Goal: Task Accomplishment & Management: Manage account settings

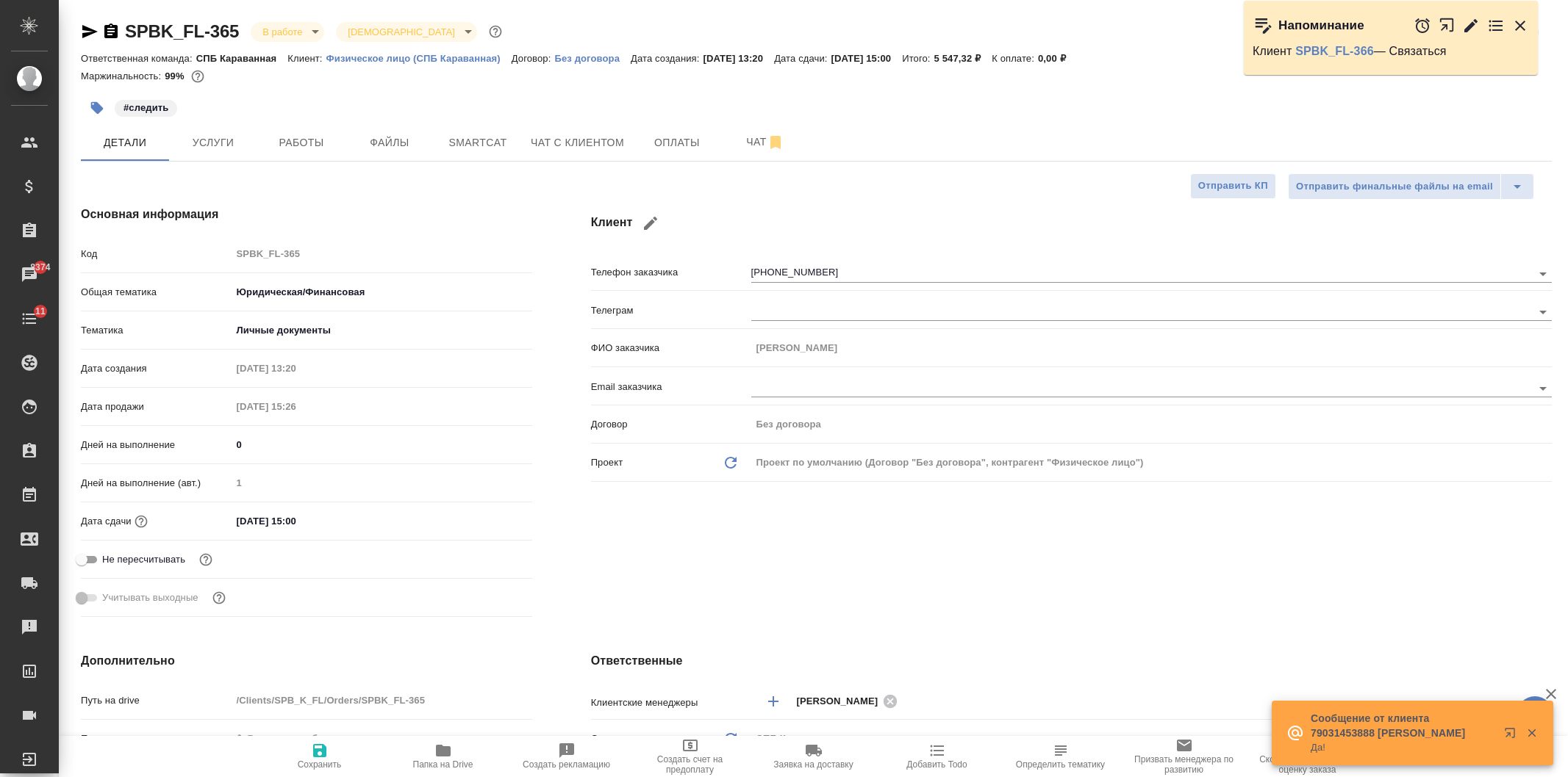
select select "RU"
click at [598, 142] on span "Чат с клиентом" at bounding box center [577, 143] width 93 height 18
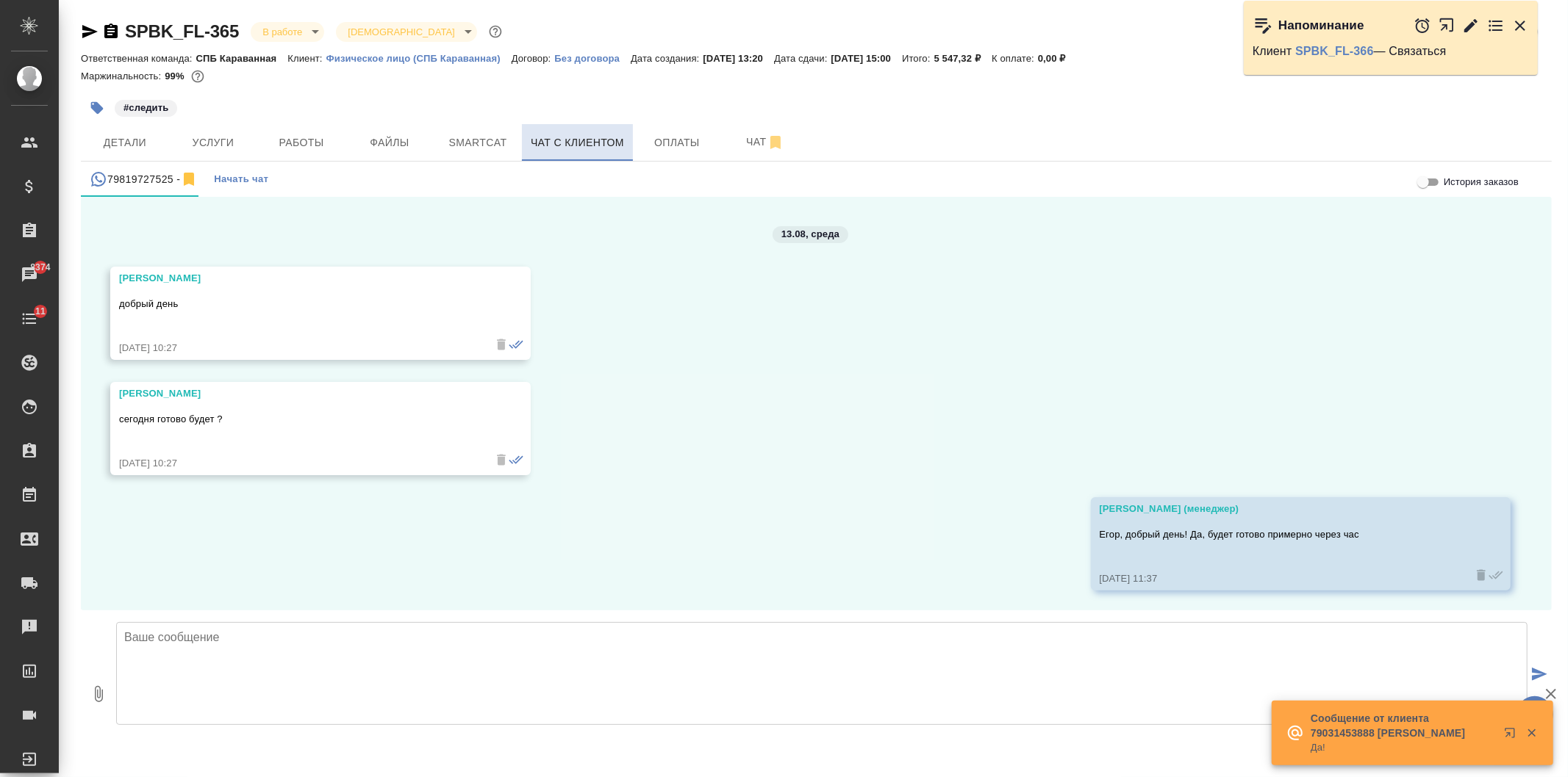
scroll to position [4114, 0]
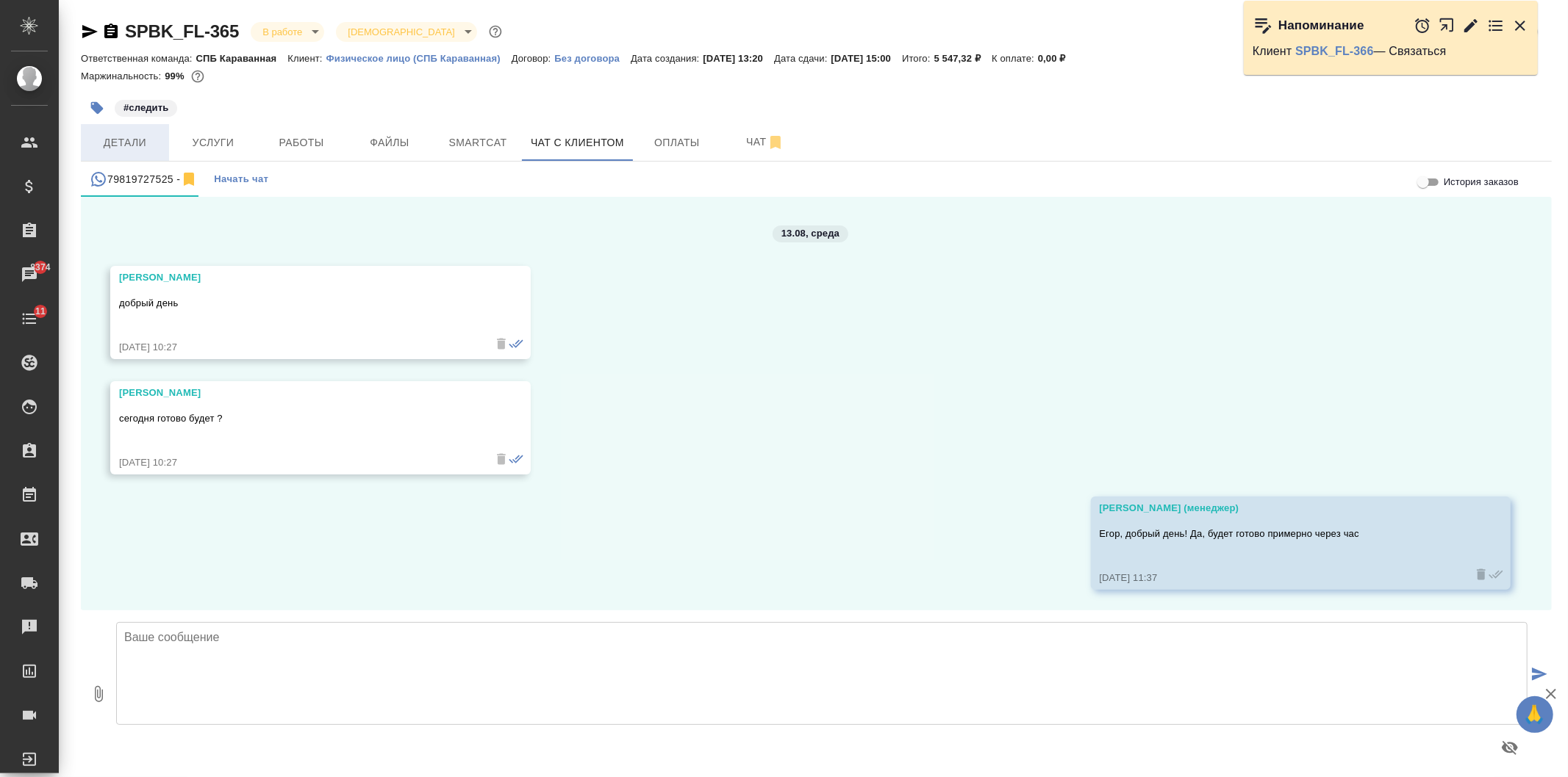
click at [142, 144] on span "Детали" at bounding box center [125, 143] width 71 height 18
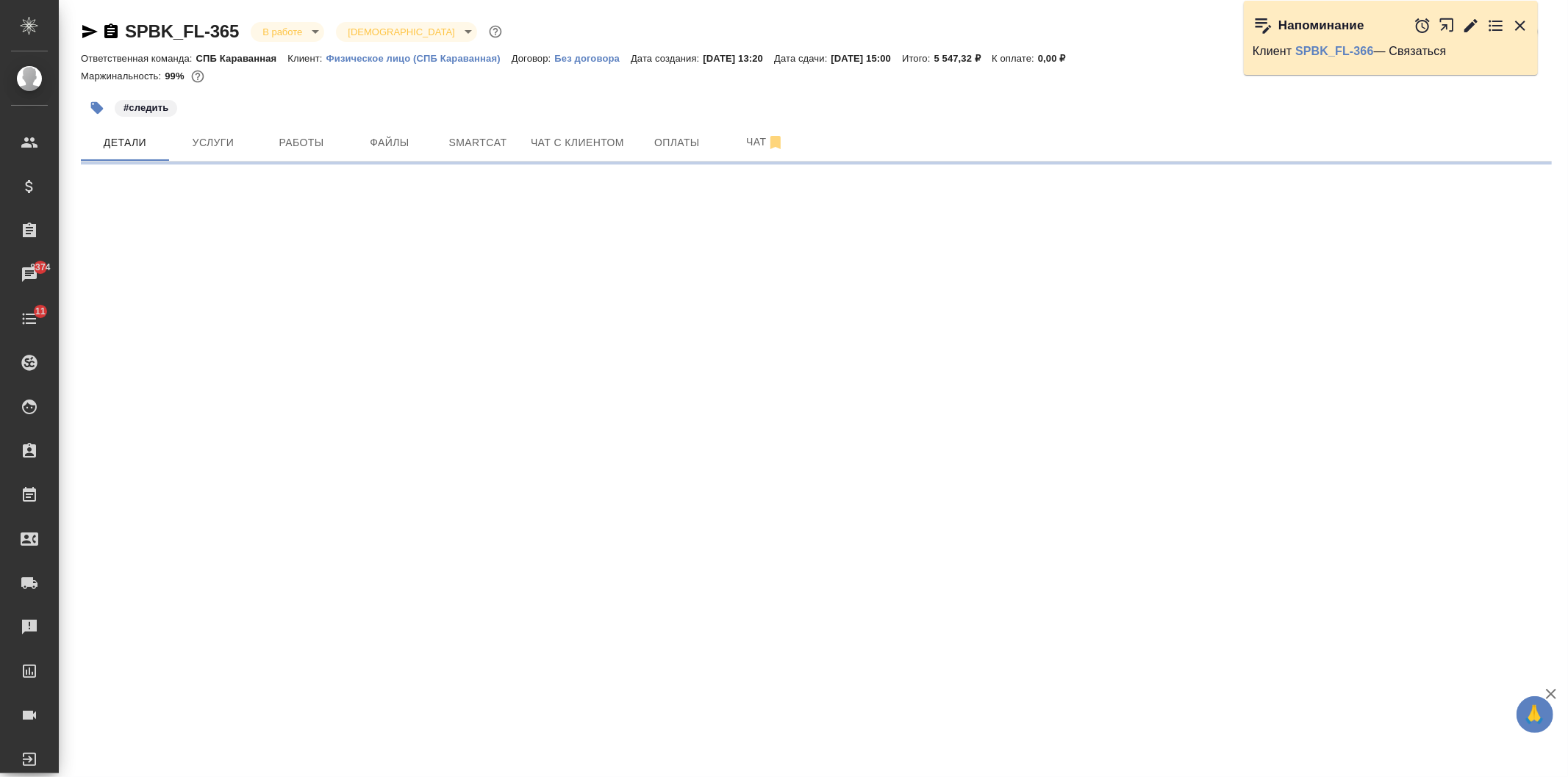
select select "RU"
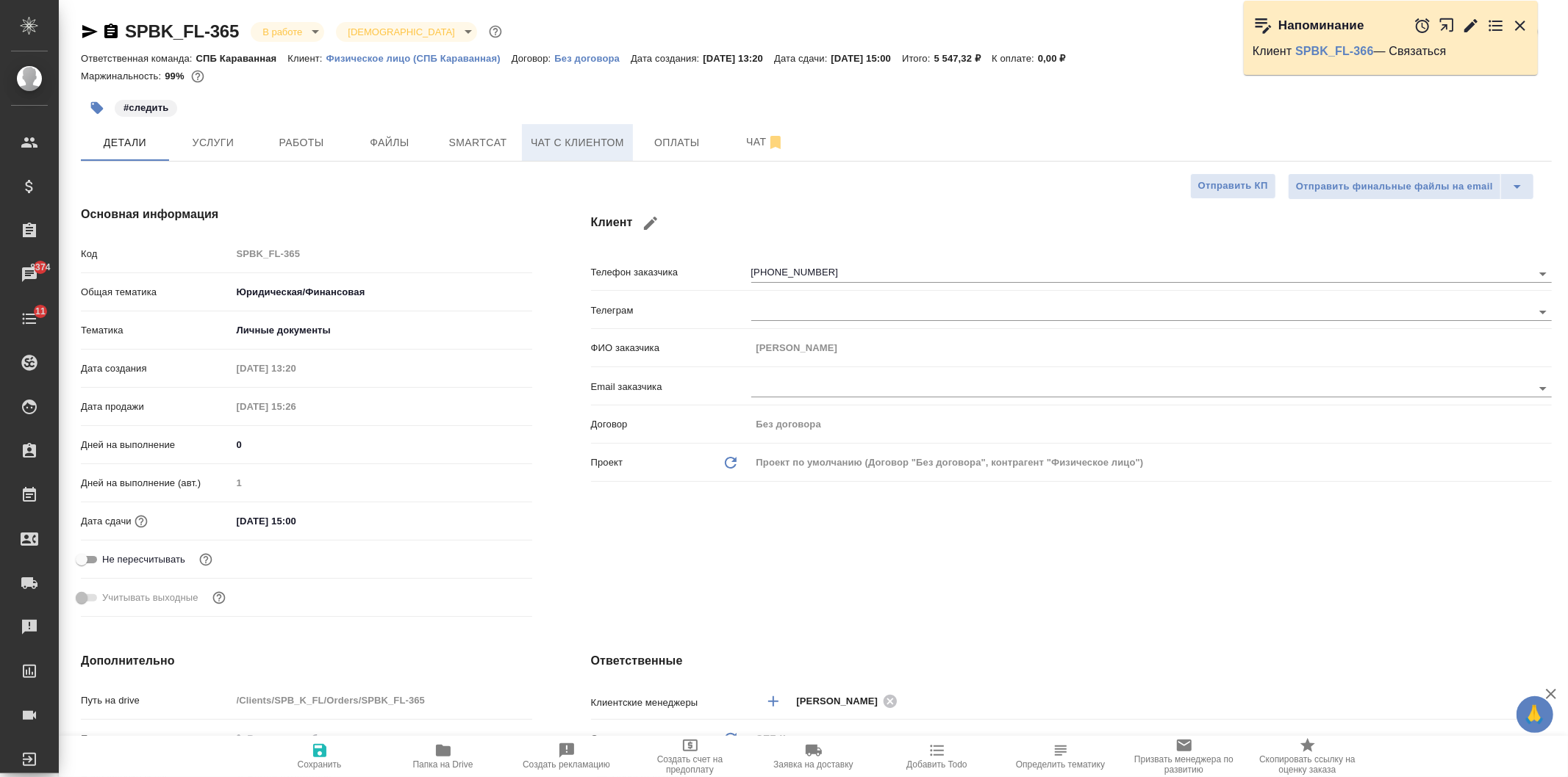
type textarea "x"
click at [590, 145] on span "Чат с клиентом" at bounding box center [577, 143] width 93 height 18
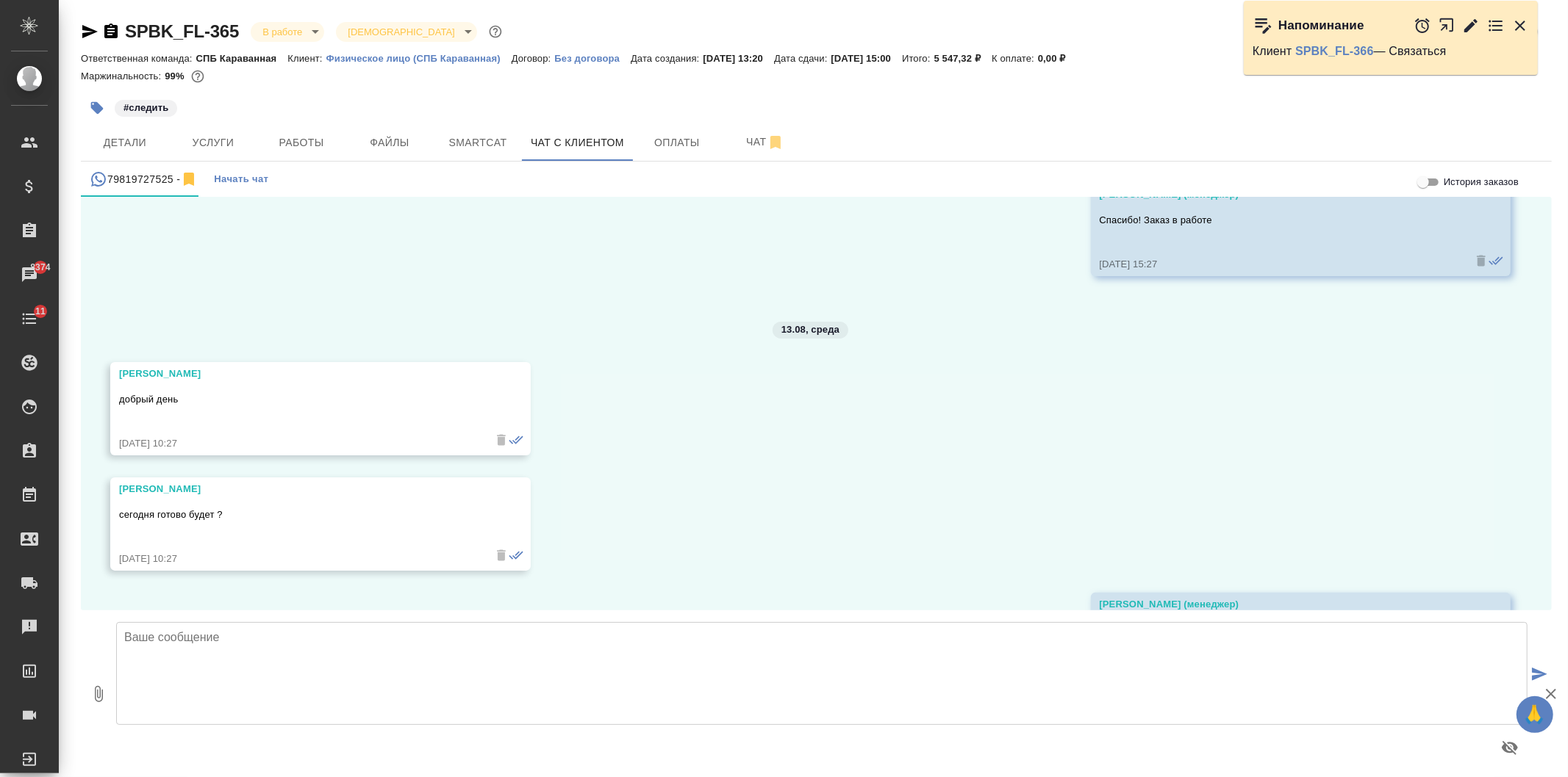
scroll to position [4114, 0]
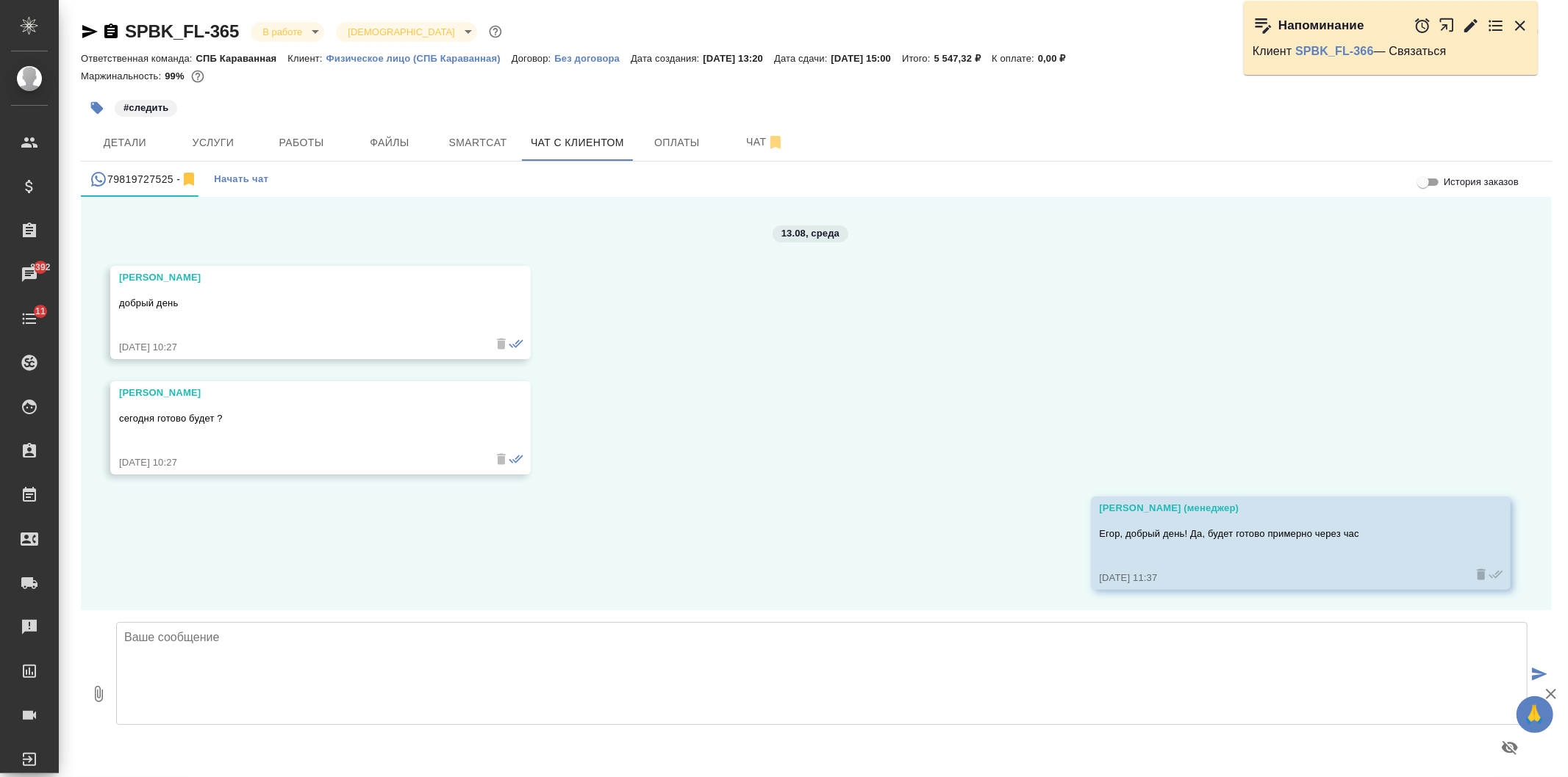
click at [104, 686] on icon "button" at bounding box center [98, 694] width 18 height 18
type input "C:\fakepath\doc01453720250813131039.pdf"
click at [387, 686] on textarea at bounding box center [821, 673] width 1411 height 103
type textarea "[PERSON_NAME], сканы переводов в приложении. Подскажите, пожалуйста, когда [PER…"
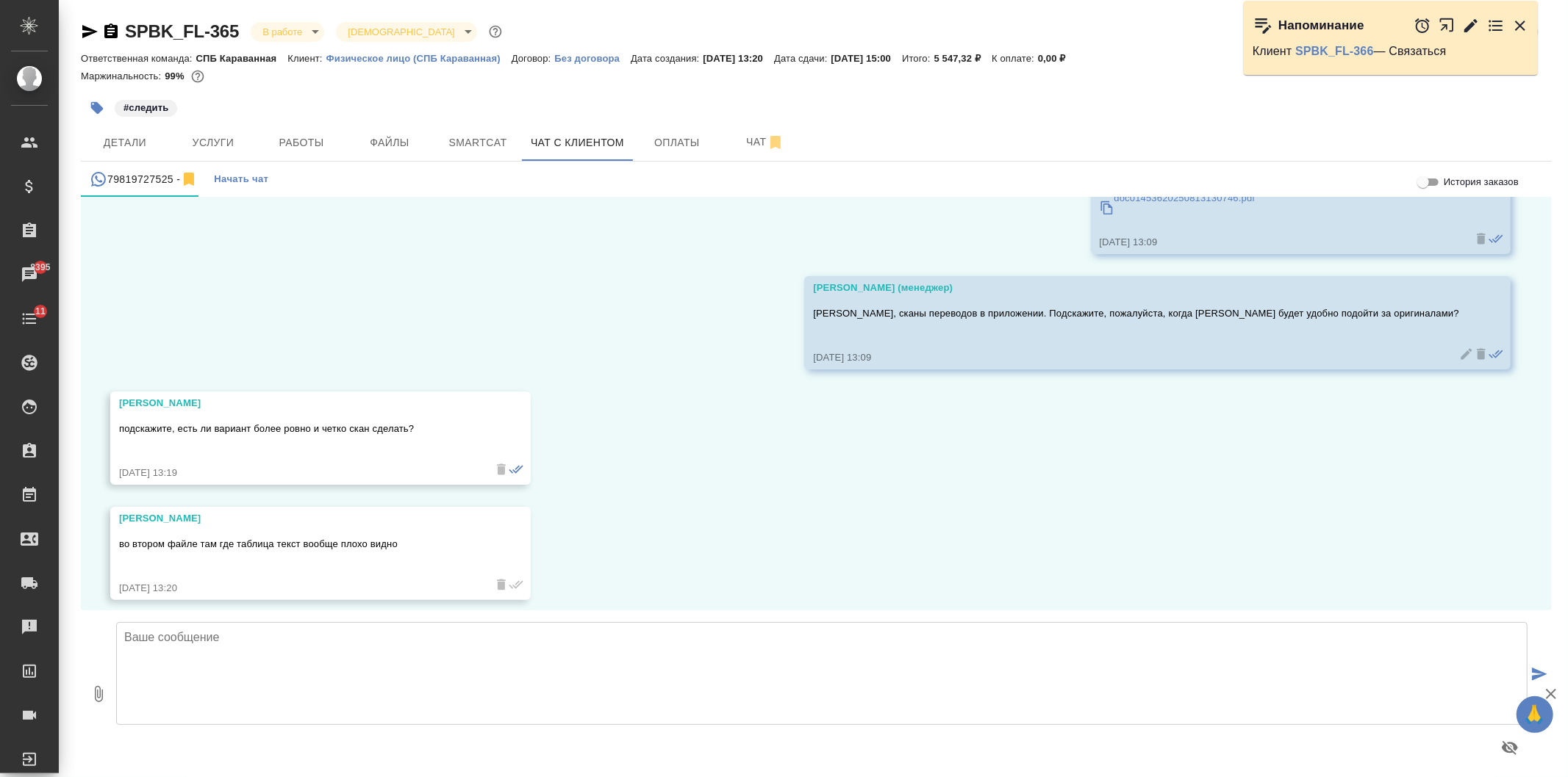
scroll to position [4690, 0]
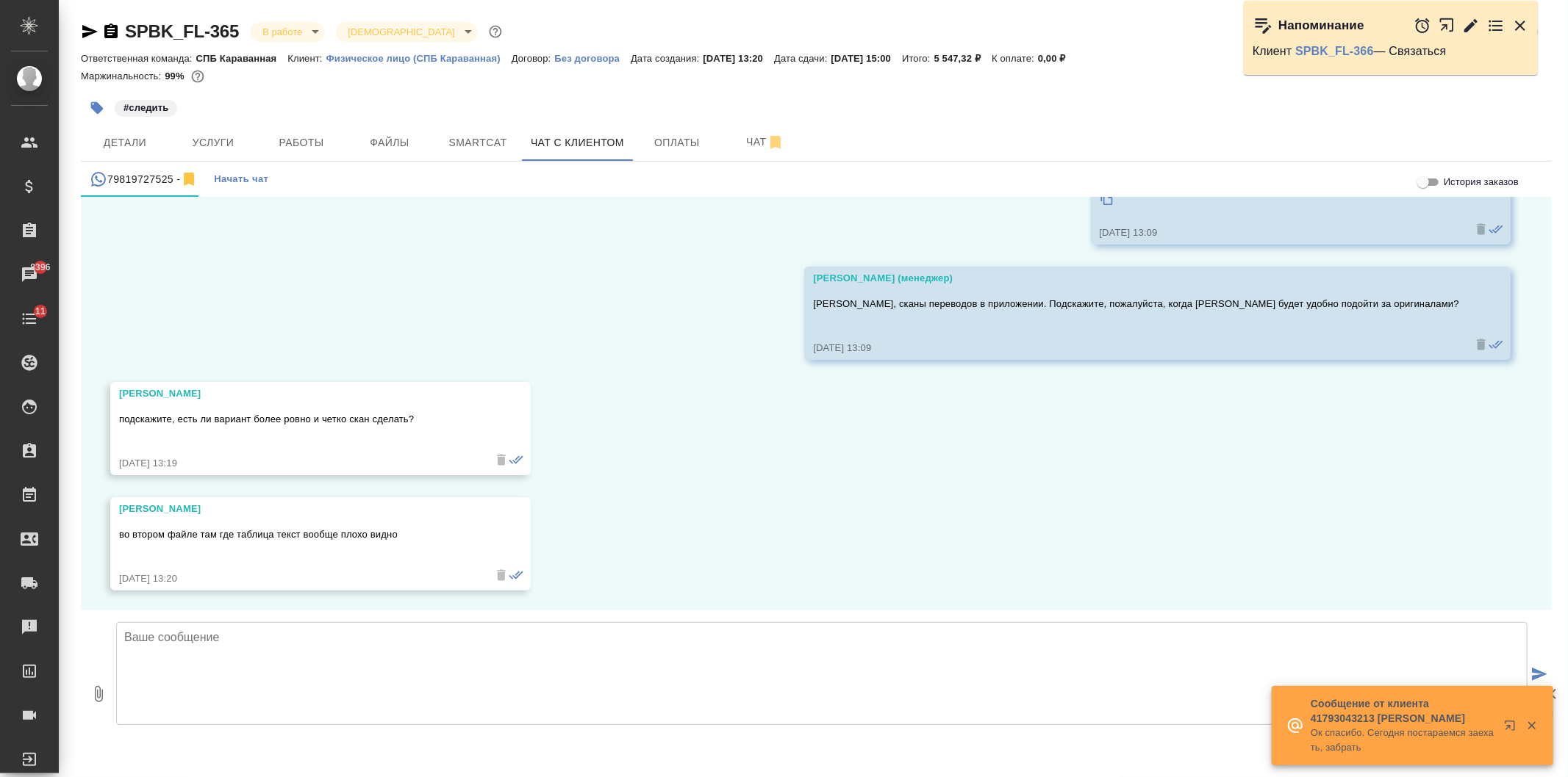
click at [101, 693] on icon "button" at bounding box center [98, 694] width 8 height 16
type input "C:\fakepath\doc01453920250813132845.pdf"
click at [290, 654] on textarea at bounding box center [821, 673] width 1411 height 103
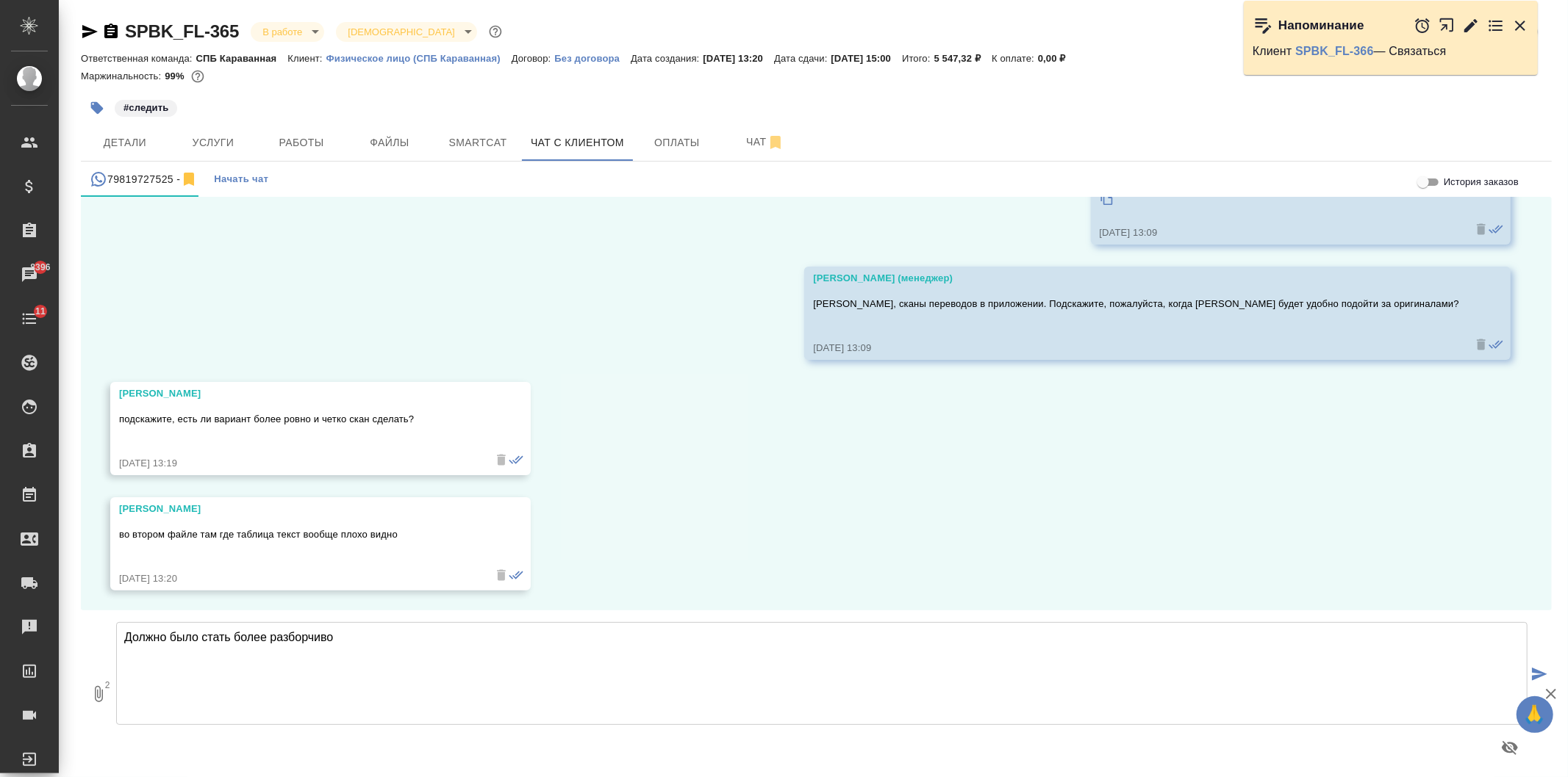
drag, startPoint x: 363, startPoint y: 639, endPoint x: 108, endPoint y: 636, distance: 255.0
click at [100, 636] on div "2 Должно было стать более разборчиво Должно было стать более разборчиво" at bounding box center [816, 693] width 1470 height 167
type textarea "Вроде бы получилось более разборчиво"
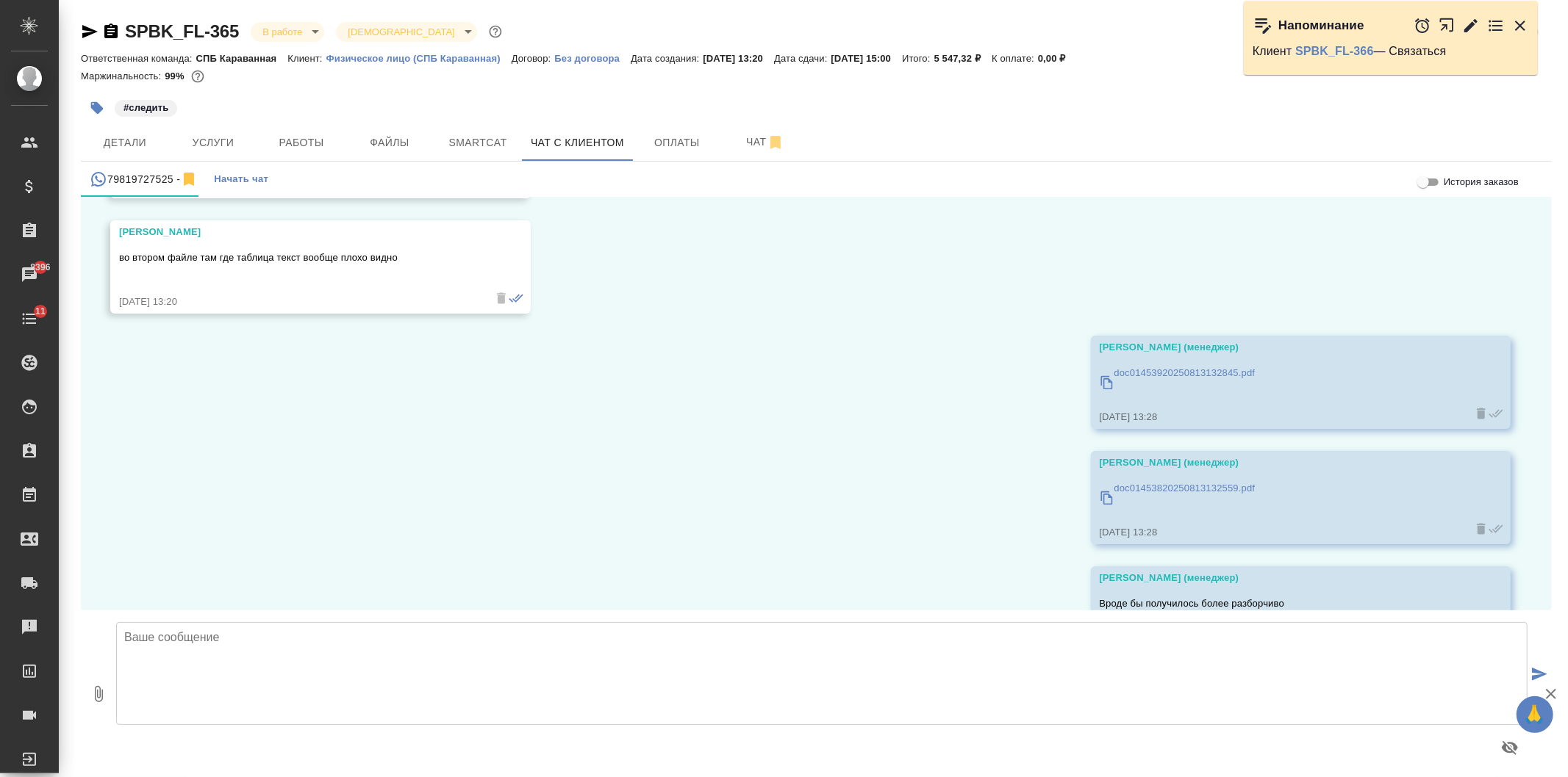
scroll to position [5036, 0]
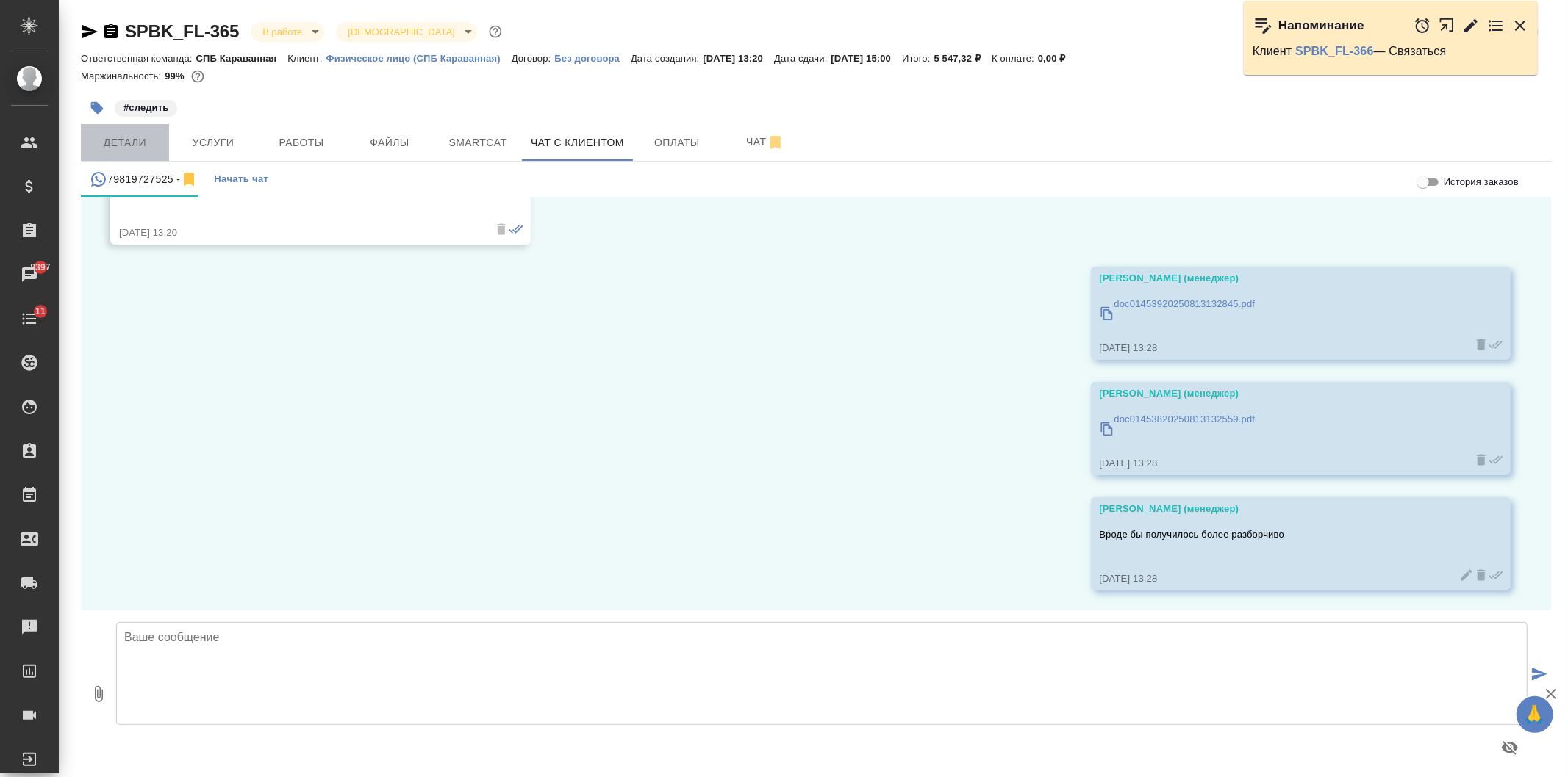
click at [143, 152] on button "Детали" at bounding box center [124, 143] width 88 height 37
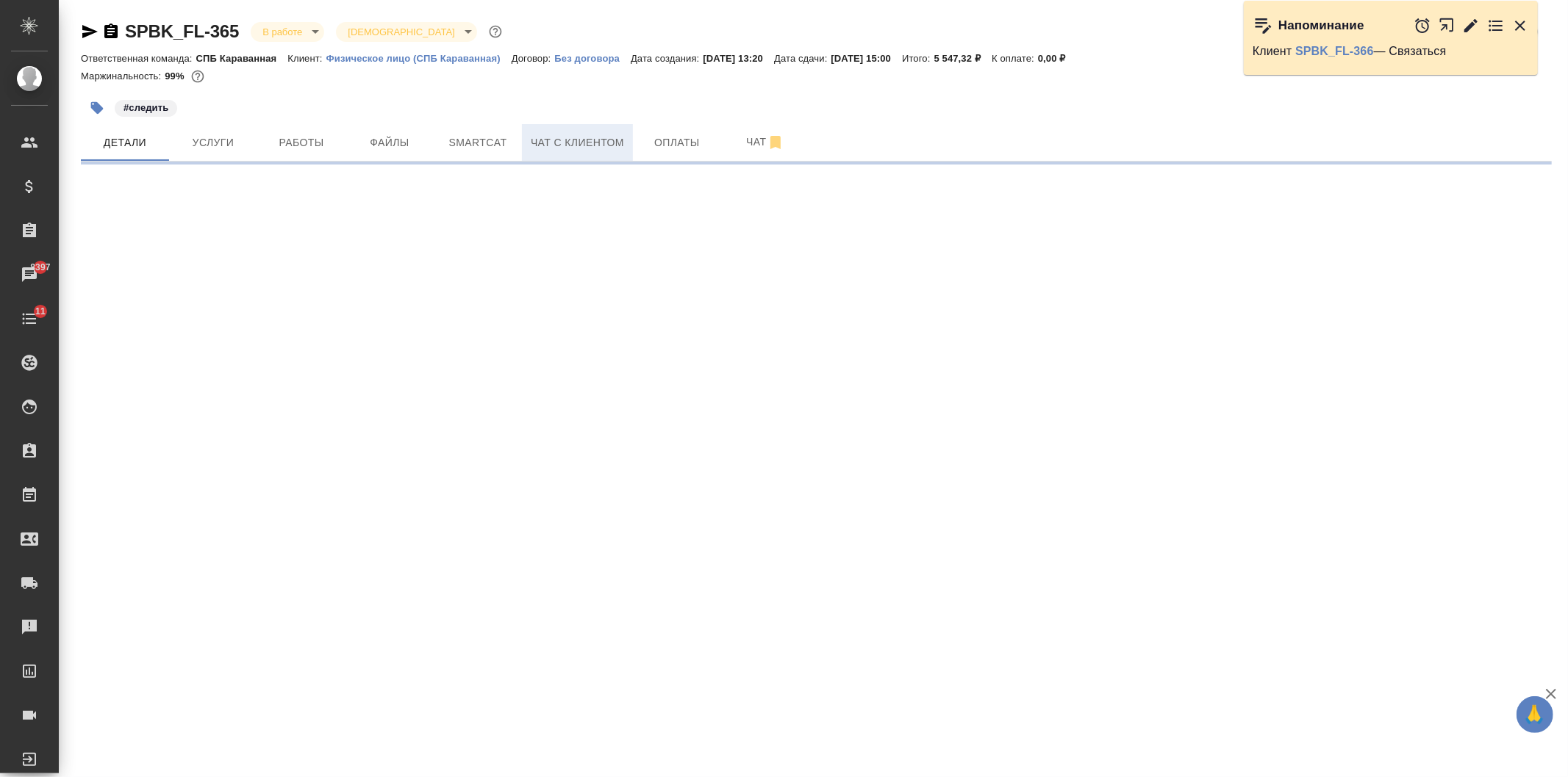
select select "RU"
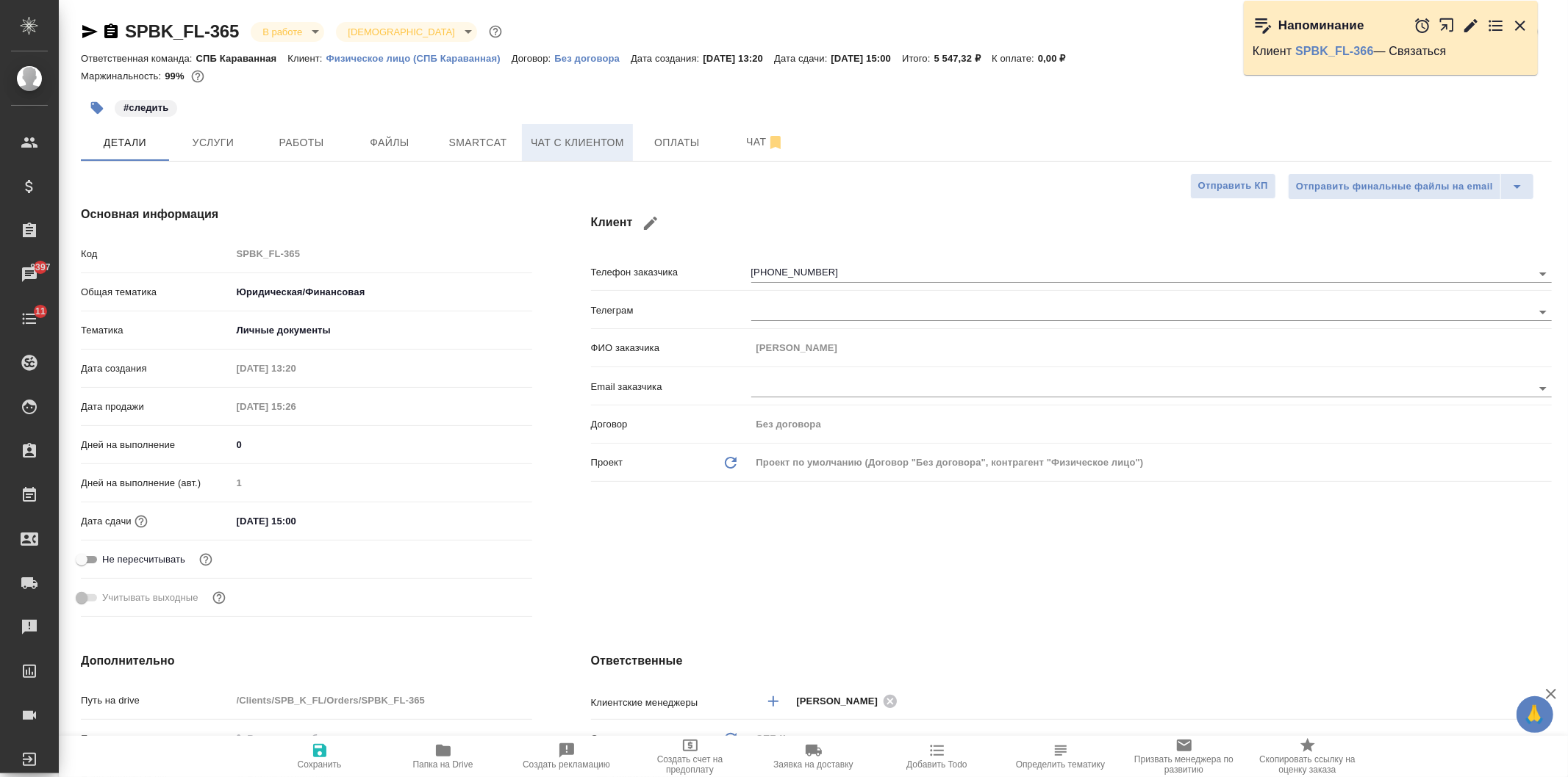
type textarea "x"
click at [602, 141] on span "Чат с клиентом" at bounding box center [577, 143] width 93 height 18
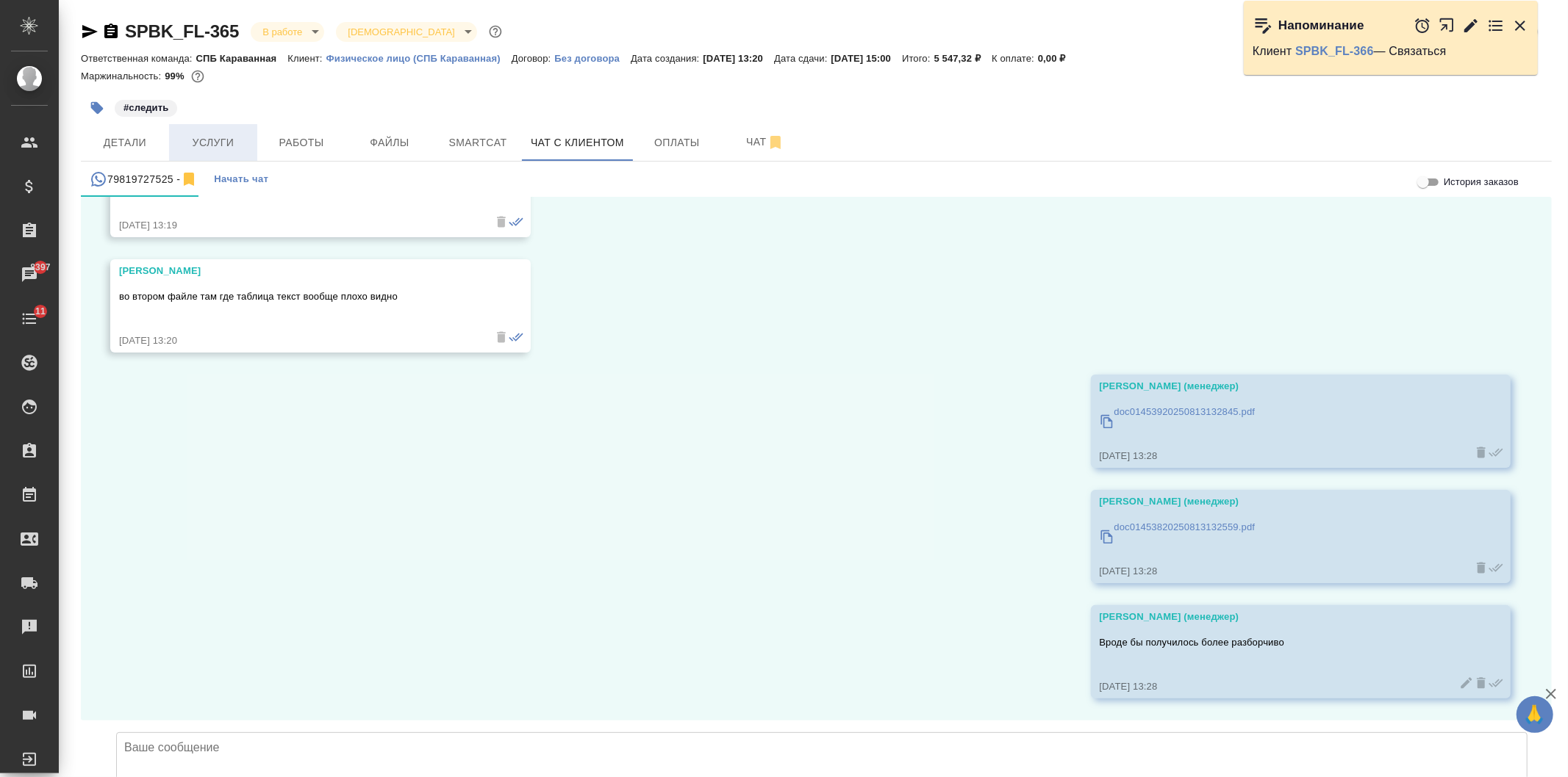
scroll to position [5036, 0]
click at [227, 136] on span "Услуги" at bounding box center [214, 143] width 71 height 18
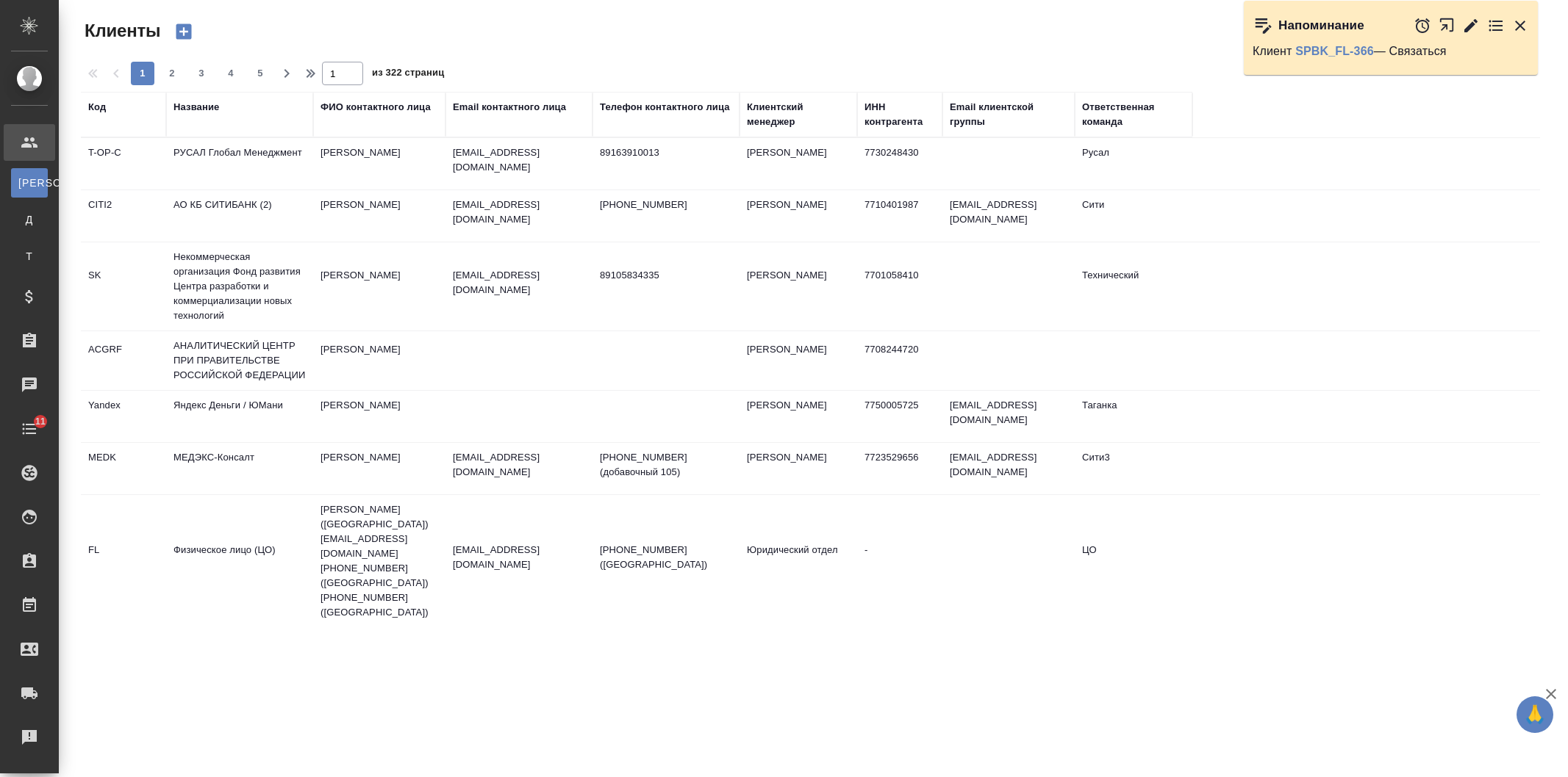
select select "RU"
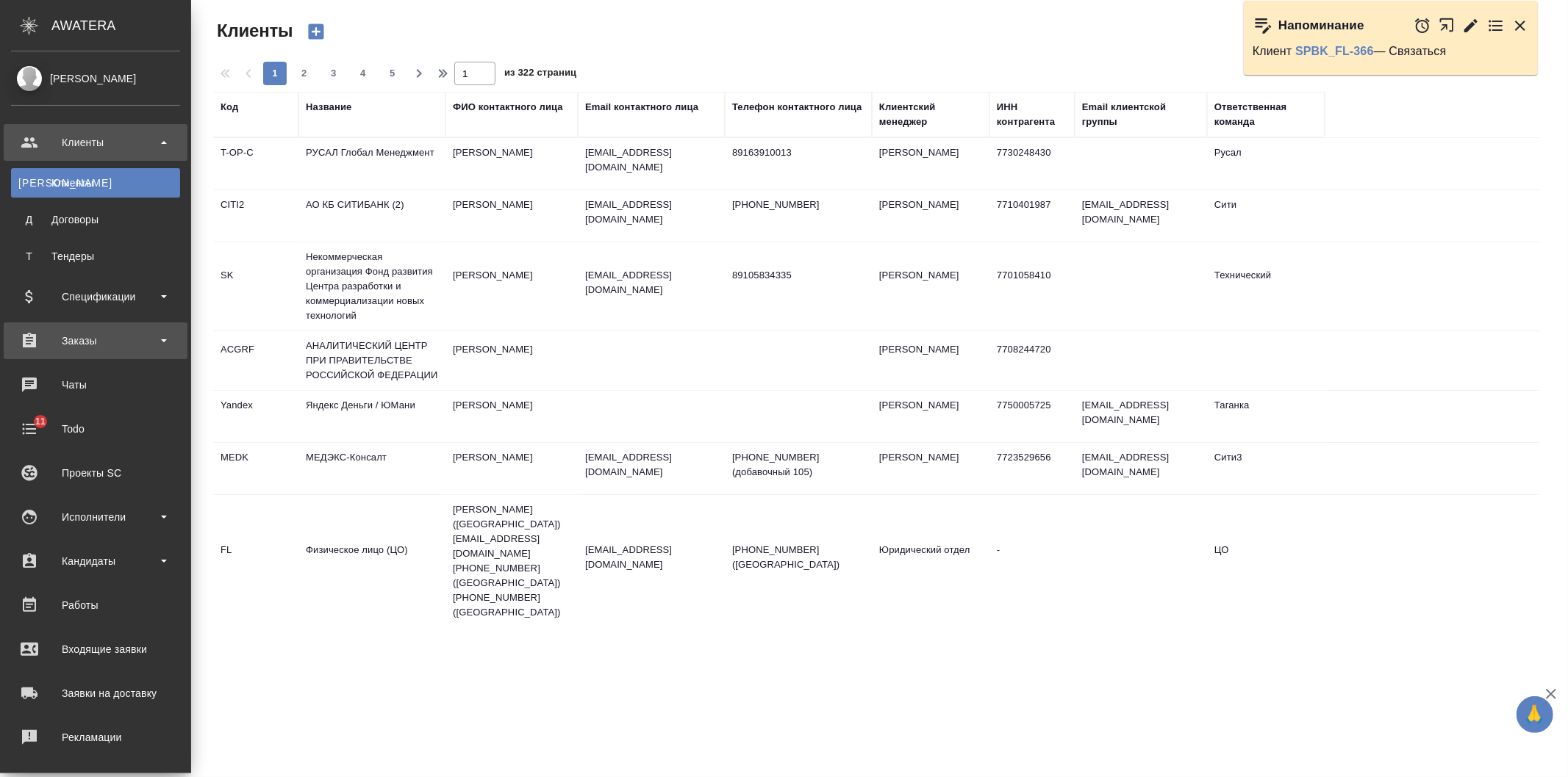
click at [112, 335] on div "Заказы" at bounding box center [95, 341] width 169 height 22
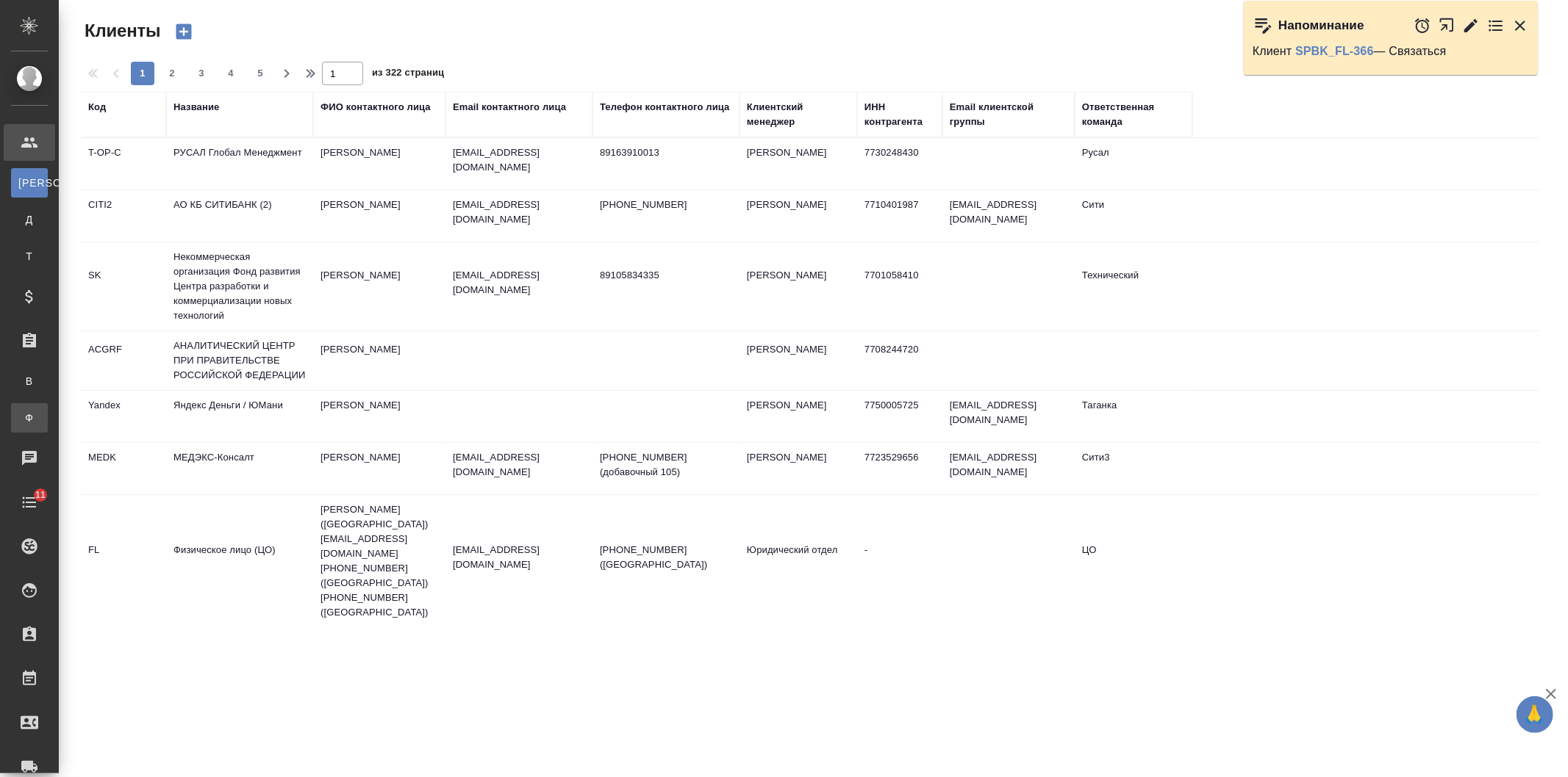
click at [22, 415] on div "Заказы физ. лиц" at bounding box center [11, 418] width 22 height 15
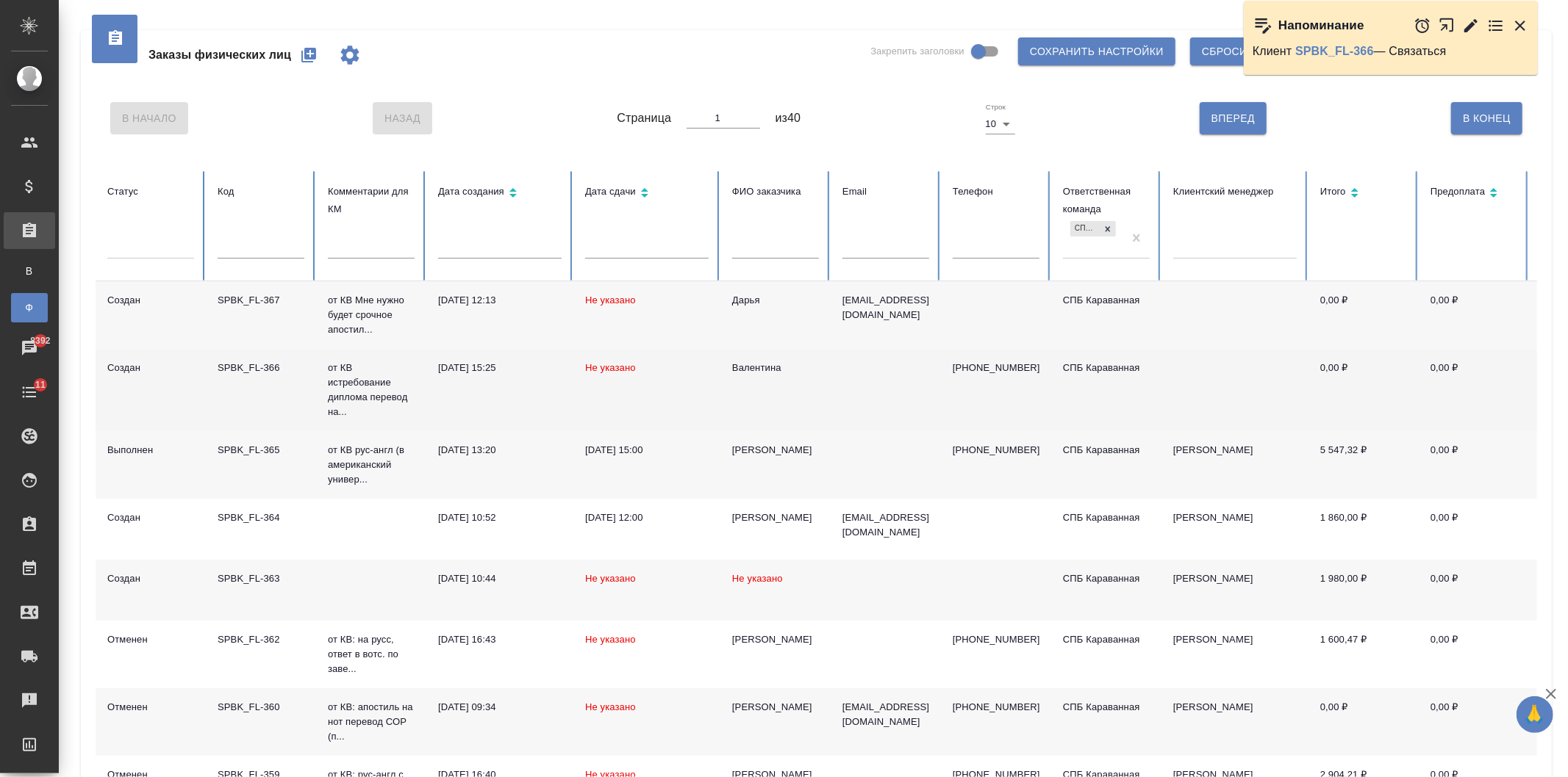
click at [891, 402] on td at bounding box center [886, 389] width 111 height 82
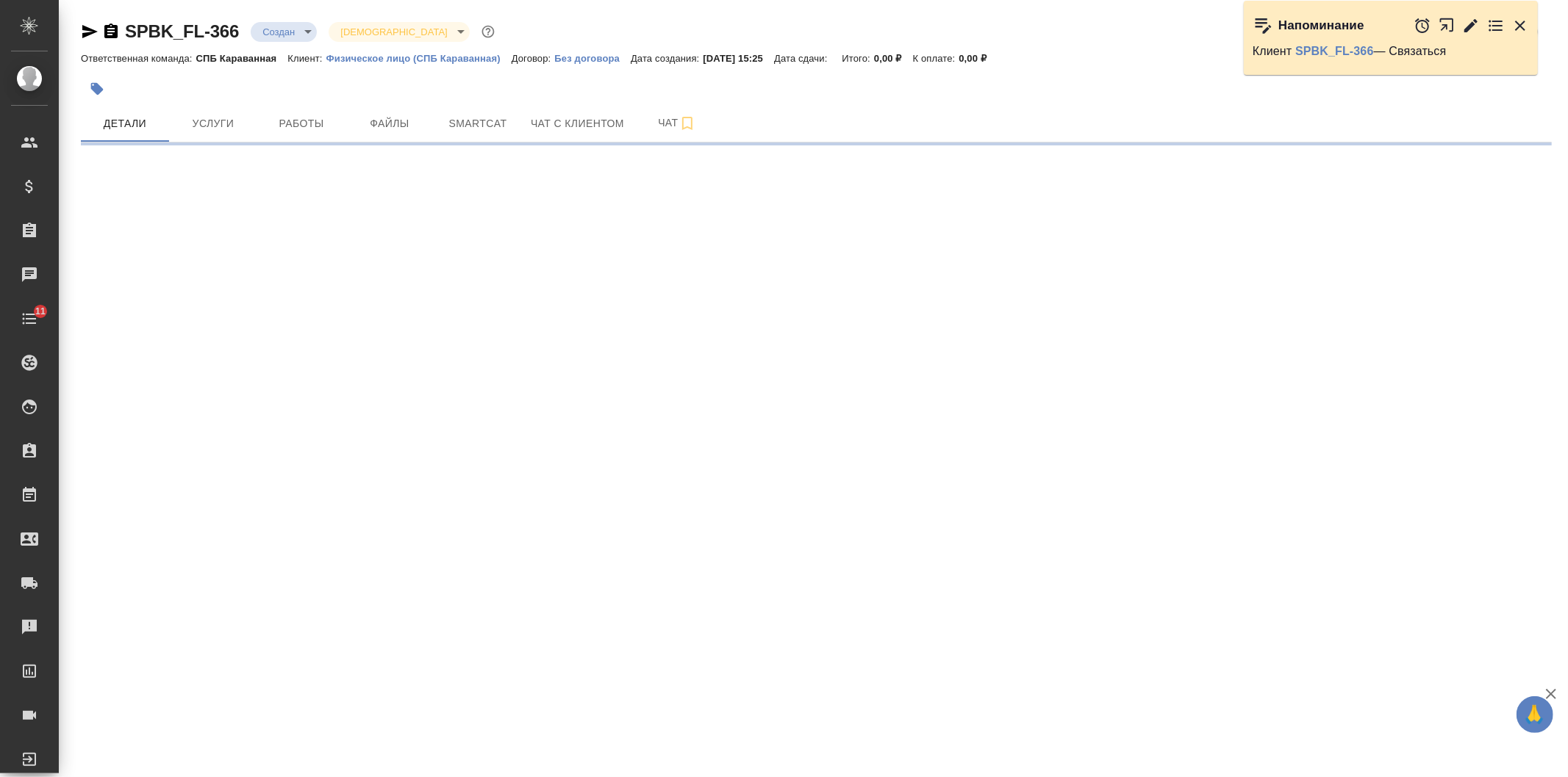
select select "RU"
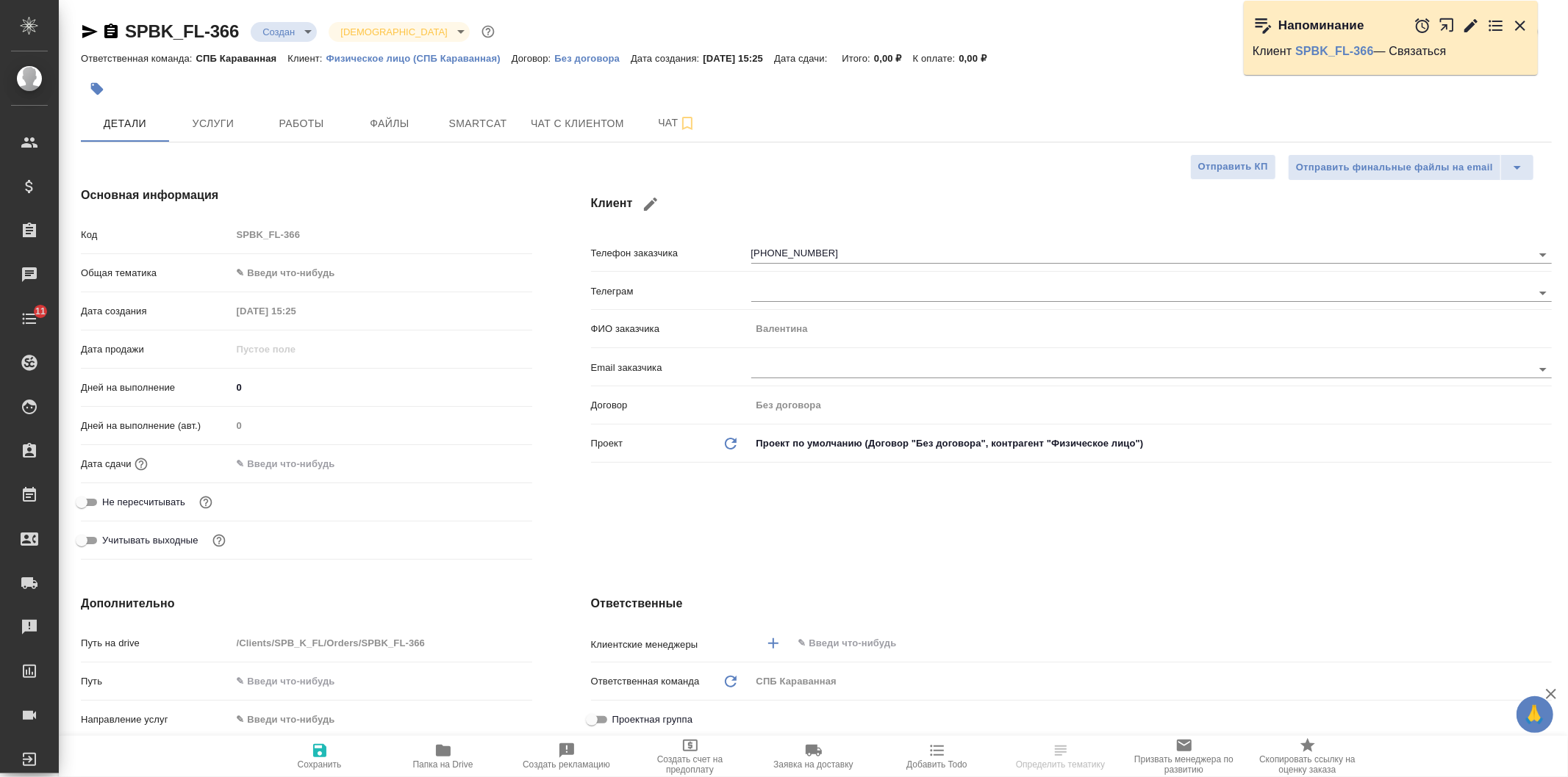
type textarea "x"
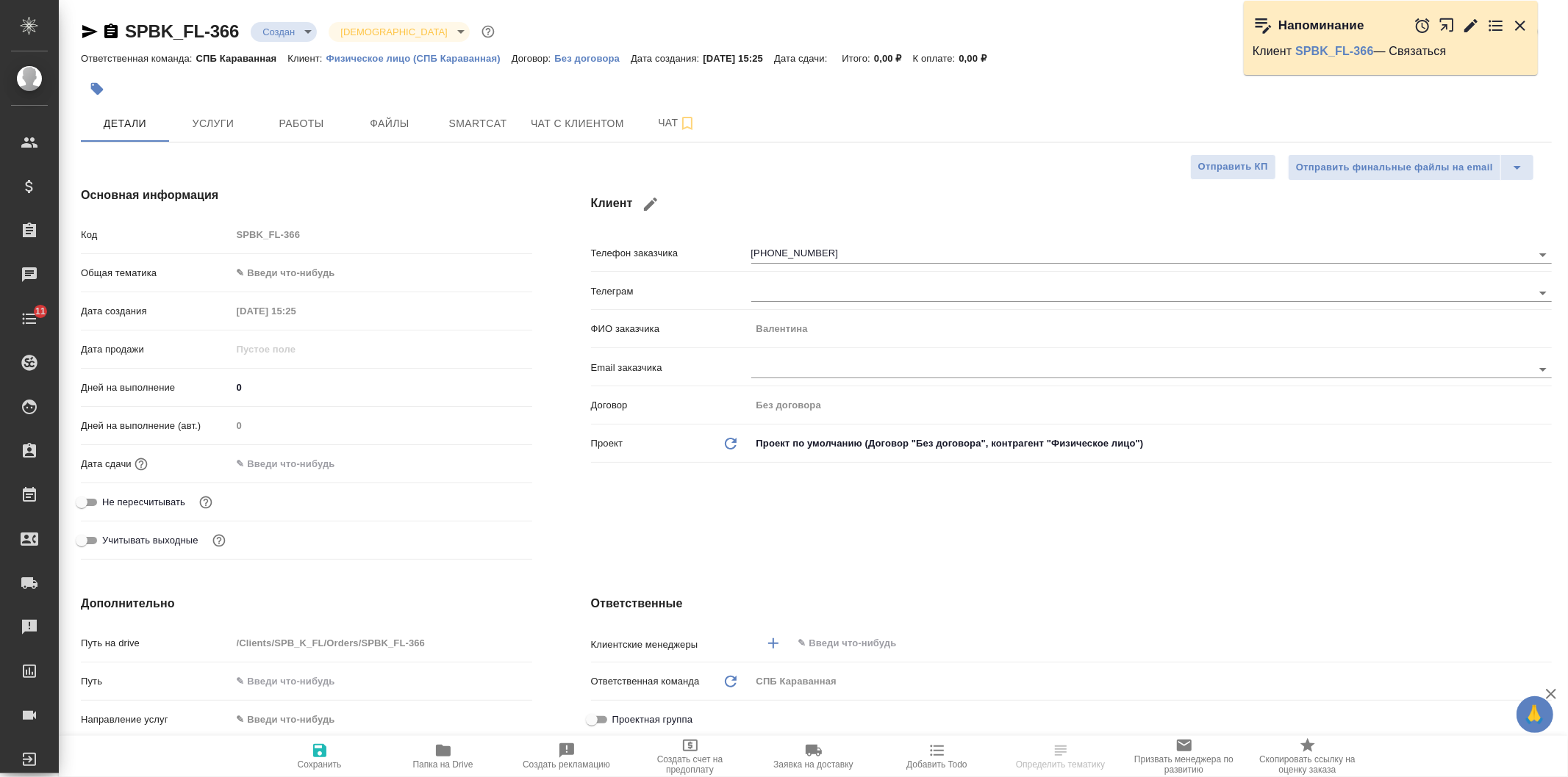
type textarea "x"
click at [850, 559] on div "Клиент Телефон заказчика +78124553592 Телеграм ФИО заказчика Валентина Email за…" at bounding box center [1071, 376] width 1019 height 438
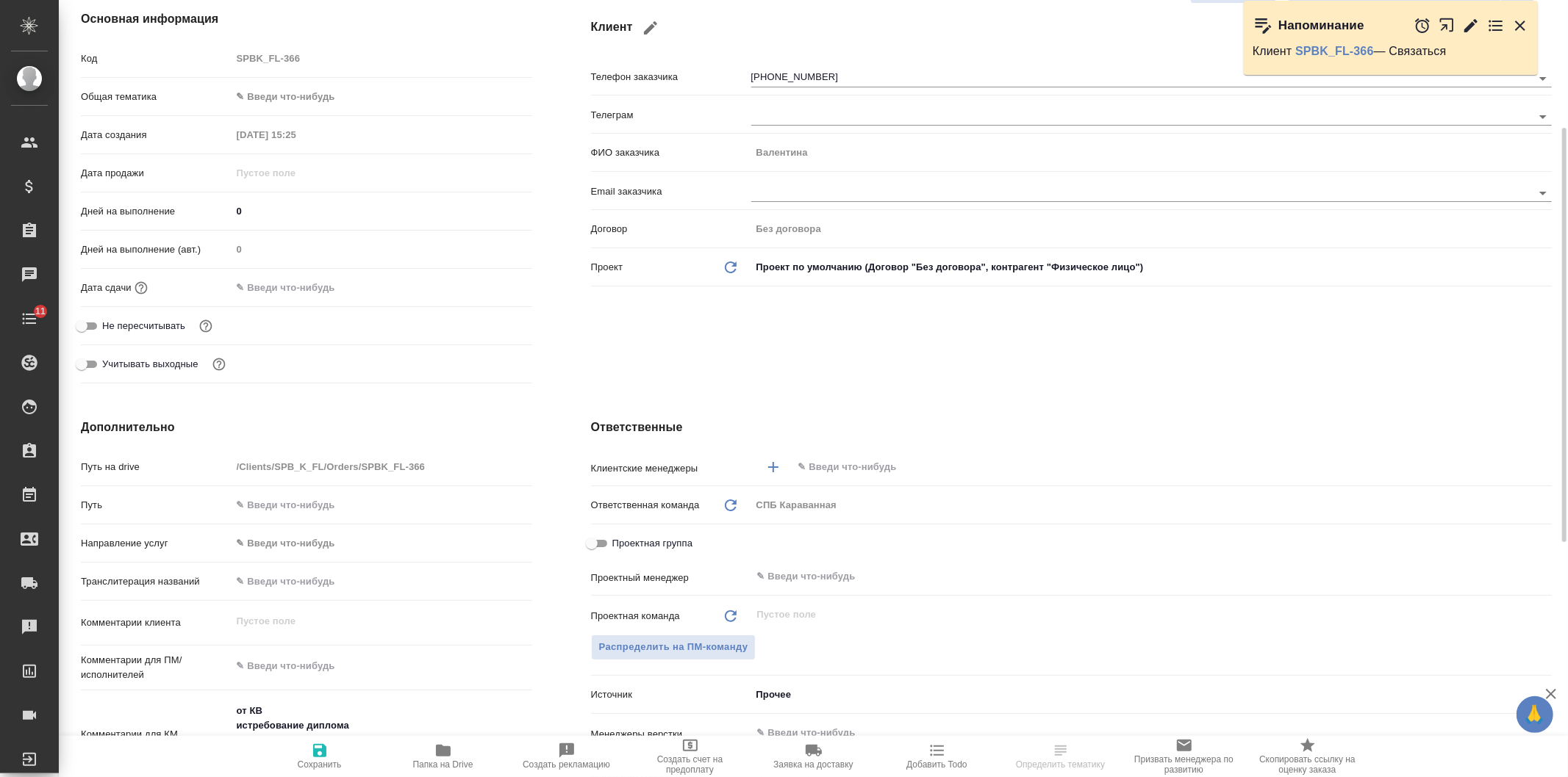
scroll to position [198, 0]
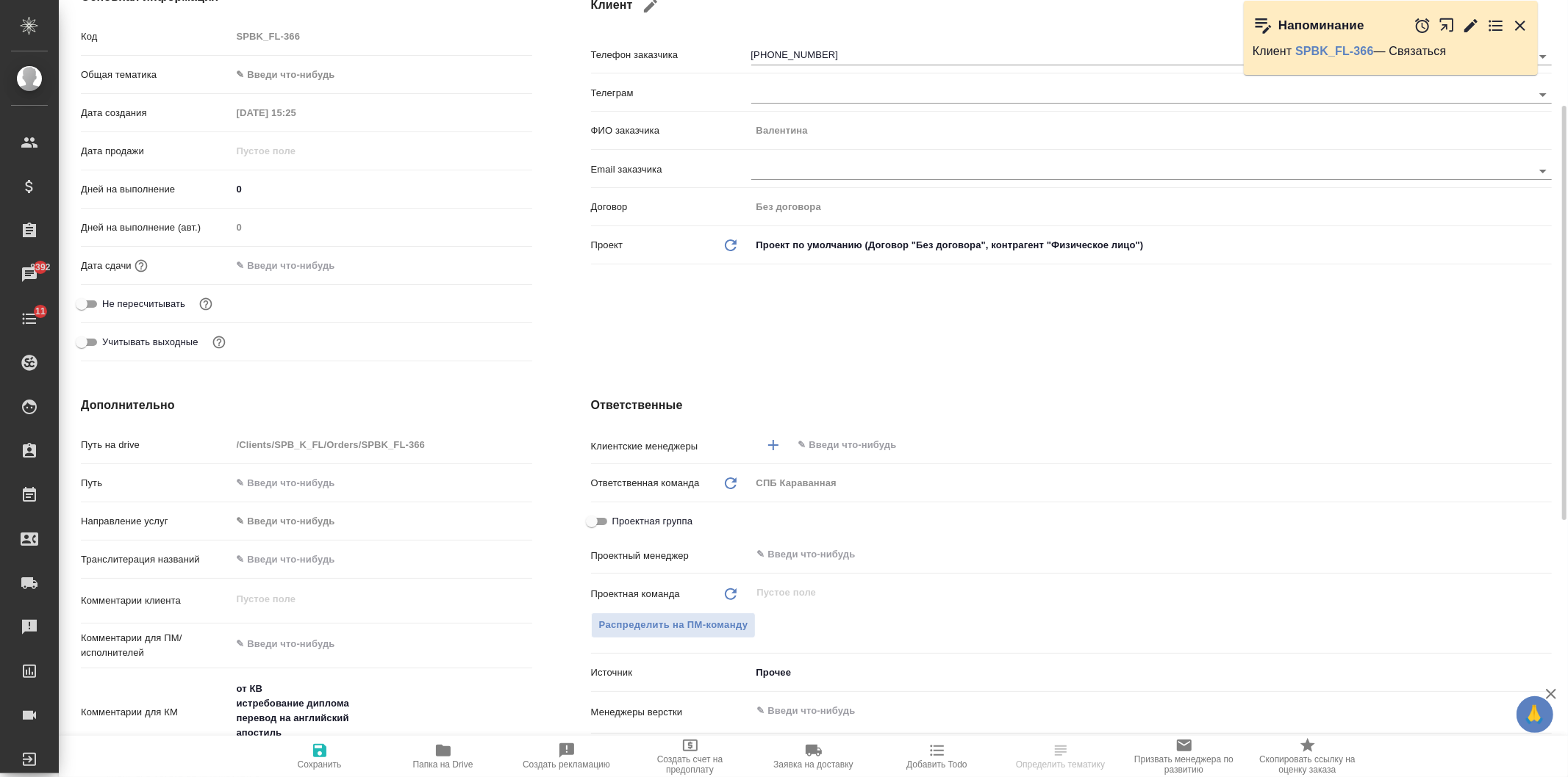
type textarea "x"
select select "RU"
type textarea "x"
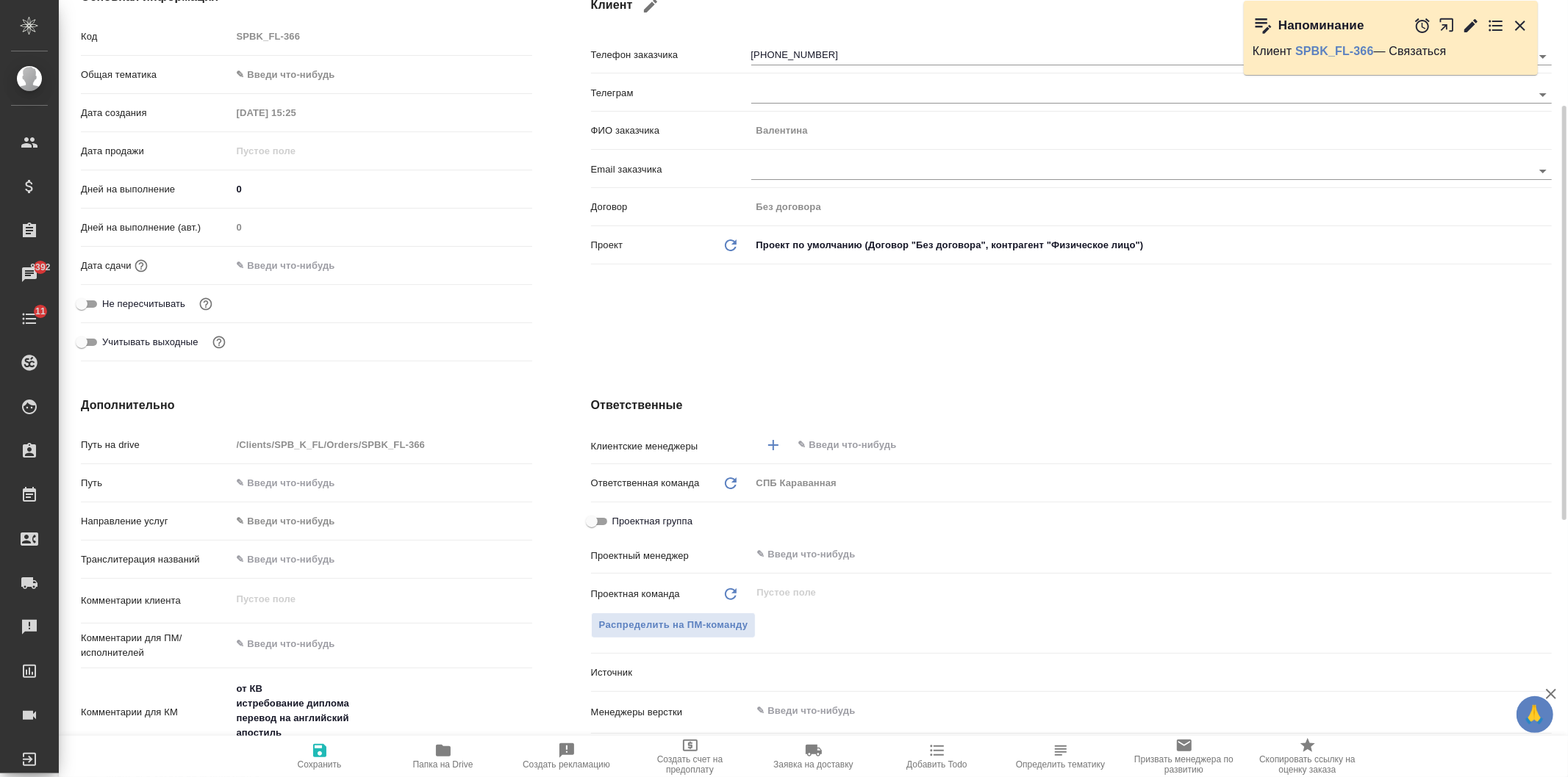
type textarea "x"
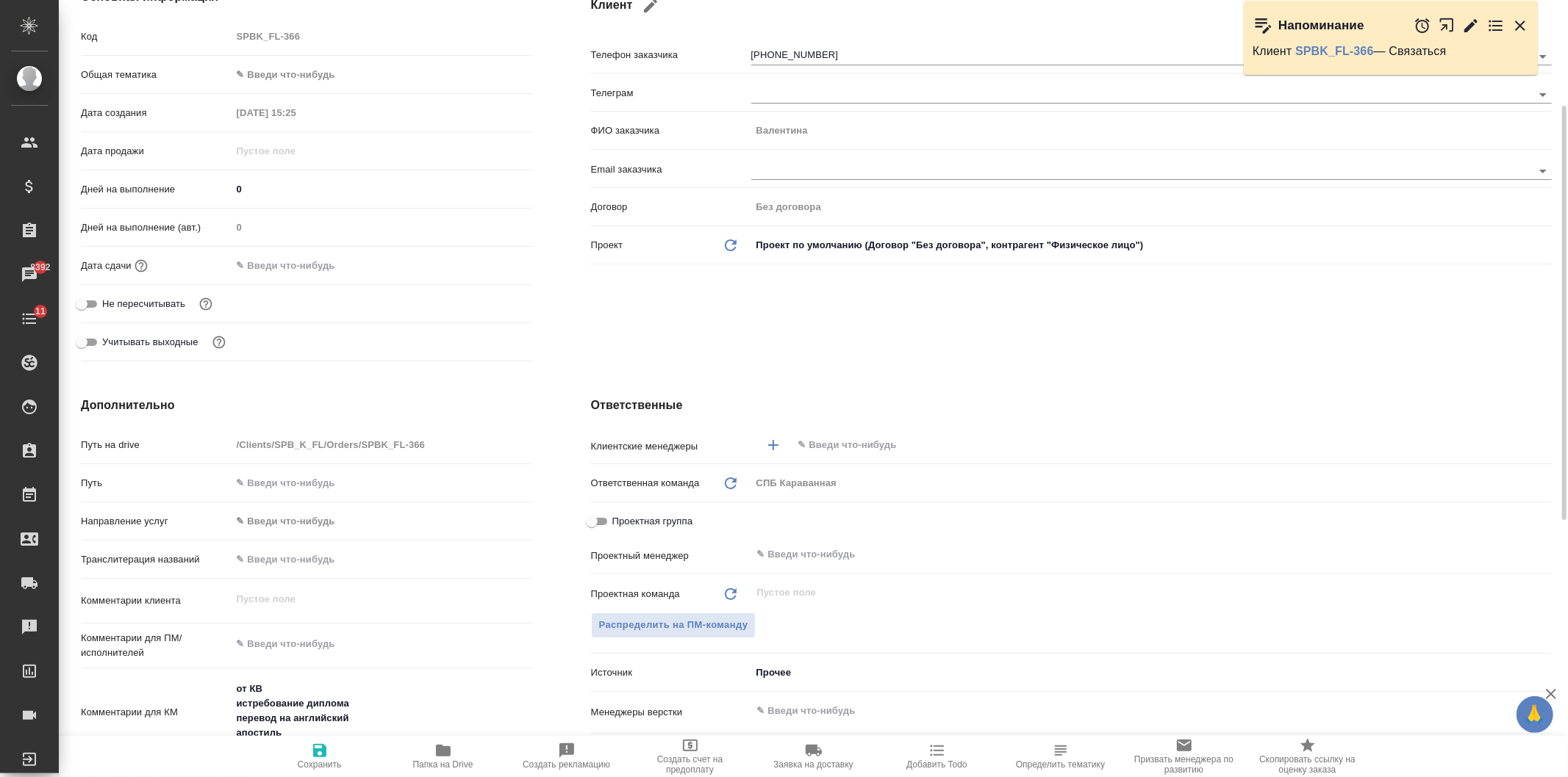
click at [1399, 367] on div "Ответственные Клиентские менеджеры ​ Ответственная команда Обновить СПБ Караван…" at bounding box center [1071, 663] width 1019 height 593
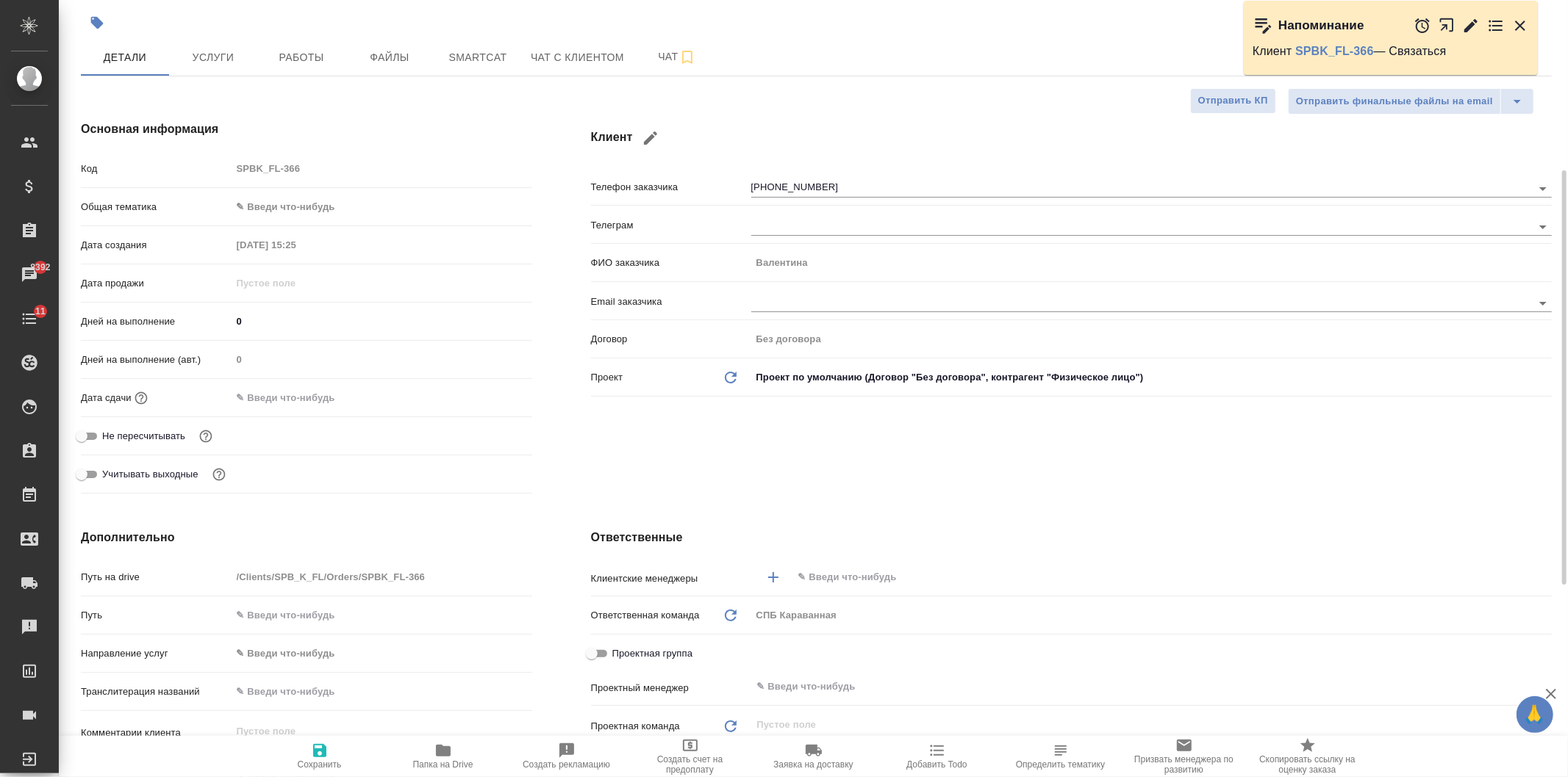
scroll to position [0, 0]
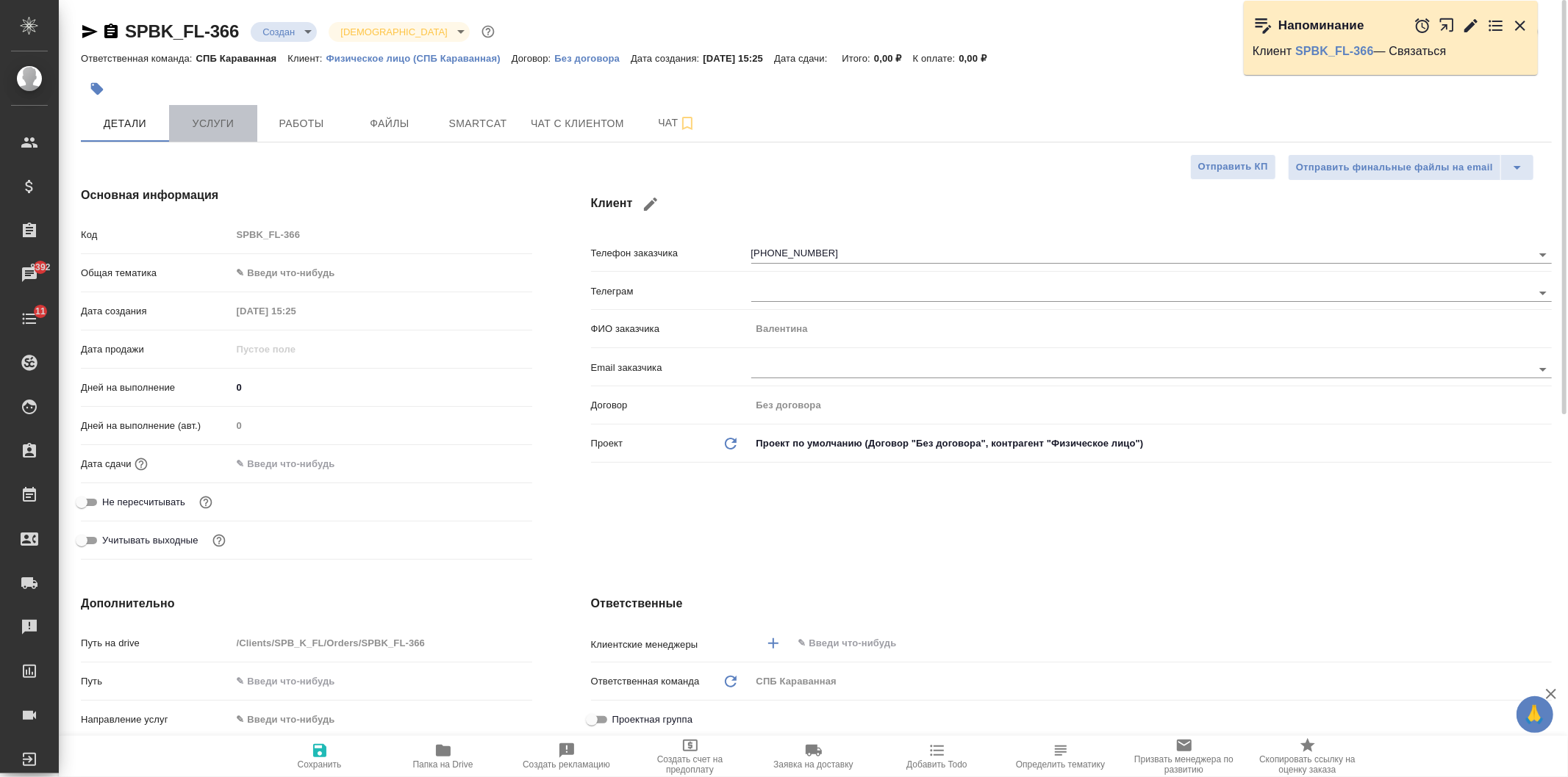
click at [232, 114] on span "Услуги" at bounding box center [214, 124] width 71 height 18
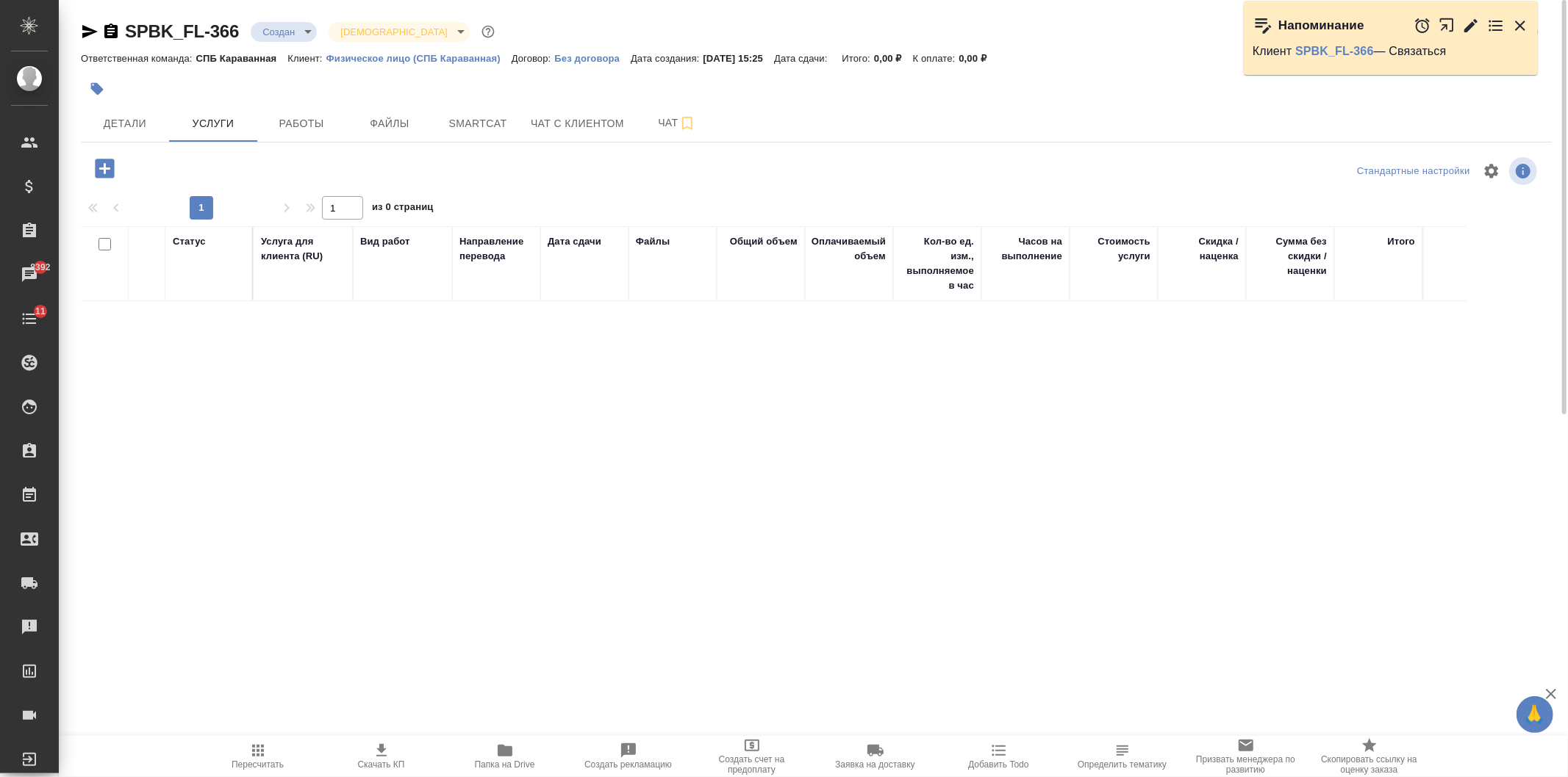
click at [101, 172] on icon "button" at bounding box center [104, 168] width 19 height 19
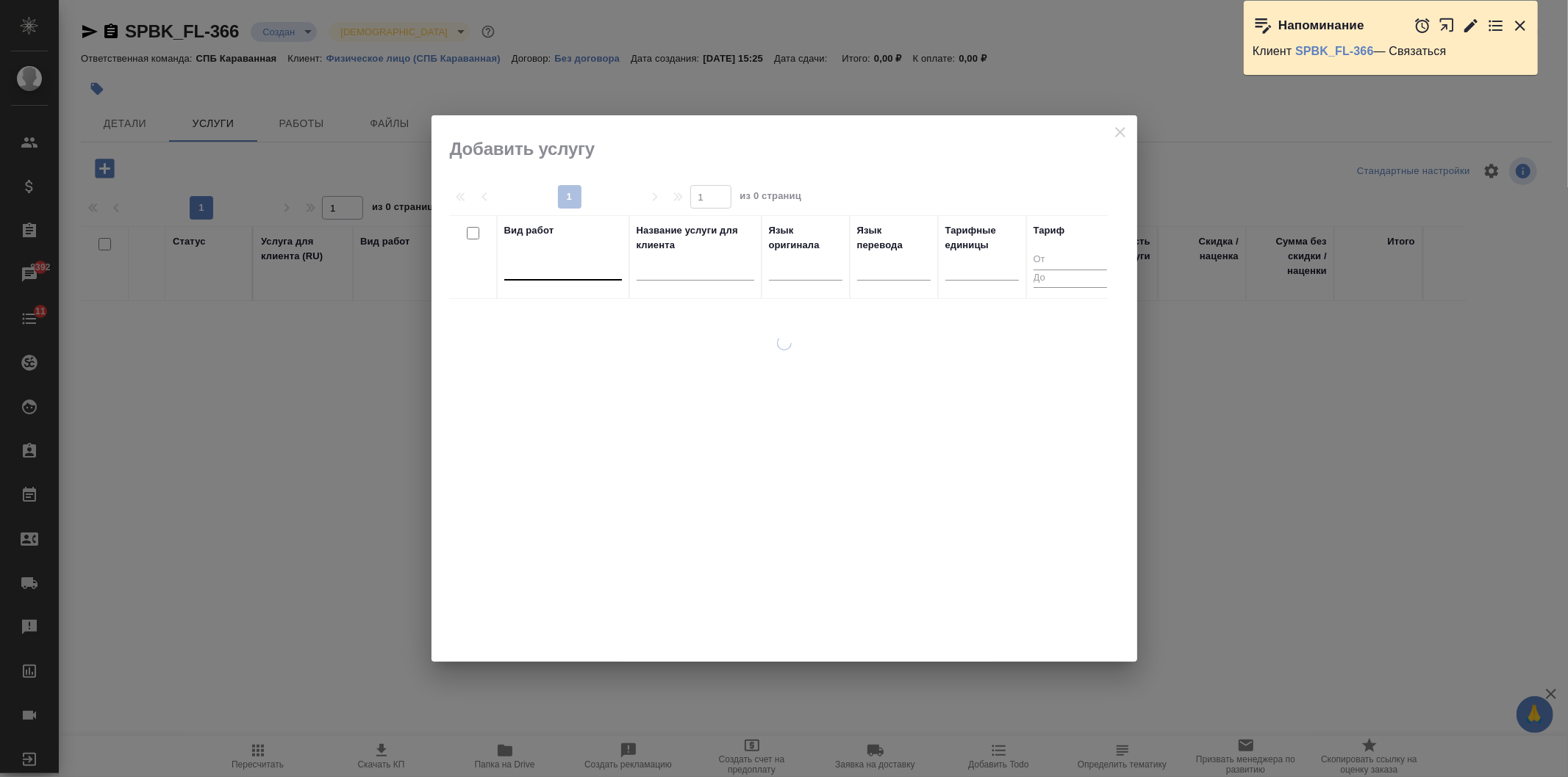
click at [569, 254] on div at bounding box center [562, 266] width 118 height 28
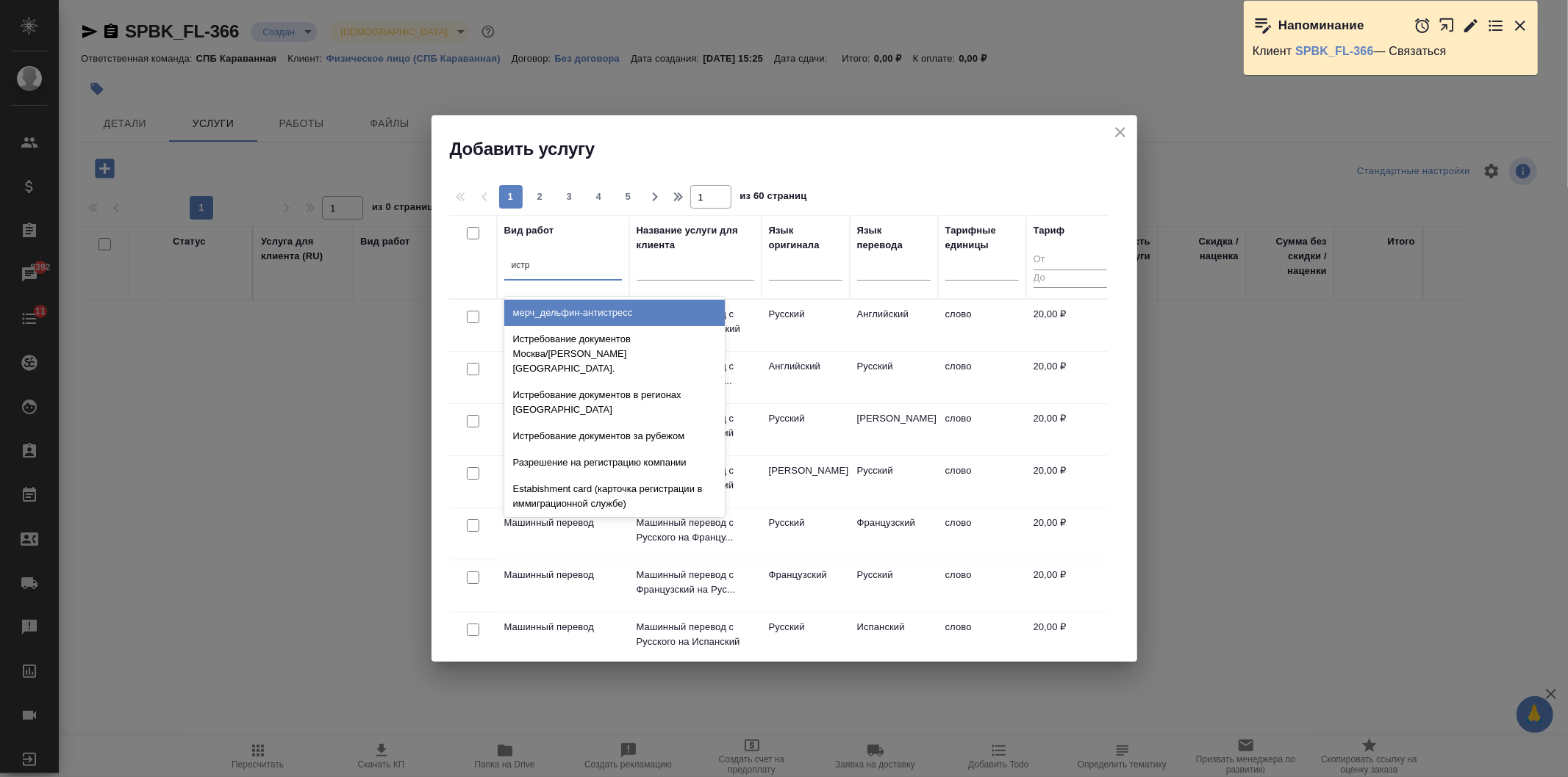
type input "истре"
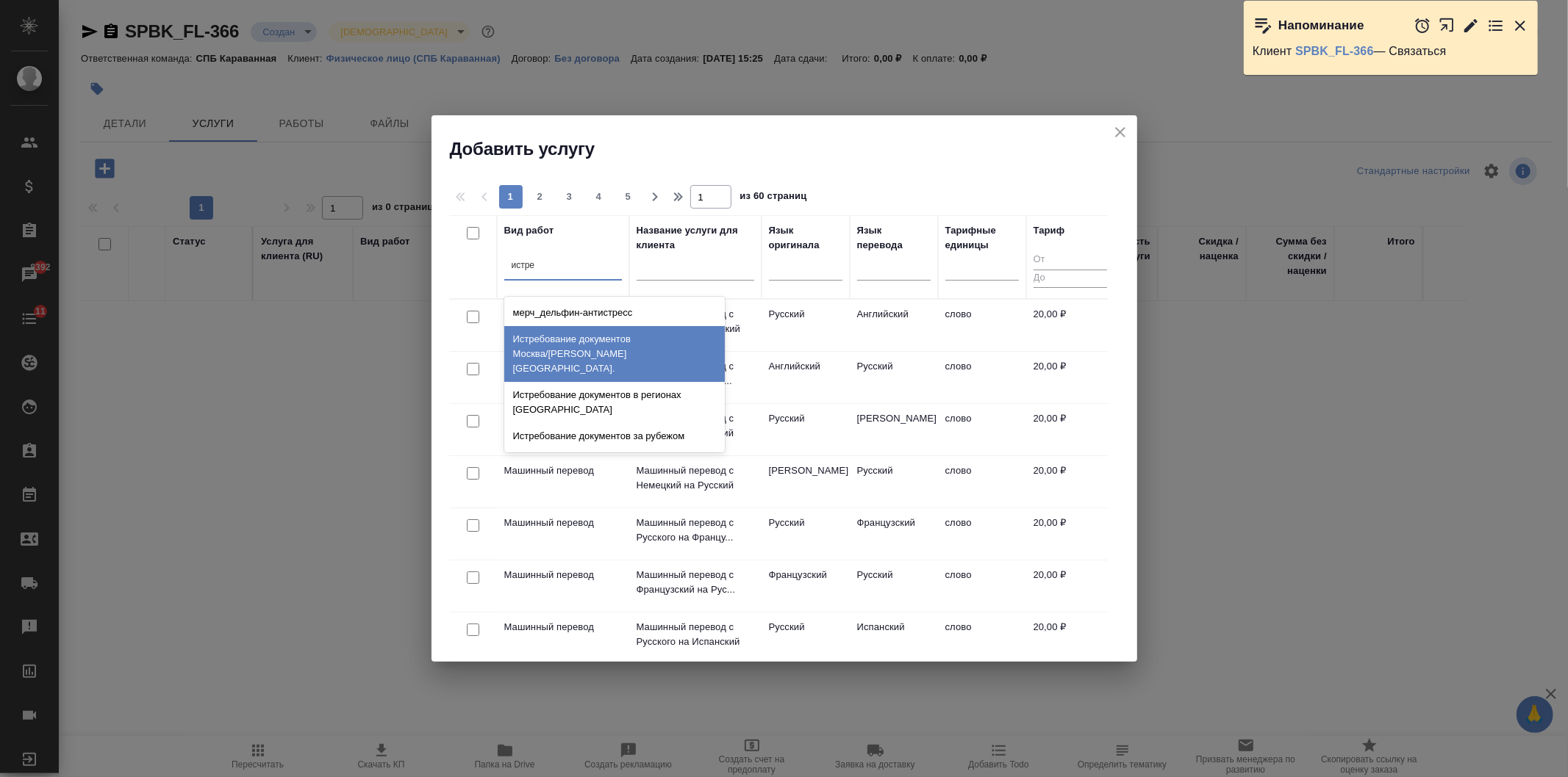
click at [615, 342] on div "Истребование документов Москва/Московская обл." at bounding box center [614, 354] width 220 height 56
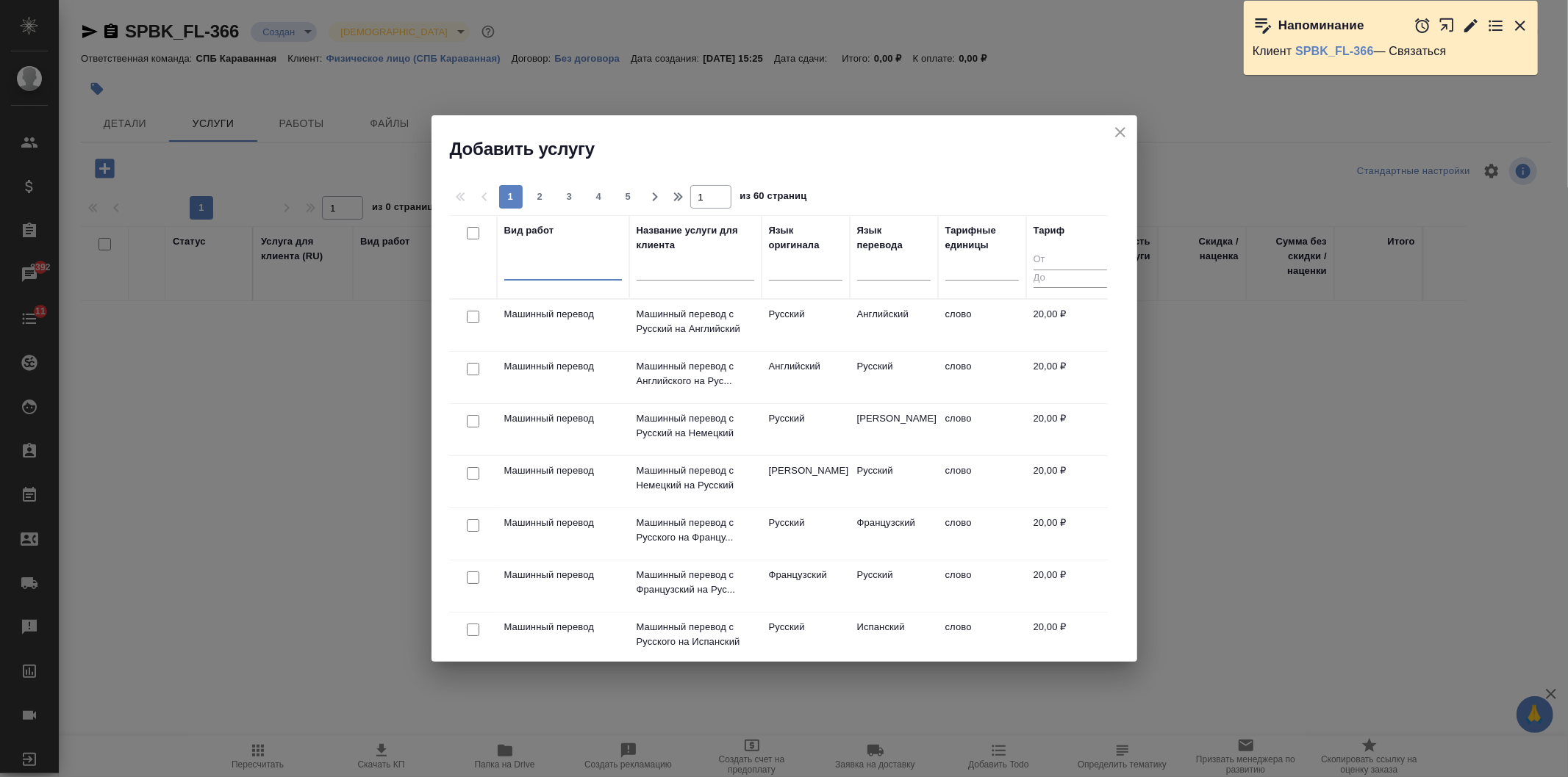
click at [549, 266] on div at bounding box center [562, 266] width 118 height 21
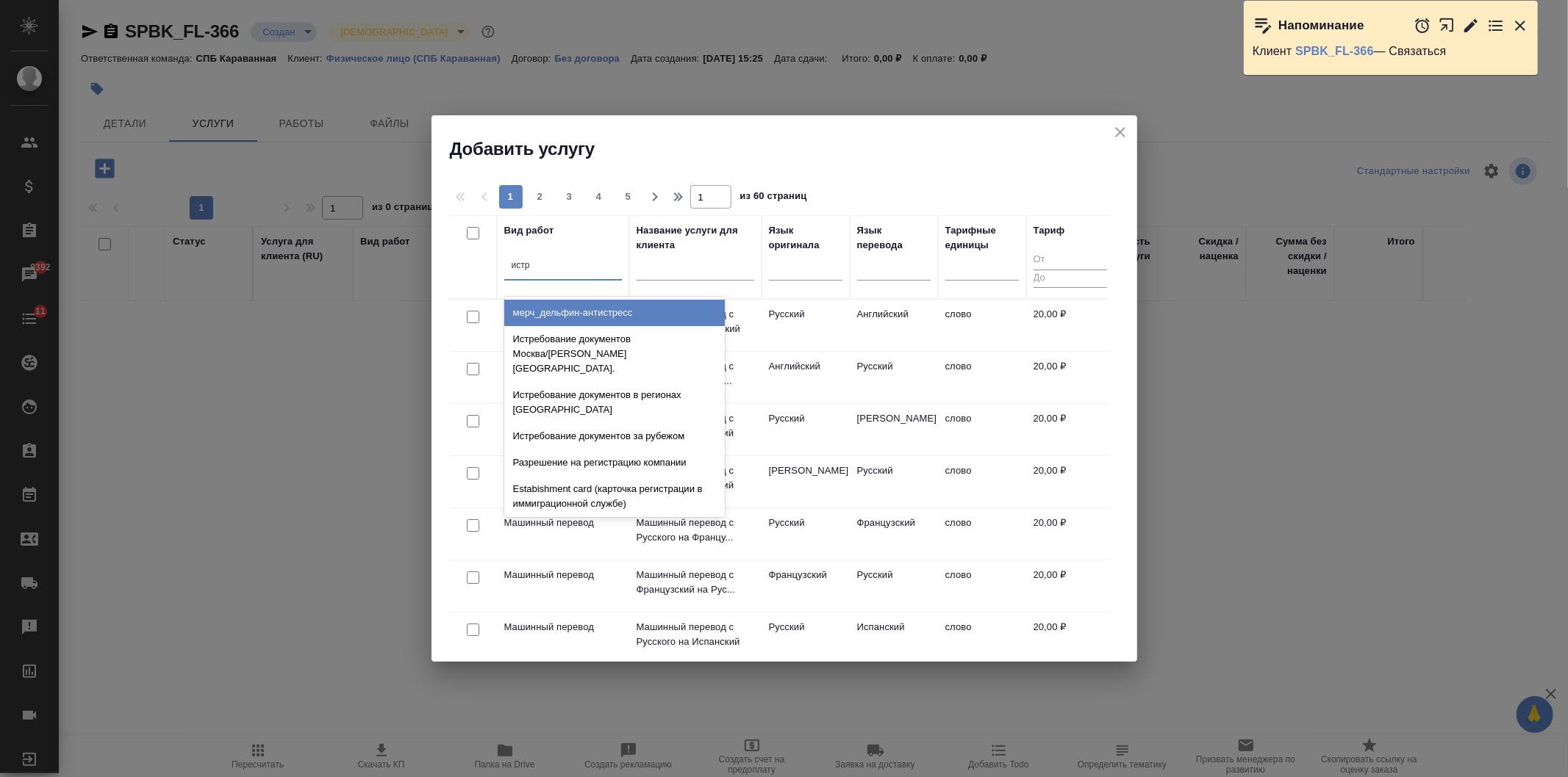
type input "истре"
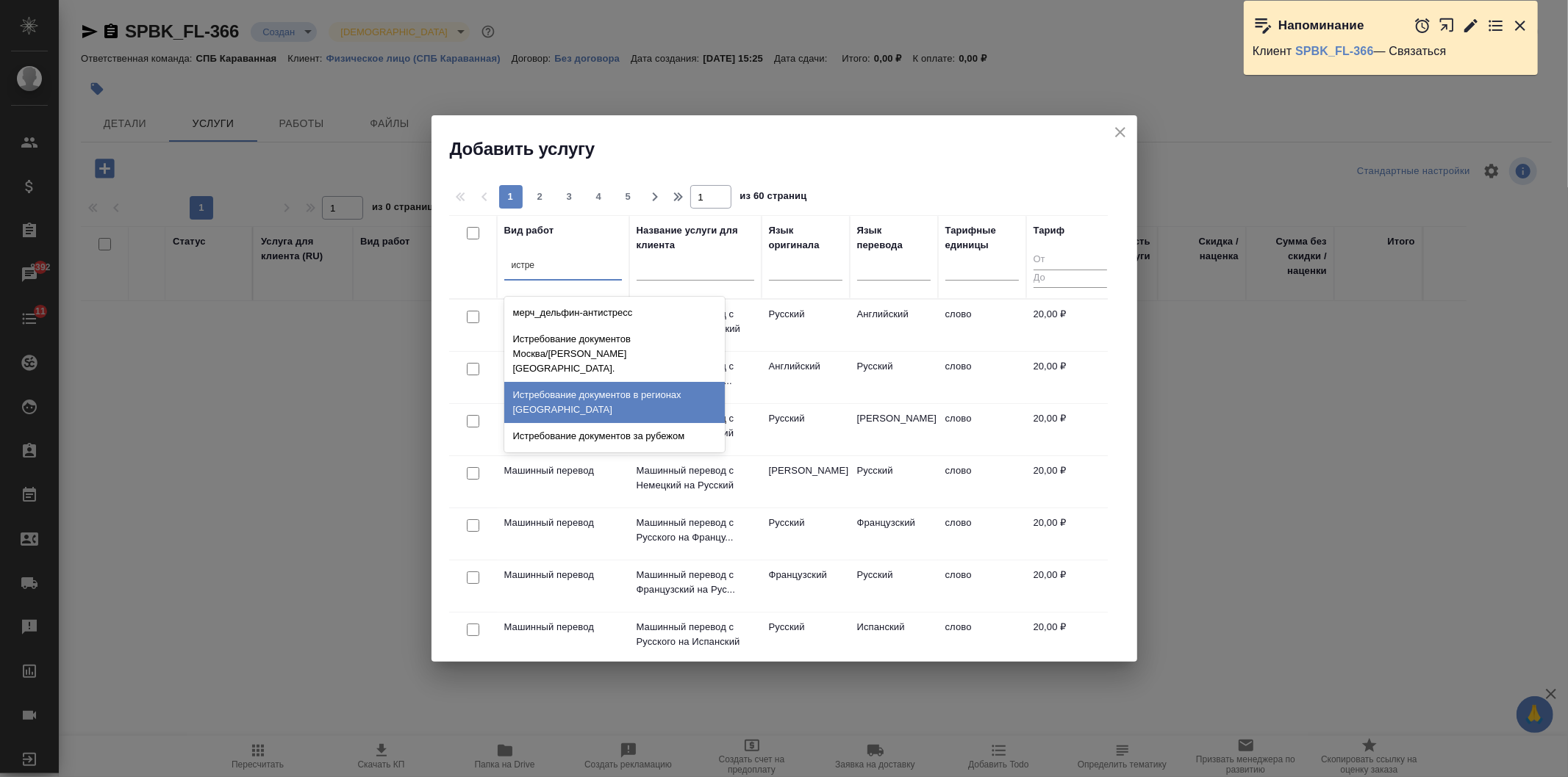
click at [678, 382] on div "Истребование документов в регионах РФ" at bounding box center [614, 402] width 220 height 41
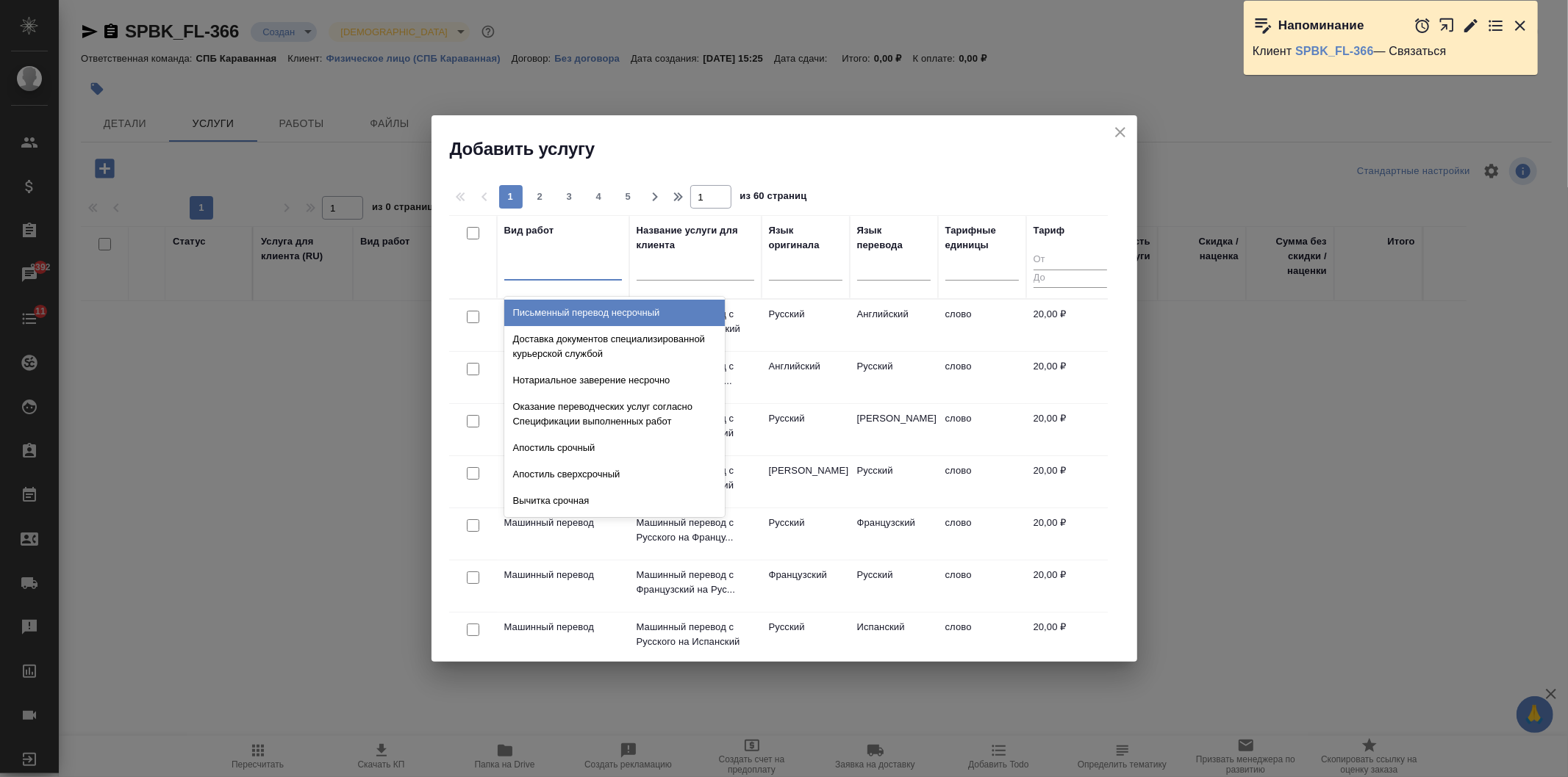
click at [559, 275] on div at bounding box center [562, 266] width 118 height 21
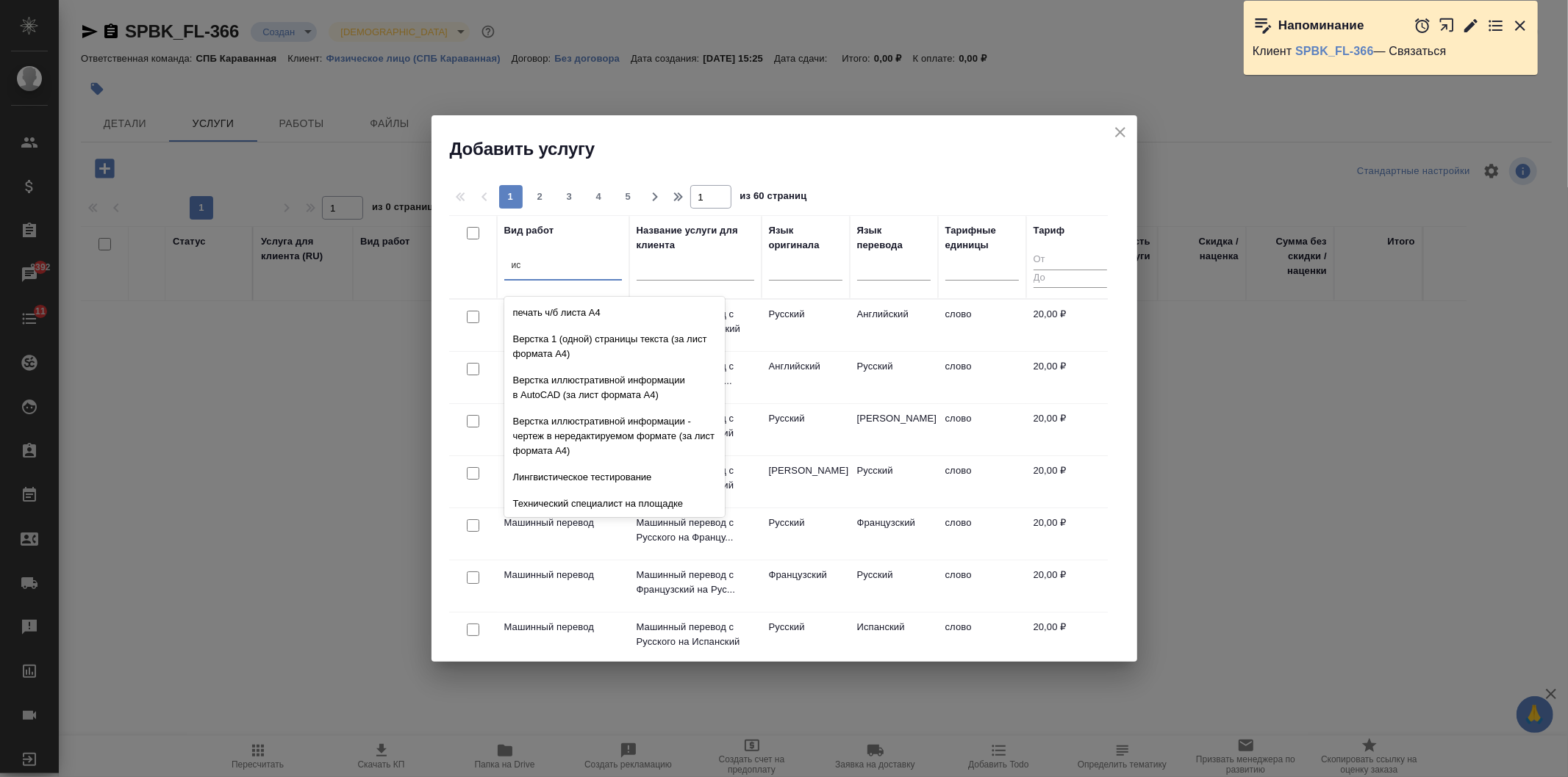
type input "и"
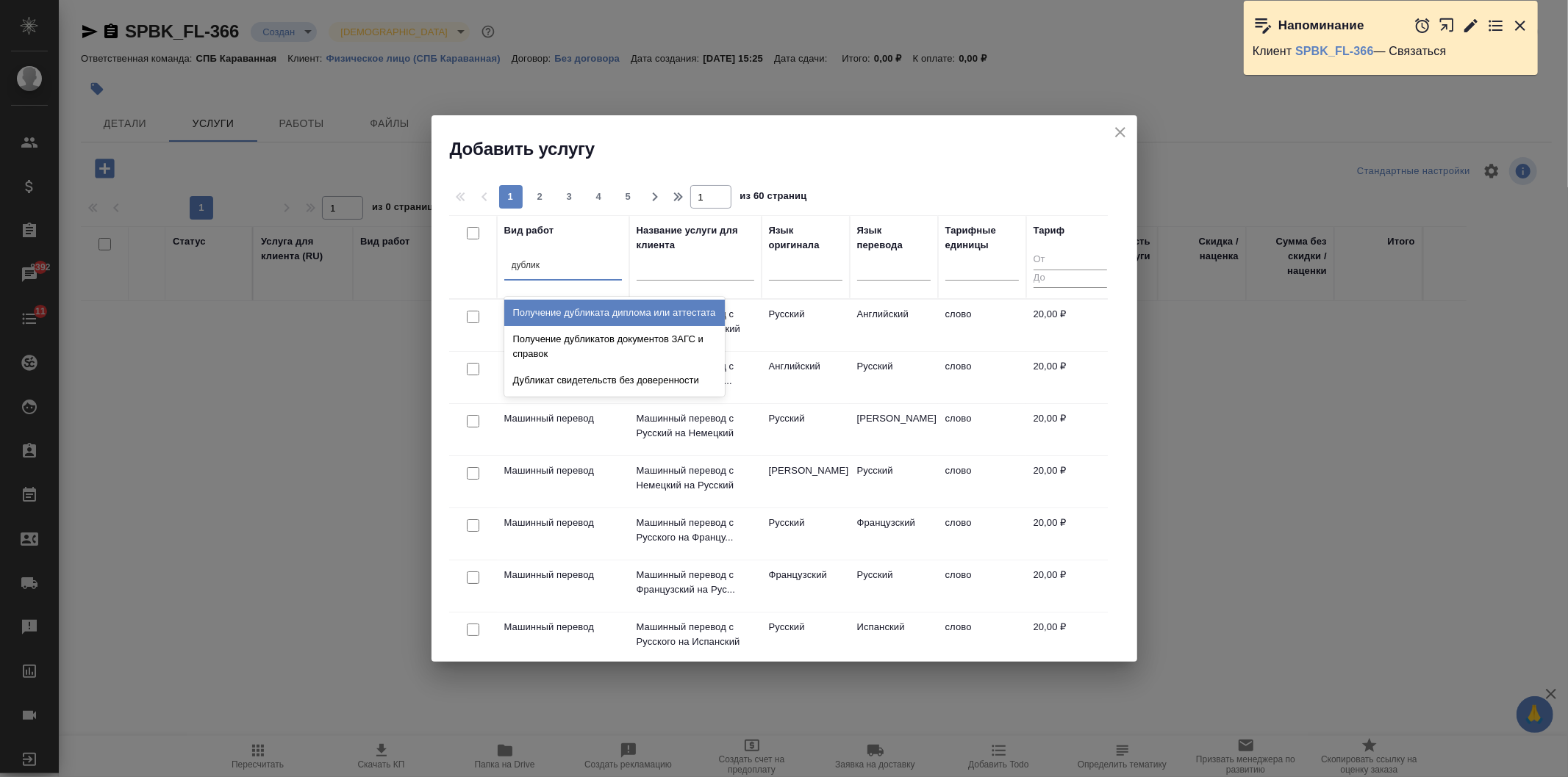
type input "дублика"
click at [585, 316] on div "Получение дубликата диплома или аттестата" at bounding box center [614, 312] width 220 height 26
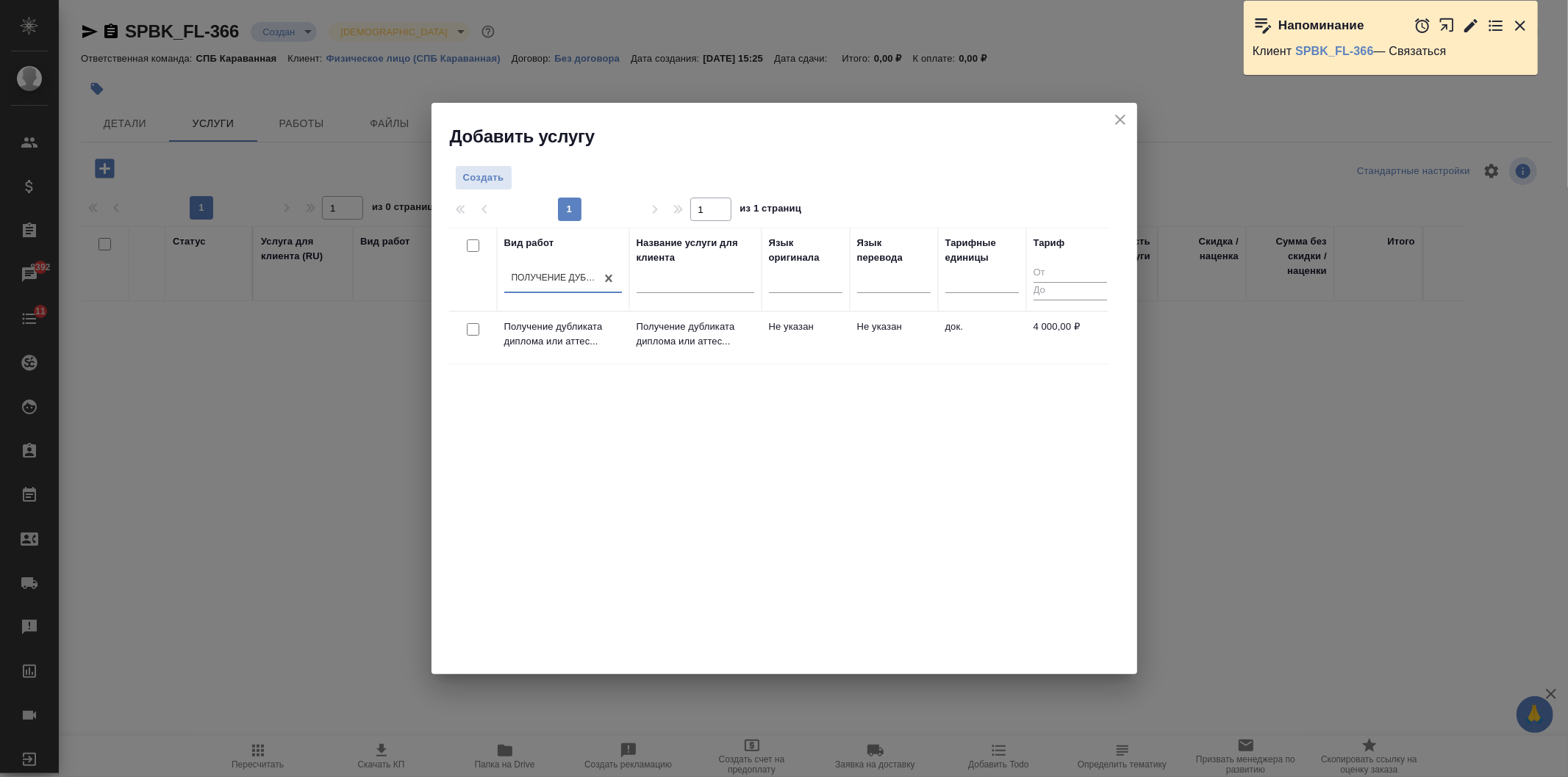
click at [470, 332] on input "checkbox" at bounding box center [472, 329] width 12 height 12
checkbox input "true"
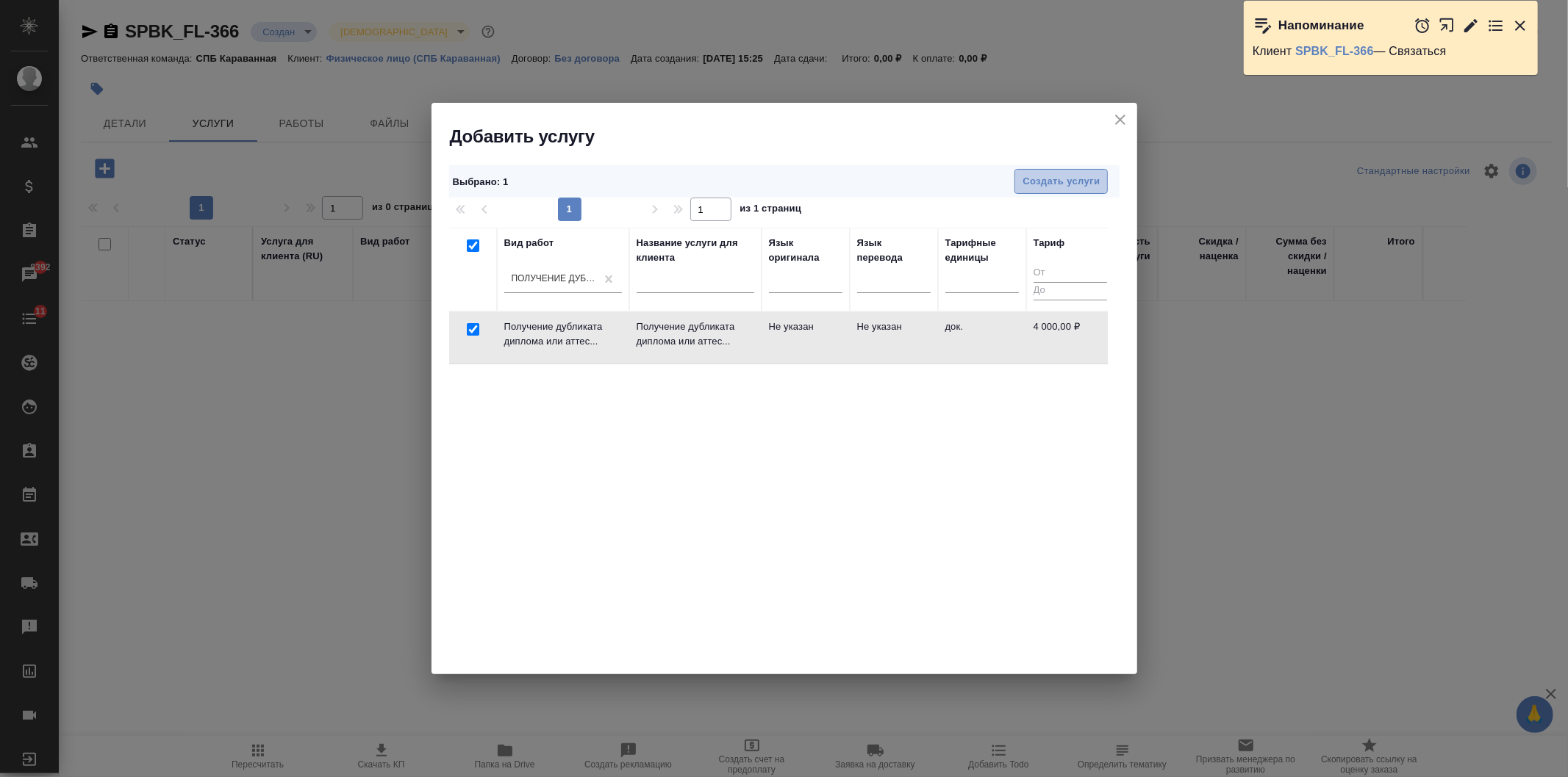
click at [1096, 187] on span "Создать услуги" at bounding box center [1061, 182] width 77 height 17
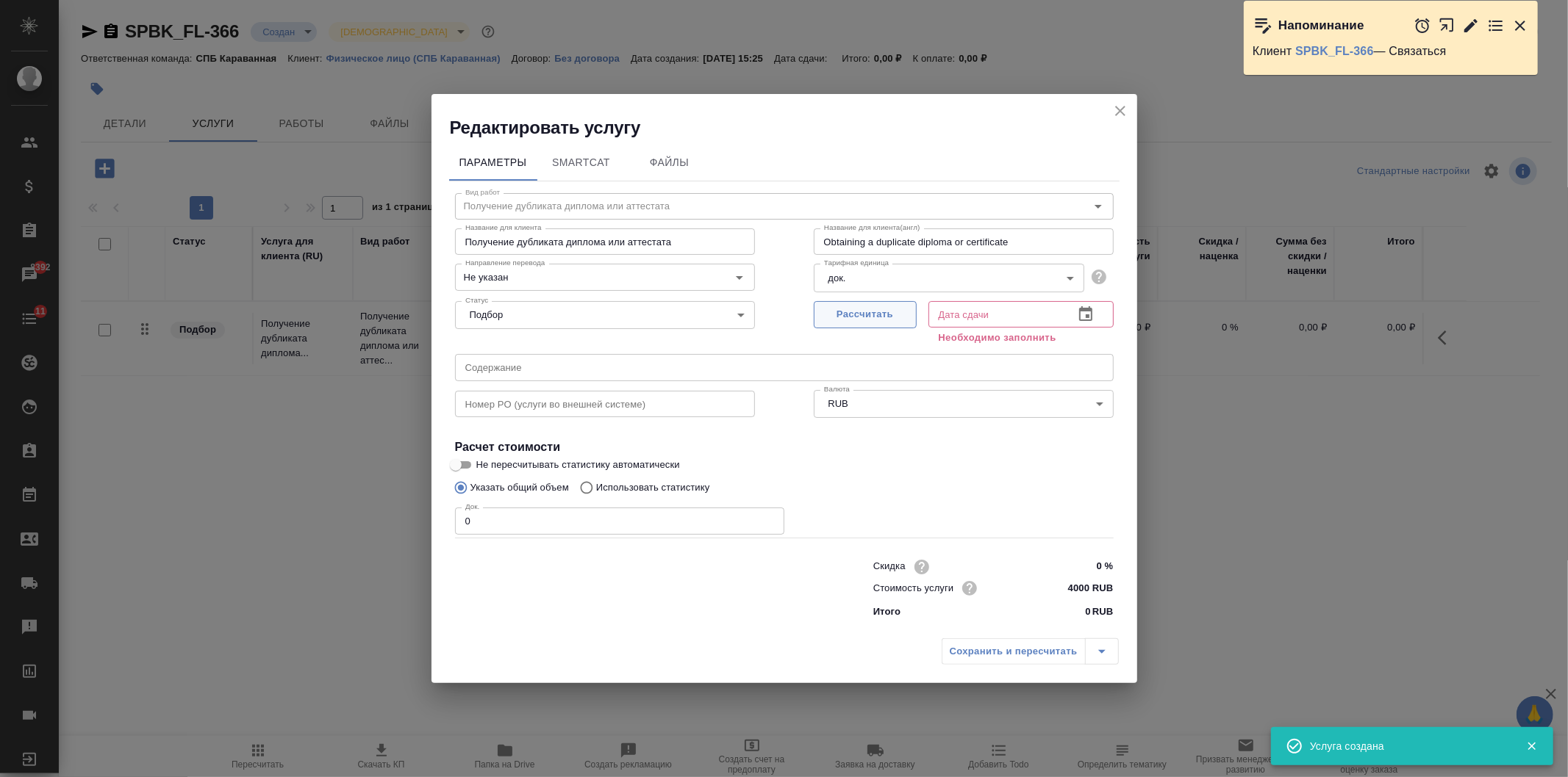
drag, startPoint x: 869, startPoint y: 321, endPoint x: 846, endPoint y: 323, distance: 23.1
click at [868, 321] on span "Рассчитать" at bounding box center [865, 315] width 87 height 17
type input "13.08.2025 13:13"
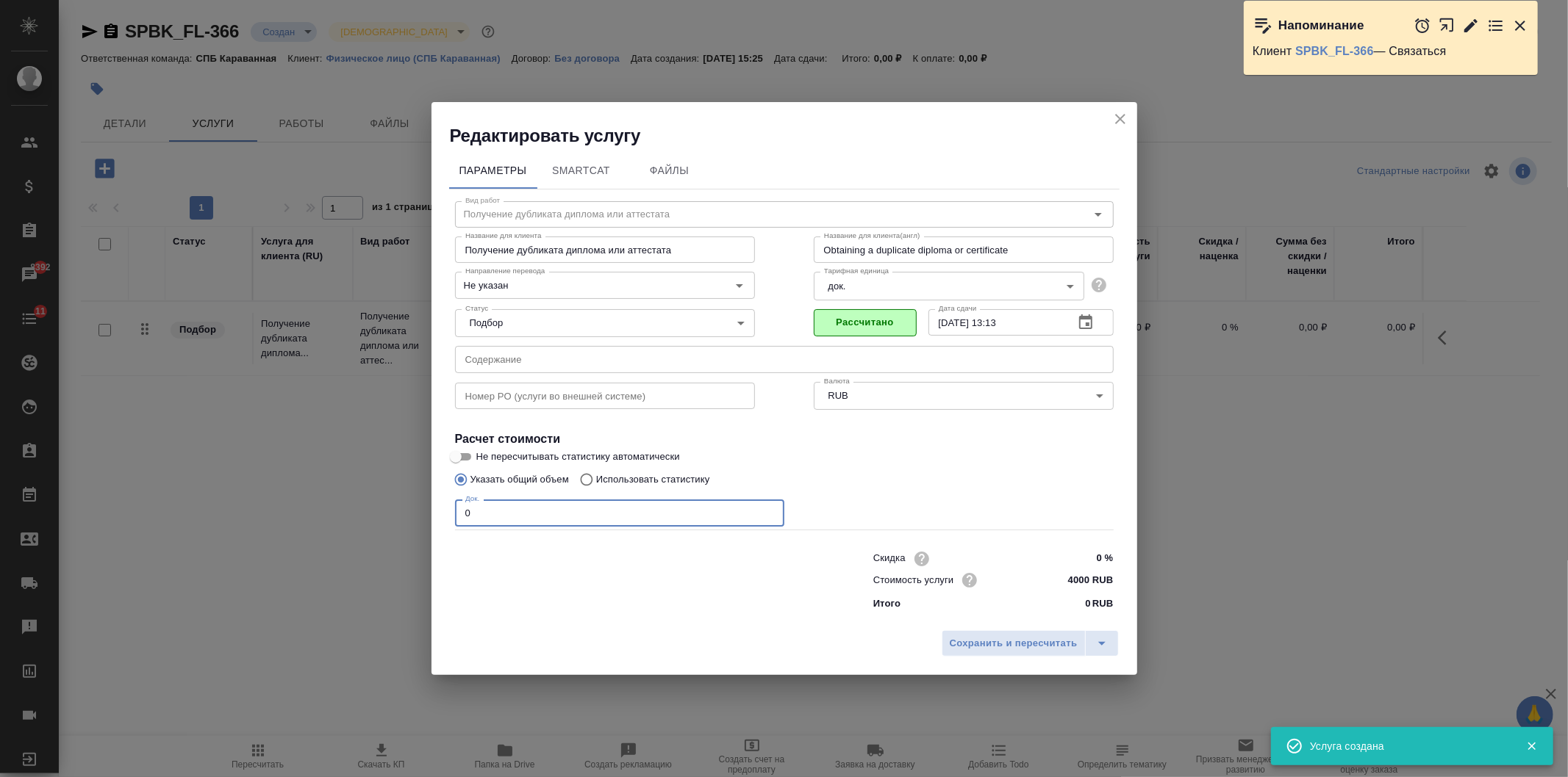
click at [519, 520] on input "0" at bounding box center [619, 513] width 330 height 26
type input "1"
click at [1000, 640] on span "Сохранить и пересчитать" at bounding box center [1013, 644] width 128 height 17
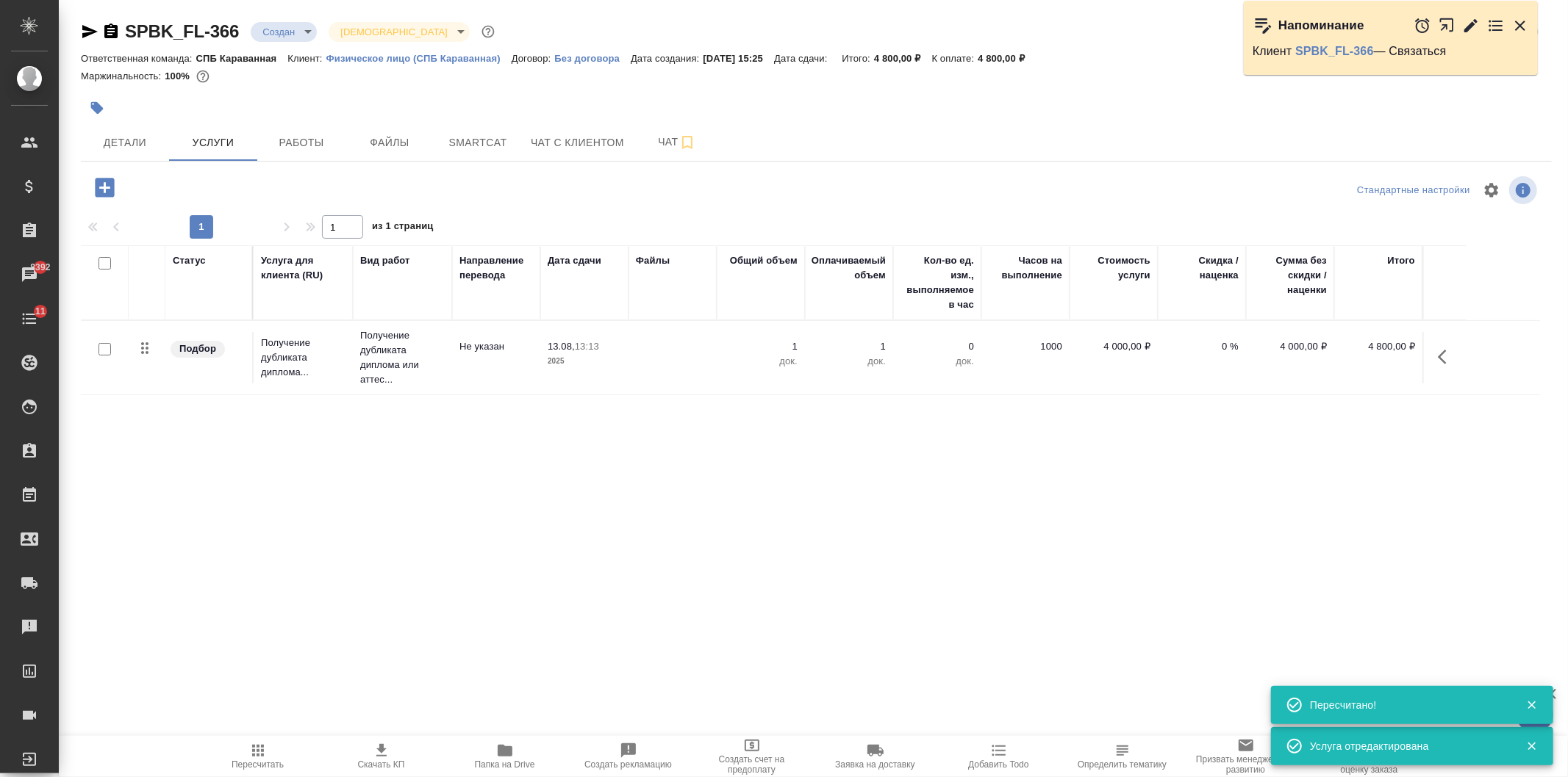
click at [95, 190] on icon "button" at bounding box center [104, 187] width 19 height 19
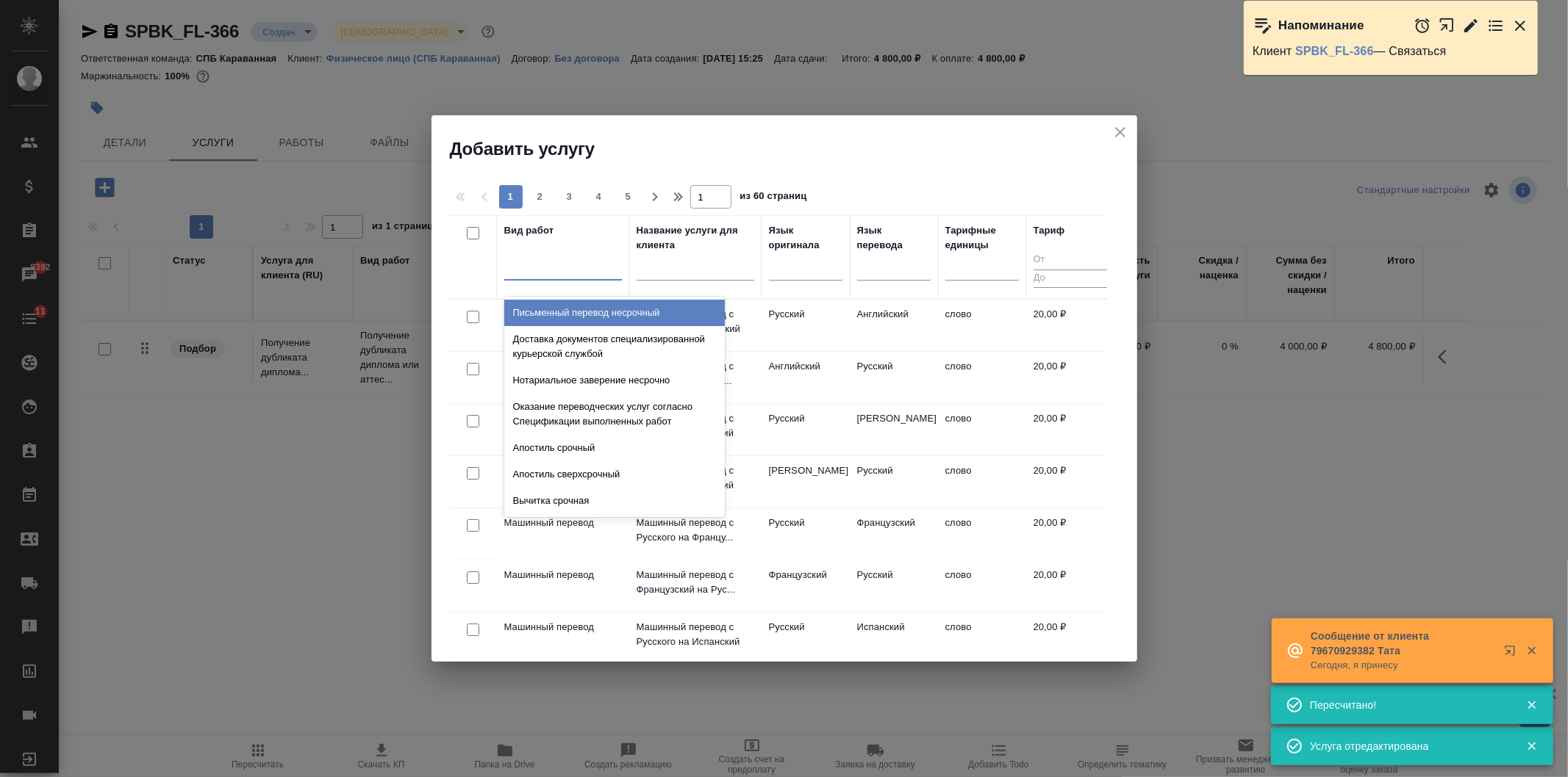
click at [525, 276] on div at bounding box center [562, 266] width 118 height 21
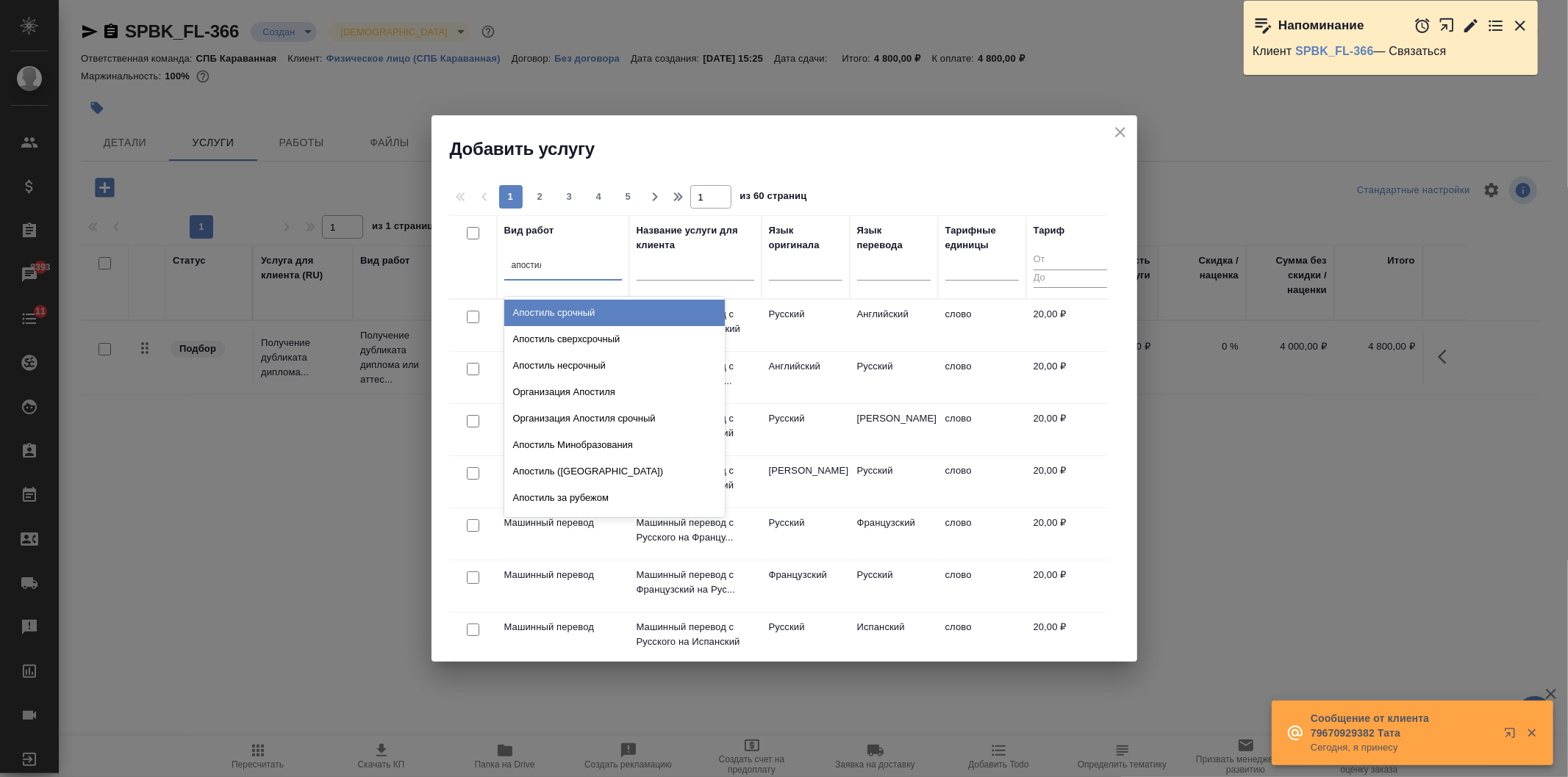
type input "апостиль"
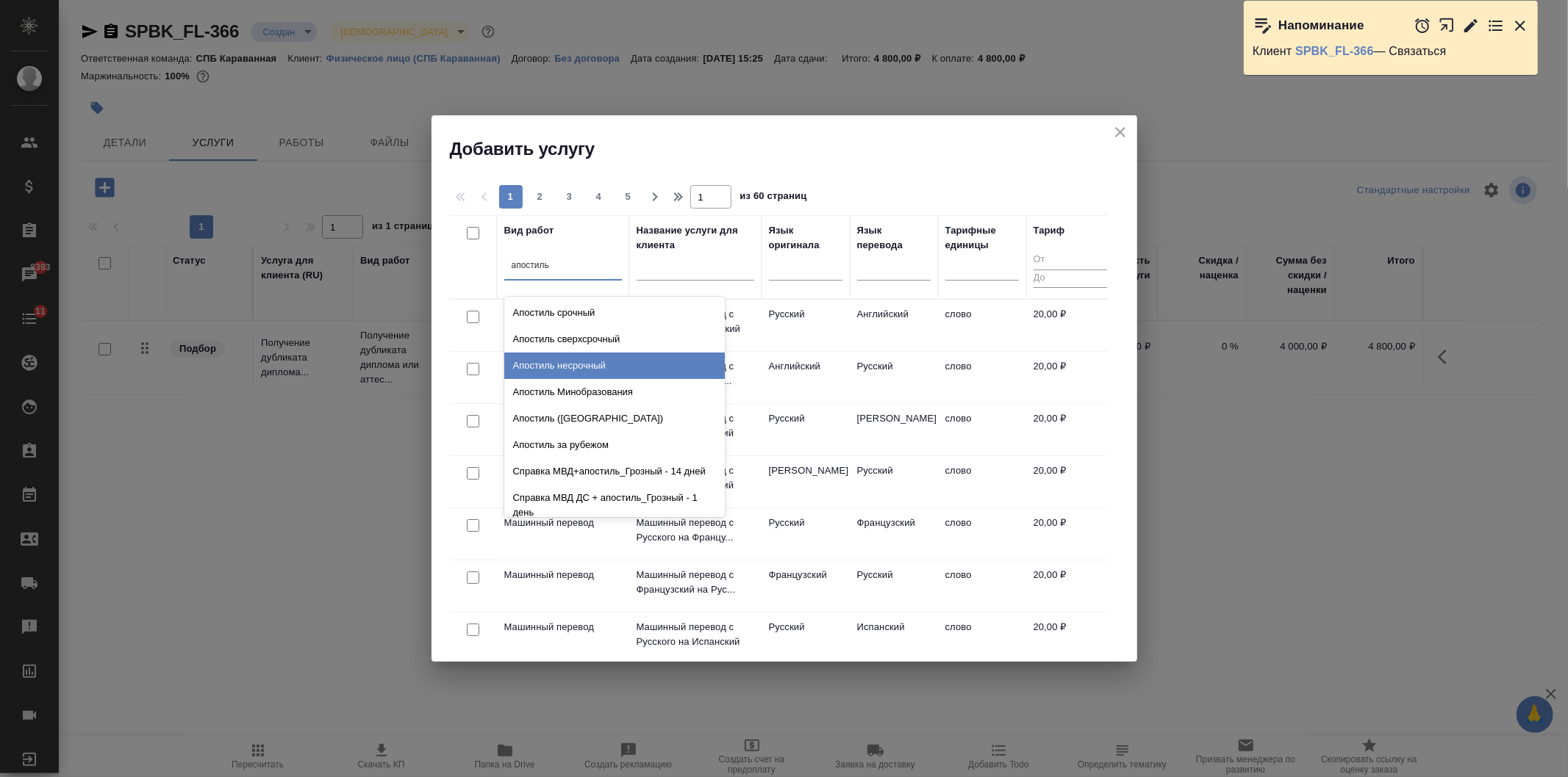
click at [623, 360] on div "Апостиль несрочный" at bounding box center [614, 365] width 220 height 26
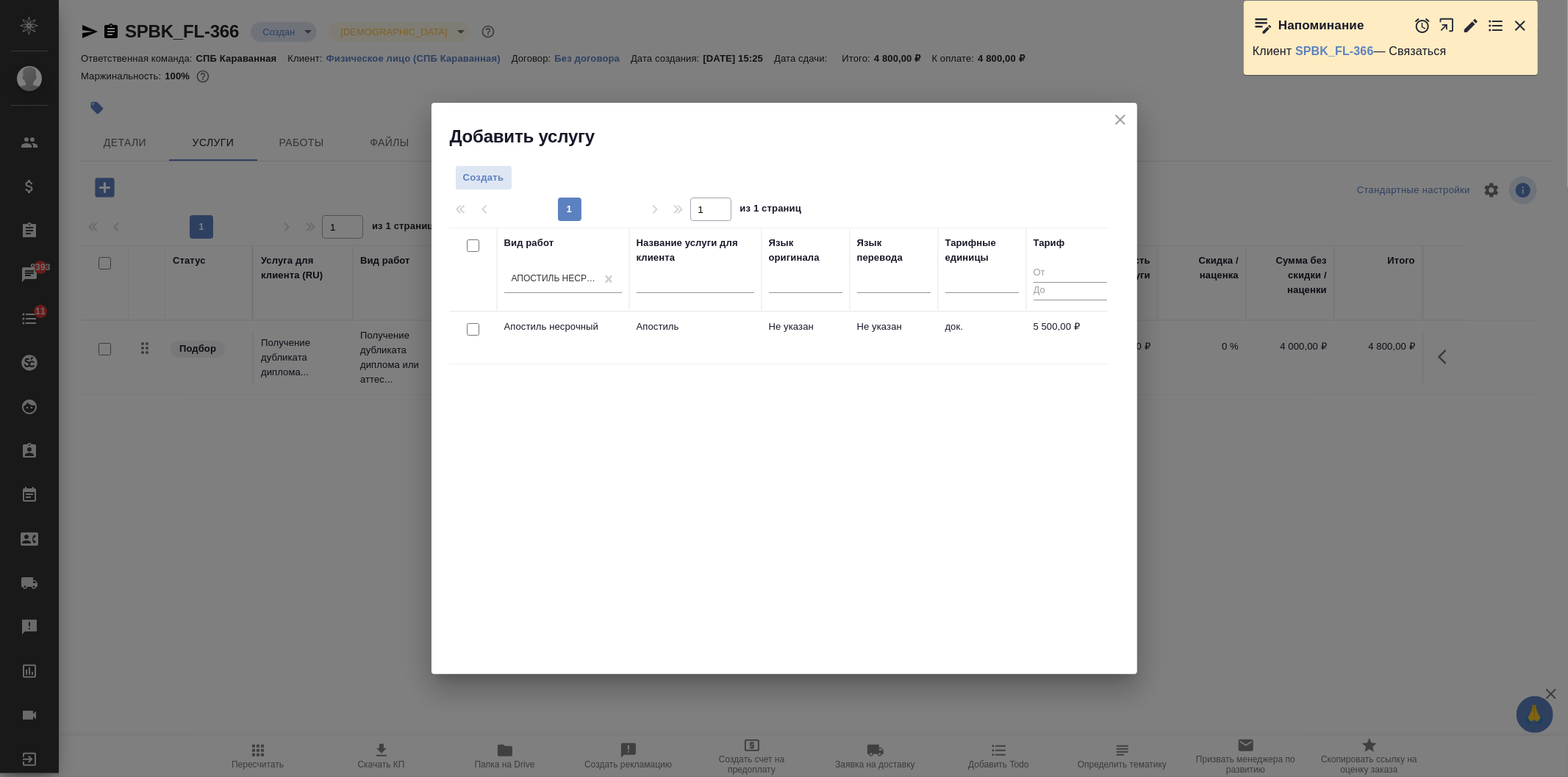
click at [479, 329] on div at bounding box center [472, 329] width 33 height 21
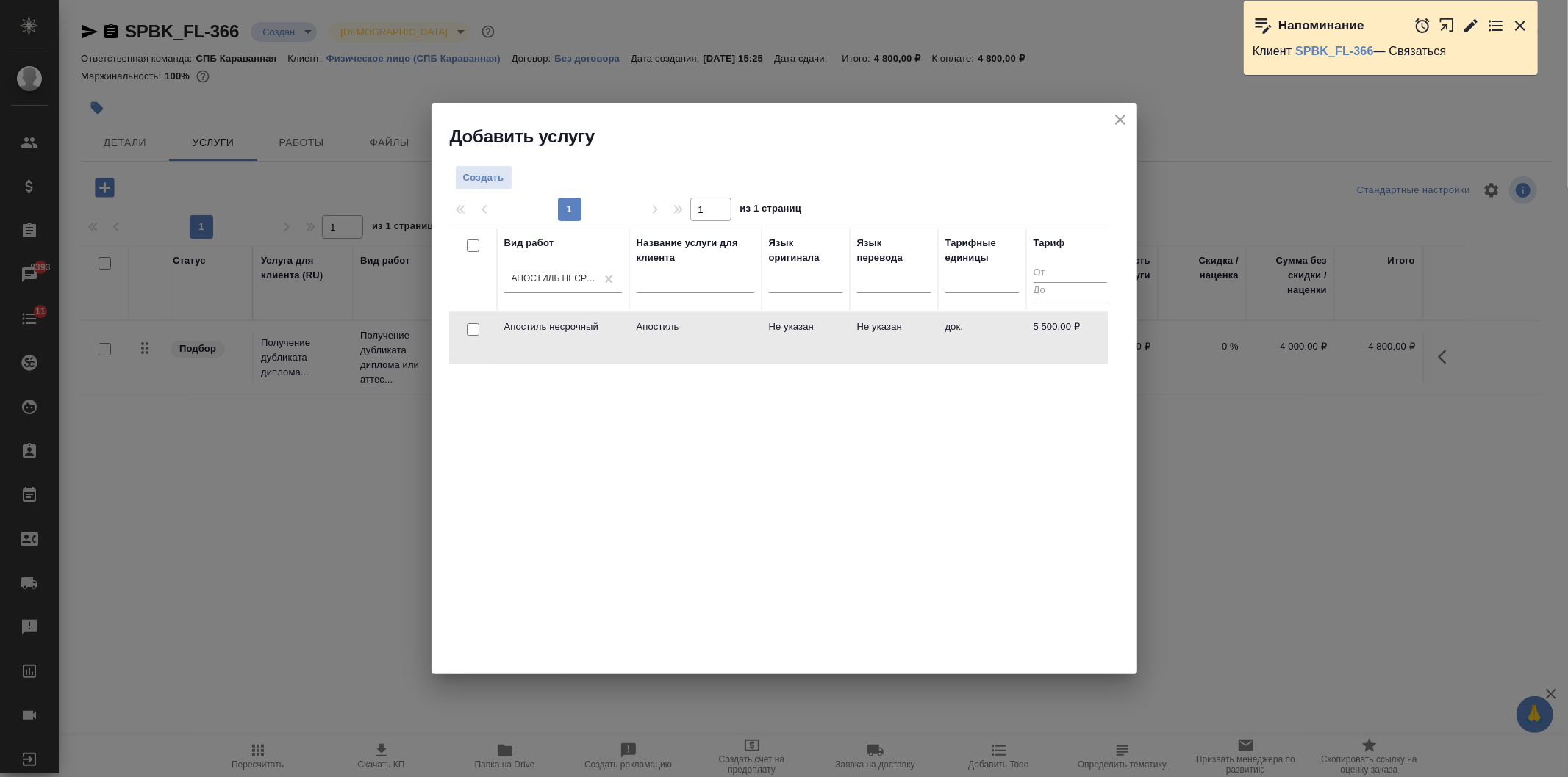
click at [474, 332] on input "checkbox" at bounding box center [472, 329] width 12 height 12
checkbox input "true"
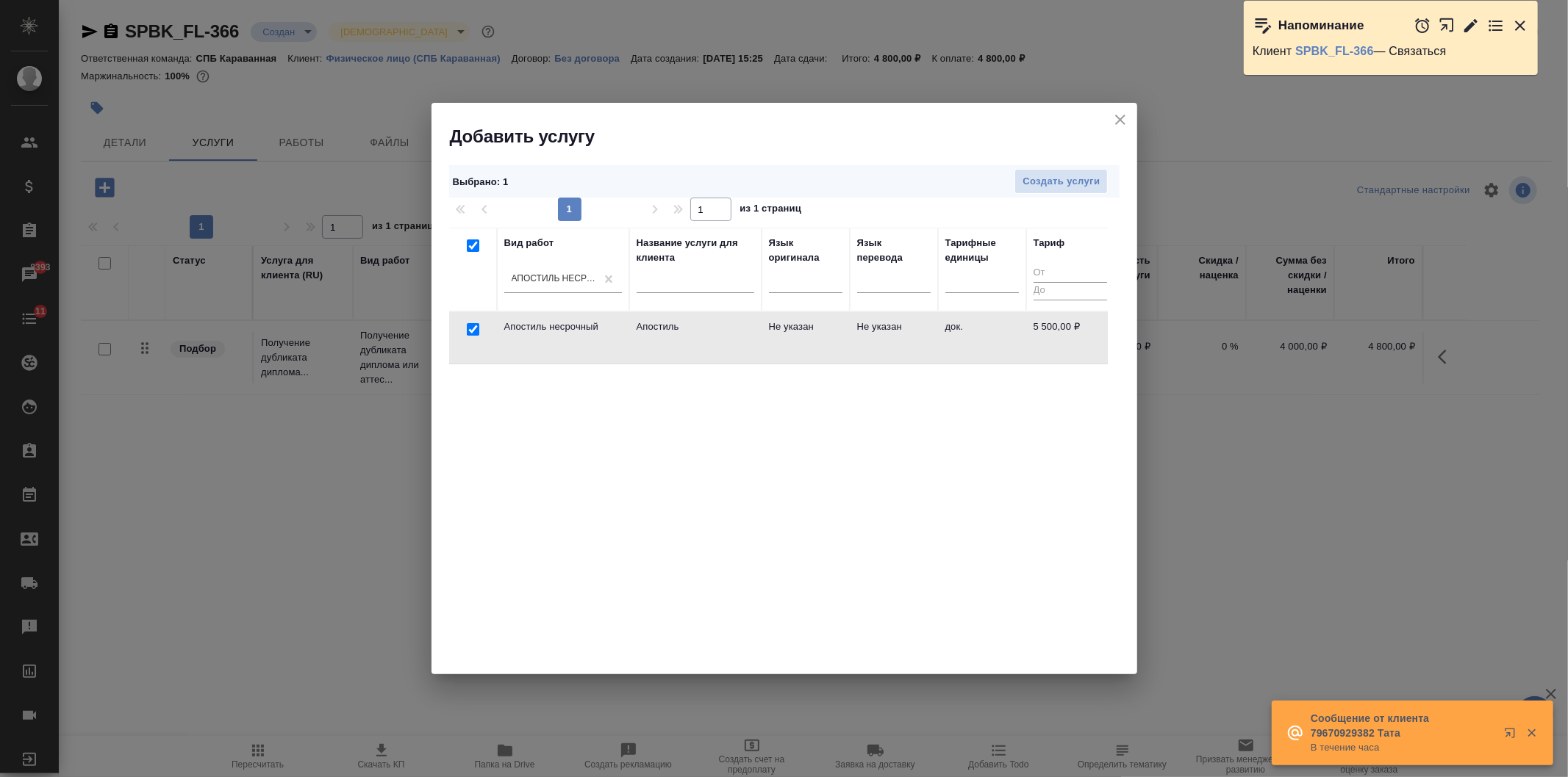
click at [1047, 164] on div "Выбрано : 1 Создать услуги 1 1 из 1 страниц Вид работ Апостиль несрочный Назван…" at bounding box center [784, 412] width 705 height 527
click at [1053, 181] on span "Создать услуги" at bounding box center [1061, 182] width 77 height 17
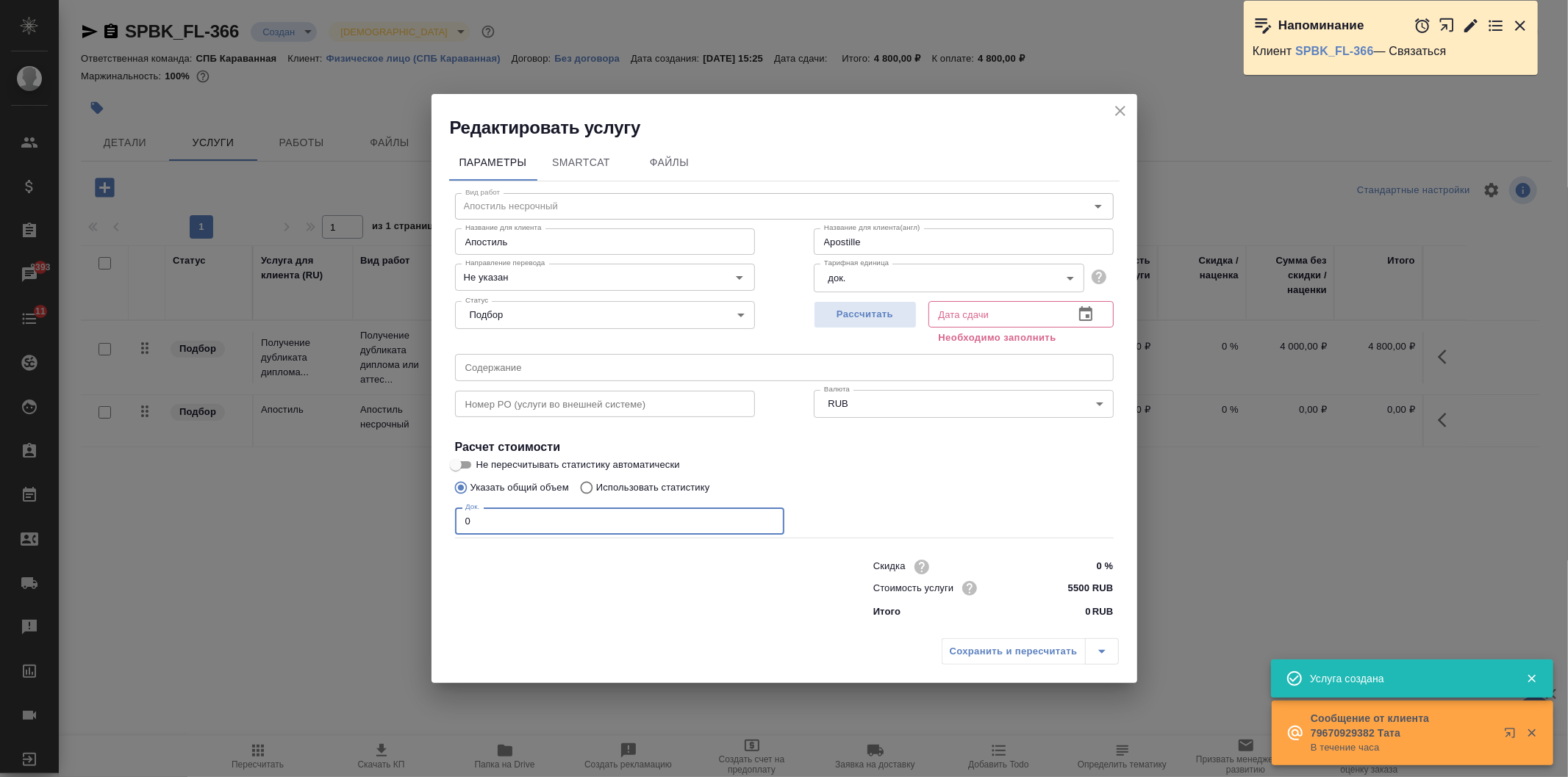
click at [479, 521] on input "0" at bounding box center [619, 521] width 330 height 26
type input "Apostille"
type input "1"
type input "Apostille"
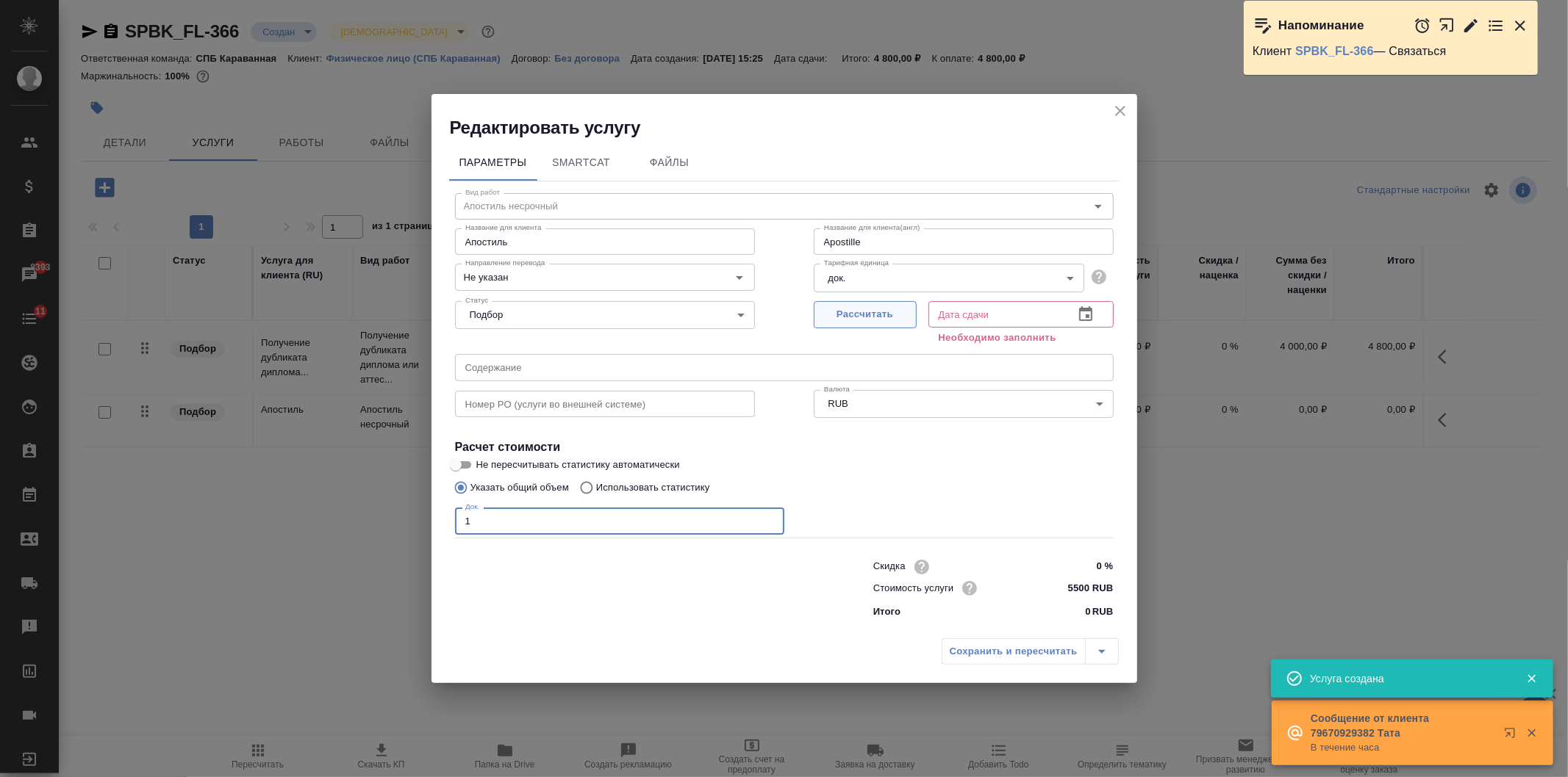
type input "1"
click at [836, 304] on button "Рассчитать" at bounding box center [865, 314] width 103 height 27
type input "Apostille"
type input "04.09.2025 10:13"
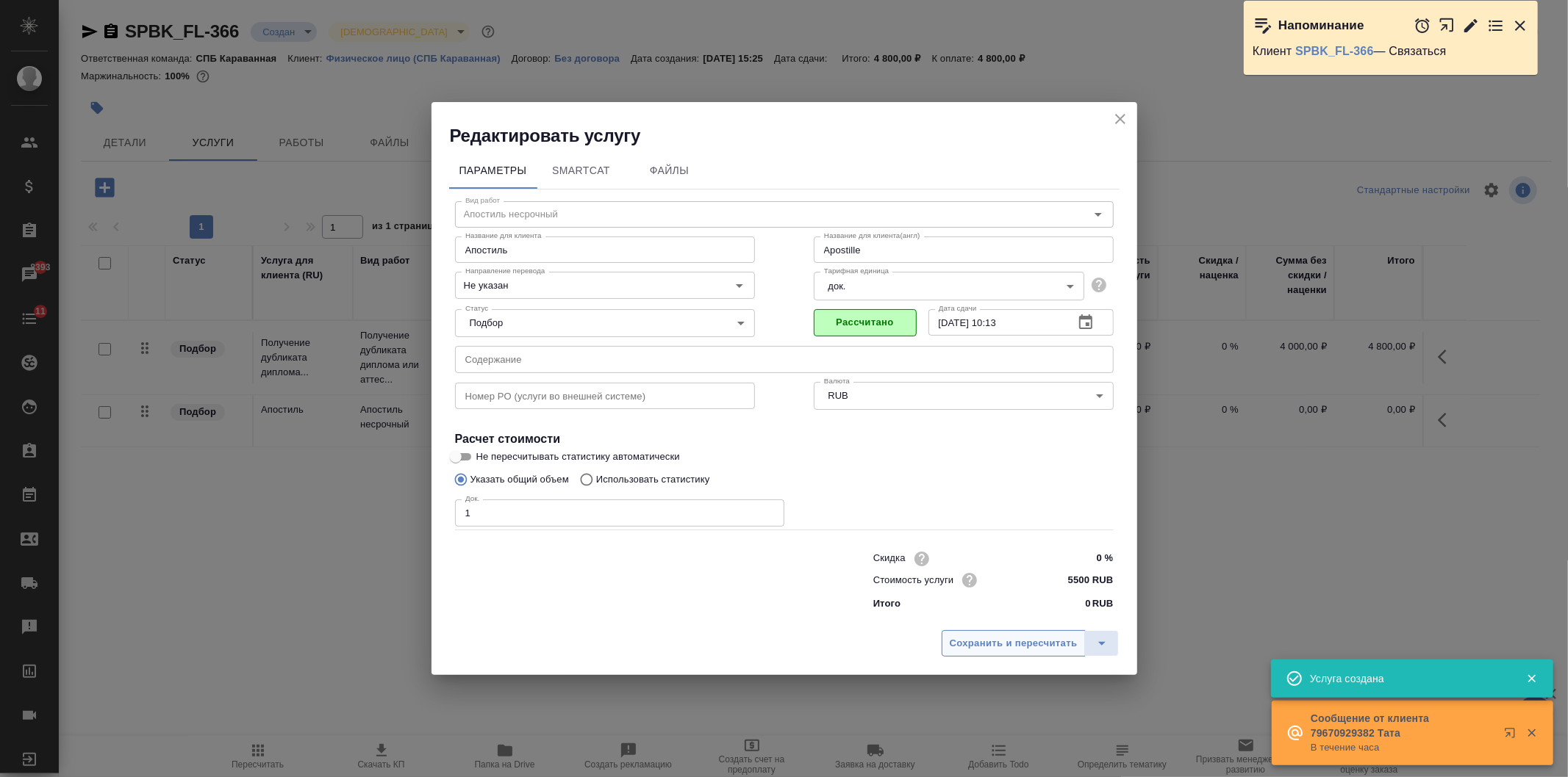
click at [1001, 636] on span "Сохранить и пересчитать" at bounding box center [1013, 644] width 128 height 17
type input "Apostille"
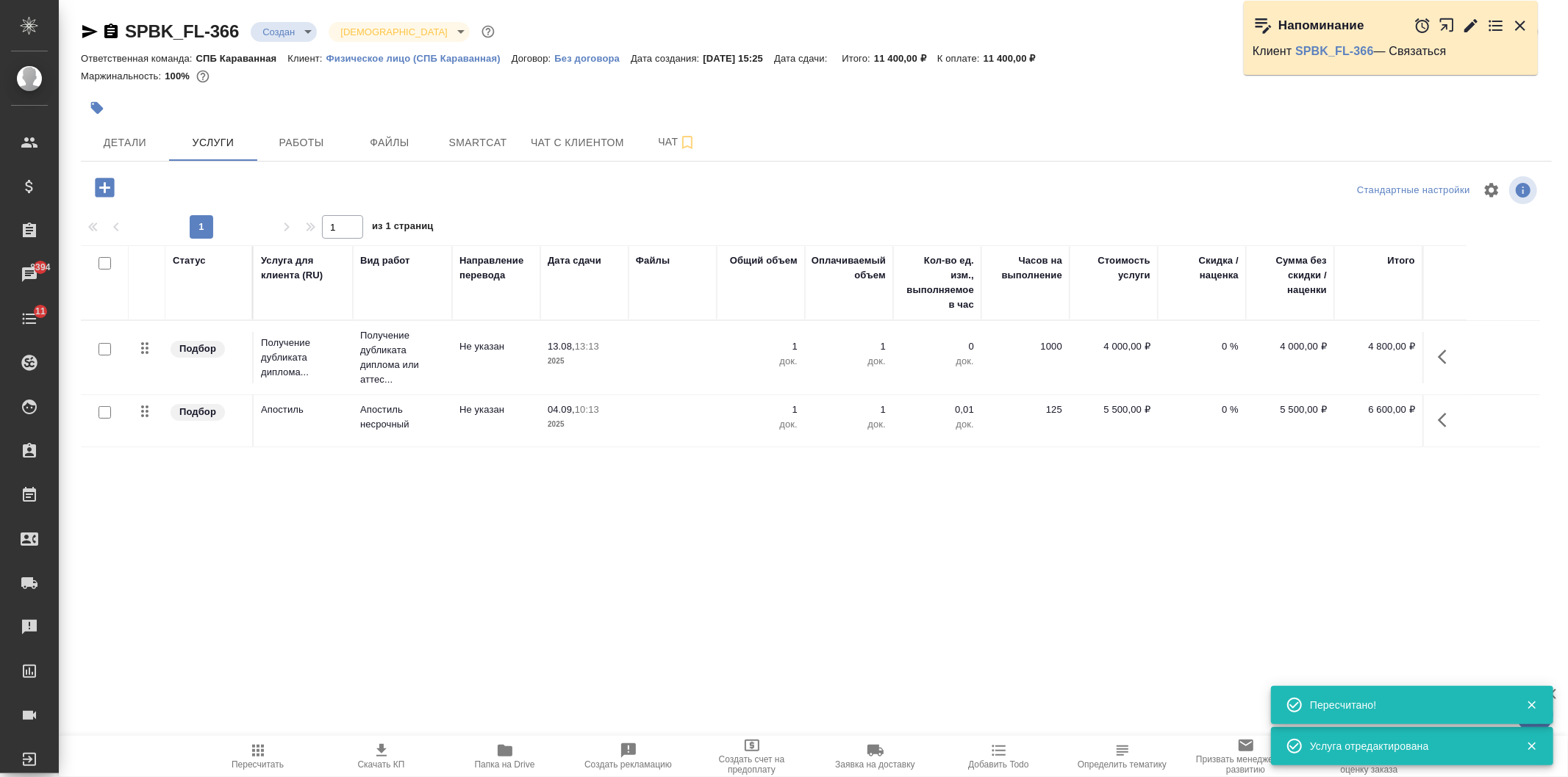
click at [98, 196] on icon "button" at bounding box center [104, 187] width 19 height 19
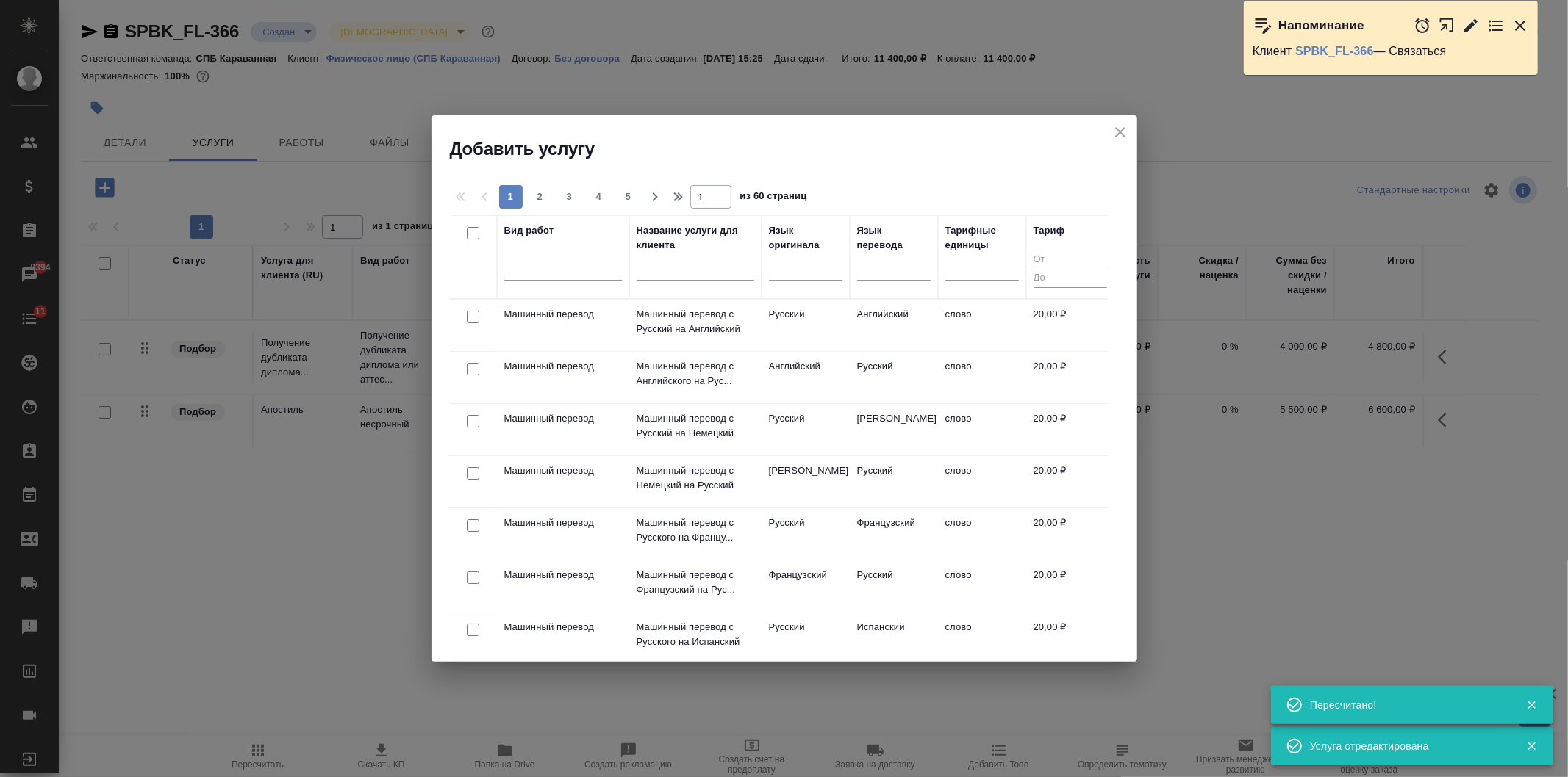
click at [1122, 137] on icon "close" at bounding box center [1119, 132] width 18 height 18
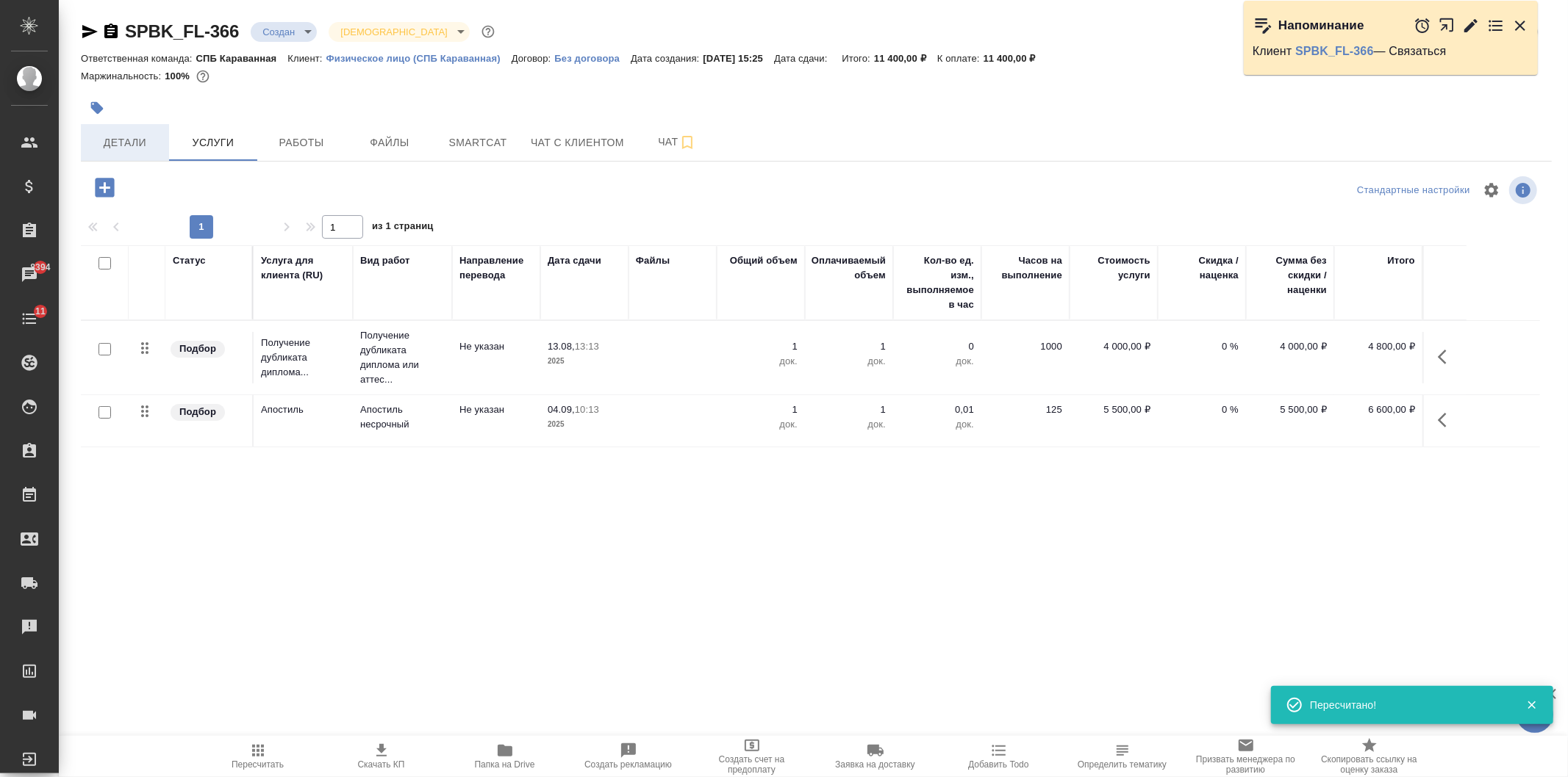
click at [138, 155] on button "Детали" at bounding box center [124, 143] width 88 height 37
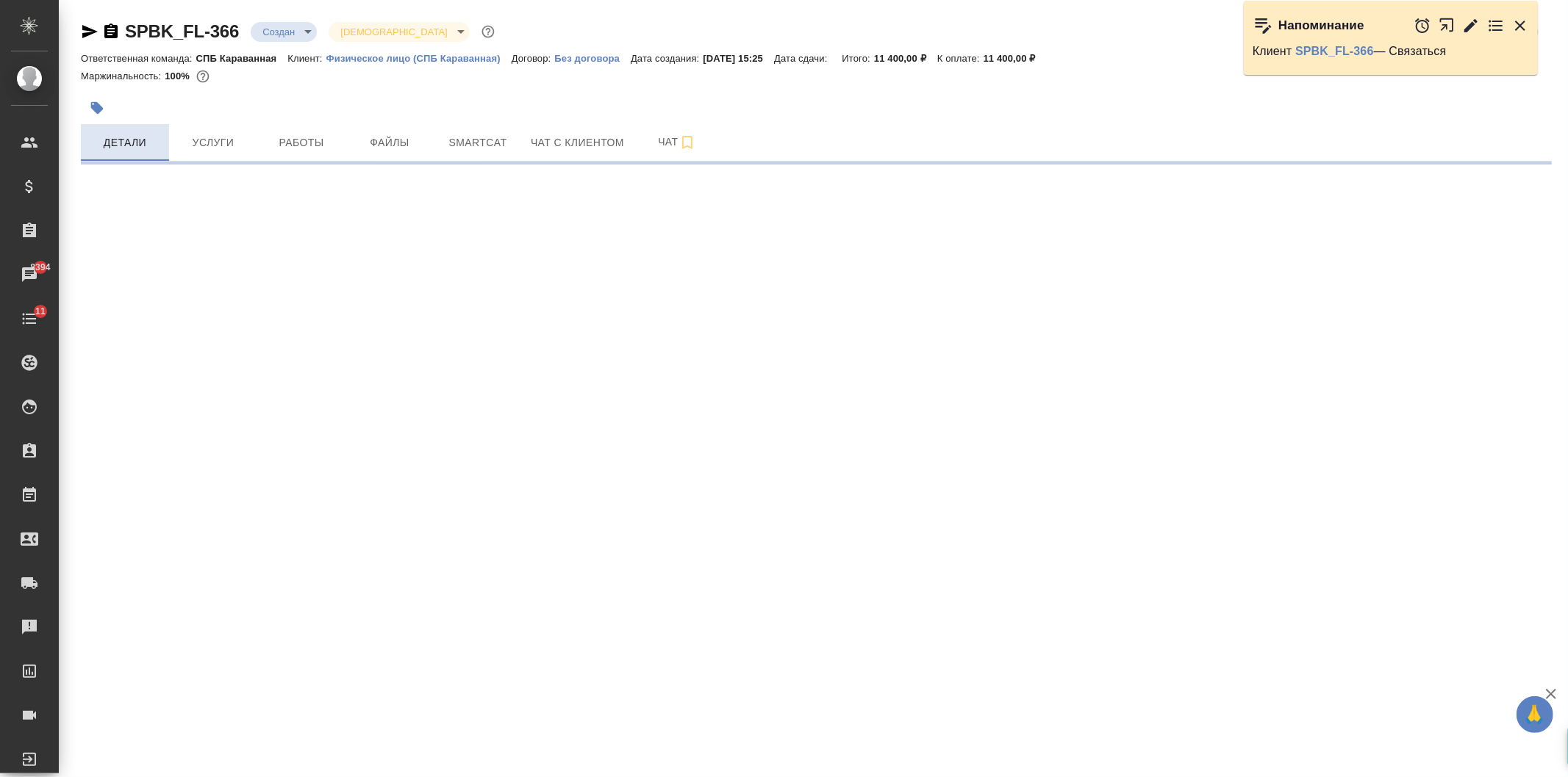
select select "RU"
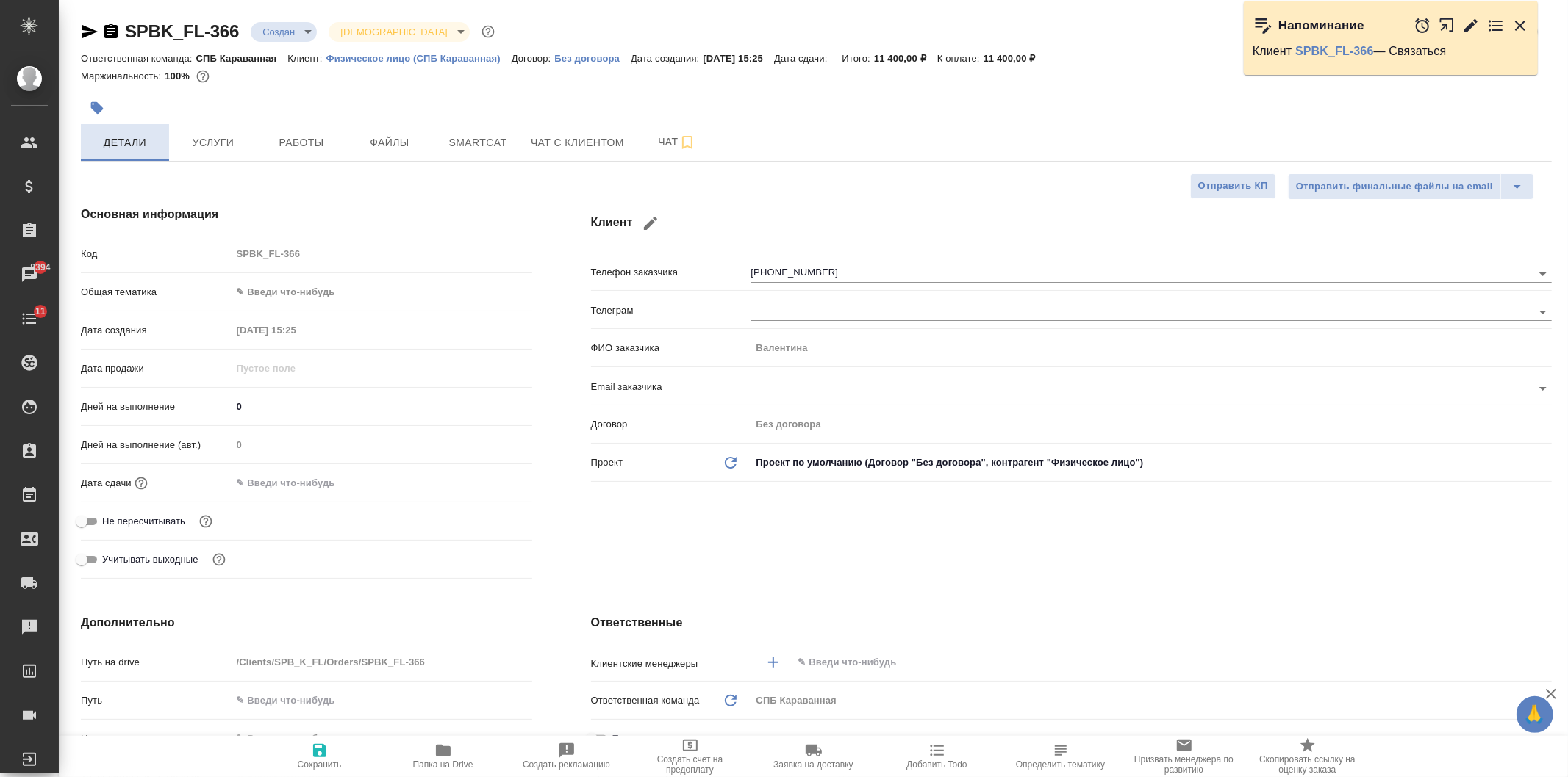
type textarea "x"
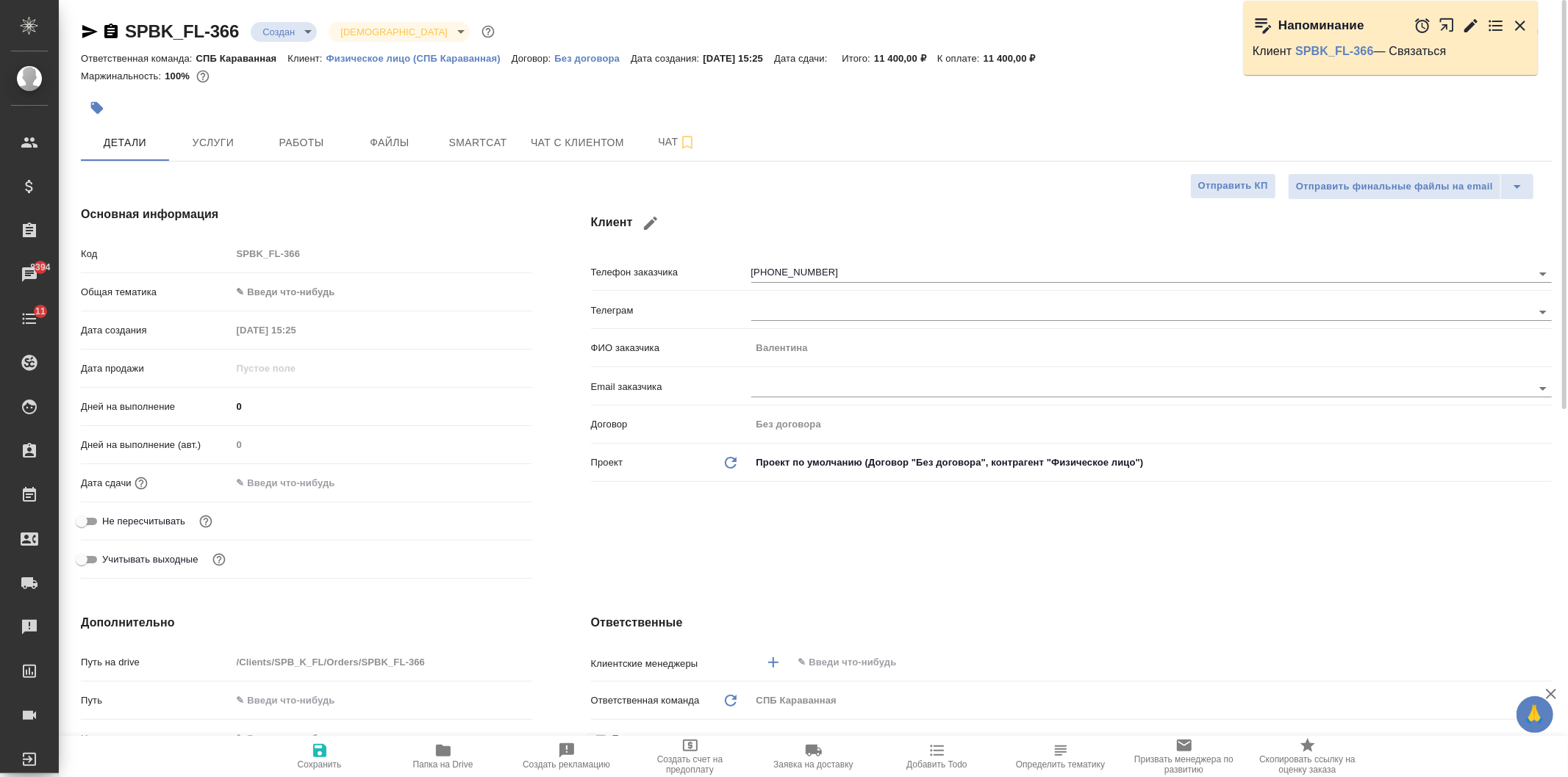
type textarea "x"
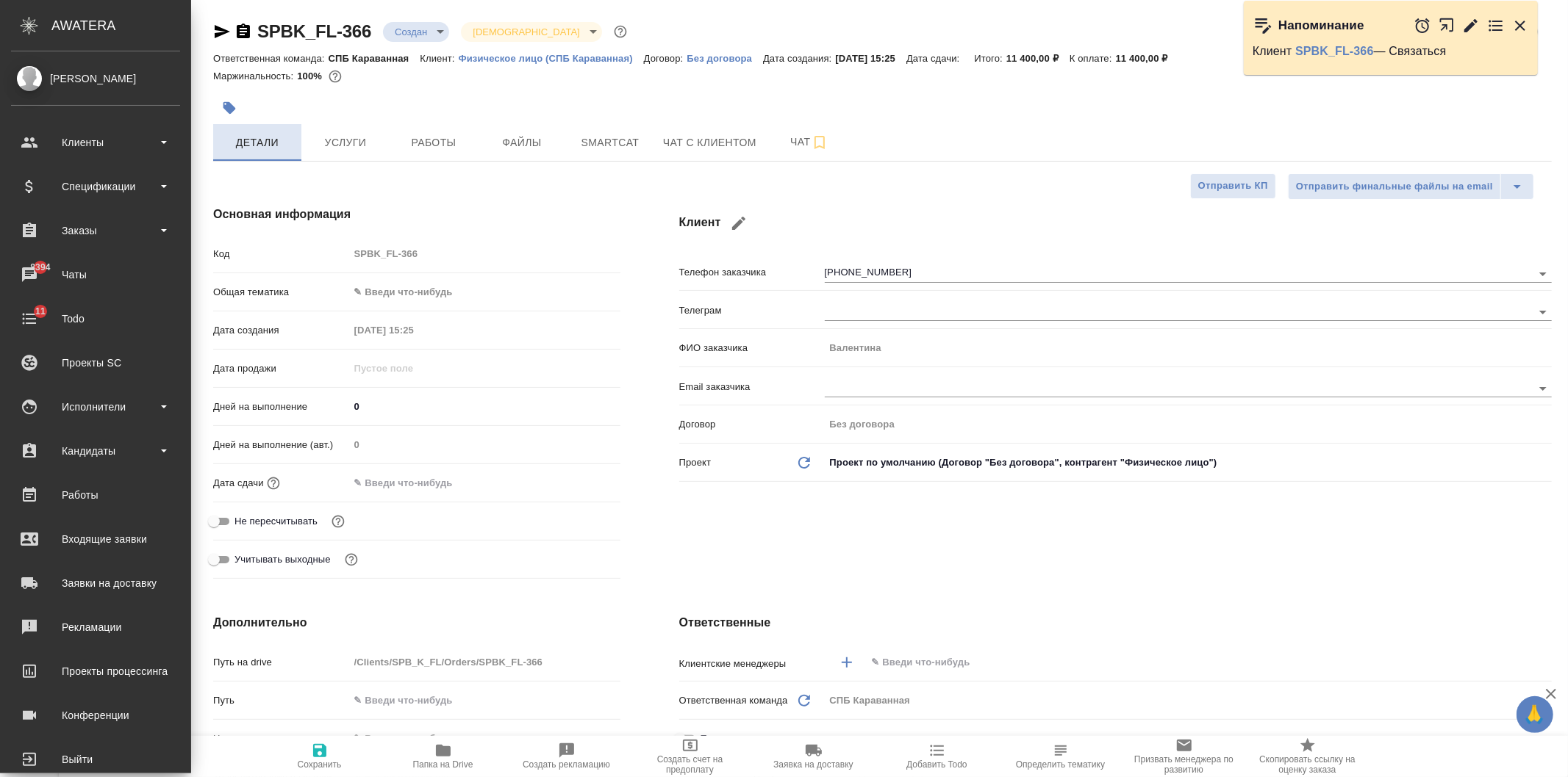
type textarea "x"
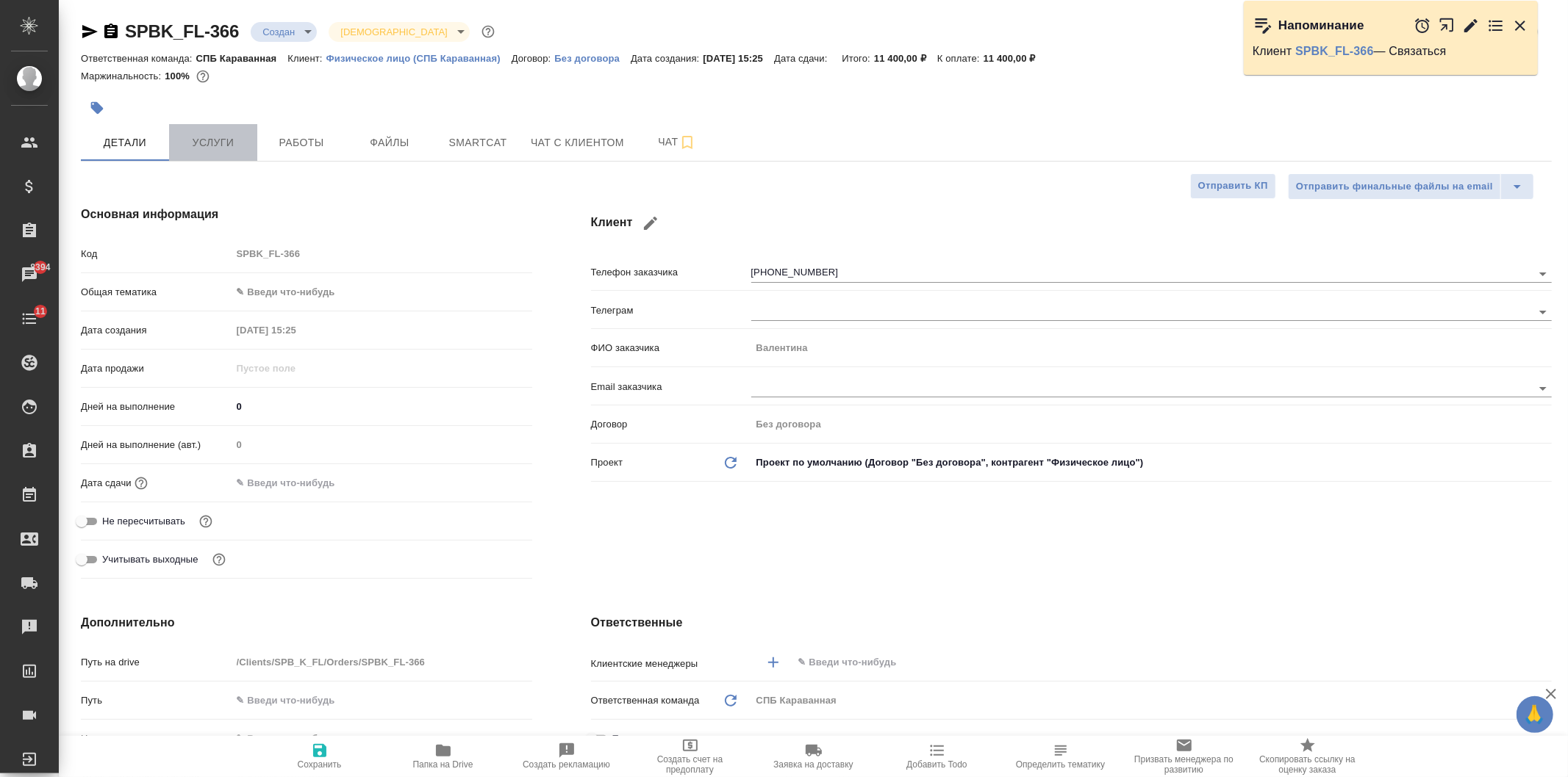
click at [169, 135] on button "Услуги" at bounding box center [213, 143] width 88 height 37
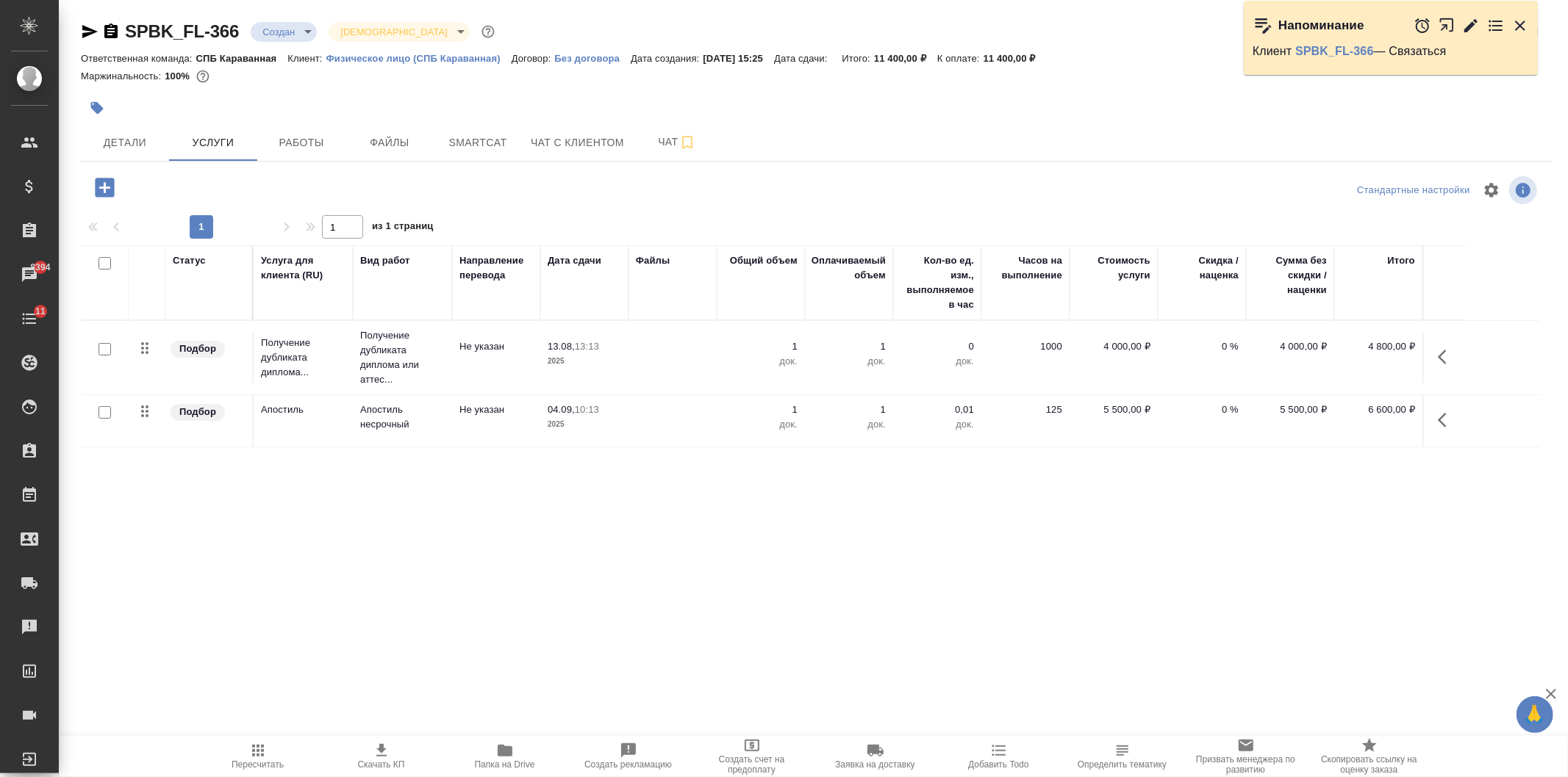
click at [98, 187] on icon "button" at bounding box center [104, 187] width 19 height 19
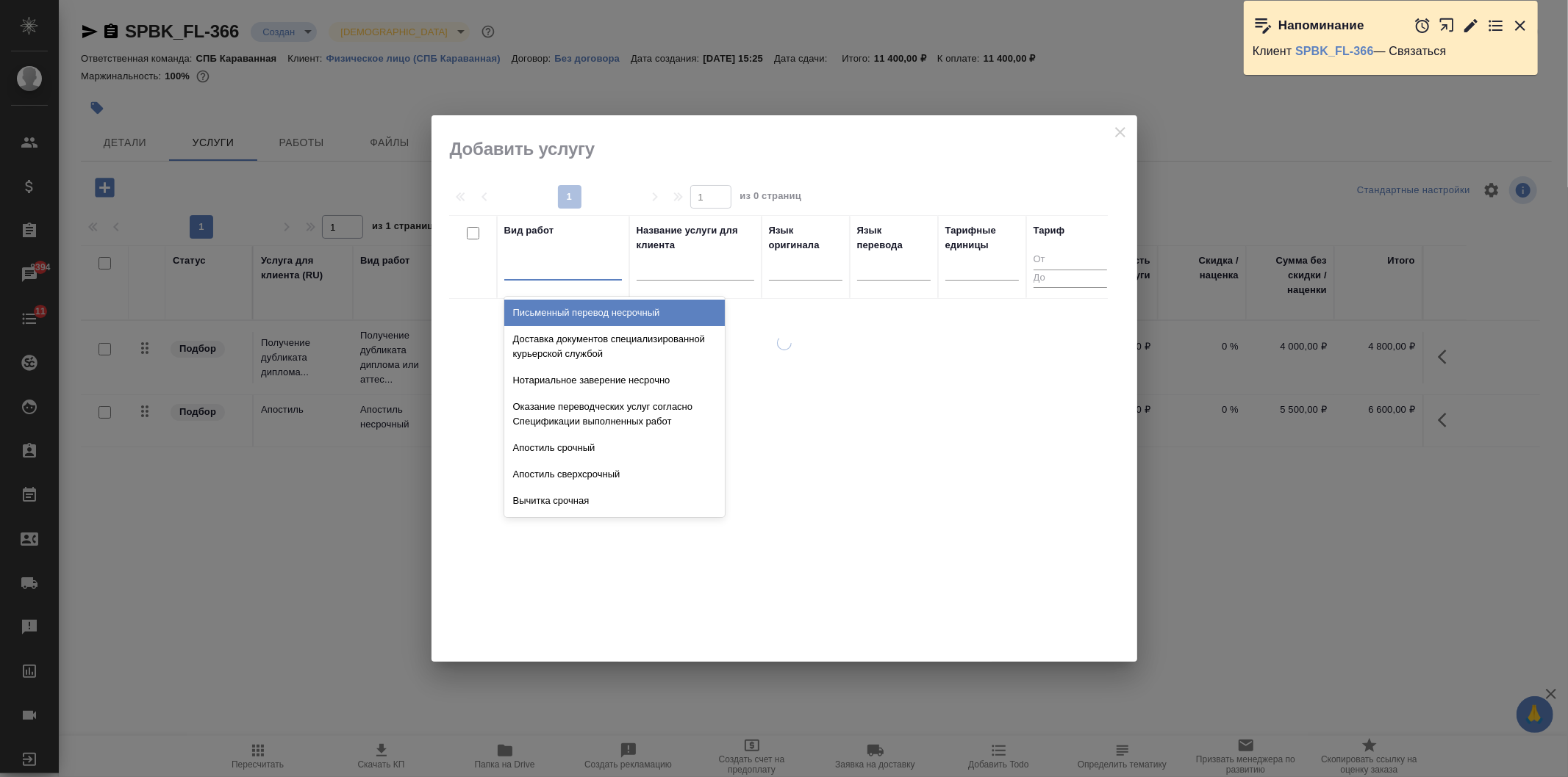
click at [563, 266] on div at bounding box center [562, 266] width 118 height 21
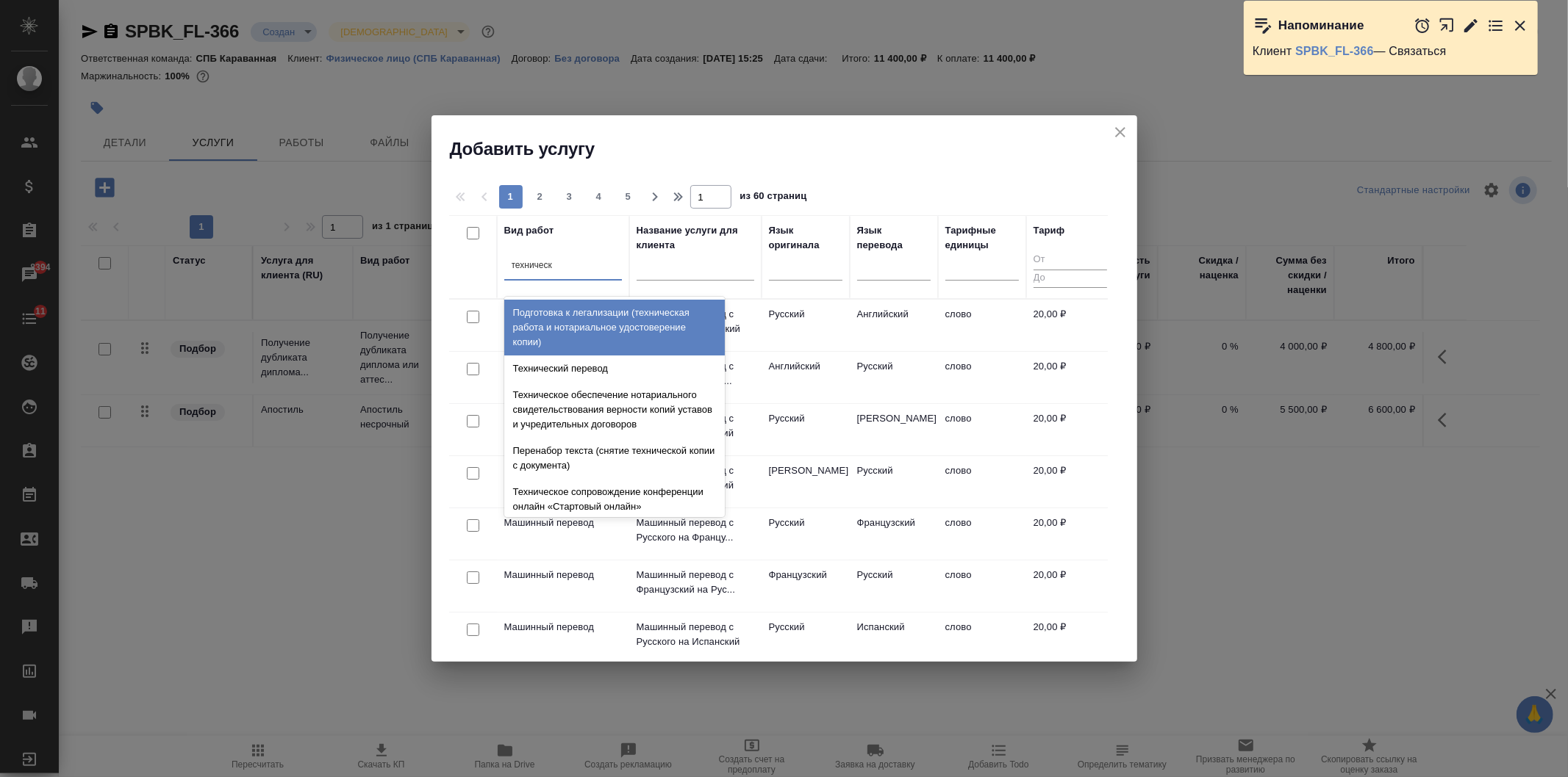
type input "техническо"
click at [724, 334] on div "Техническое обеспечение нотариального свидетельствования верности копий уставов…" at bounding box center [614, 406] width 220 height 220
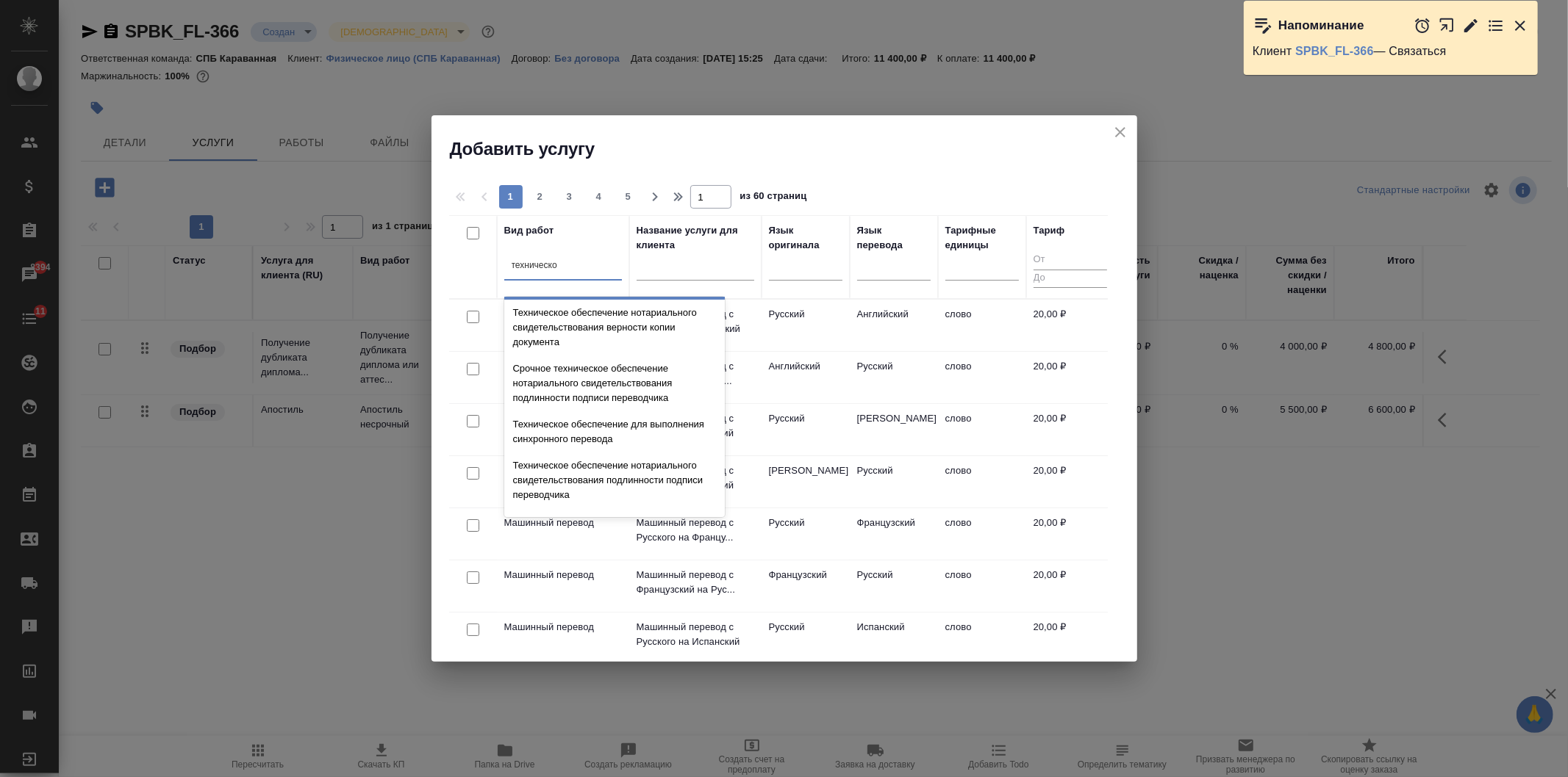
scroll to position [198, 0]
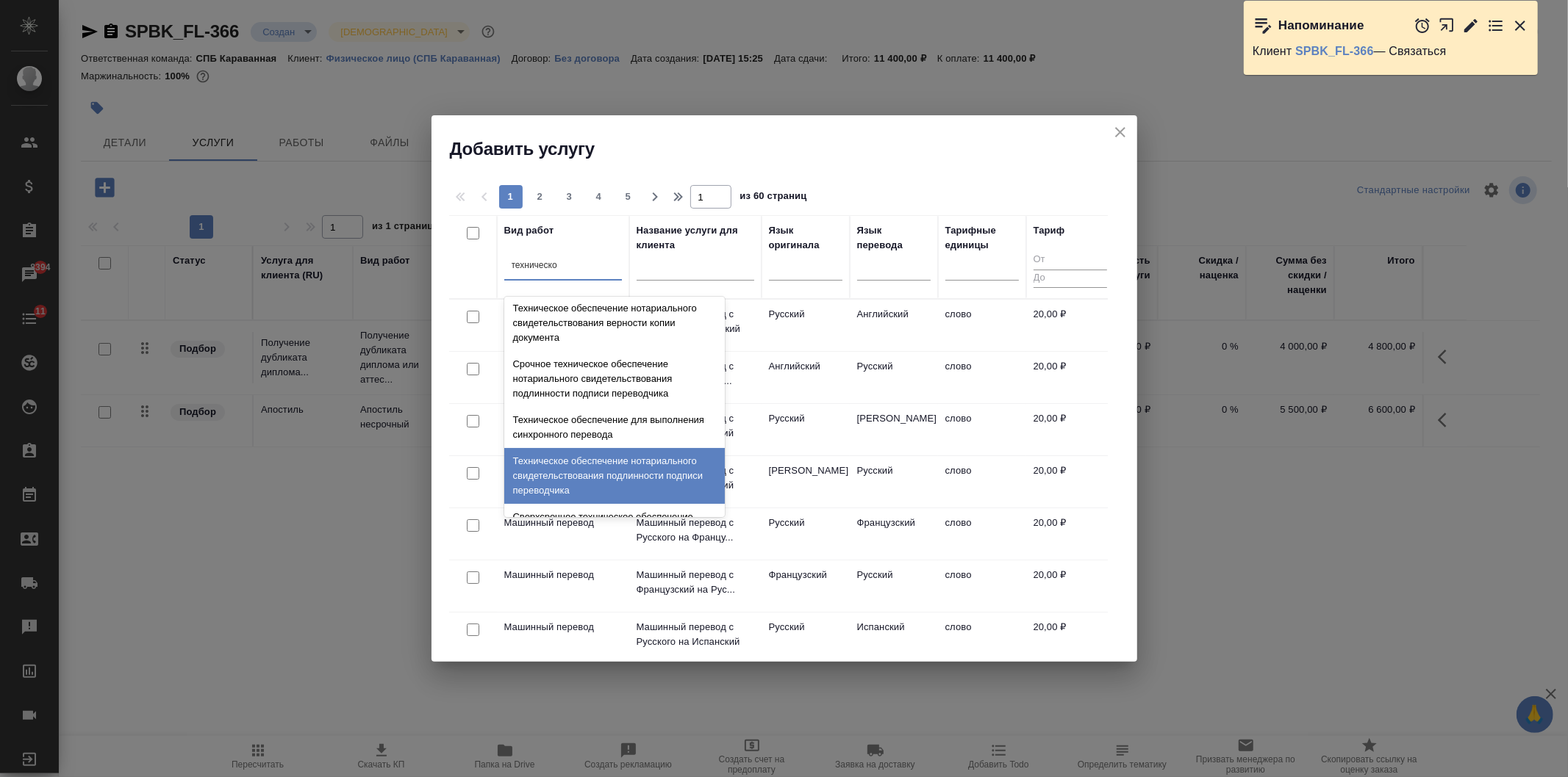
click at [685, 465] on div "Техническое обеспечение нотариального свидетельствования подлинности подписи пе…" at bounding box center [614, 476] width 220 height 56
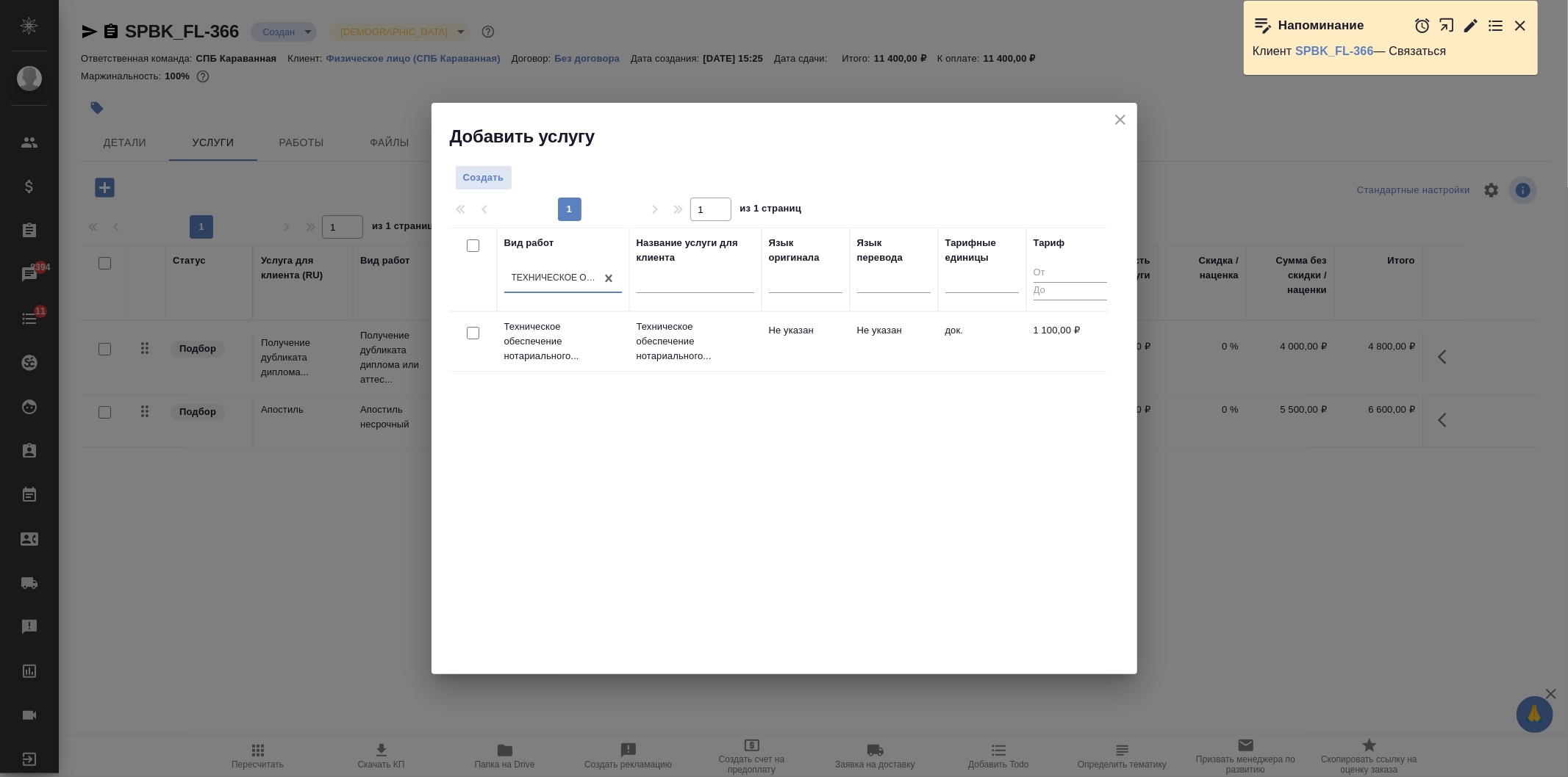
click at [476, 335] on input "checkbox" at bounding box center [472, 333] width 12 height 12
checkbox input "true"
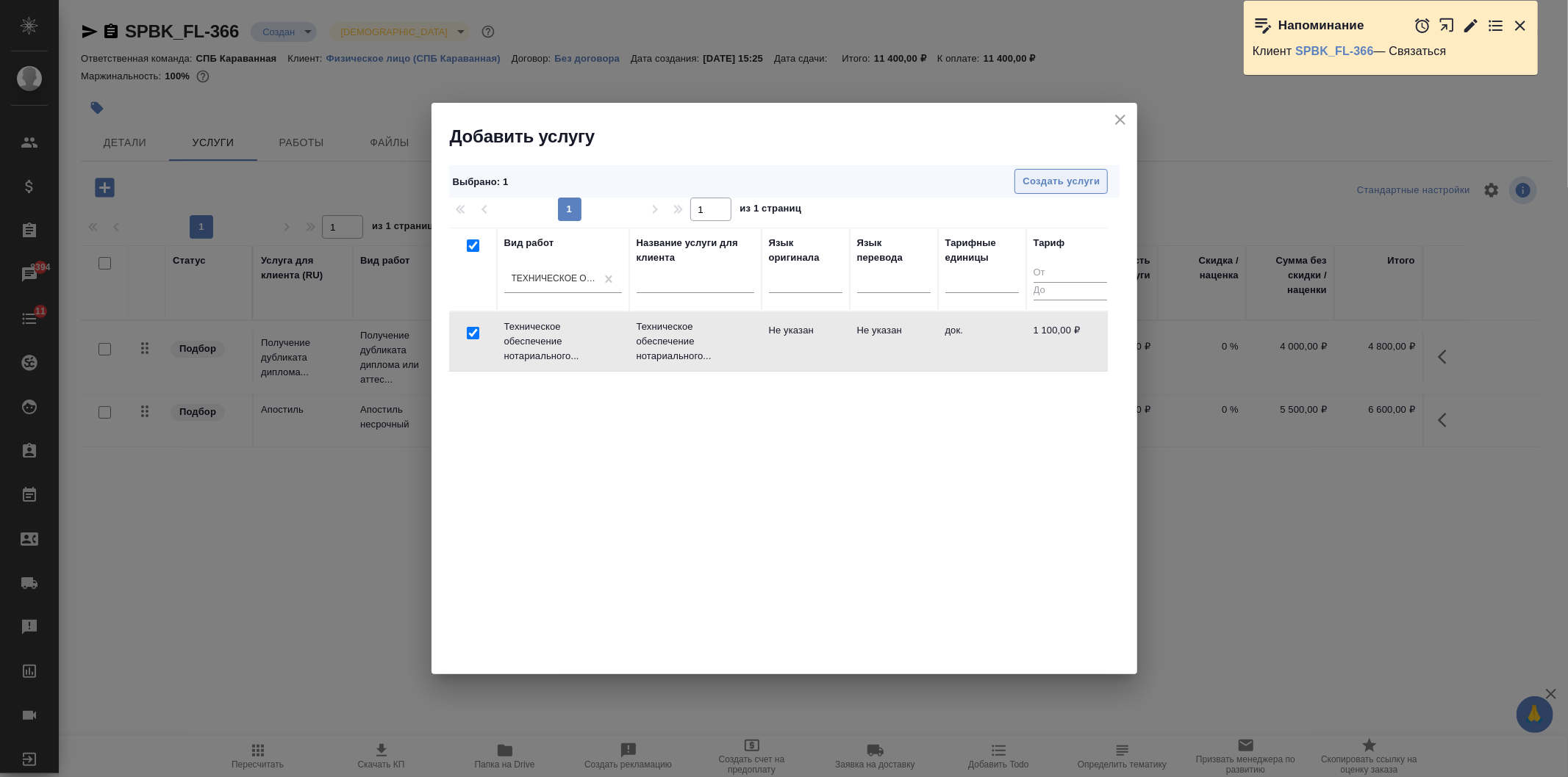
click at [1069, 177] on span "Создать услуги" at bounding box center [1061, 182] width 77 height 17
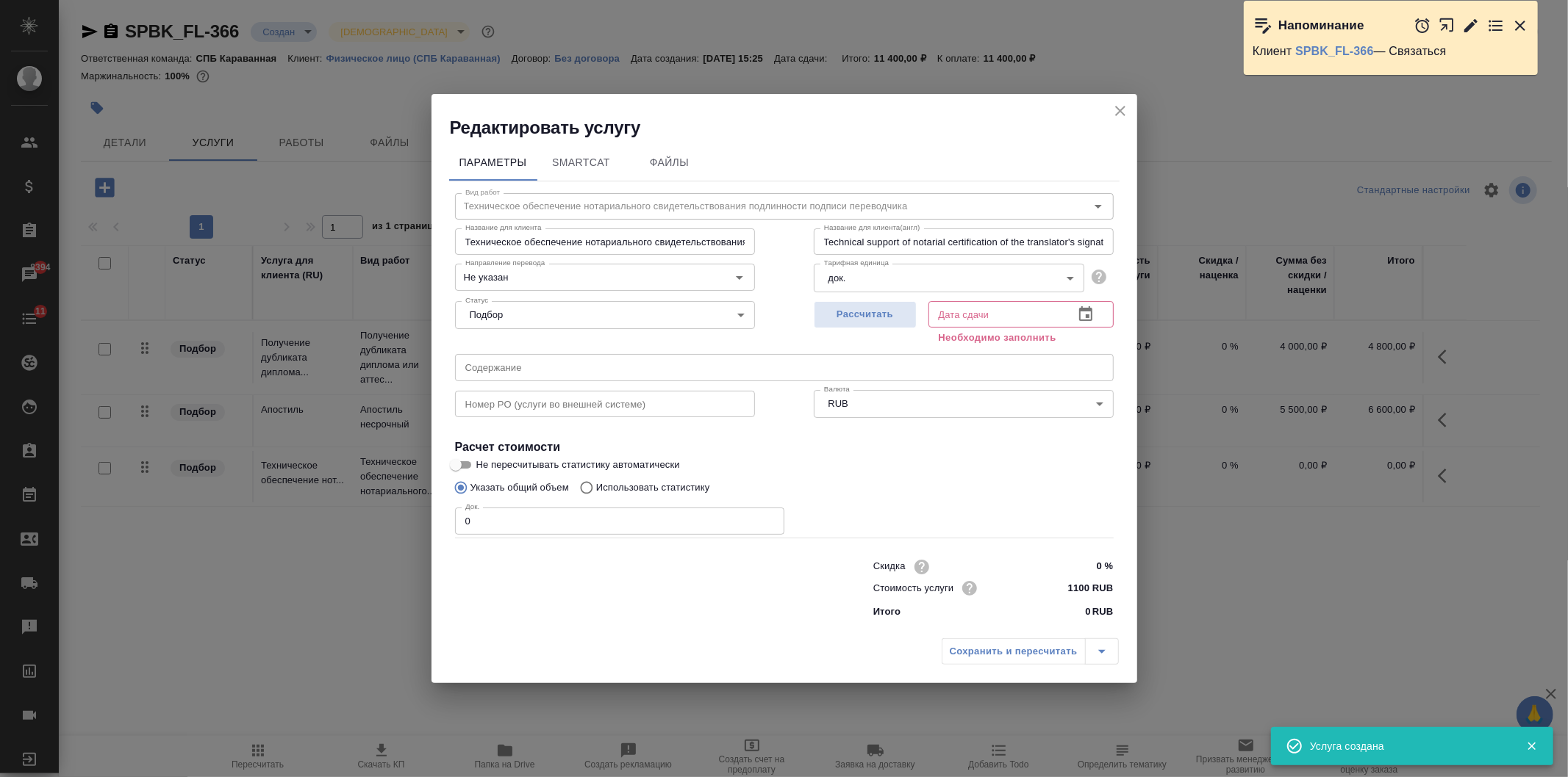
click at [831, 317] on span "Рассчитать" at bounding box center [865, 315] width 87 height 17
type input "13.08.2025 13:14"
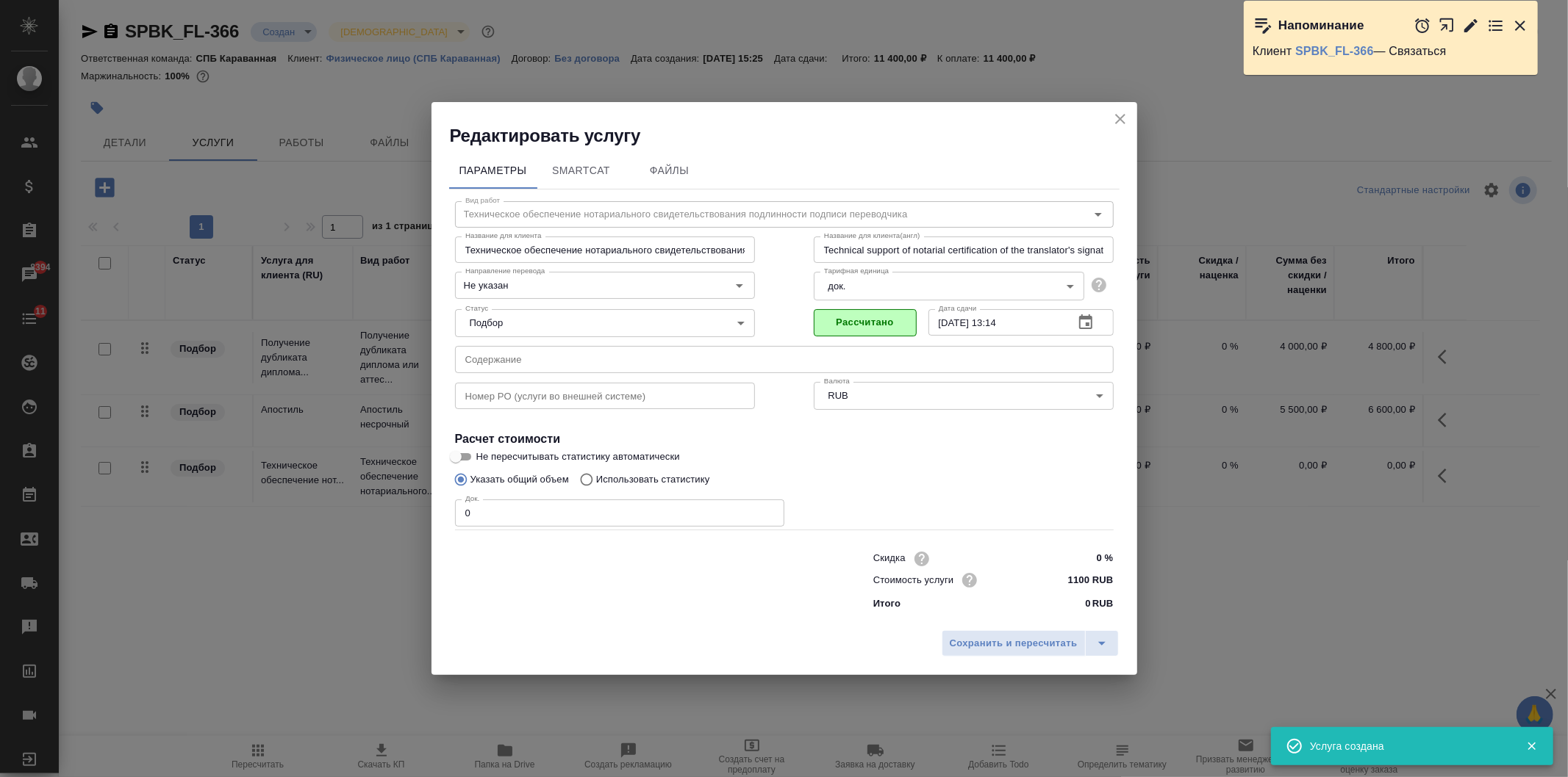
click at [548, 509] on input "0" at bounding box center [619, 513] width 330 height 26
type input "1"
click at [990, 640] on span "Сохранить и пересчитать" at bounding box center [1013, 644] width 128 height 17
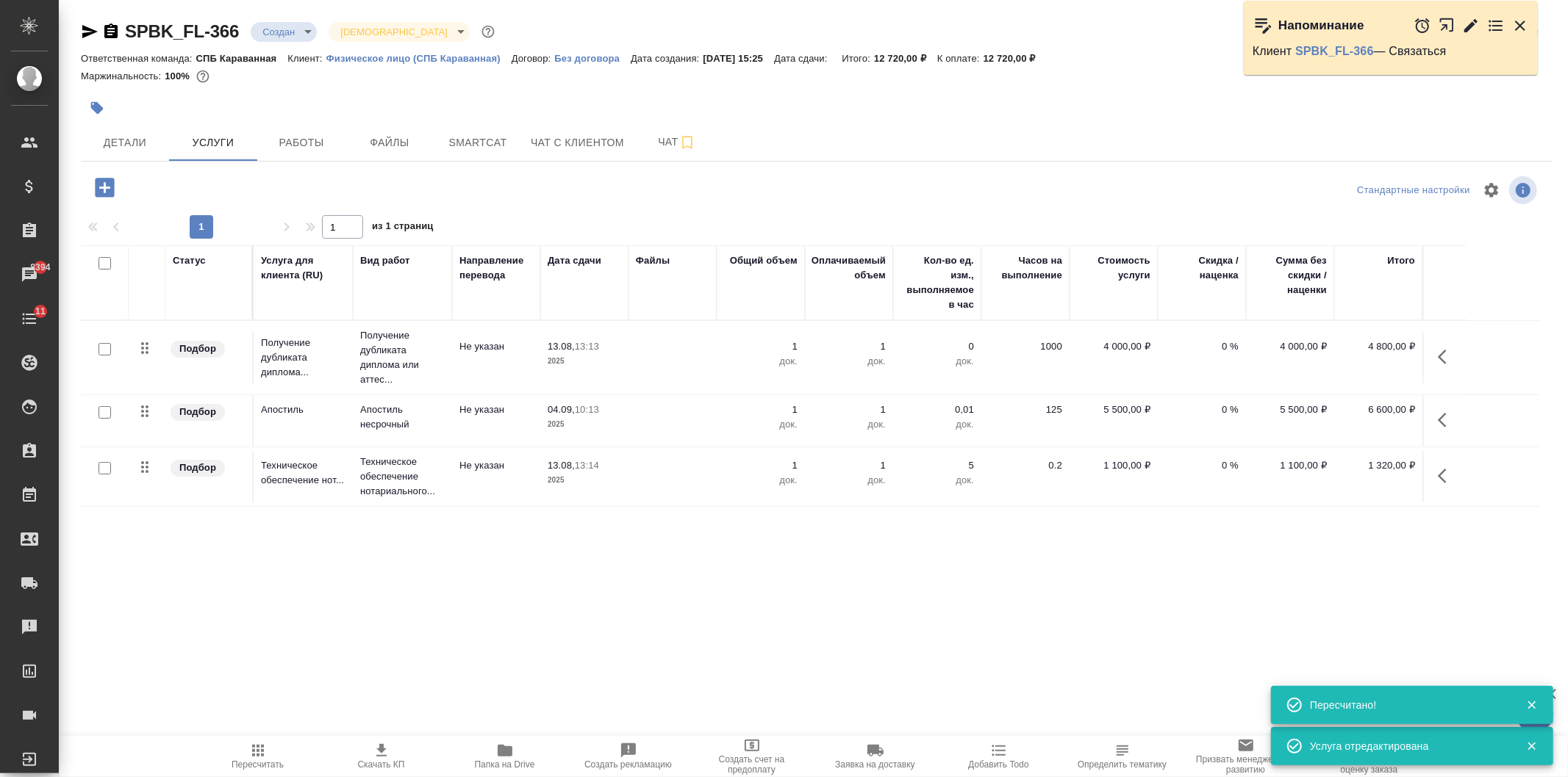
click at [107, 198] on icon "button" at bounding box center [104, 187] width 25 height 25
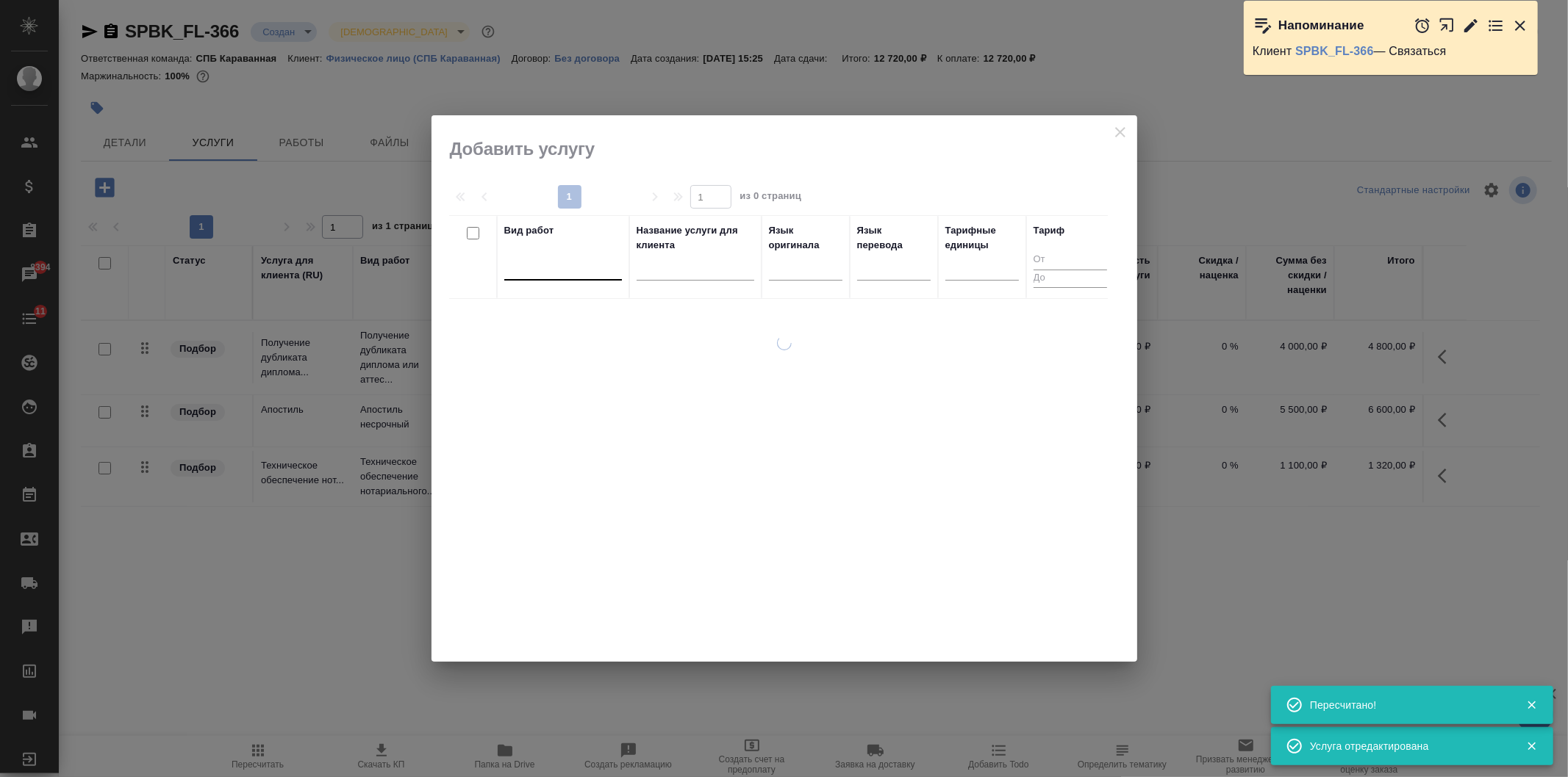
click at [563, 272] on div at bounding box center [562, 266] width 118 height 21
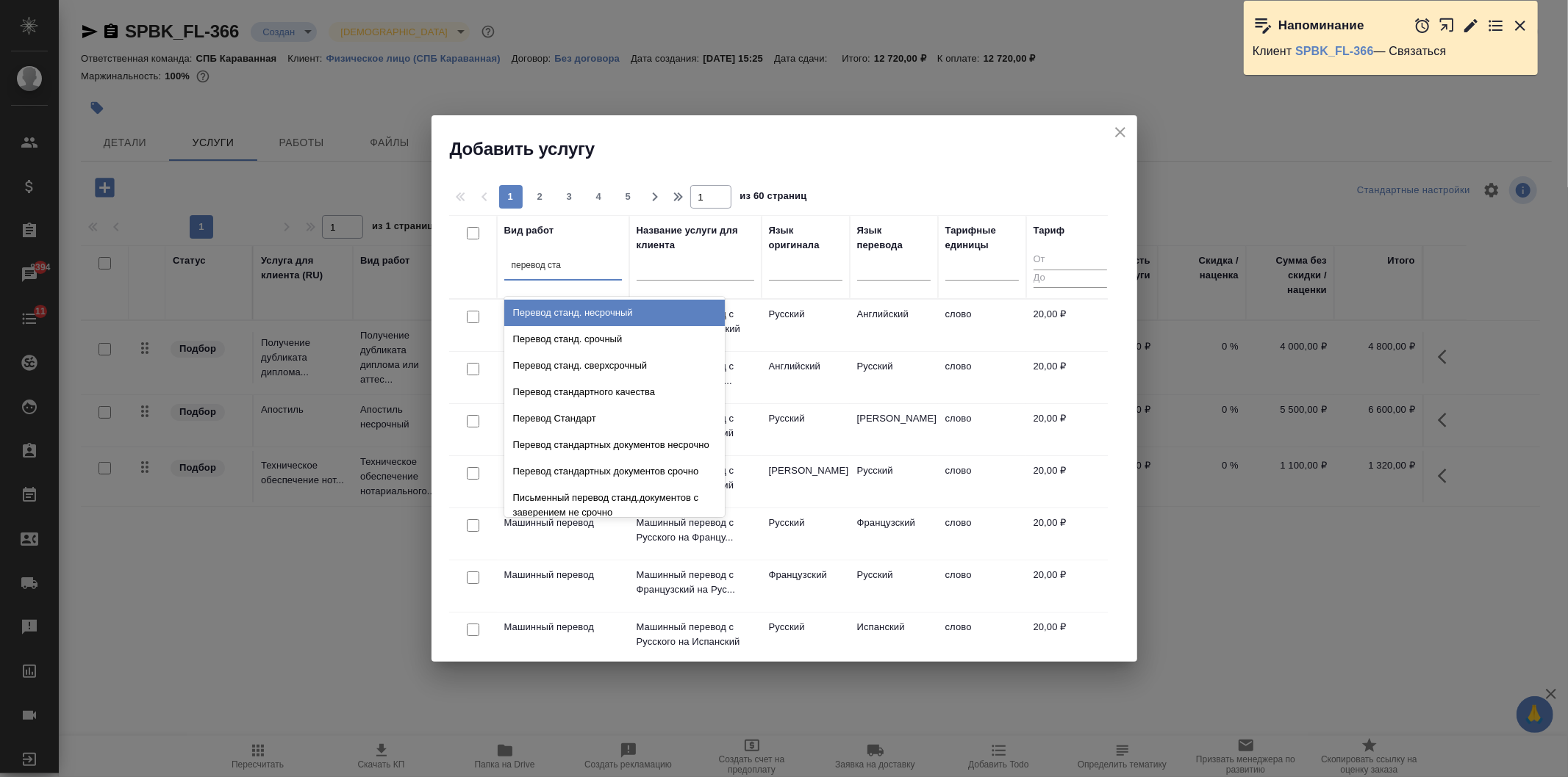
type input "перевод стан"
click at [595, 325] on div "Перевод станд. несрочный" at bounding box center [614, 312] width 220 height 26
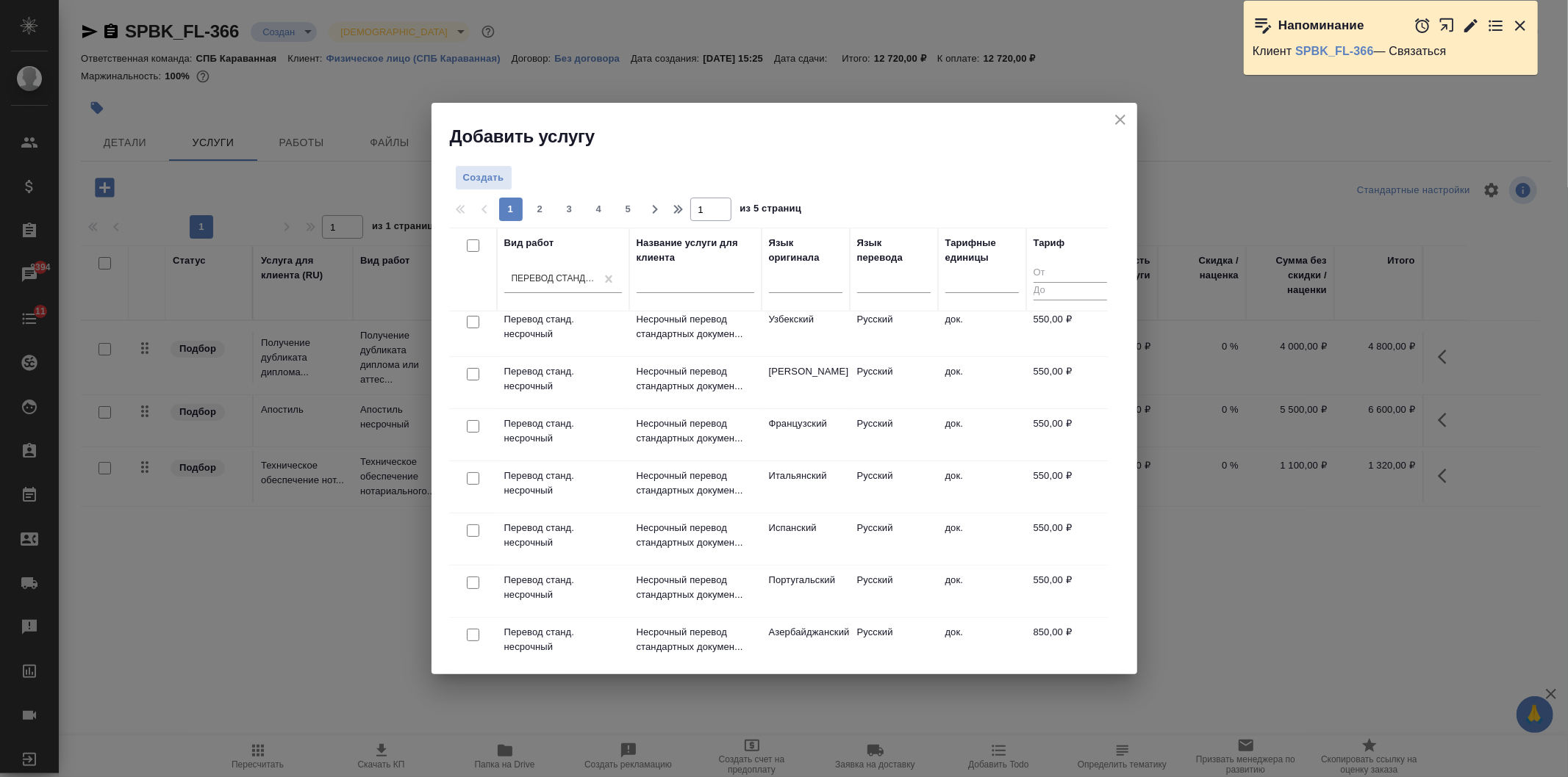
scroll to position [532, 0]
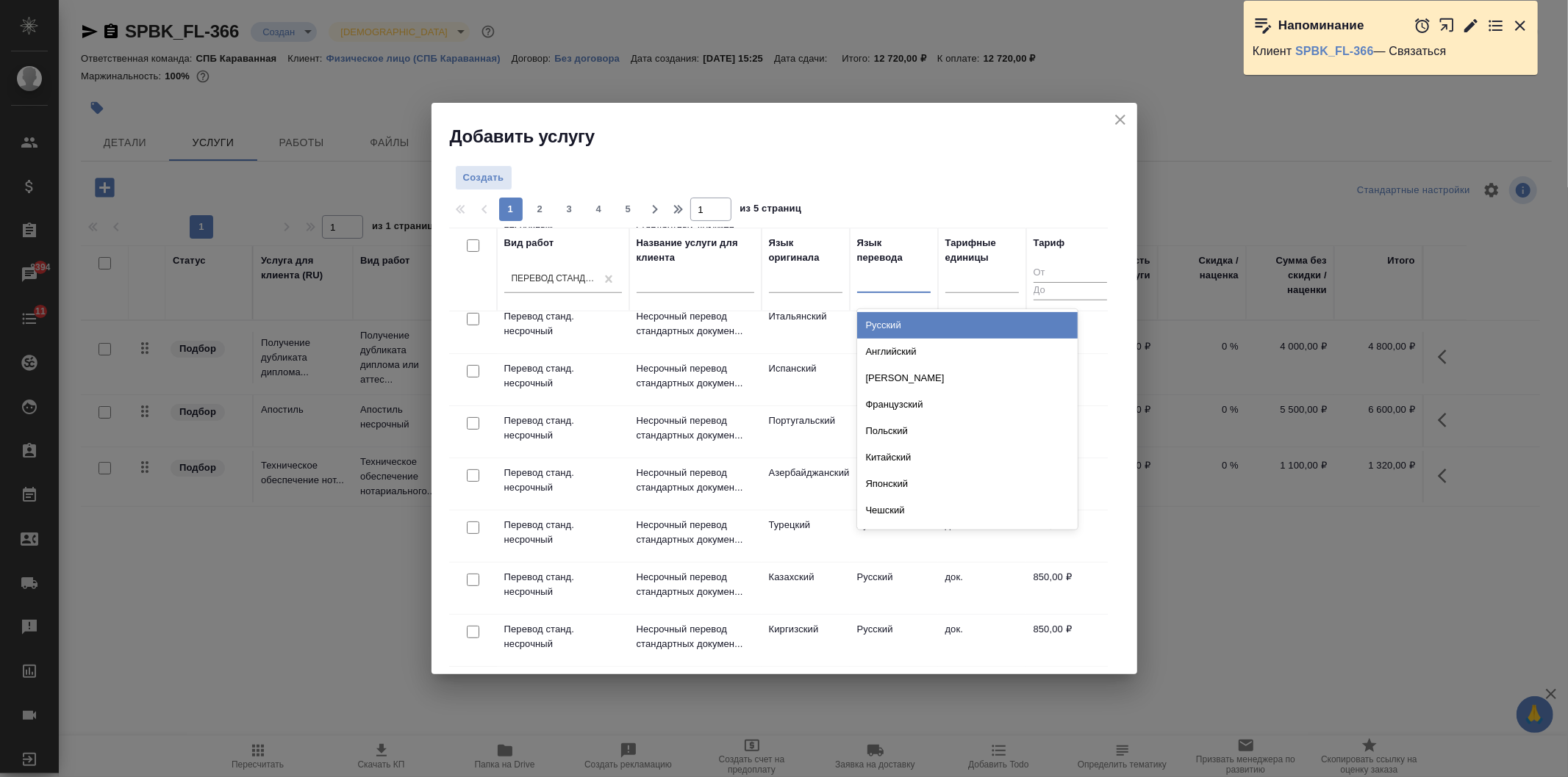
click at [894, 276] on div at bounding box center [893, 279] width 74 height 21
type input "англ"
click at [906, 318] on div "Английский" at bounding box center [966, 326] width 220 height 26
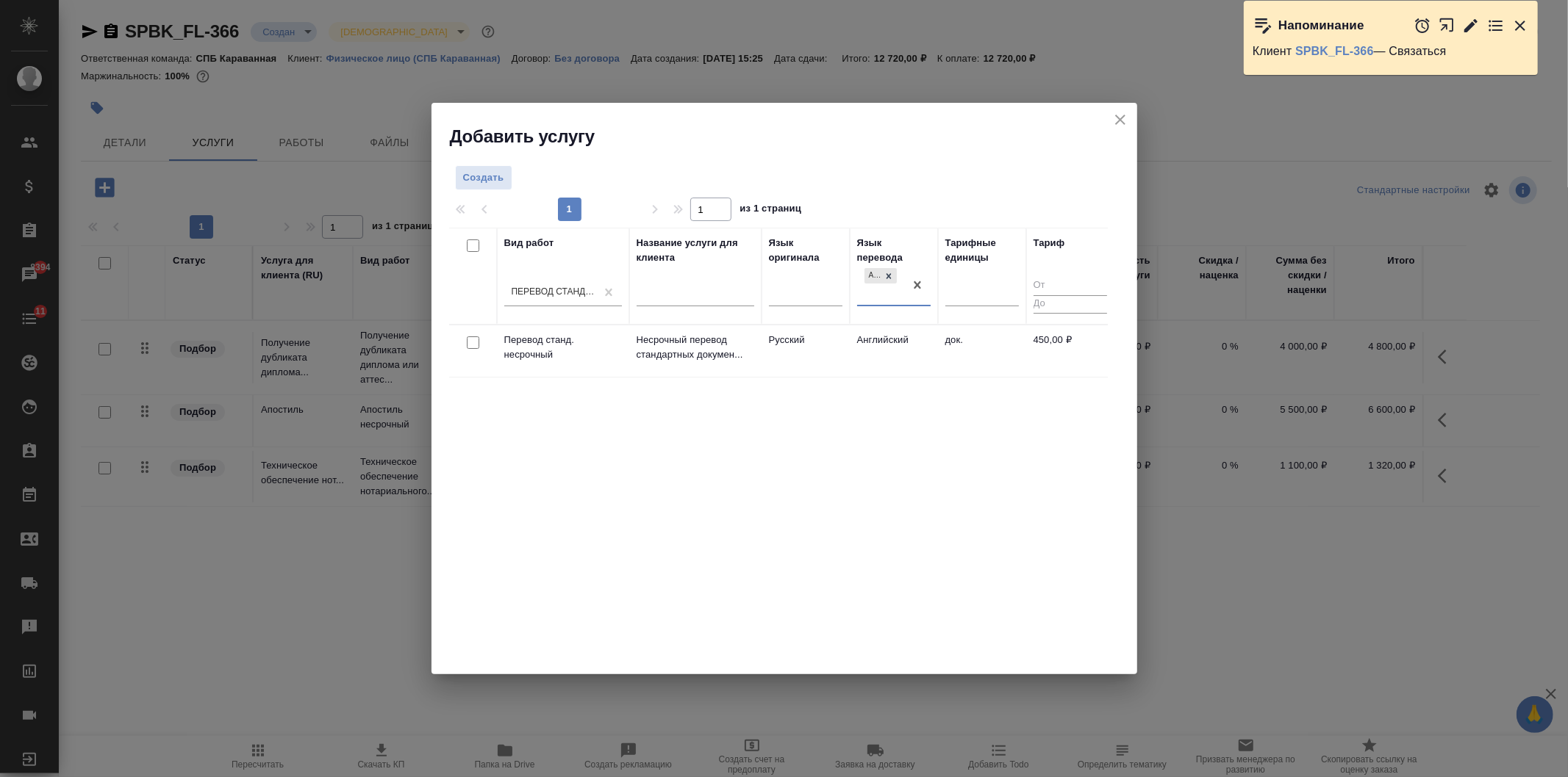
scroll to position [0, 0]
click at [474, 343] on input "checkbox" at bounding box center [472, 342] width 12 height 12
checkbox input "true"
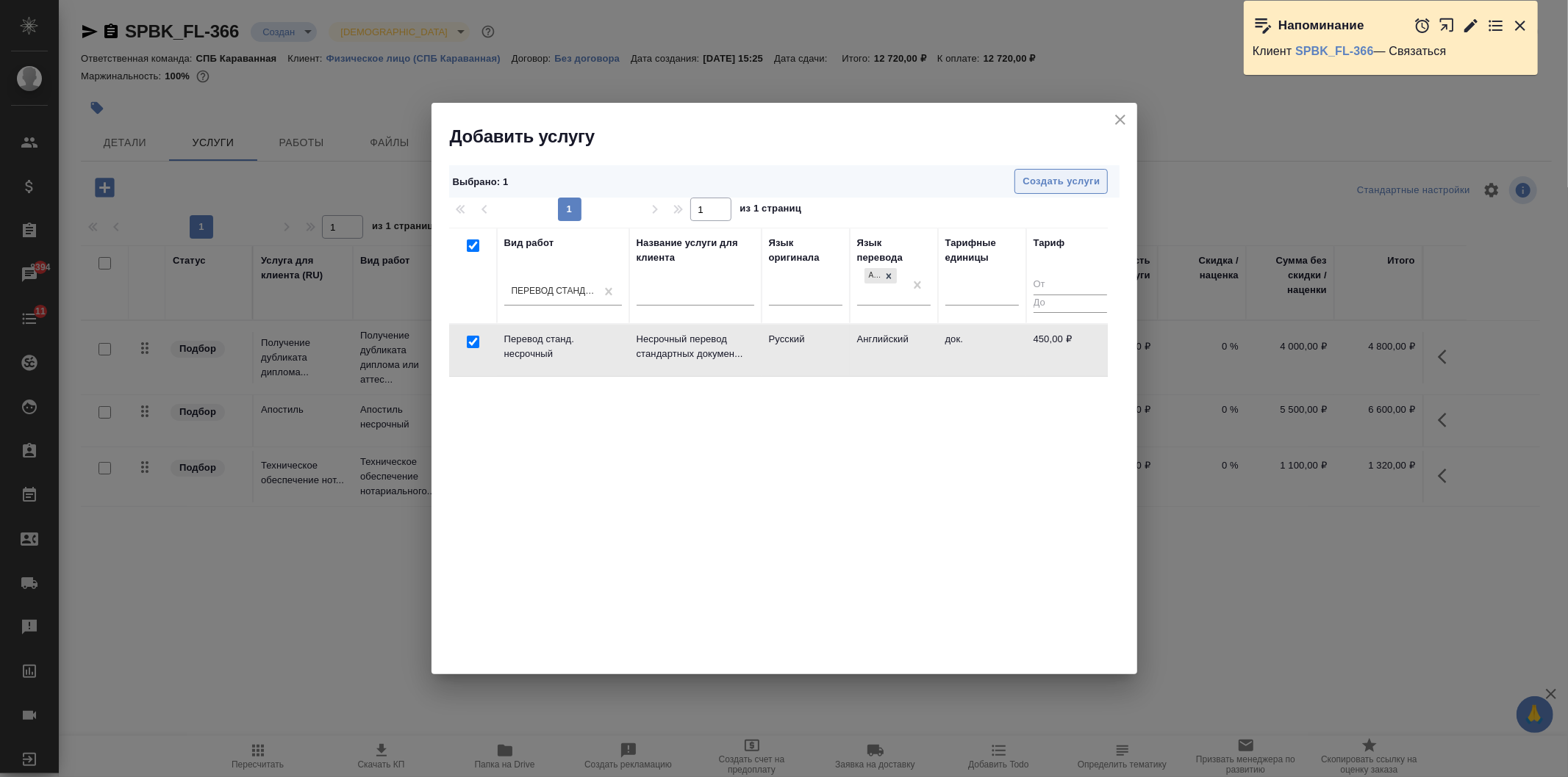
click at [1042, 187] on span "Создать услуги" at bounding box center [1061, 182] width 77 height 17
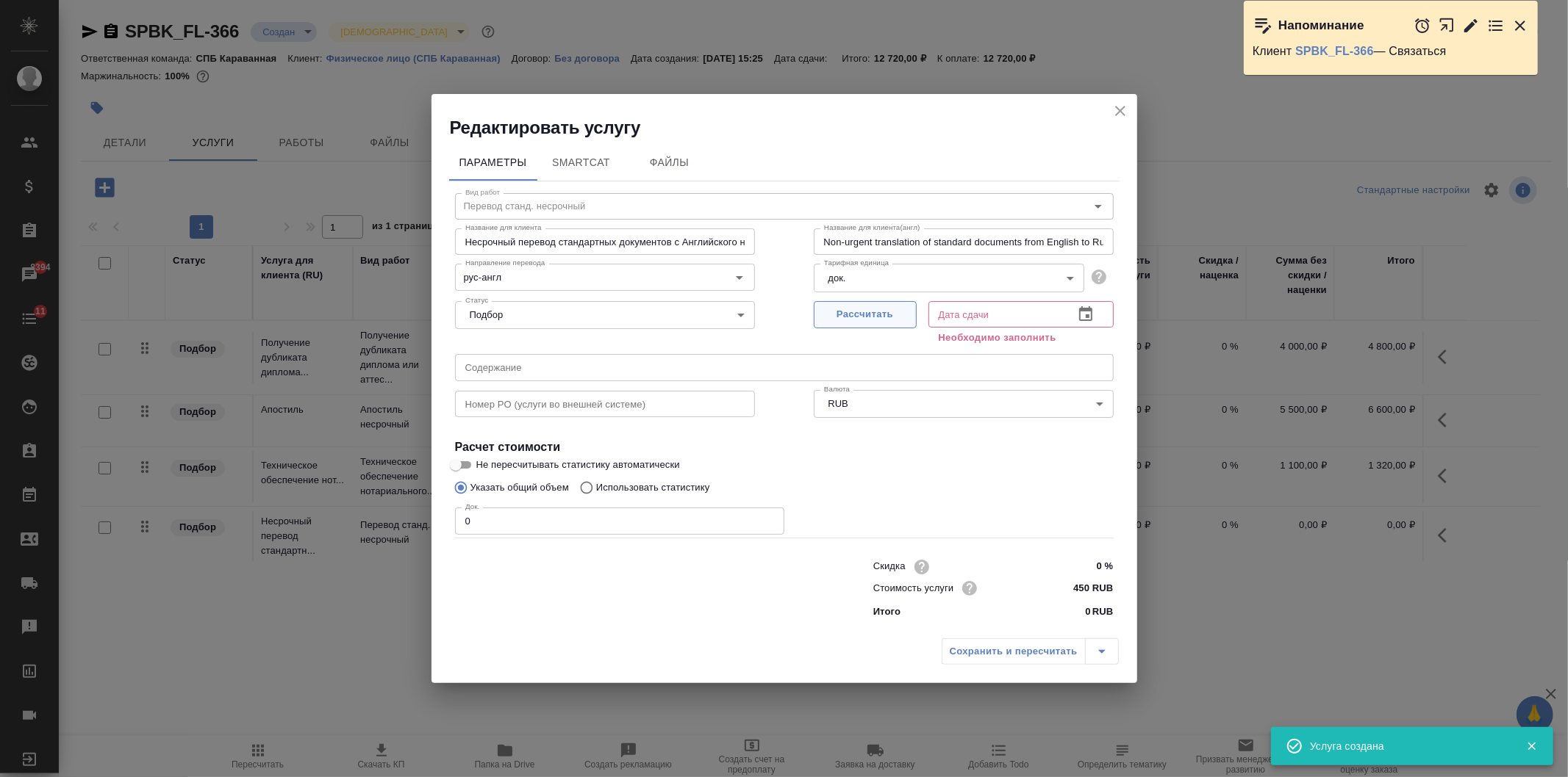
click at [860, 310] on span "Рассчитать" at bounding box center [865, 315] width 87 height 17
type input "13.08.2025 13:14"
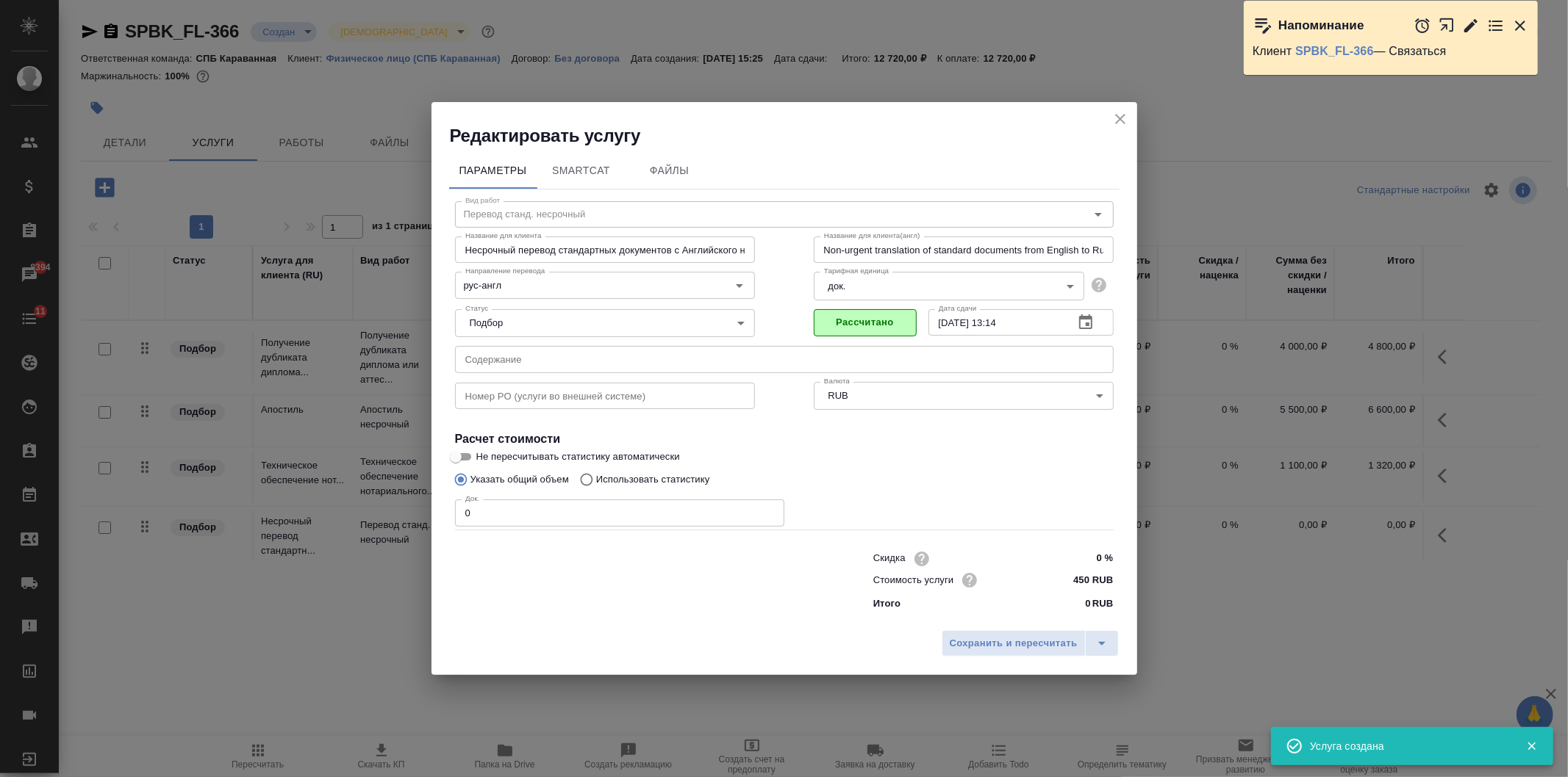
click at [549, 512] on input "0" at bounding box center [619, 513] width 330 height 26
type input "1"
click at [1002, 630] on div "Сохранить и пересчитать" at bounding box center [784, 649] width 705 height 52
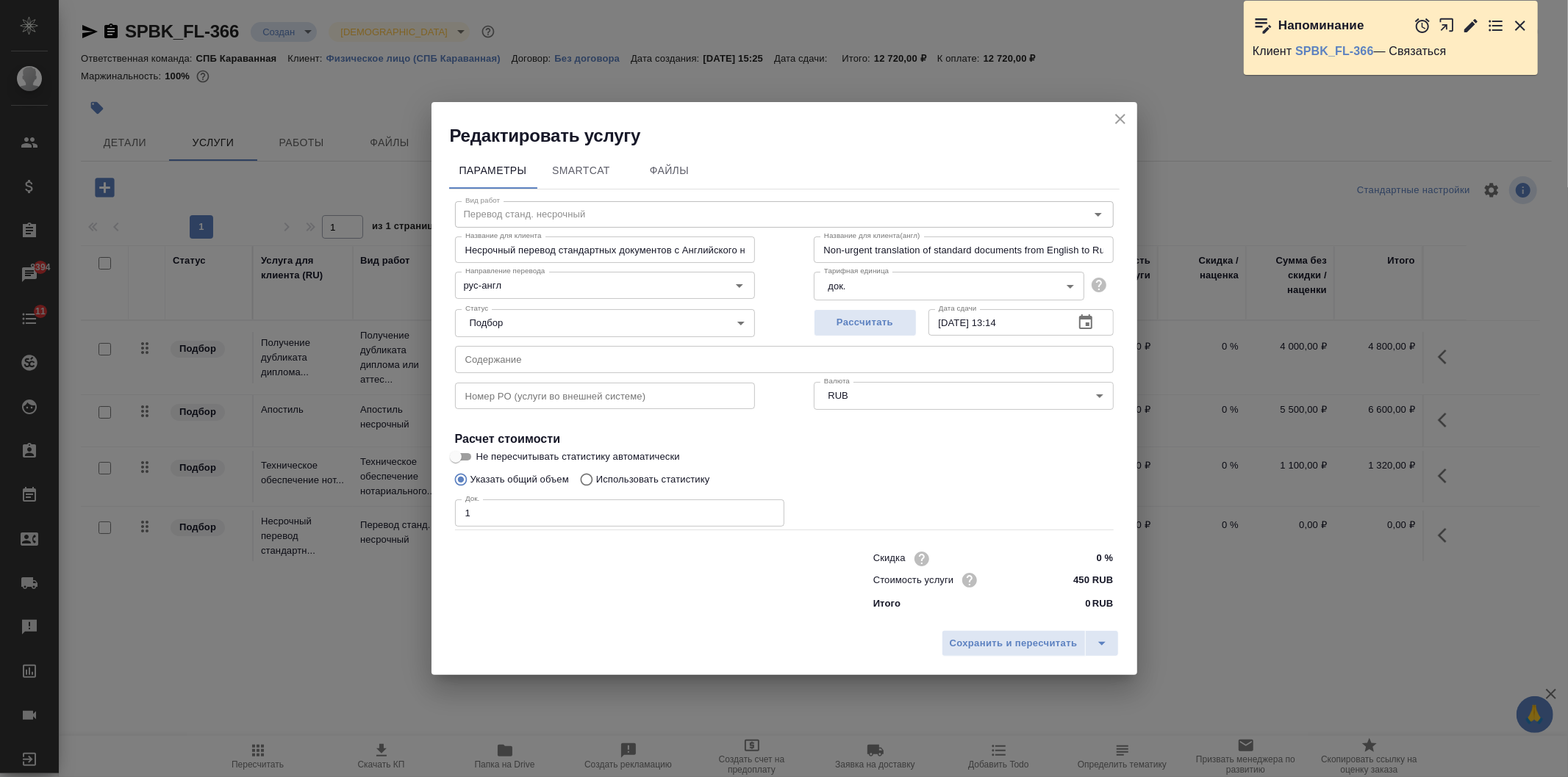
click at [502, 517] on input "1" at bounding box center [619, 513] width 330 height 26
type input "2"
click at [993, 641] on span "Сохранить и пересчитать" at bounding box center [1013, 644] width 128 height 17
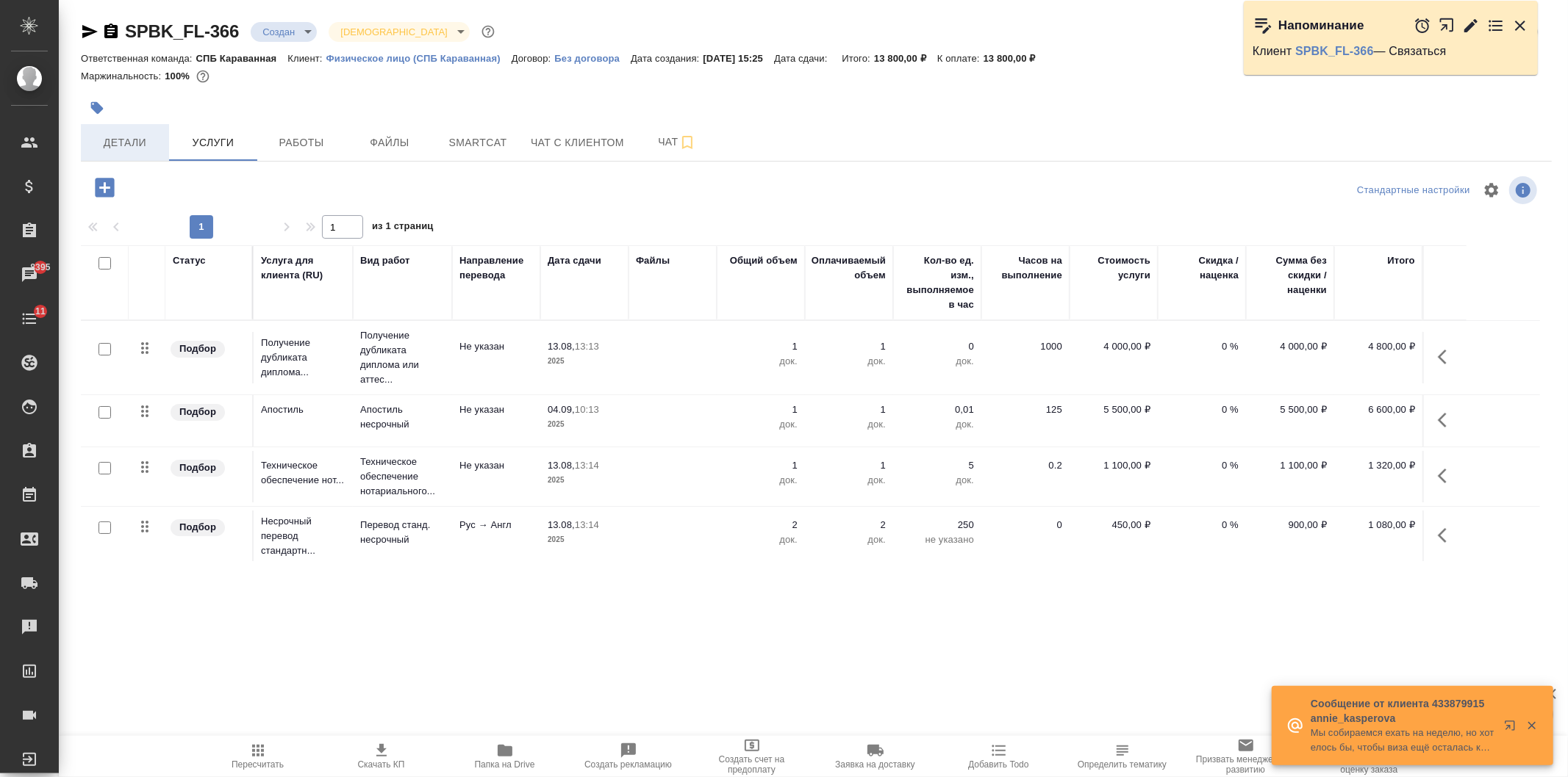
click at [131, 140] on span "Детали" at bounding box center [125, 143] width 71 height 18
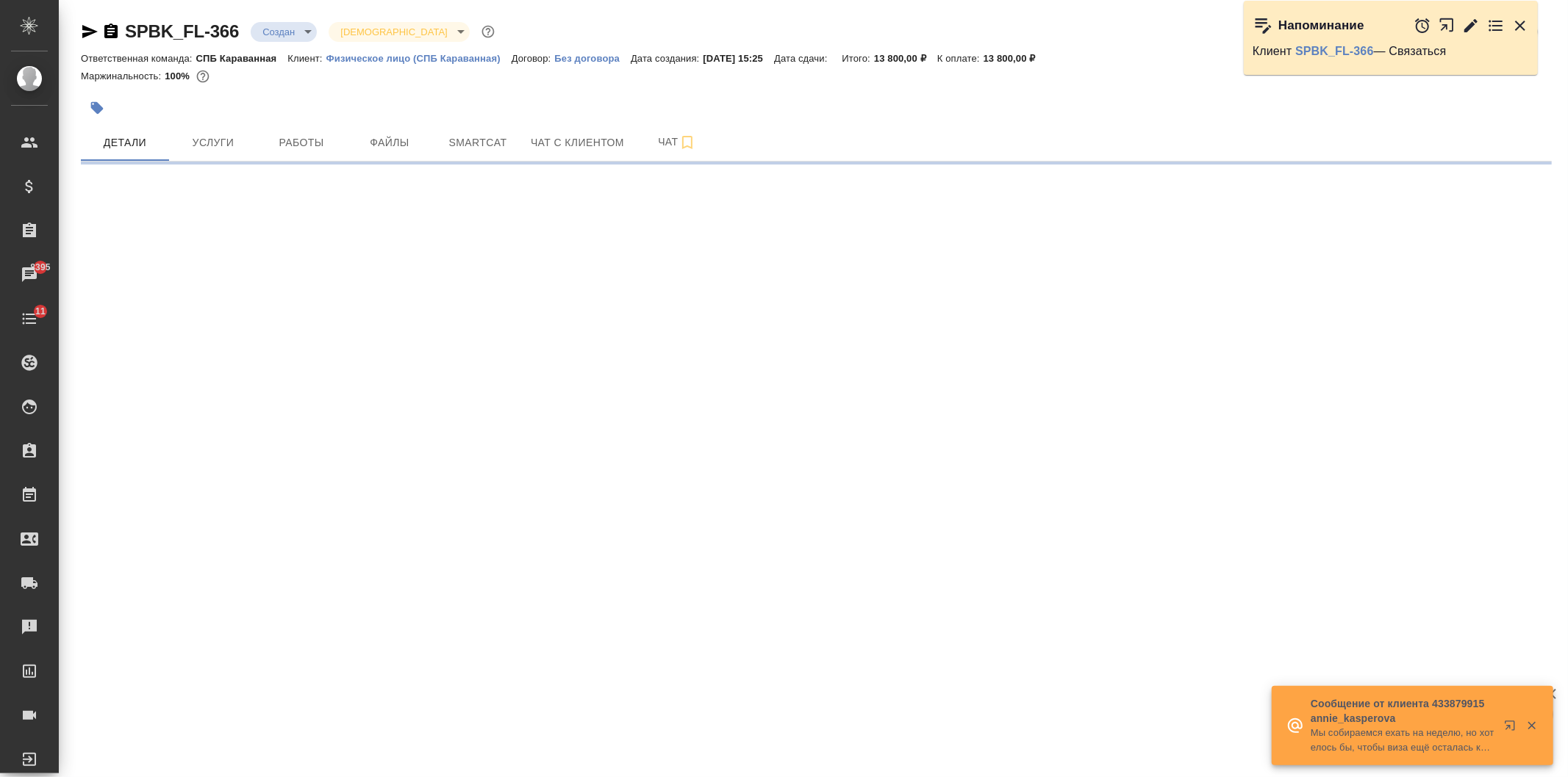
select select "RU"
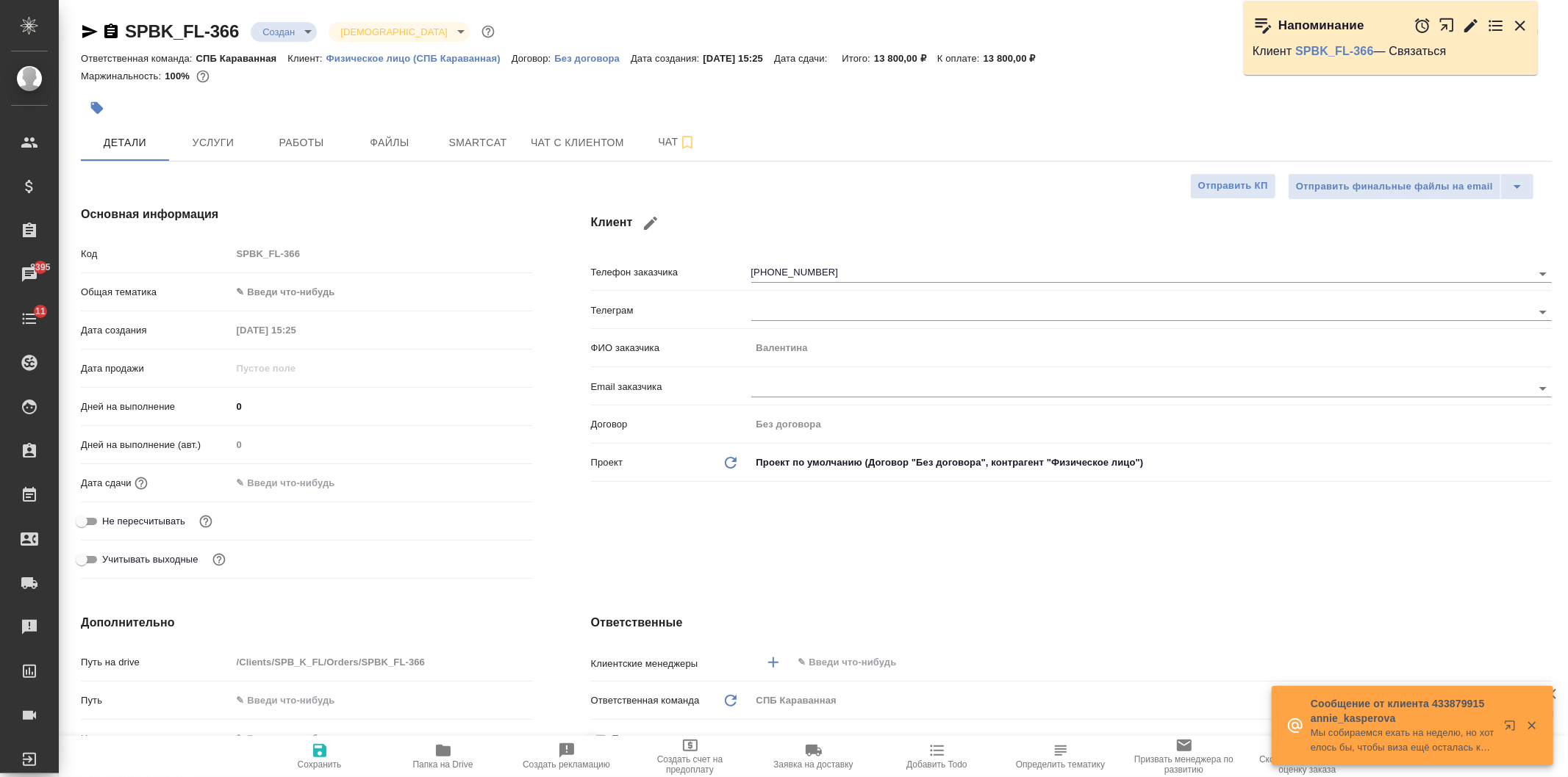
type textarea "x"
click at [275, 495] on div "Дата сдачи" at bounding box center [306, 482] width 451 height 25
click at [297, 489] on input "text" at bounding box center [295, 483] width 128 height 21
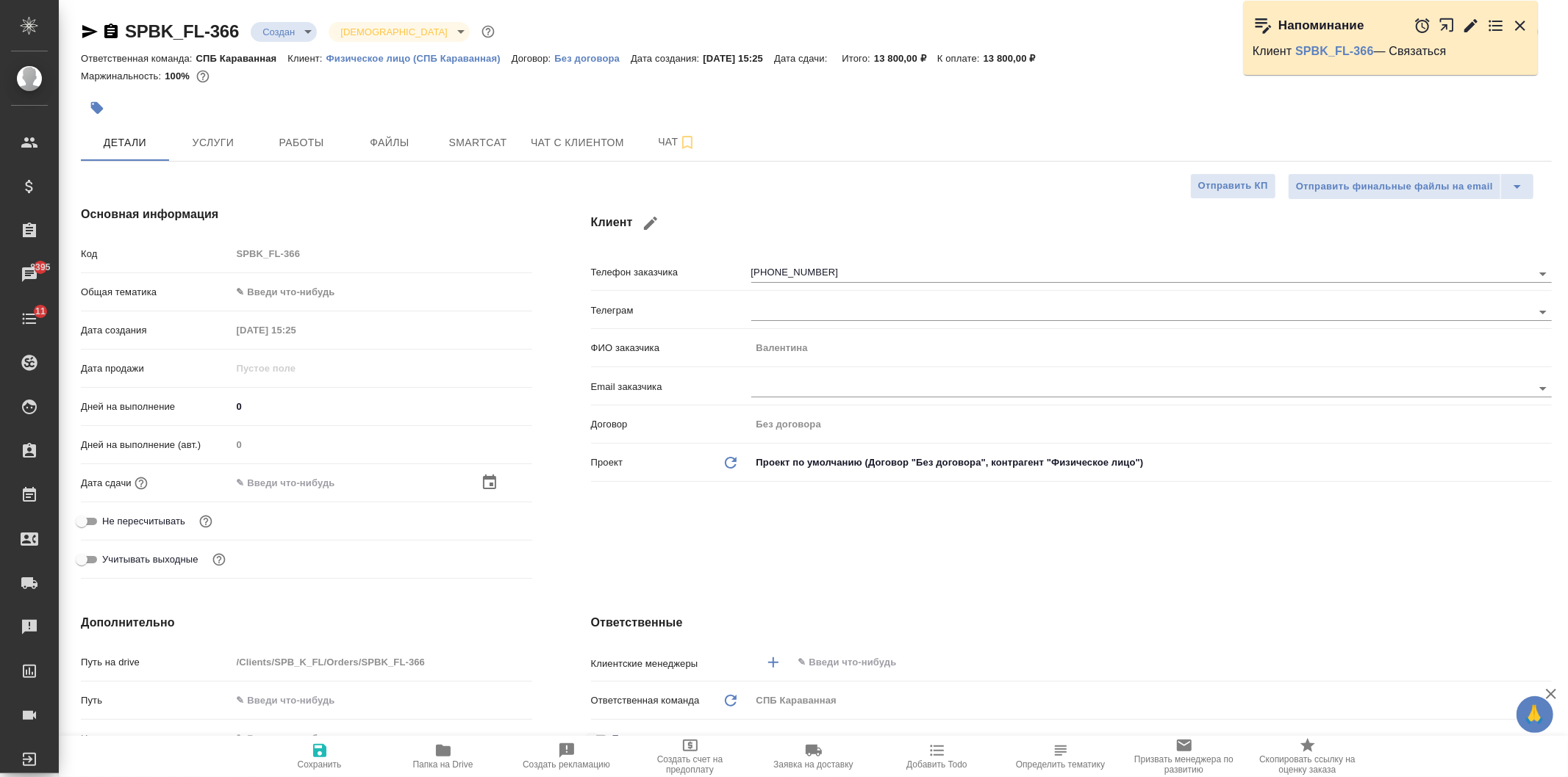
click at [495, 482] on div at bounding box center [506, 482] width 51 height 18
click at [483, 484] on icon "button" at bounding box center [489, 482] width 18 height 18
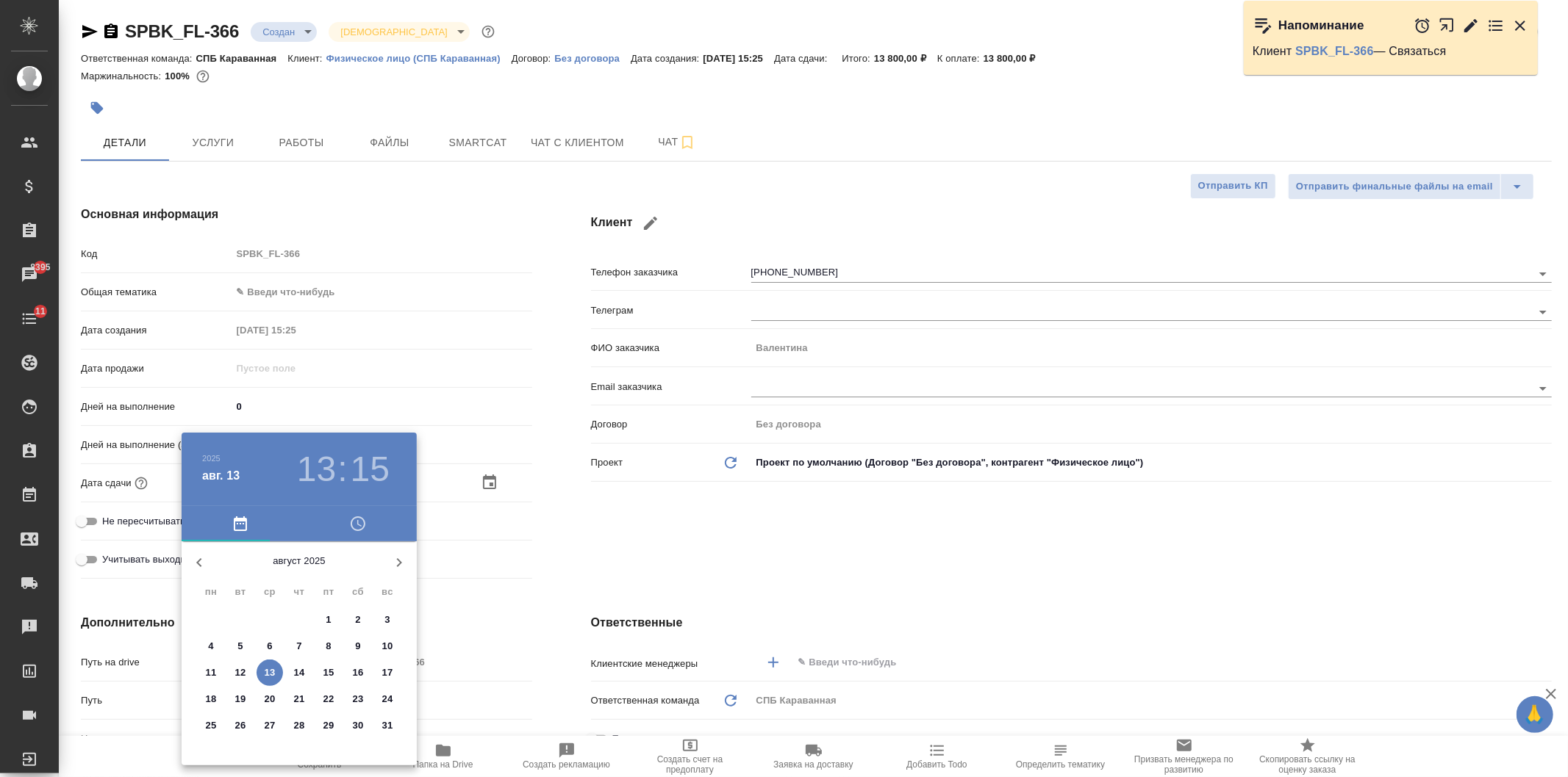
click at [398, 564] on icon "button" at bounding box center [399, 562] width 18 height 18
click at [187, 559] on button "button" at bounding box center [199, 563] width 35 height 35
click at [393, 560] on icon "button" at bounding box center [399, 562] width 18 height 18
click at [355, 696] on p "27" at bounding box center [358, 699] width 11 height 15
type input "27.09.2025 13:15"
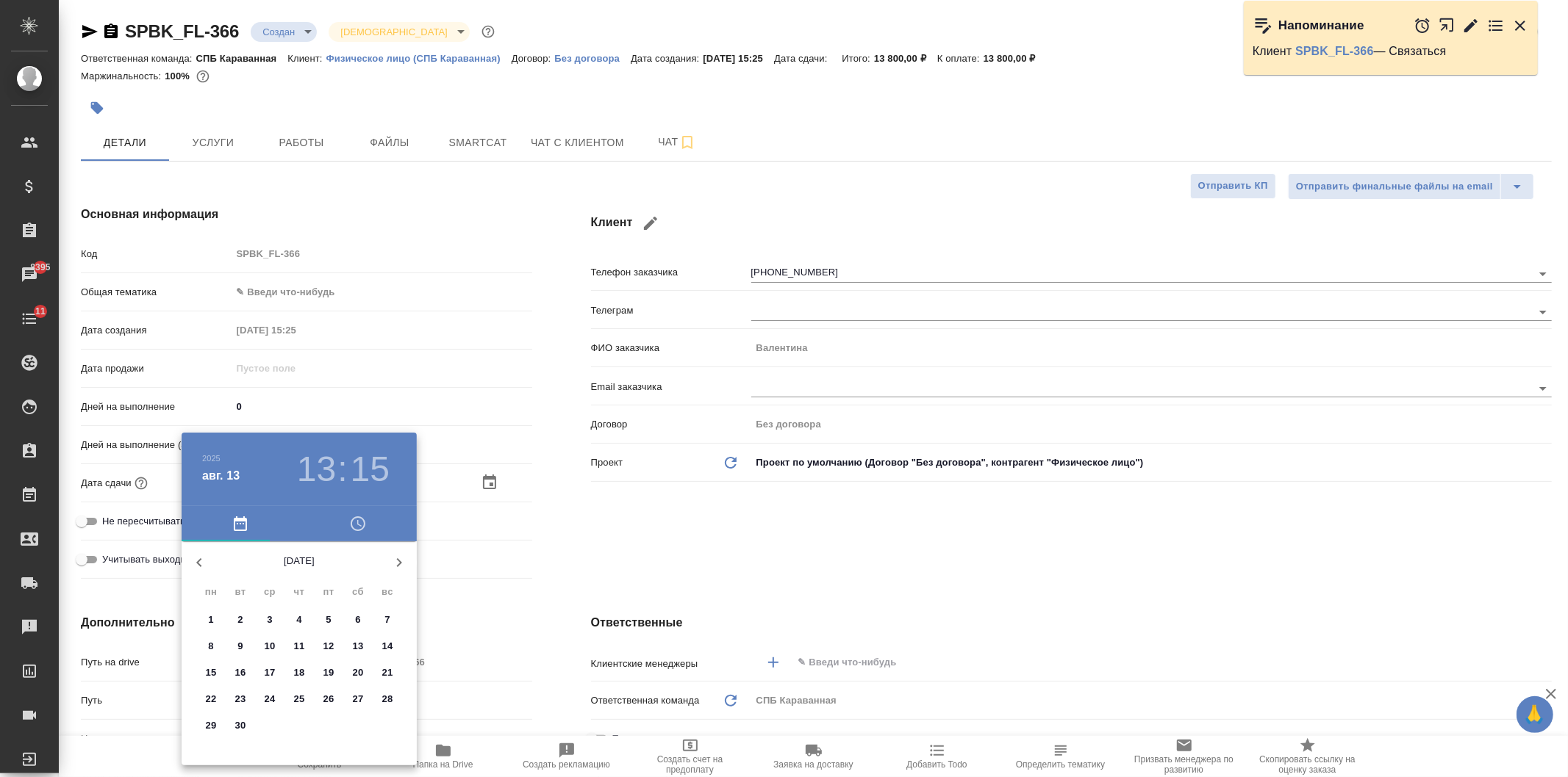
type textarea "x"
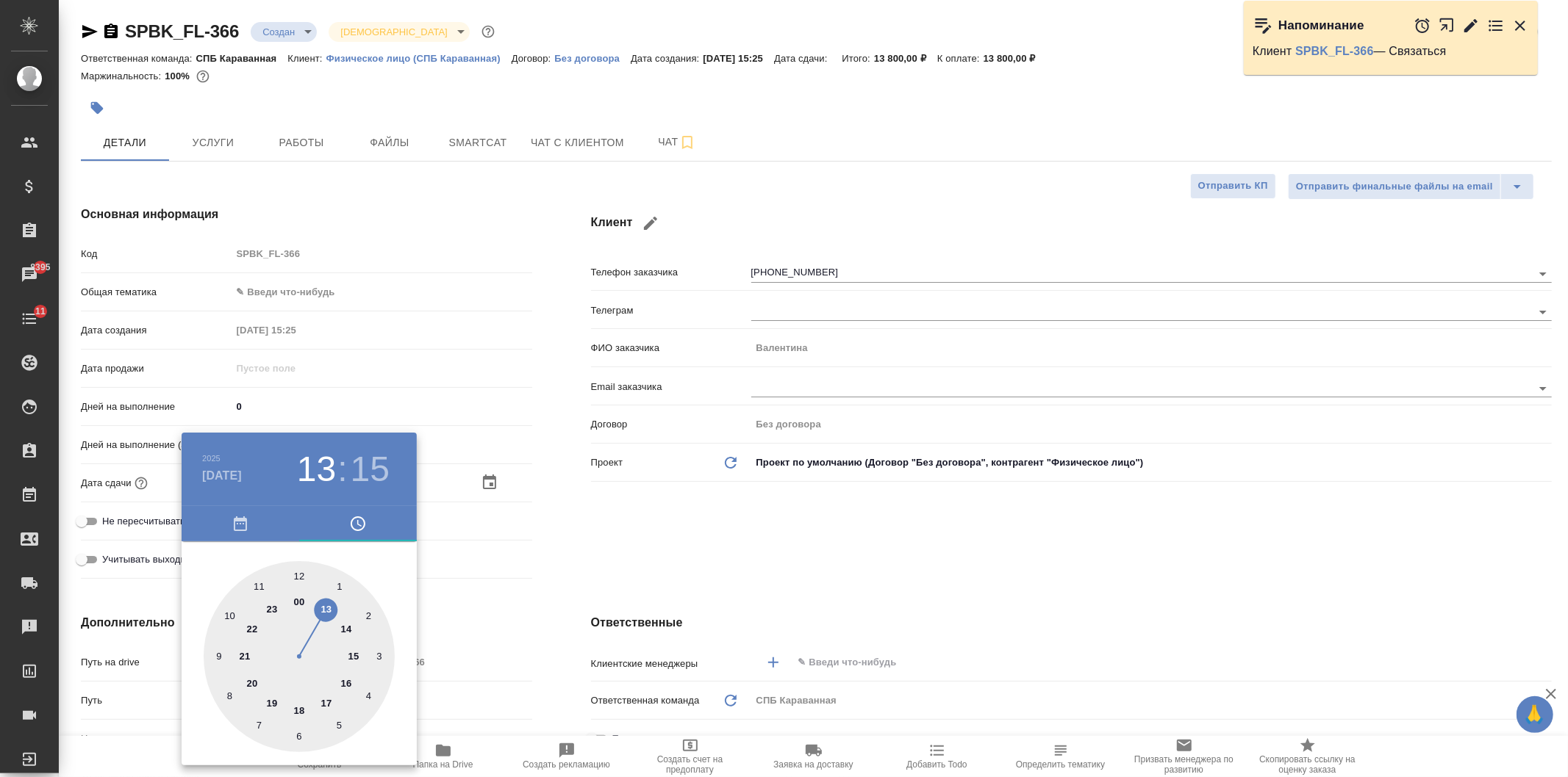
click at [645, 548] on div at bounding box center [784, 388] width 1568 height 777
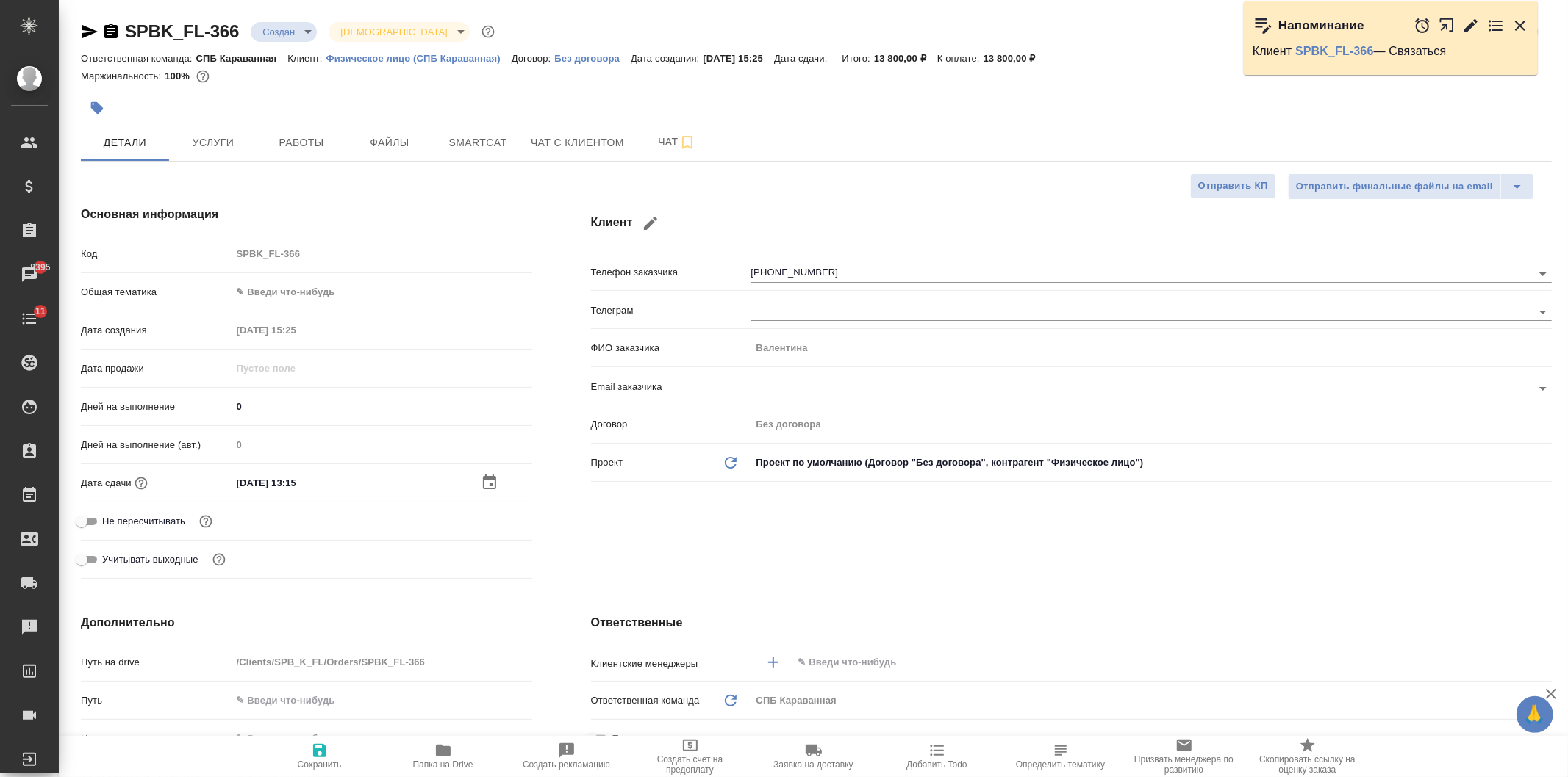
click at [313, 754] on icon "button" at bounding box center [320, 750] width 18 height 18
type textarea "x"
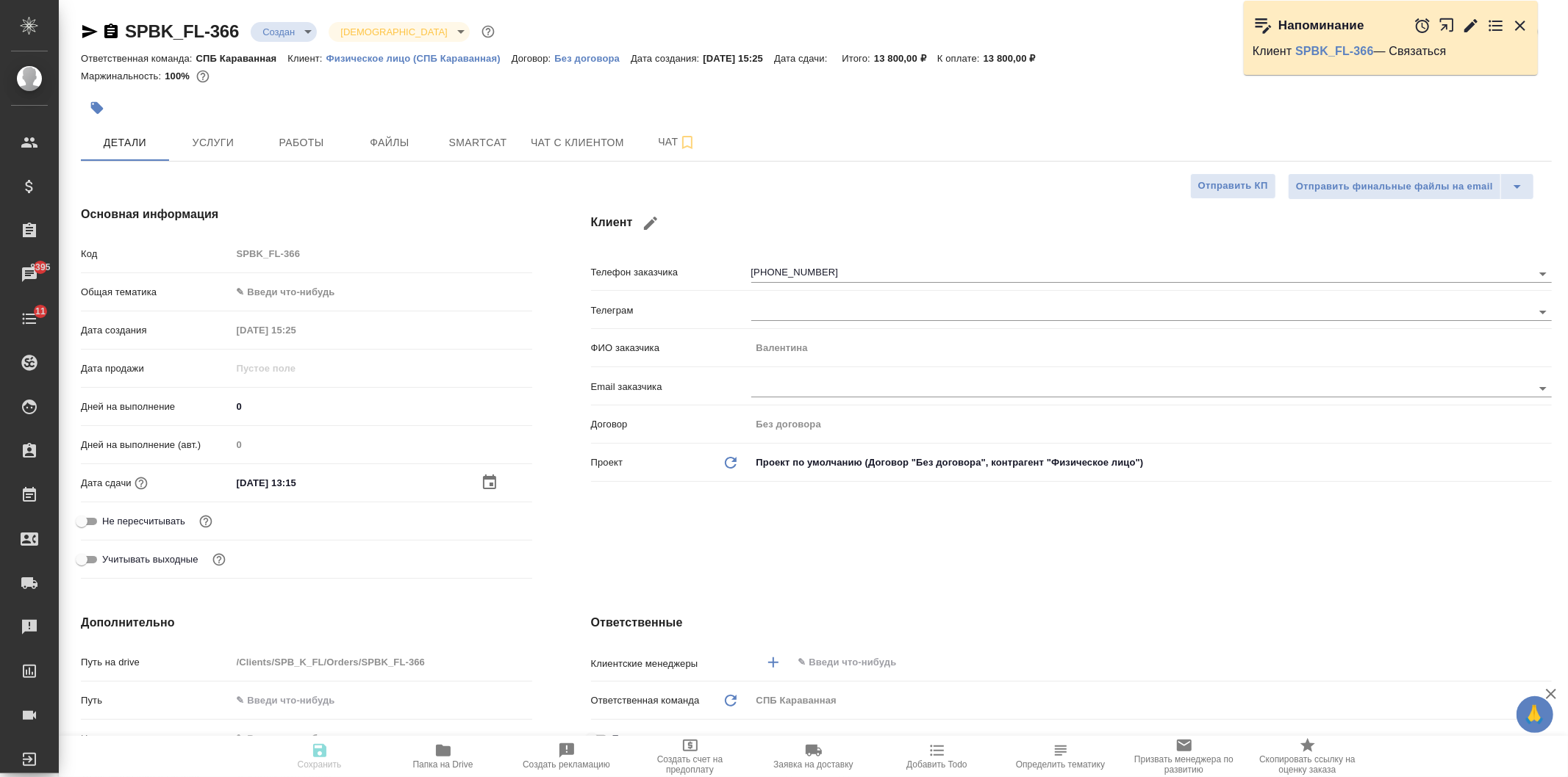
type textarea "x"
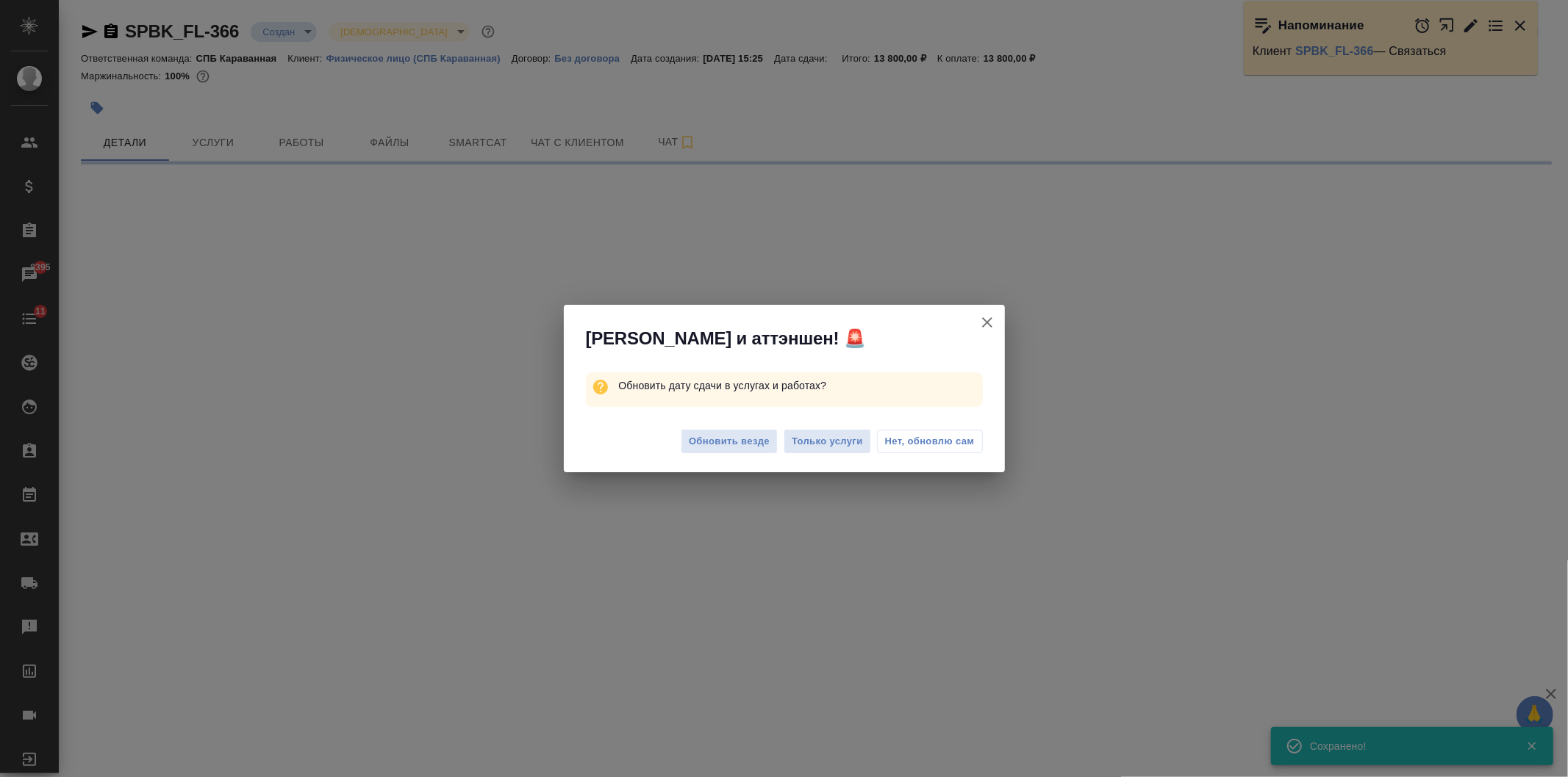
select select "RU"
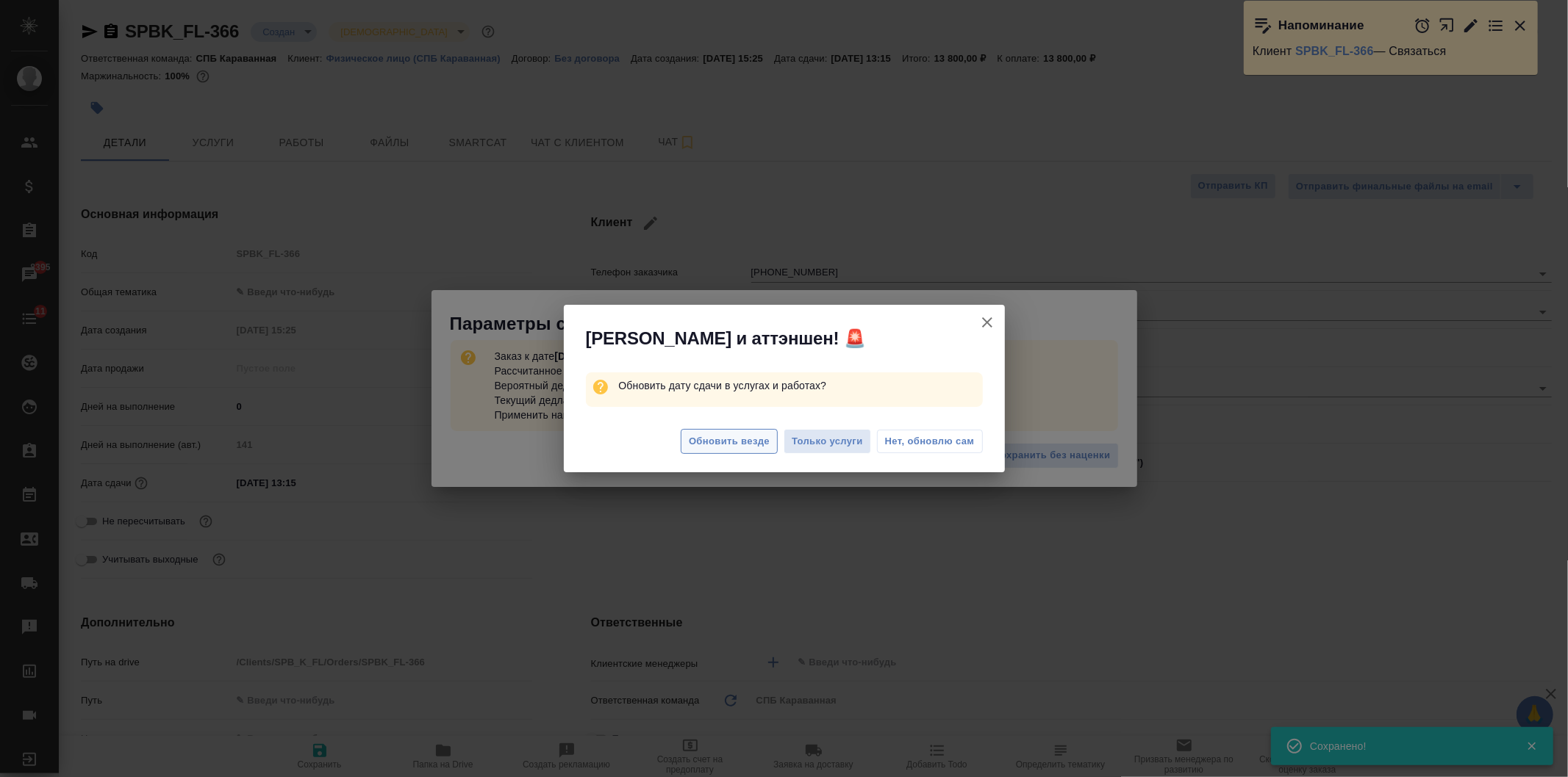
type textarea "x"
click at [711, 445] on span "Обновить везде" at bounding box center [728, 441] width 81 height 17
type textarea "x"
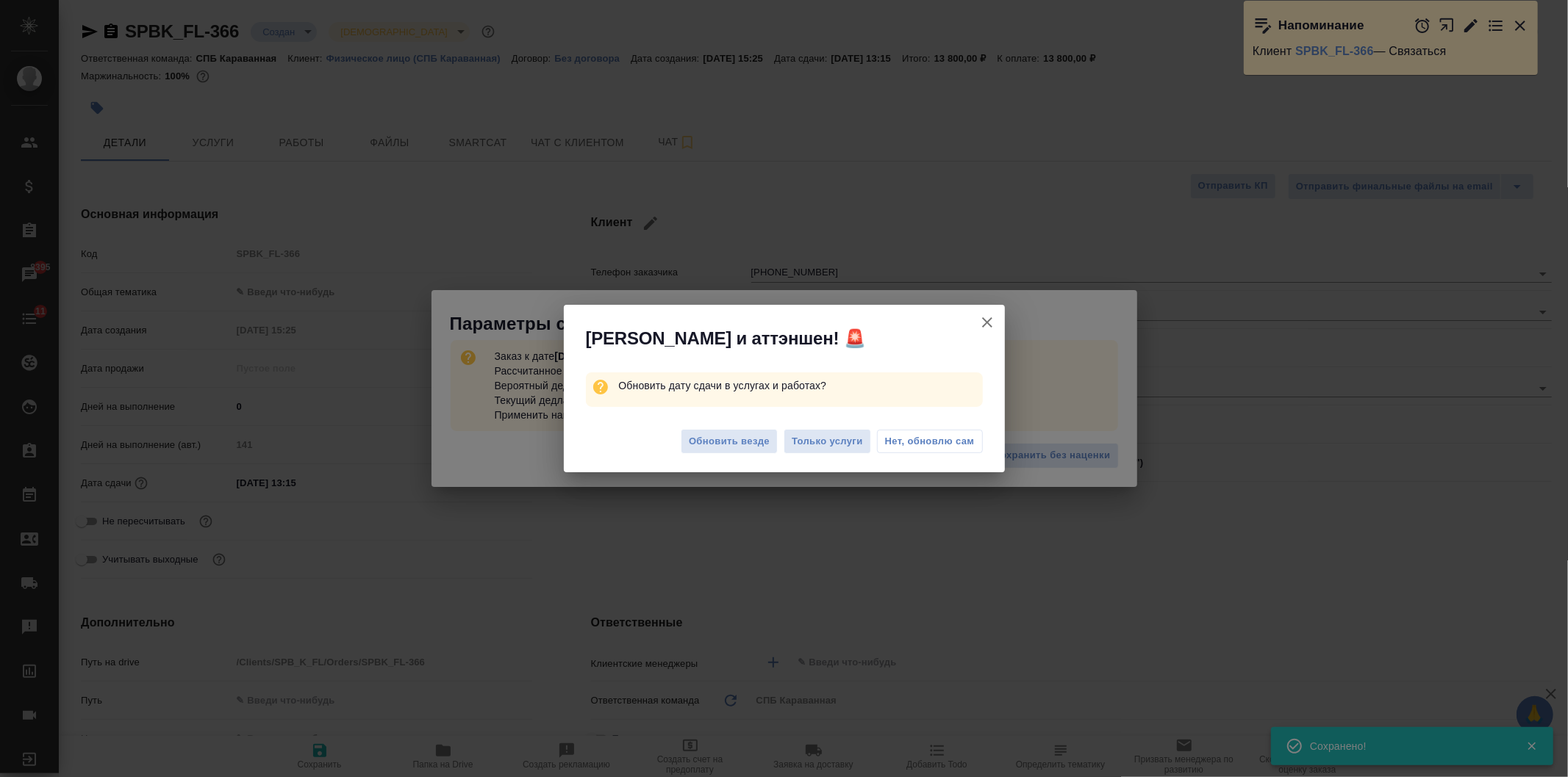
type textarea "x"
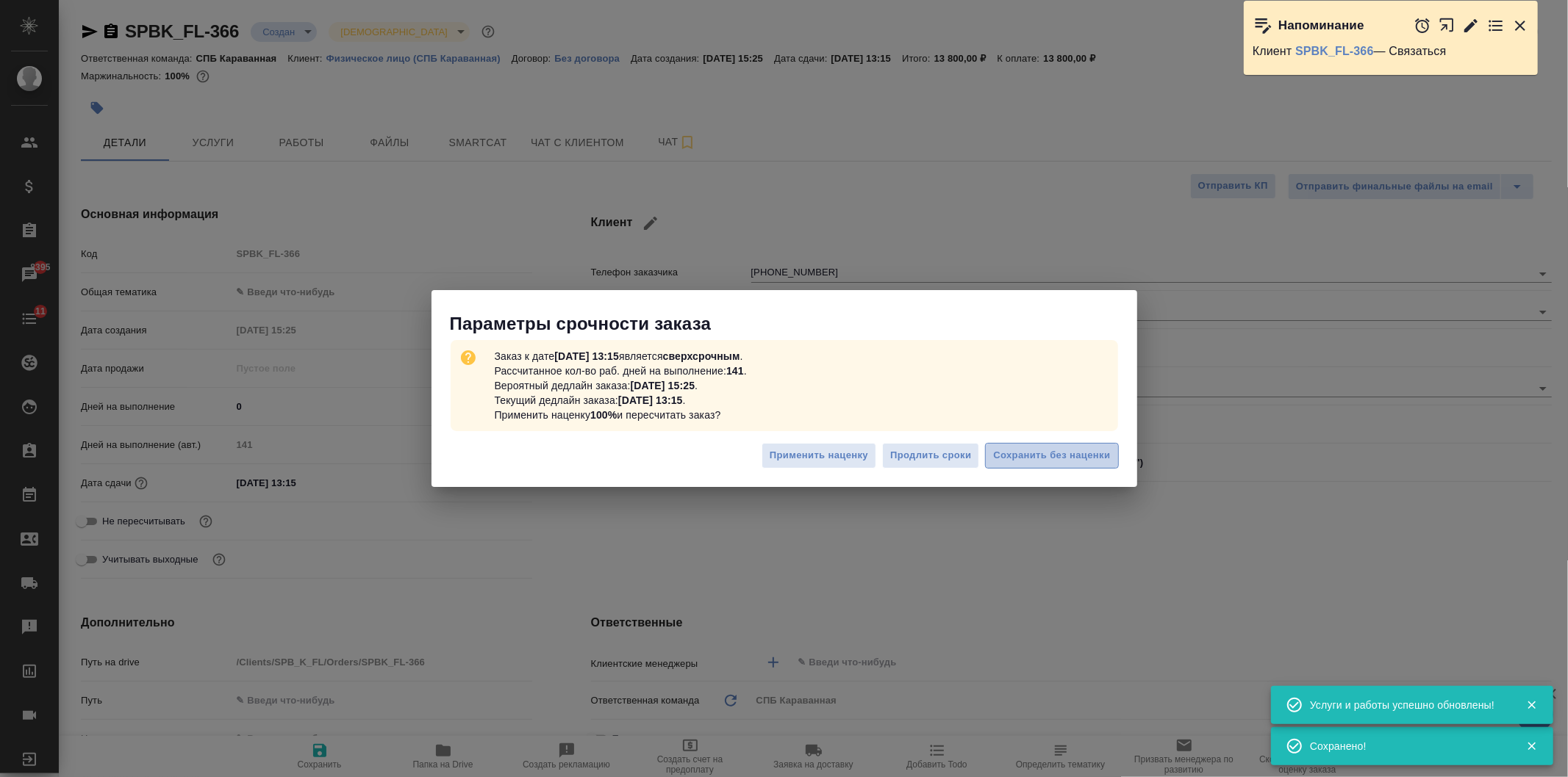
click at [1027, 456] on span "Сохранить без наценки" at bounding box center [1051, 456] width 117 height 17
type textarea "x"
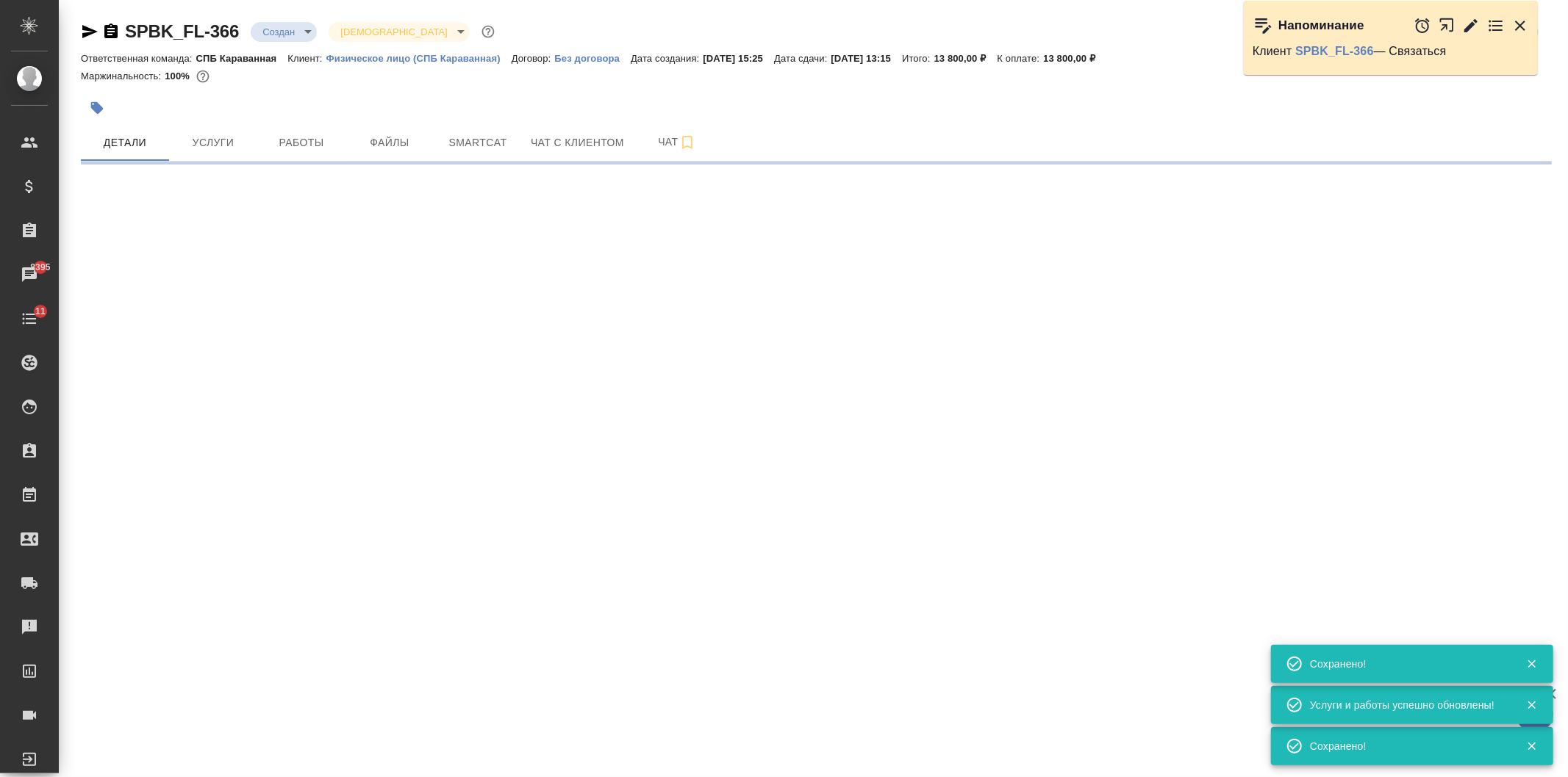
type input "urgent"
select select "RU"
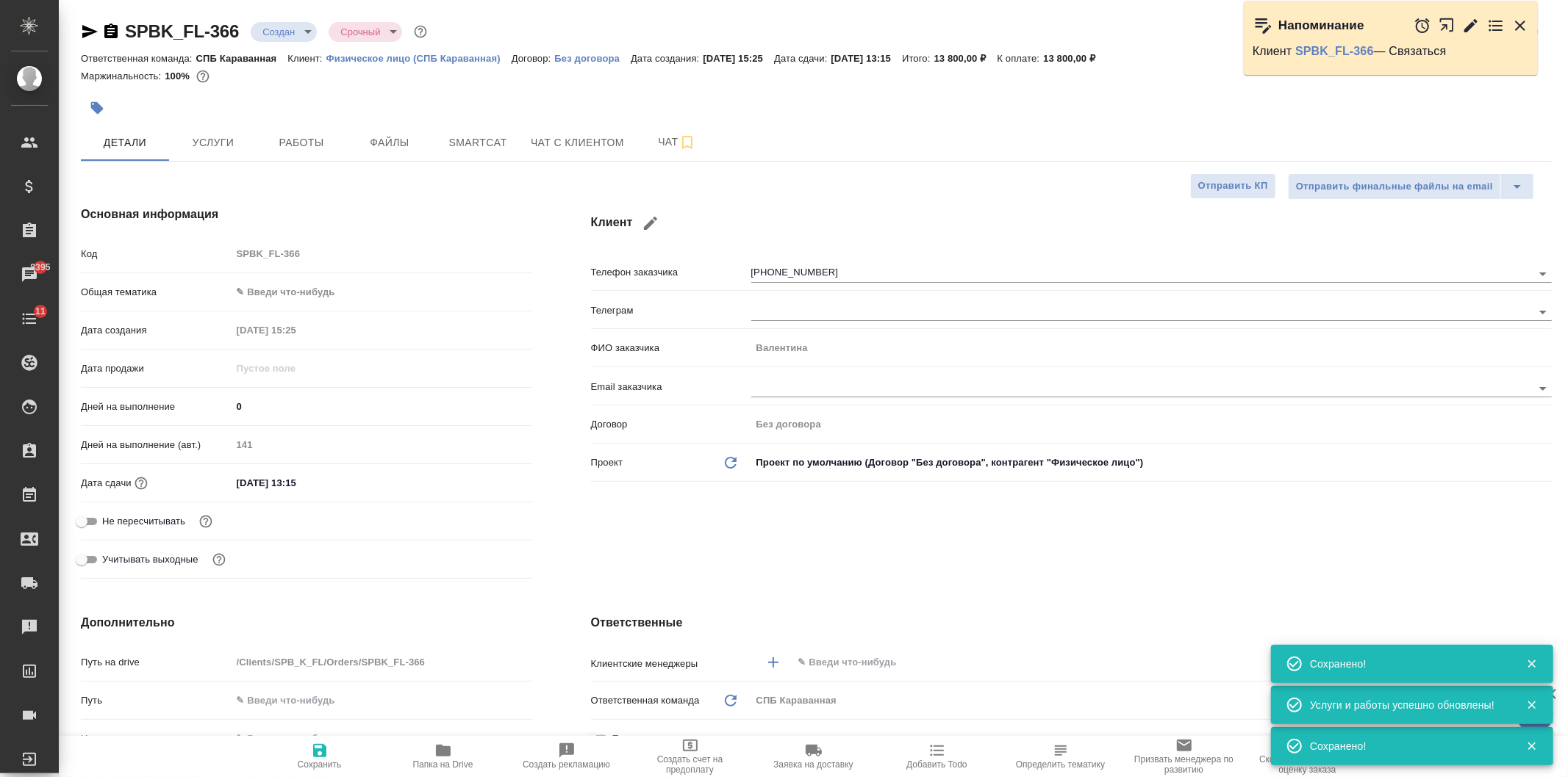
type textarea "x"
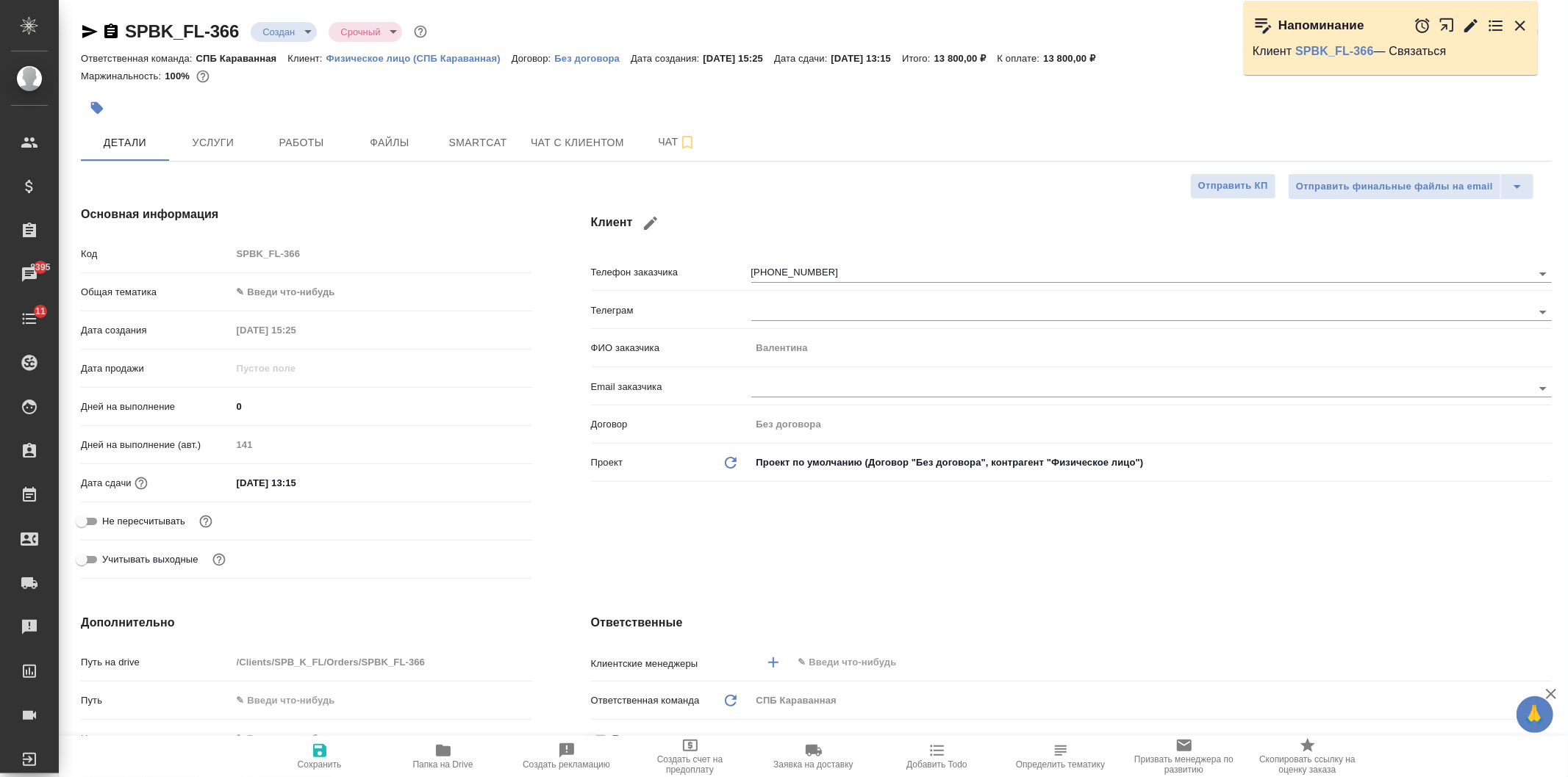
type textarea "x"
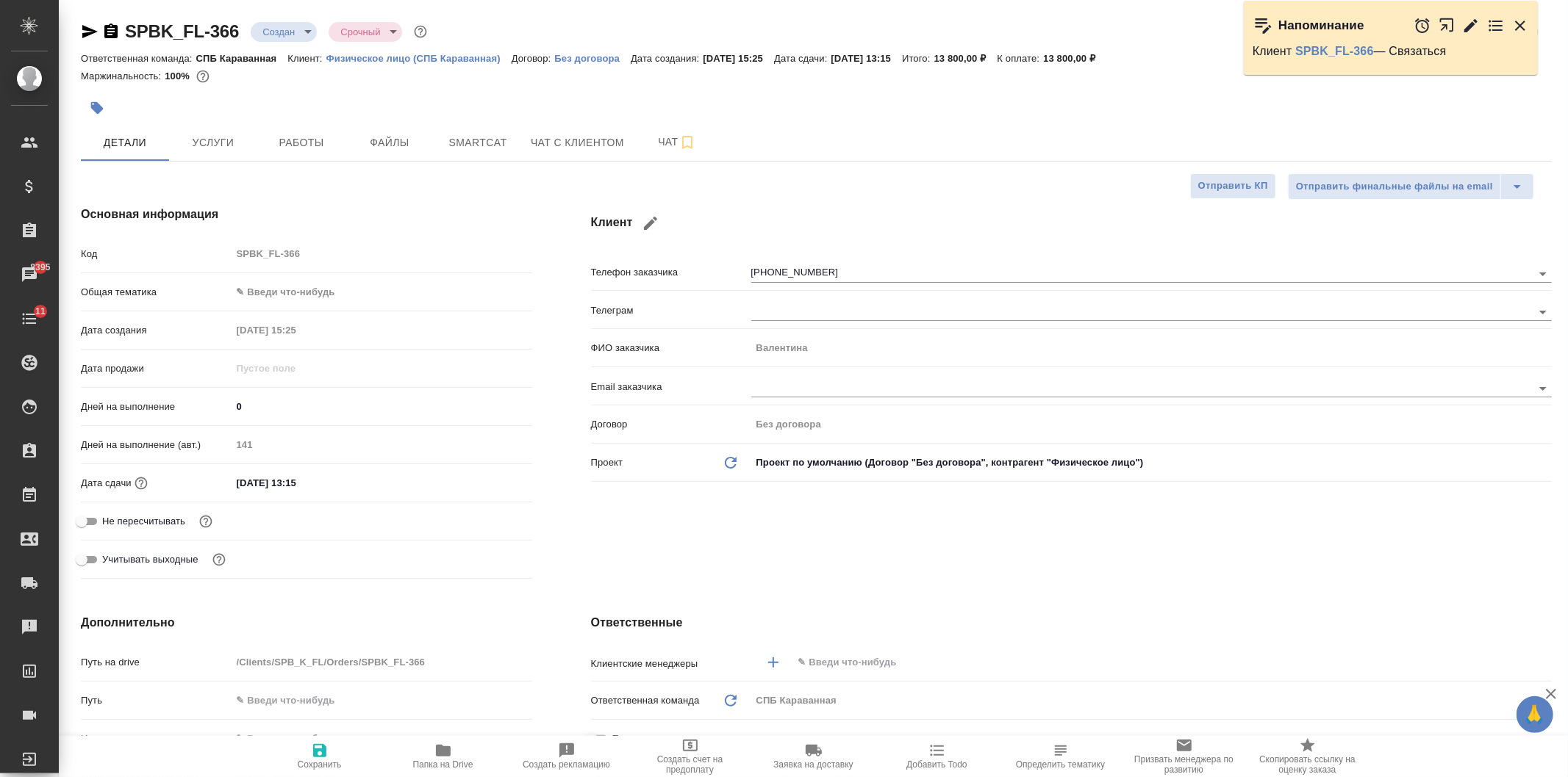
type textarea "x"
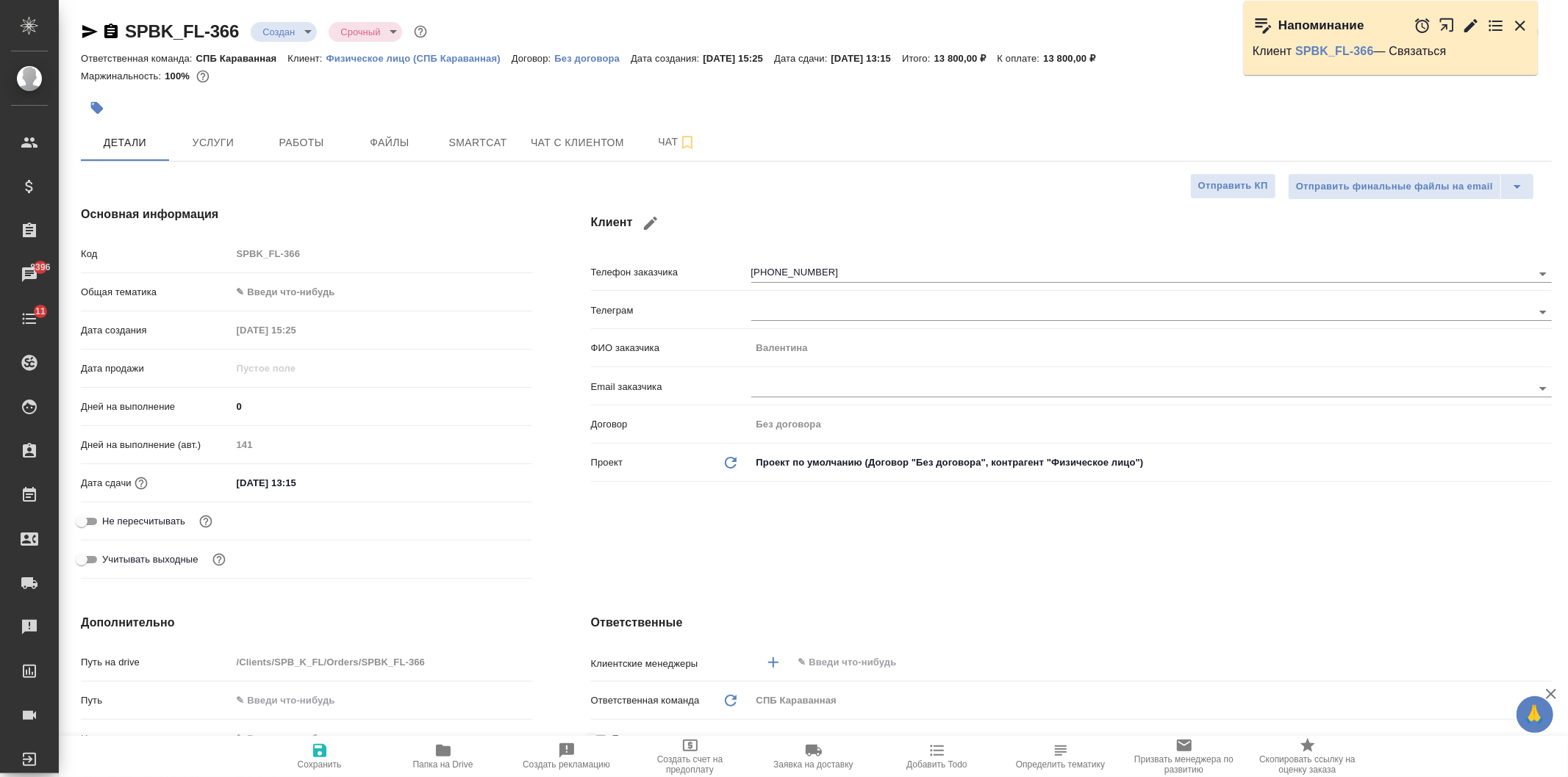
type textarea "x"
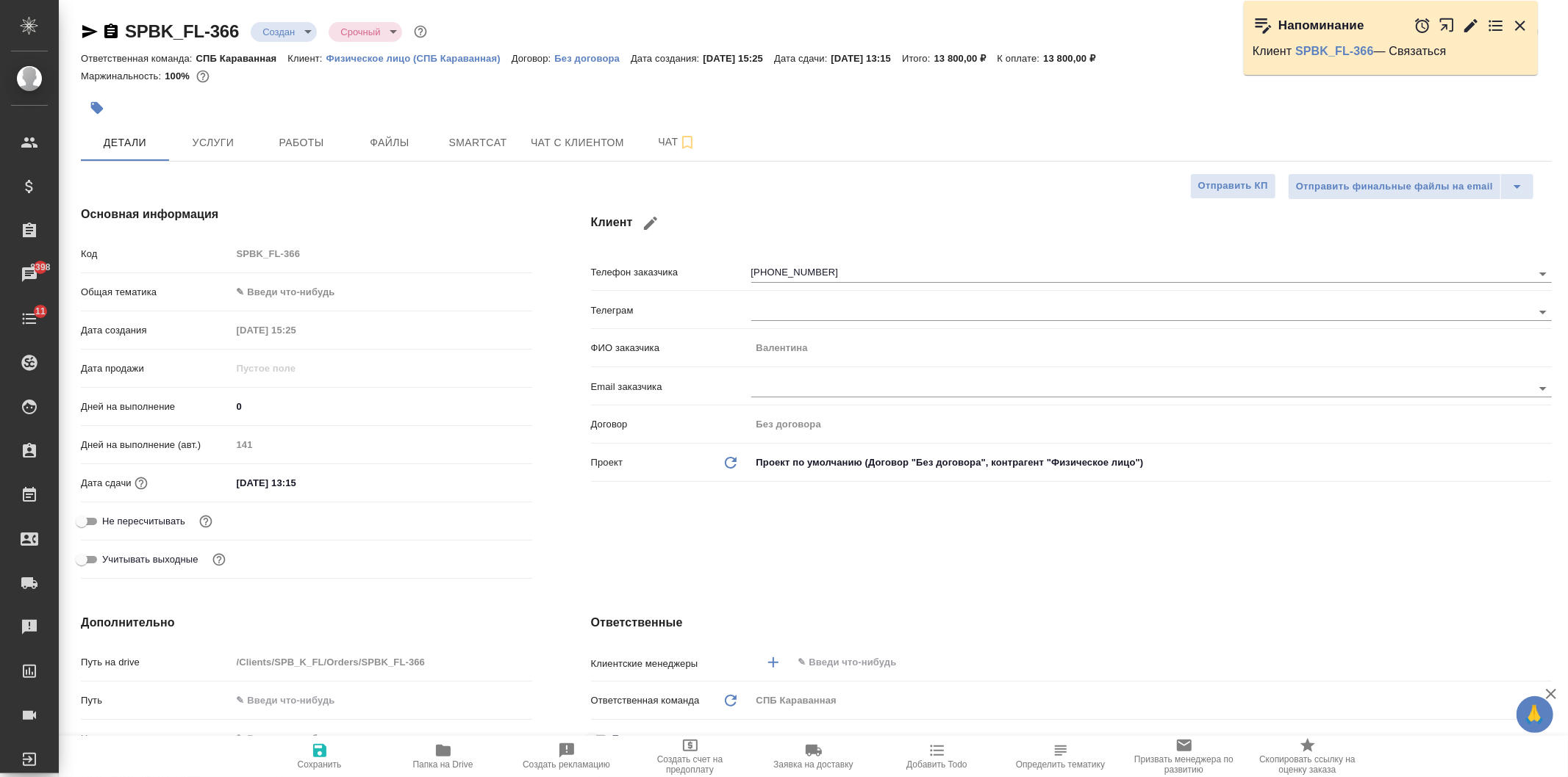
type textarea "x"
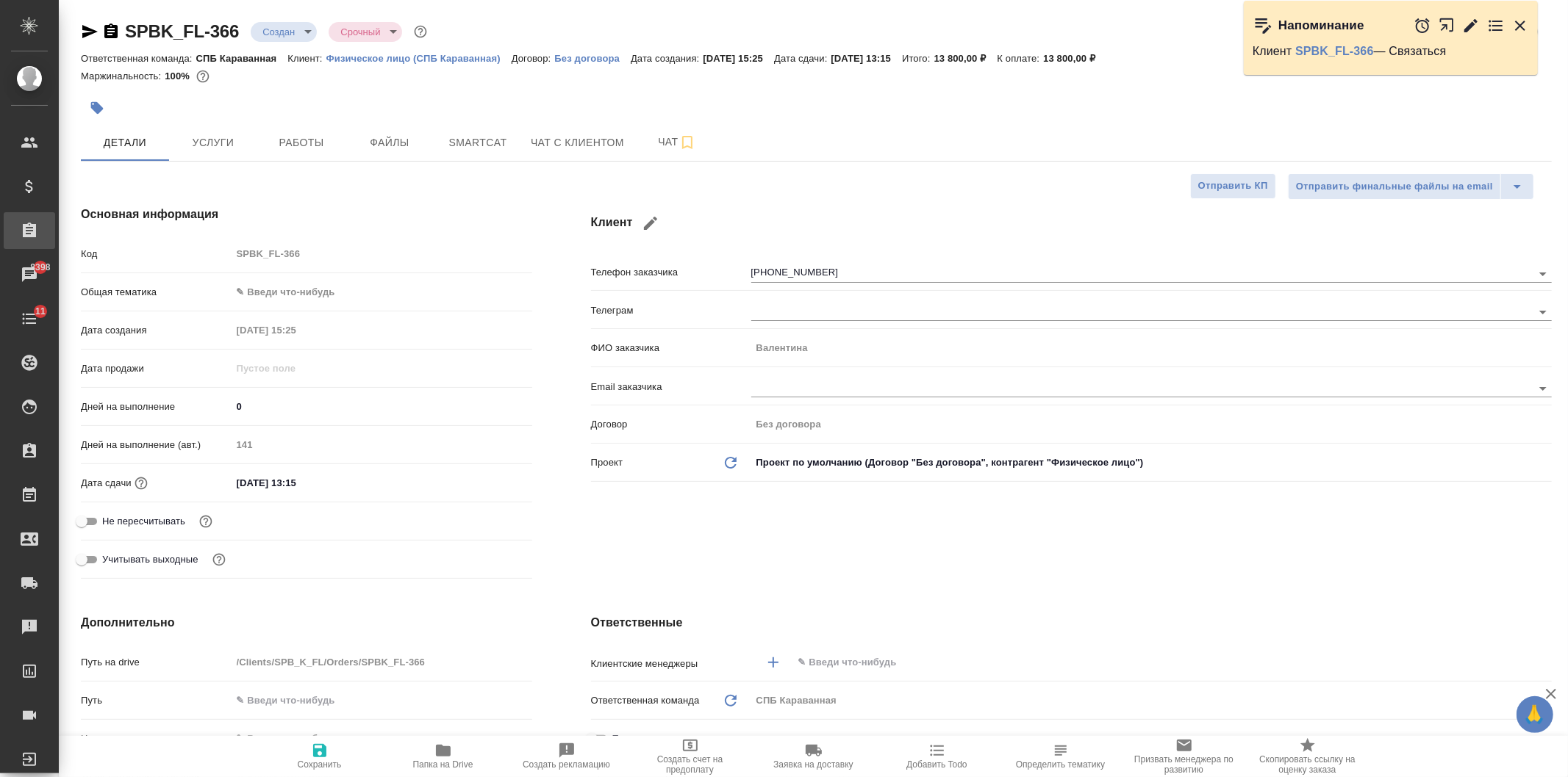
type textarea "x"
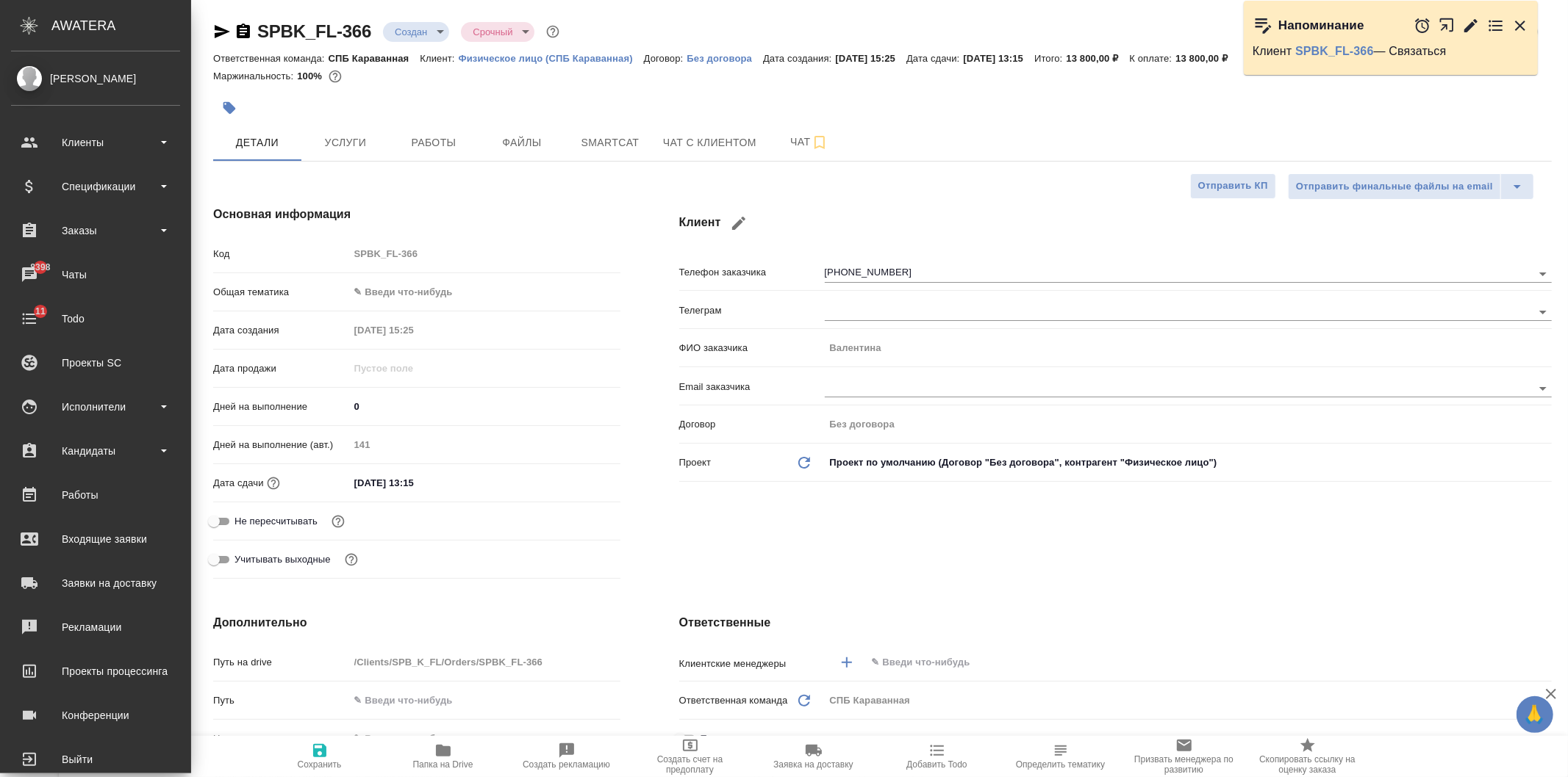
type textarea "x"
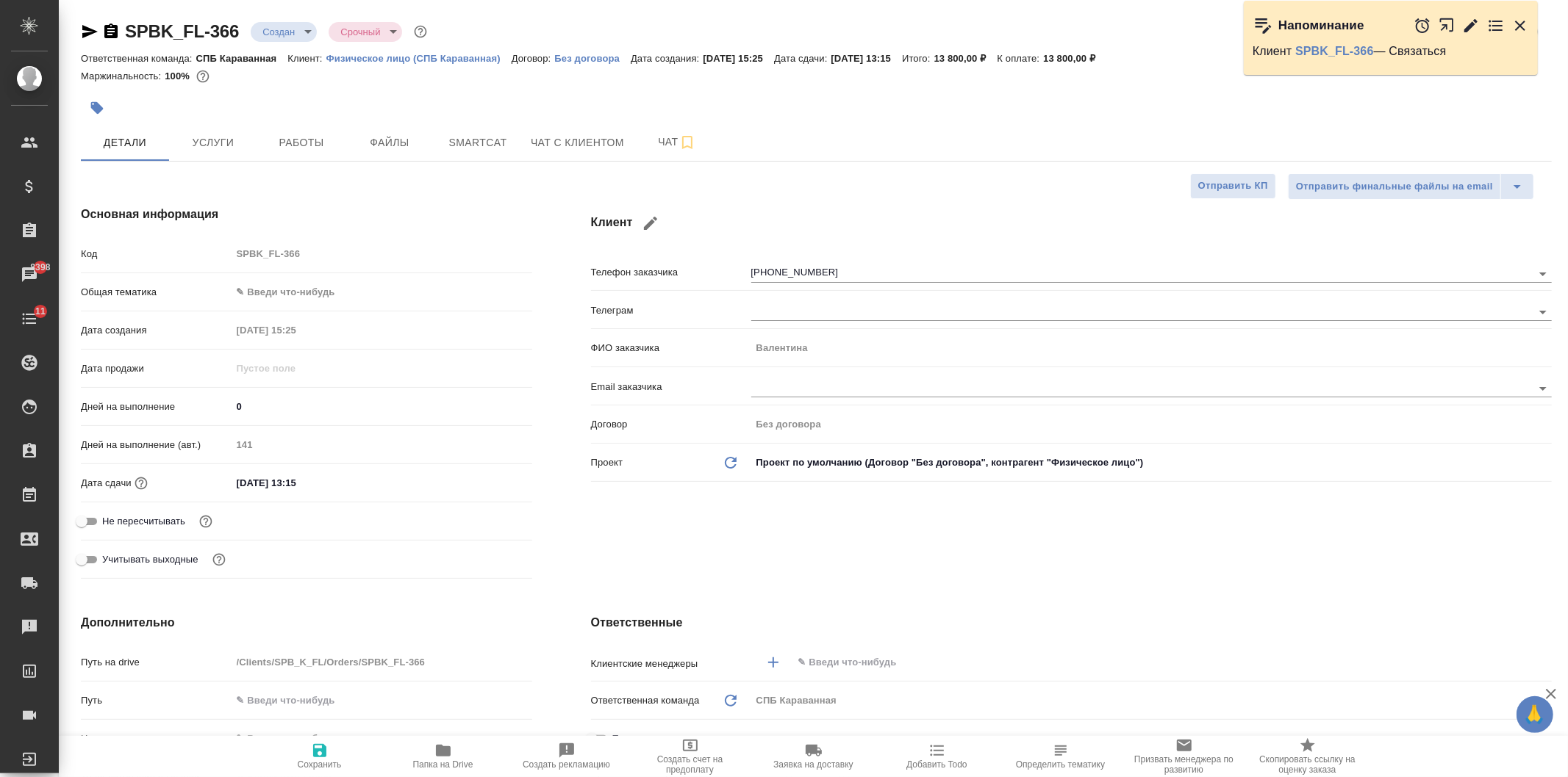
type textarea "x"
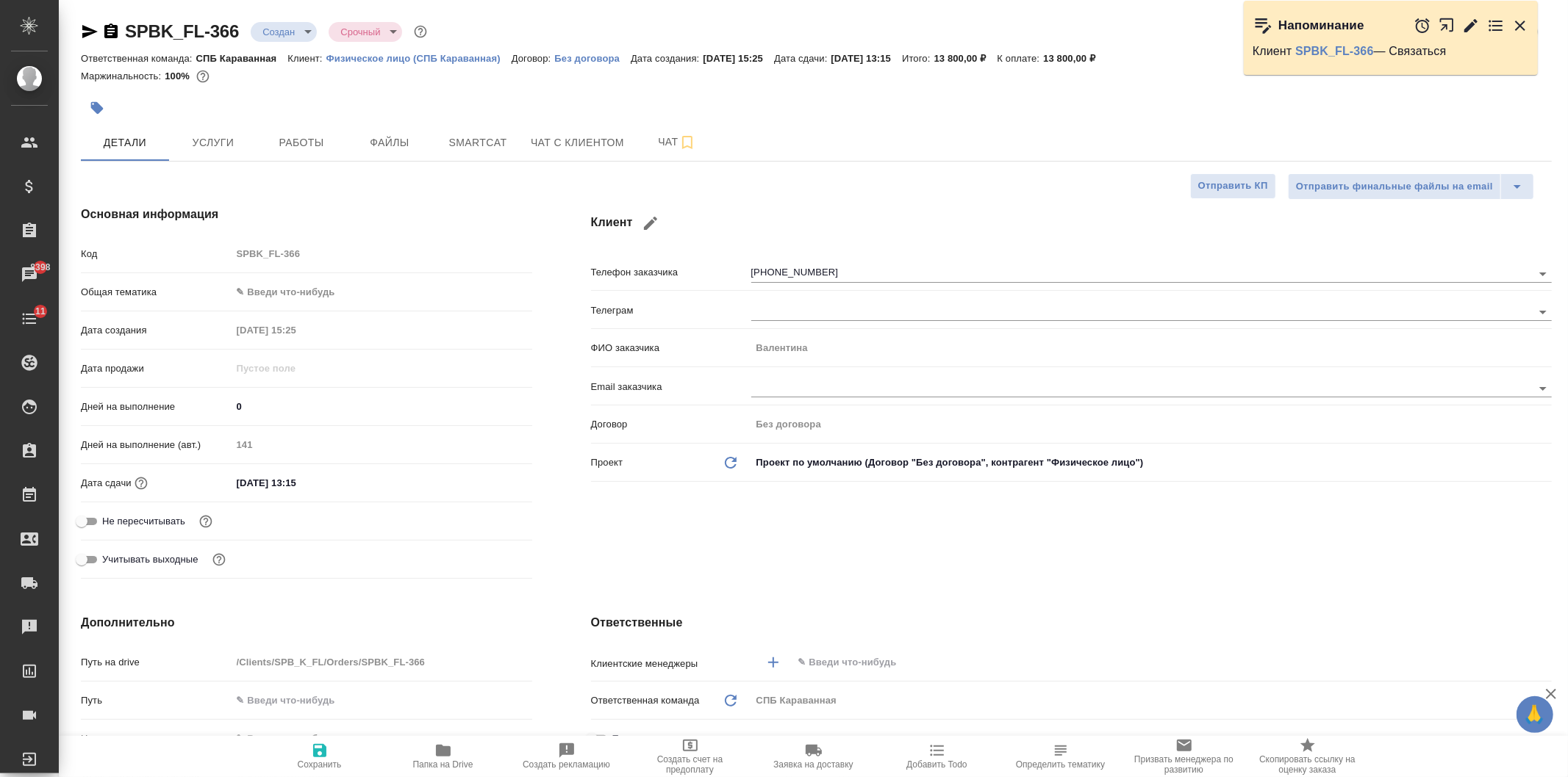
type textarea "x"
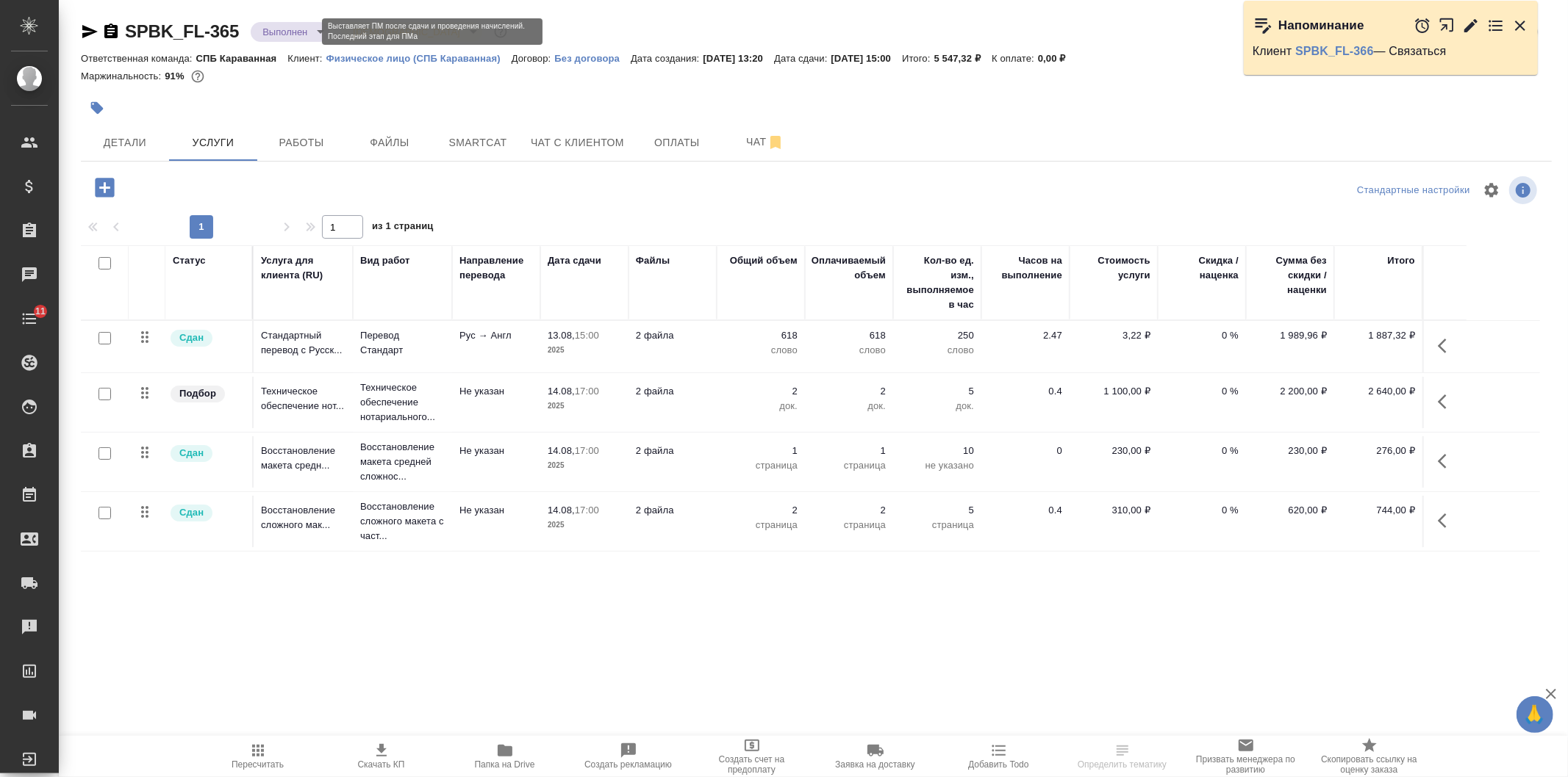
click at [302, 28] on body "🙏 .cls-1 fill:#fff; AWATERA [PERSON_NAME] Спецификации Заказы Чаты 11 Todo Прое…" at bounding box center [784, 388] width 1568 height 777
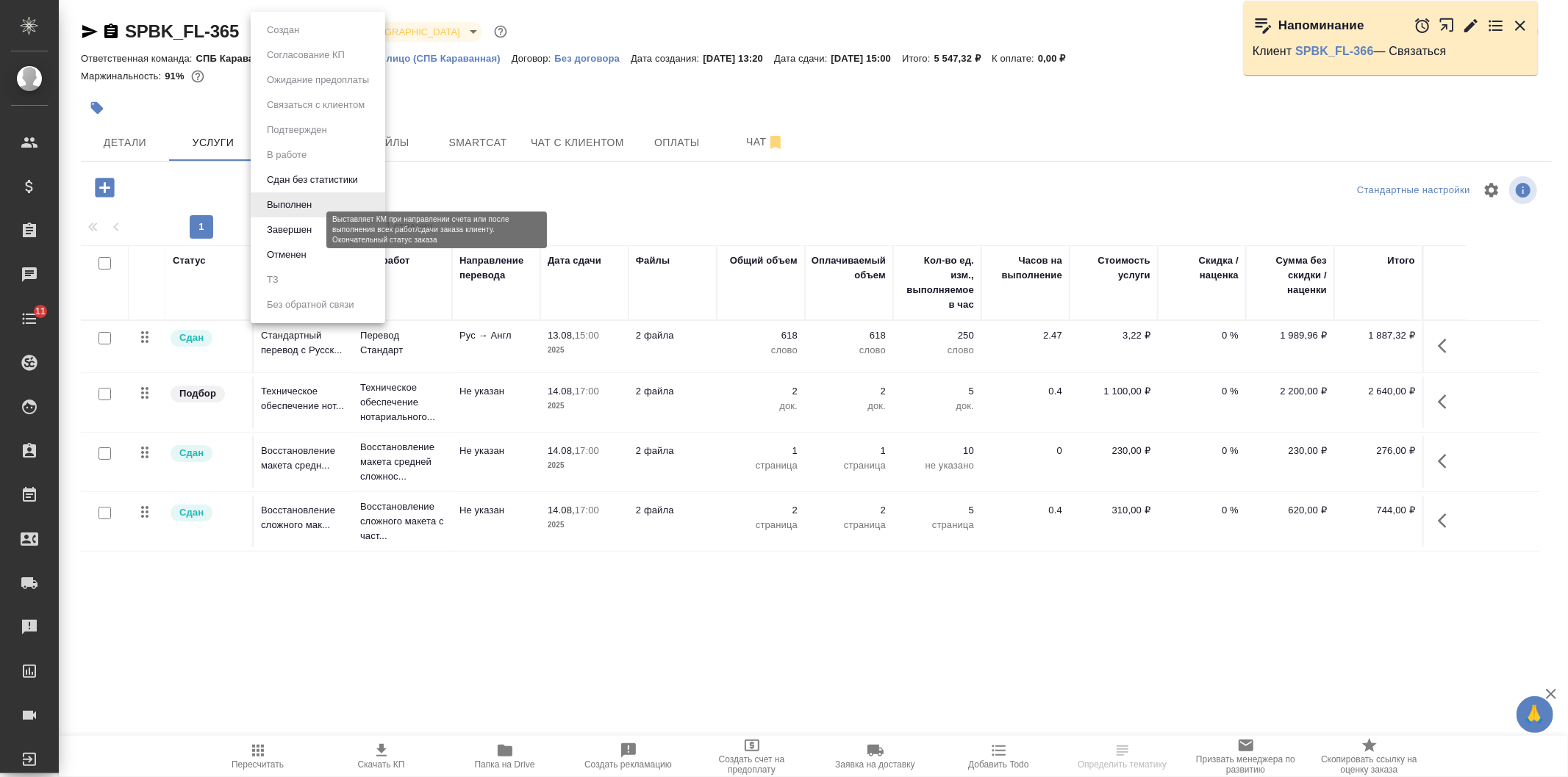
click at [303, 237] on button "Завершен" at bounding box center [290, 230] width 54 height 16
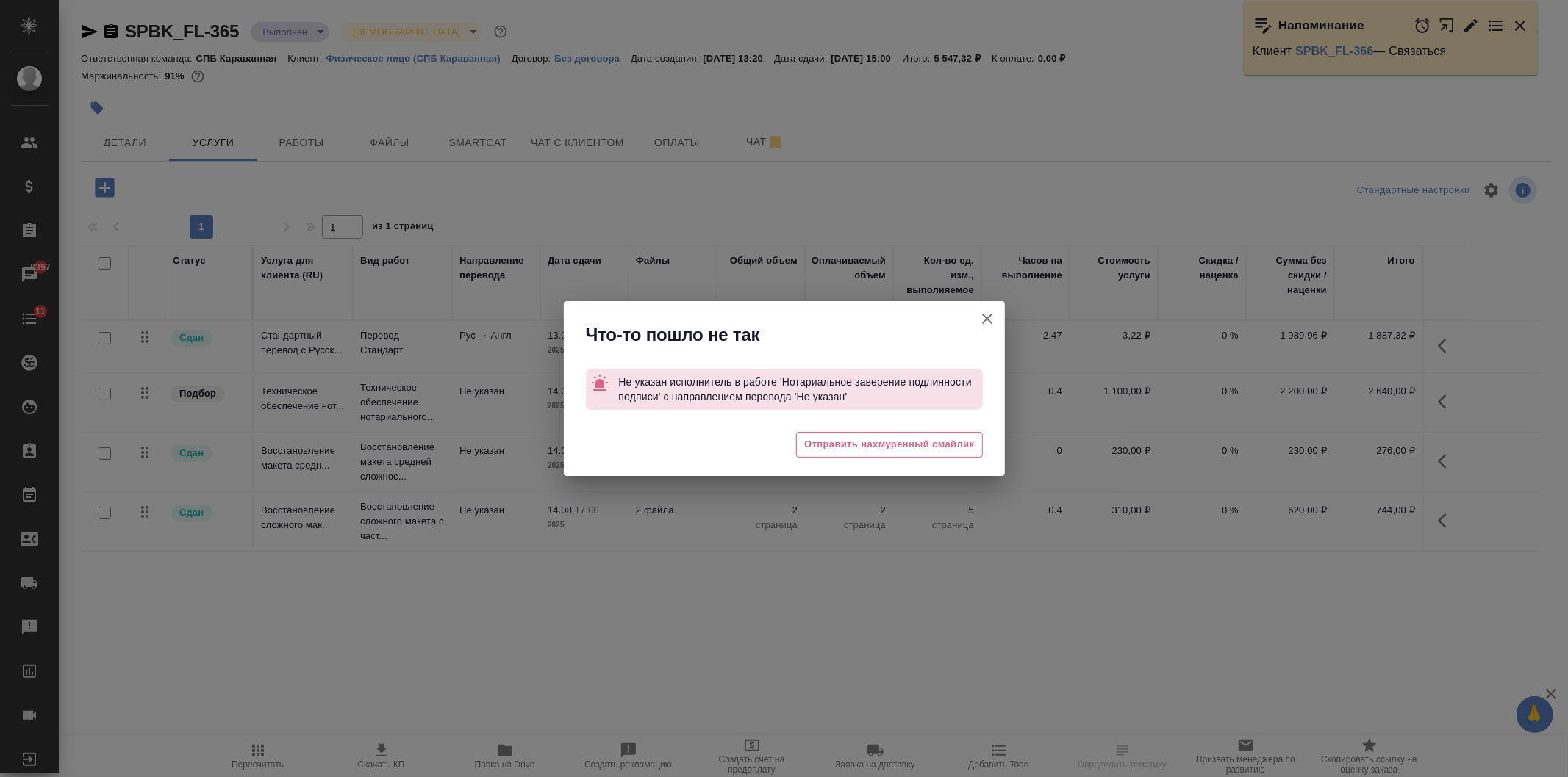
click at [993, 316] on icon "button" at bounding box center [986, 319] width 18 height 18
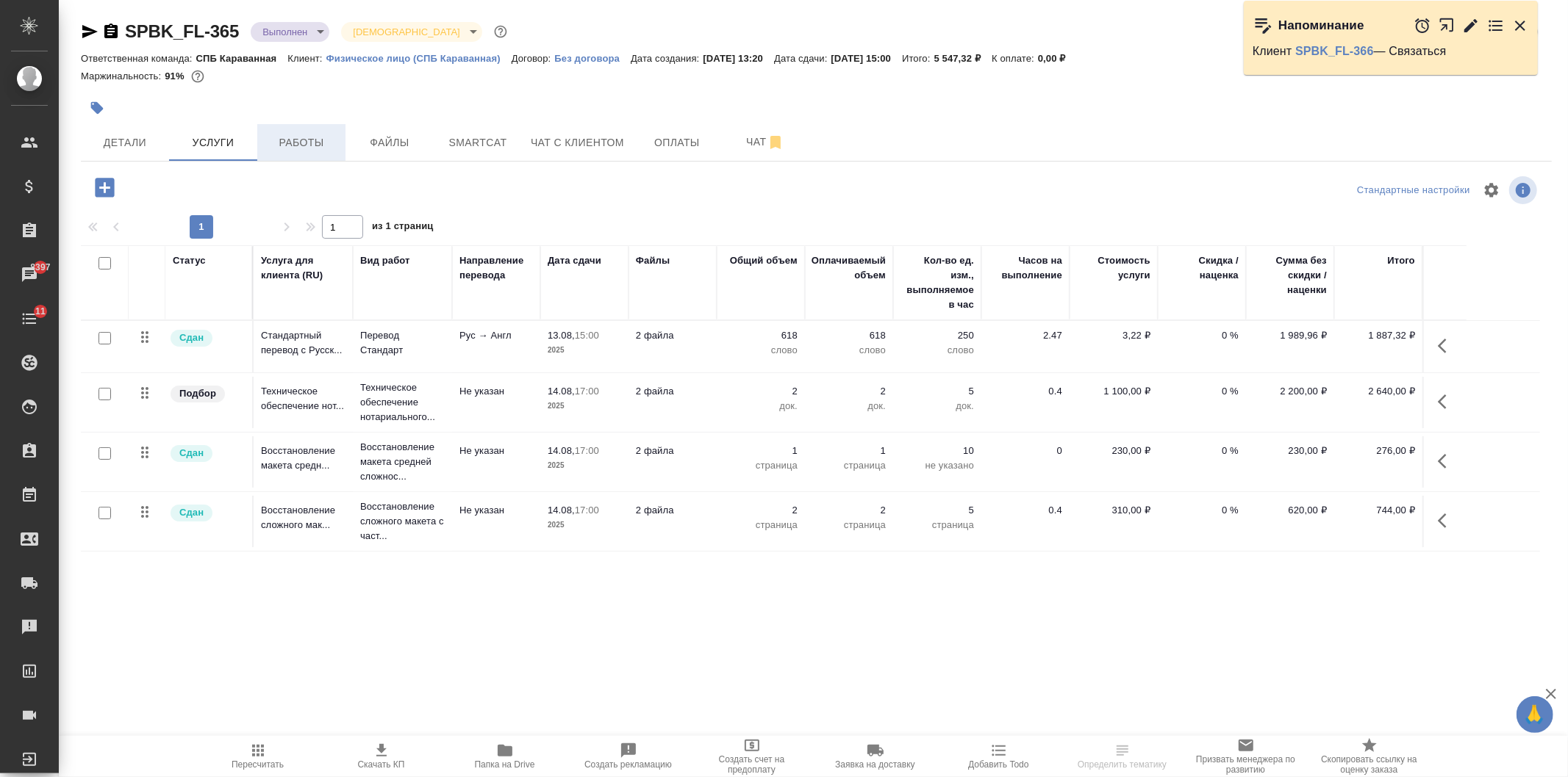
click at [332, 152] on button "Работы" at bounding box center [301, 143] width 88 height 37
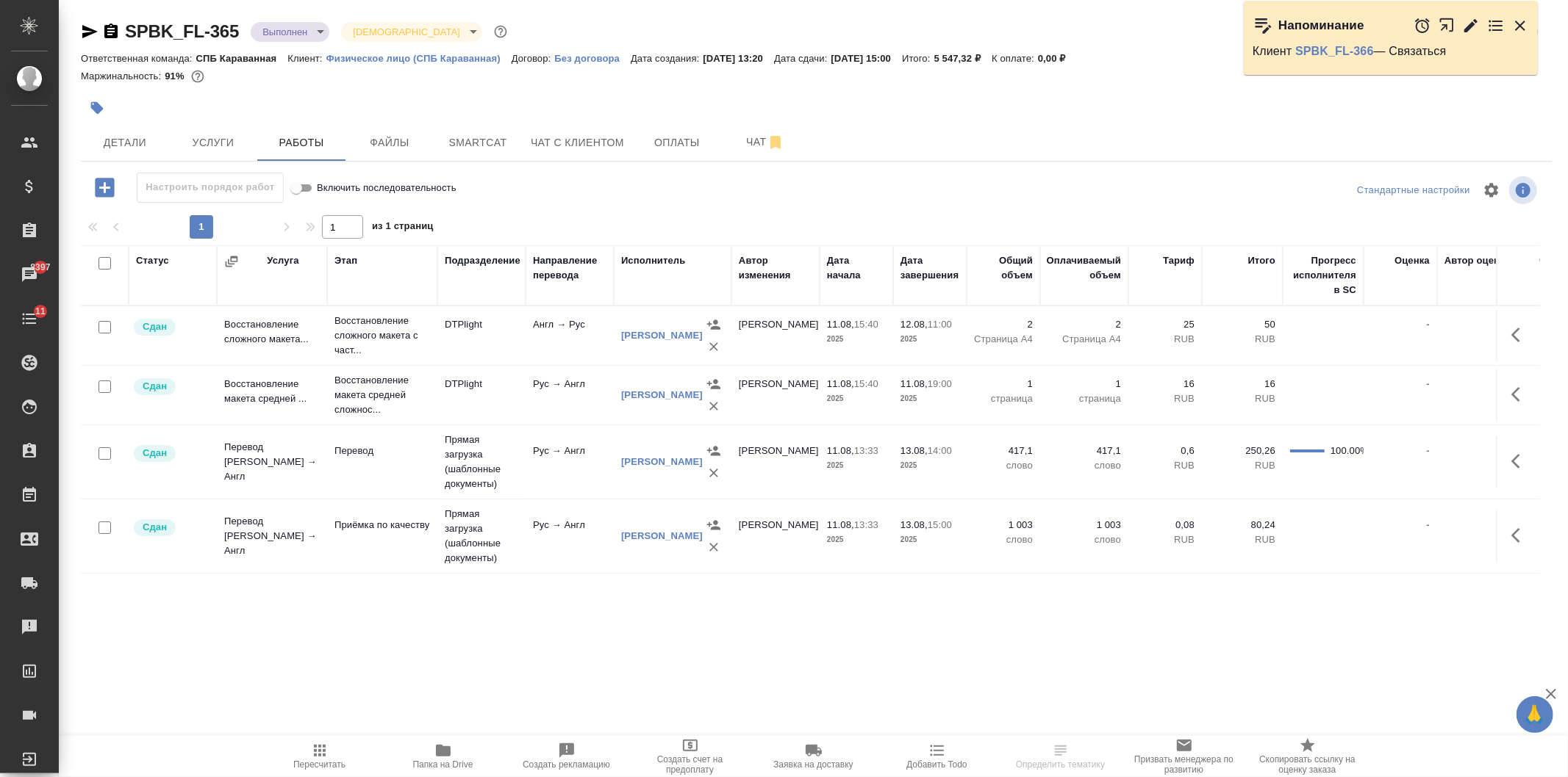
scroll to position [70, 0]
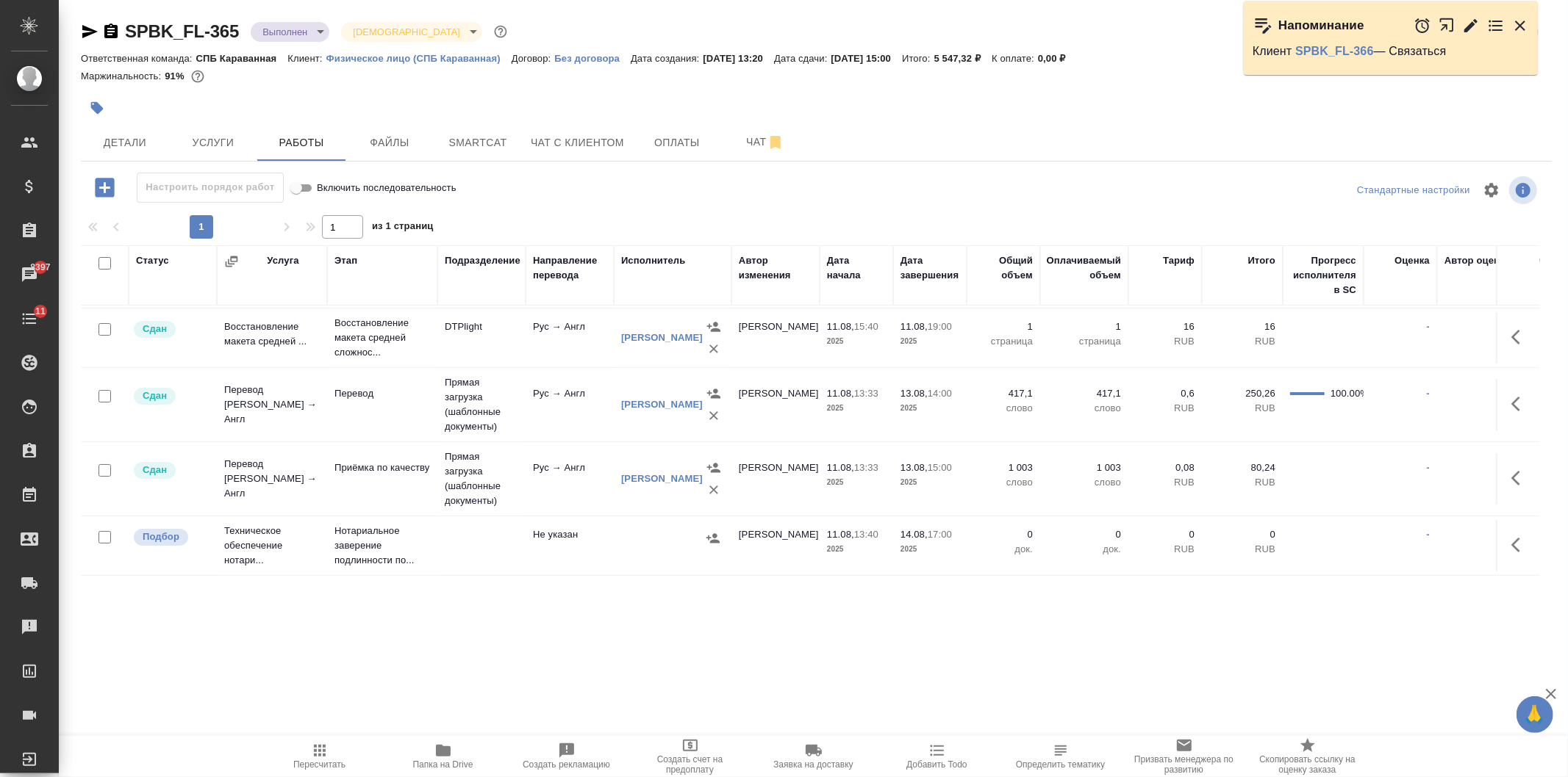
click at [1511, 536] on icon "button" at bounding box center [1520, 544] width 18 height 18
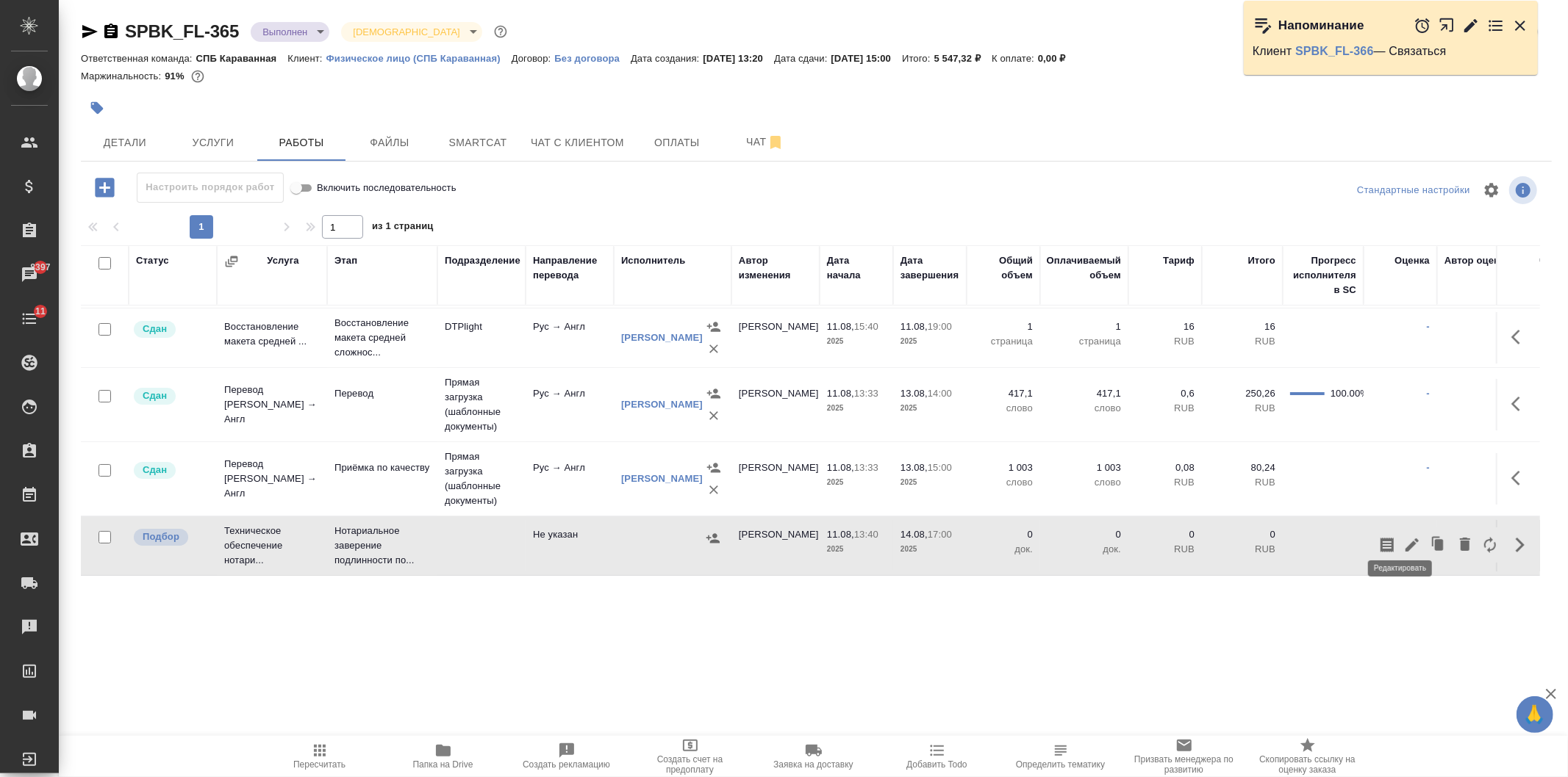
click at [1403, 537] on icon "button" at bounding box center [1411, 544] width 18 height 18
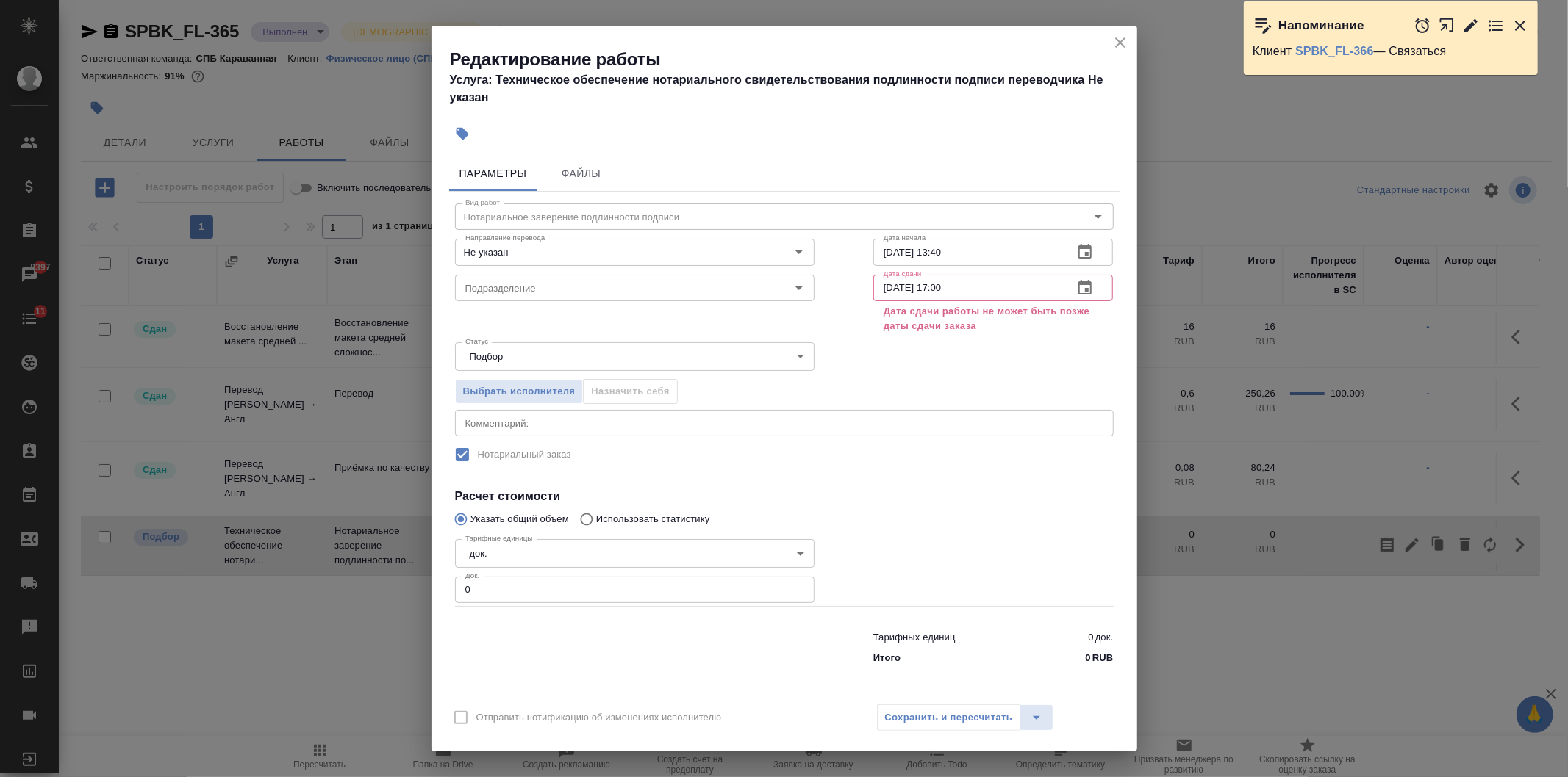
click at [1083, 296] on icon "button" at bounding box center [1085, 288] width 18 height 18
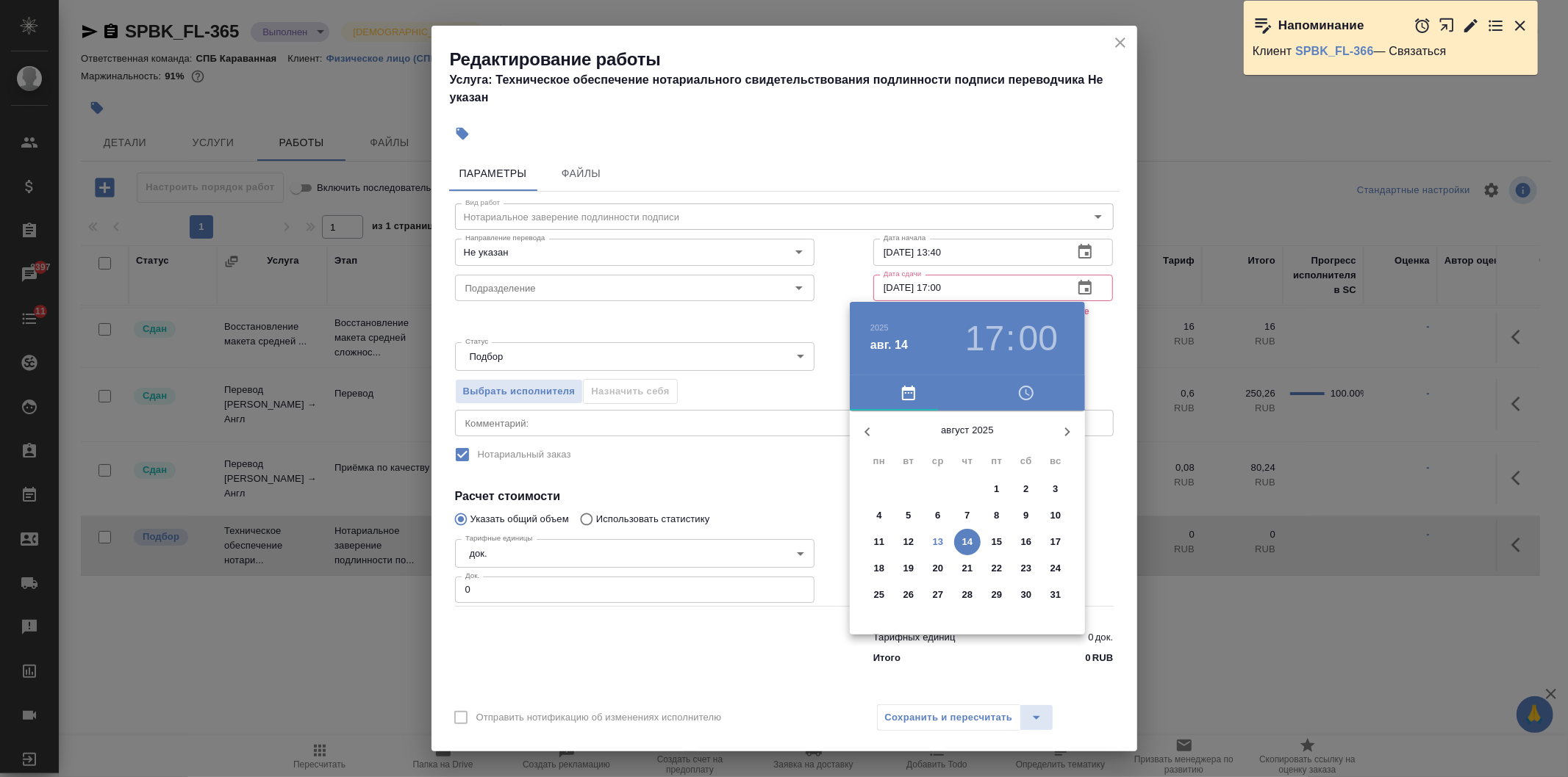
click at [938, 539] on p "13" at bounding box center [938, 541] width 11 height 15
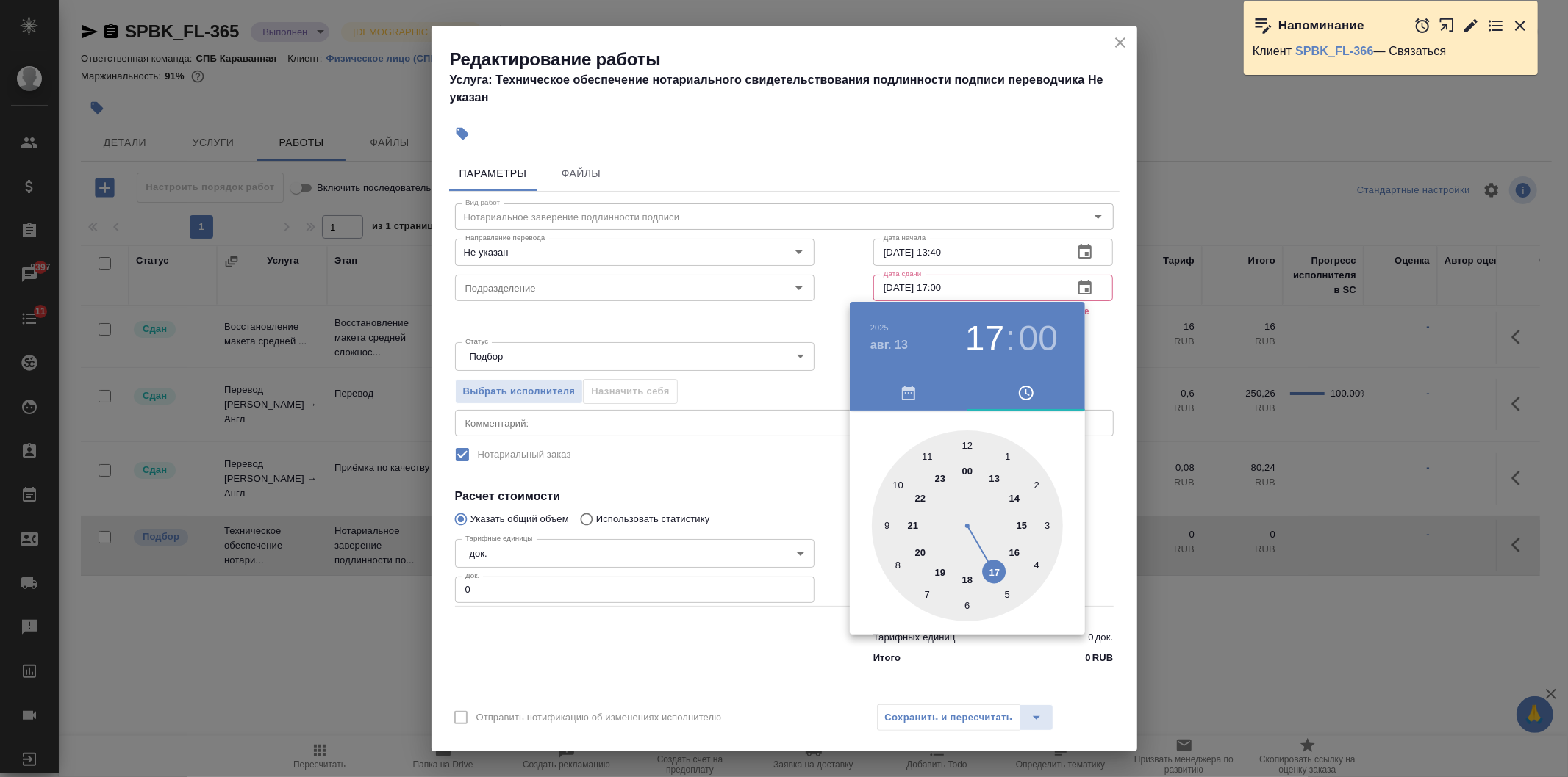
click at [969, 449] on div at bounding box center [967, 526] width 191 height 191
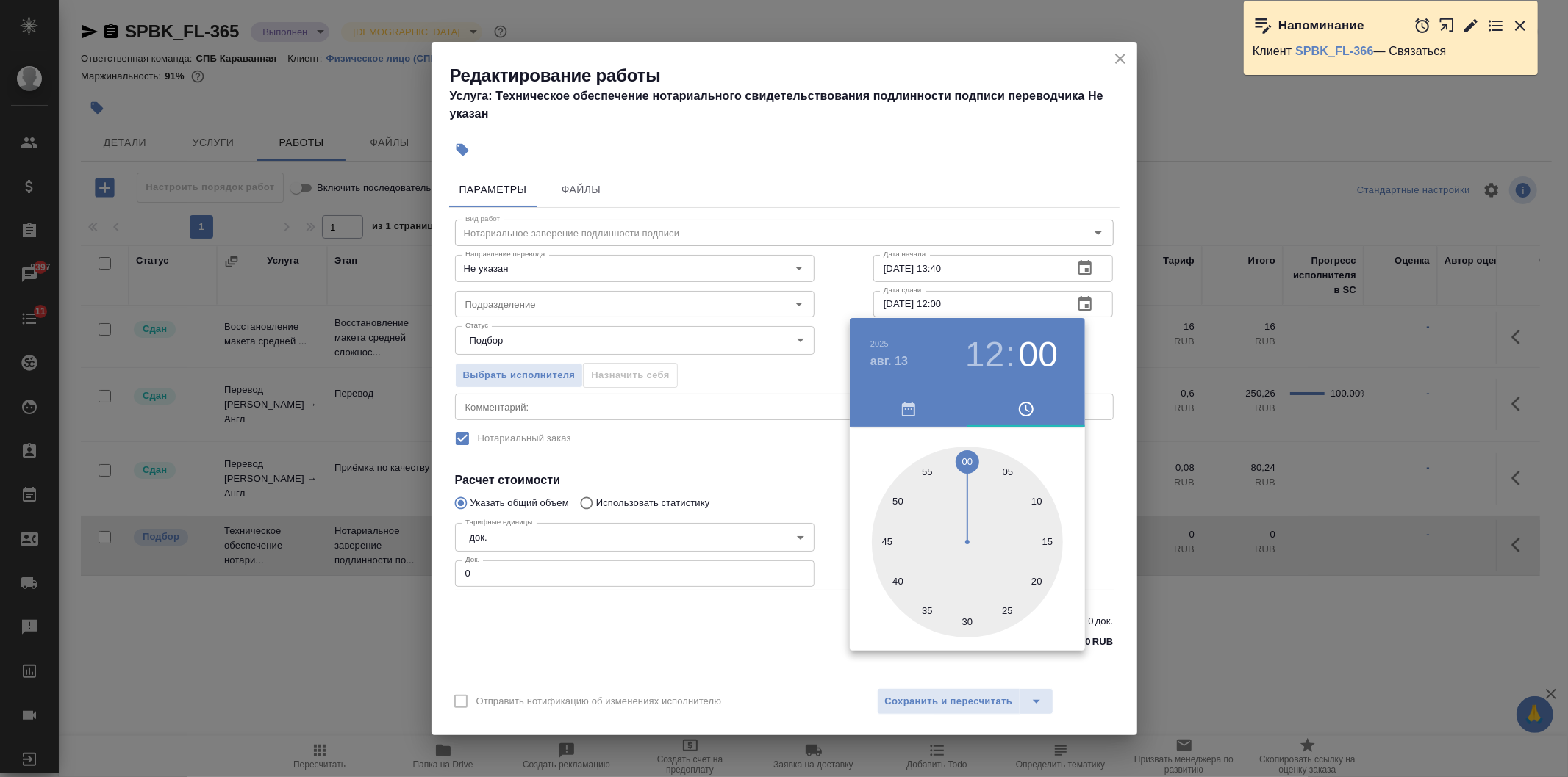
click at [1036, 510] on div at bounding box center [967, 542] width 191 height 191
type input "13.08.2025 12:11"
click at [841, 635] on div at bounding box center [784, 388] width 1568 height 777
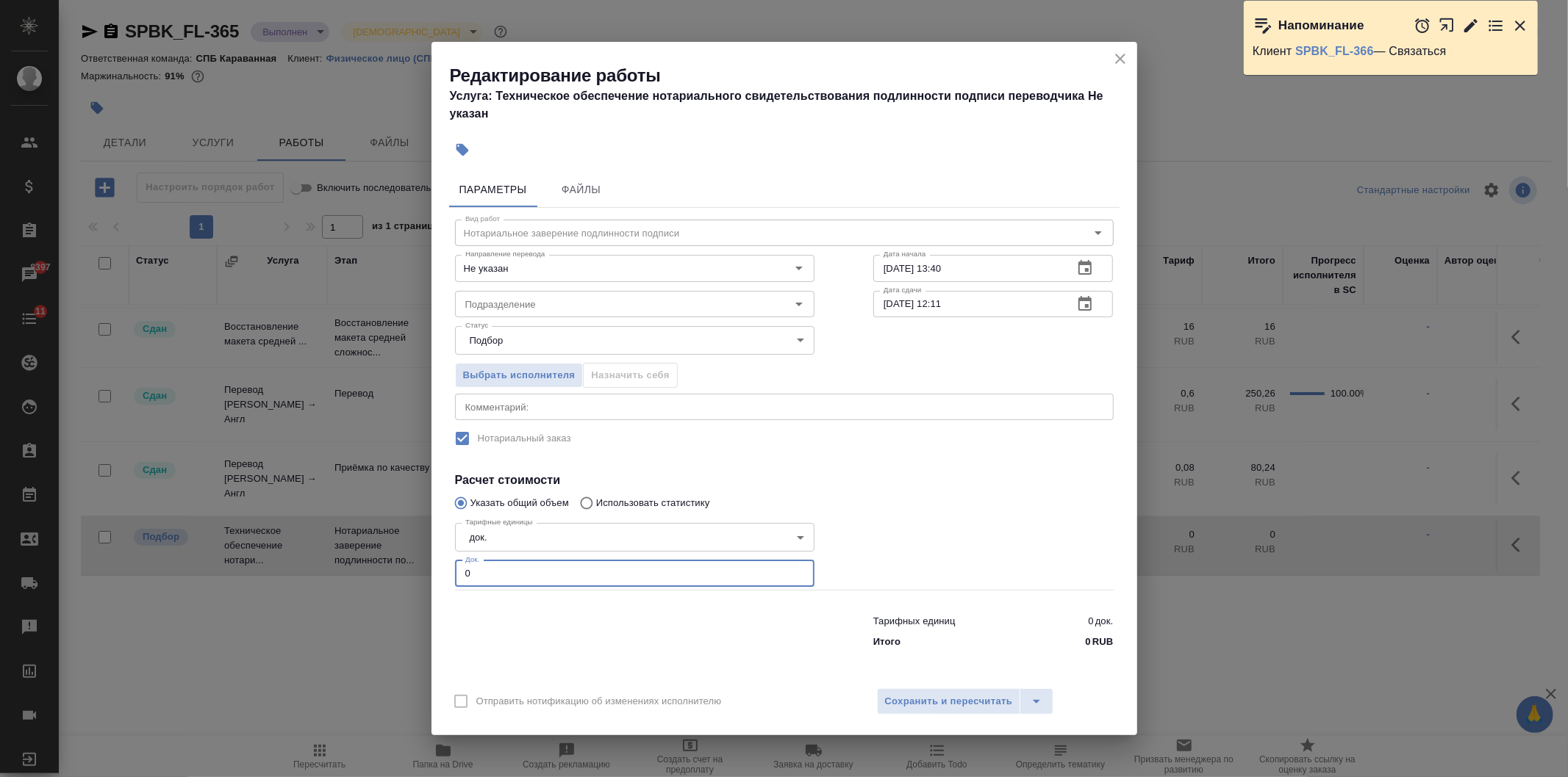
click at [515, 580] on input "0" at bounding box center [635, 574] width 360 height 26
type input "2"
click at [950, 703] on span "Сохранить и пересчитать" at bounding box center [949, 702] width 128 height 17
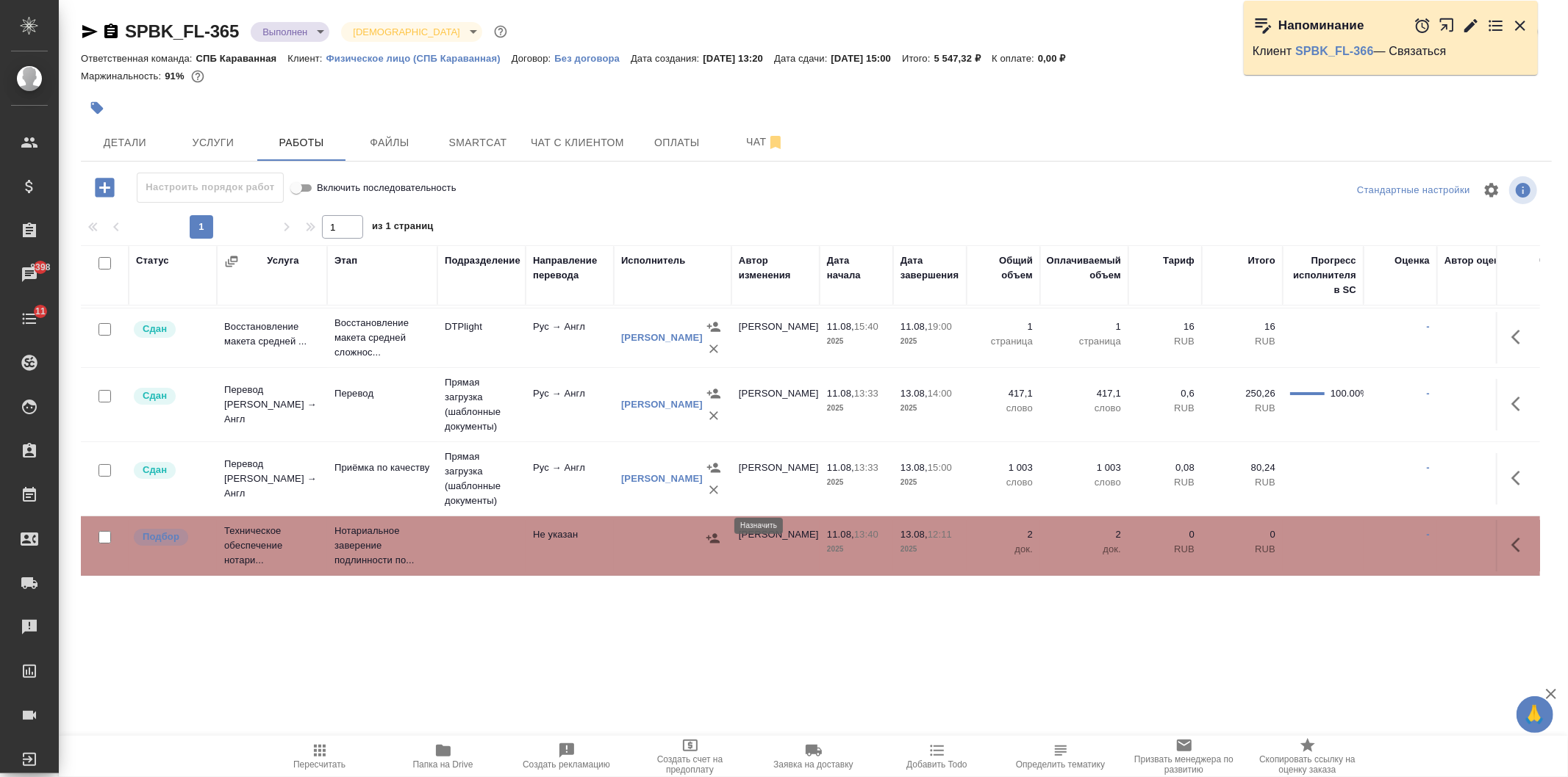
click at [713, 534] on icon "button" at bounding box center [712, 538] width 13 height 9
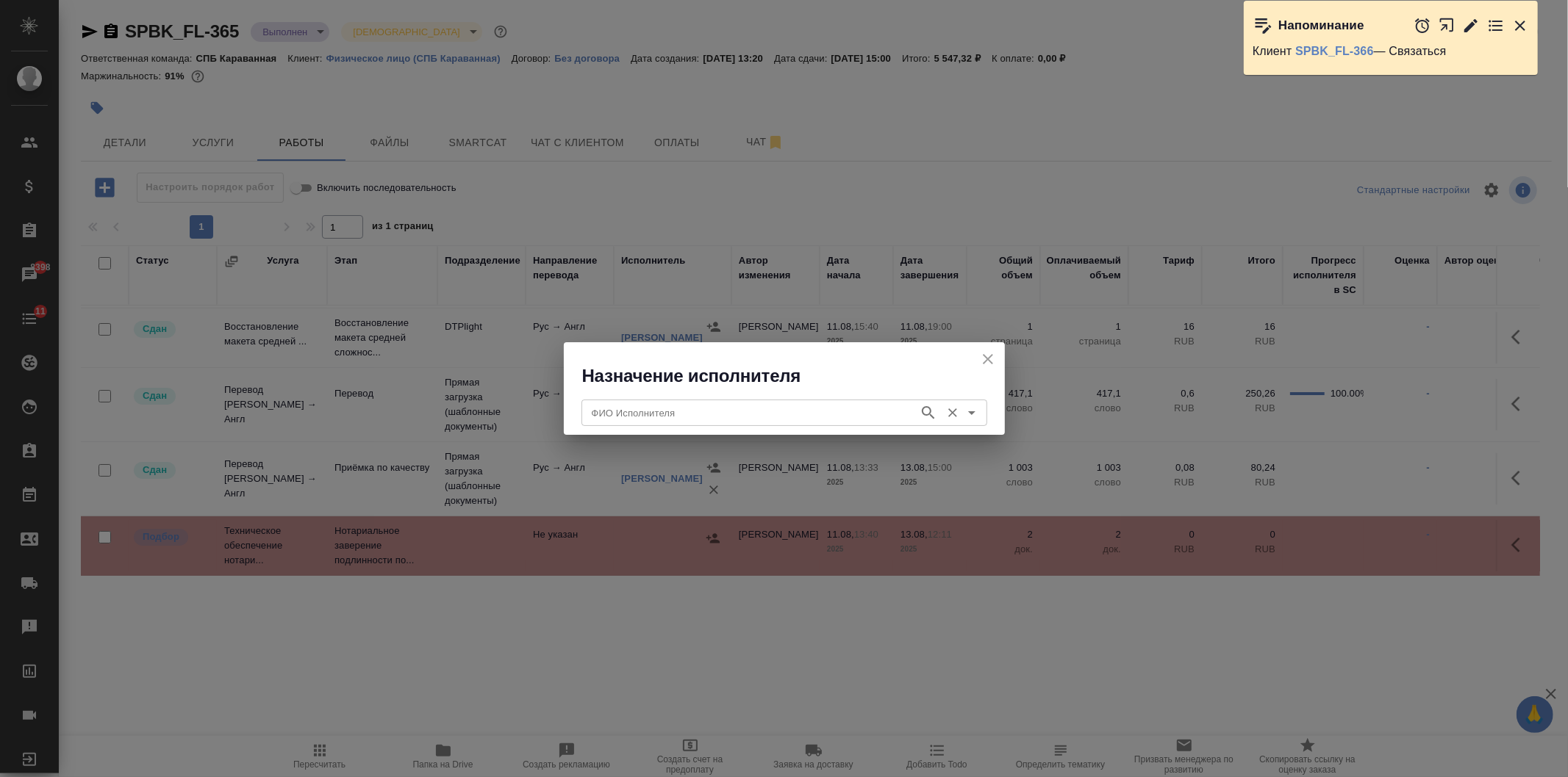
click at [670, 412] on input "ФИО Исполнителя" at bounding box center [748, 412] width 326 height 18
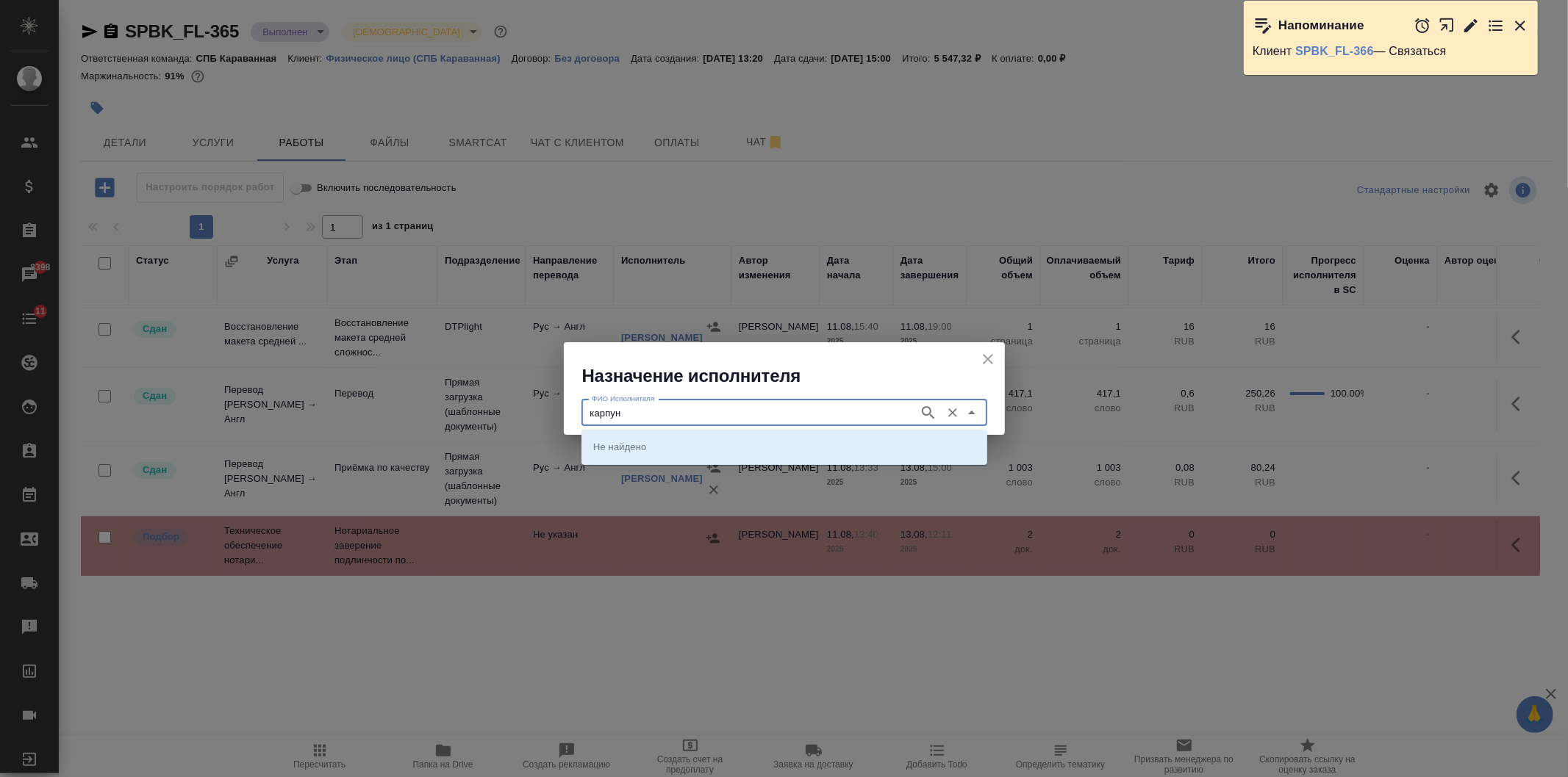
type input "карпун"
click at [673, 448] on p "НОТАРИУС Карпунина Ольга Васильевна" at bounding box center [633, 446] width 80 height 15
type input "НОТАРИУС Карпунина Ольга Васильевна"
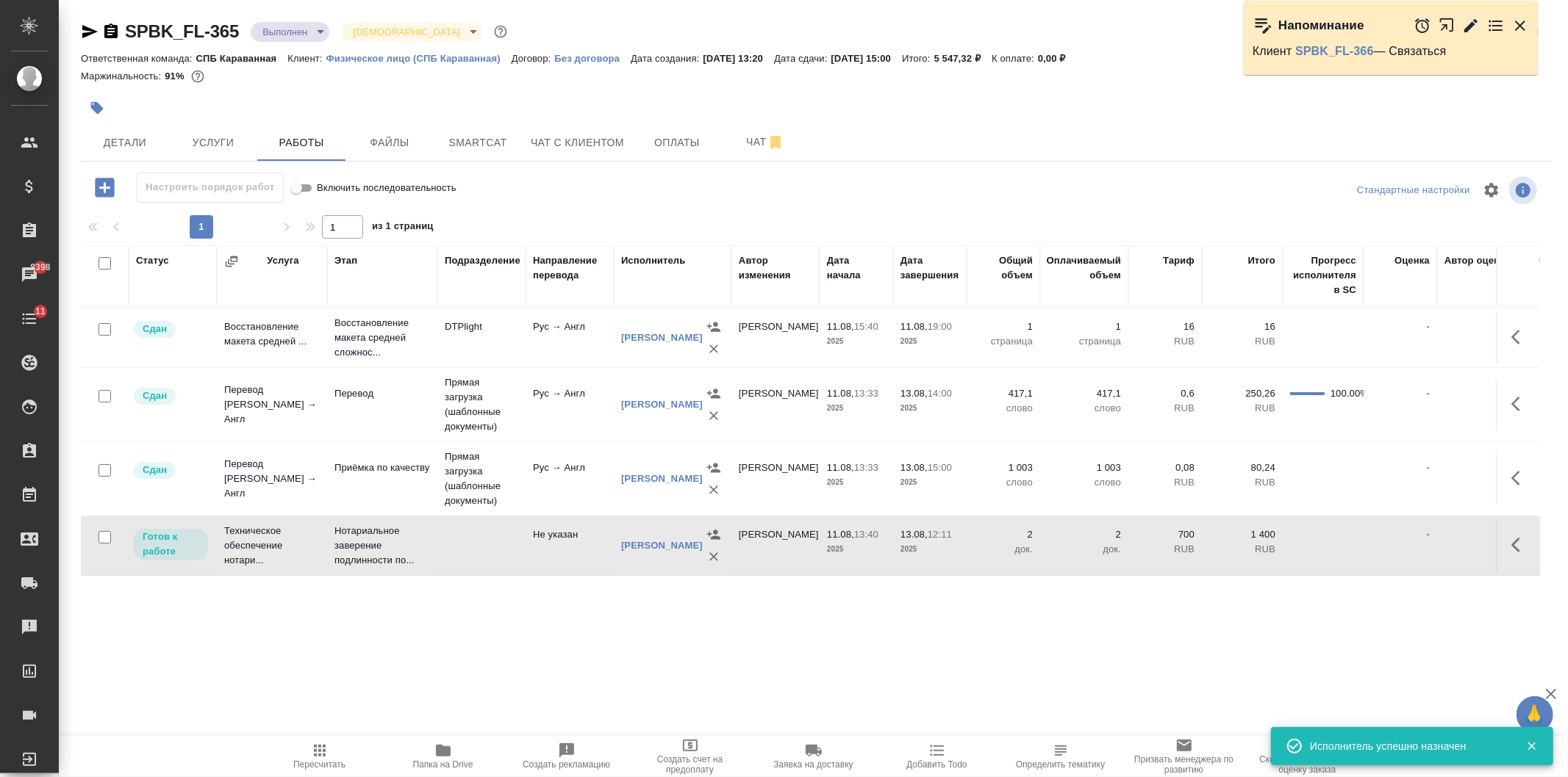
click at [298, 38] on body "🙏 .cls-1 fill:#fff; AWATERA Ivanova Arina Клиенты Спецификации Заказы 8398 Чаты…" at bounding box center [784, 388] width 1568 height 777
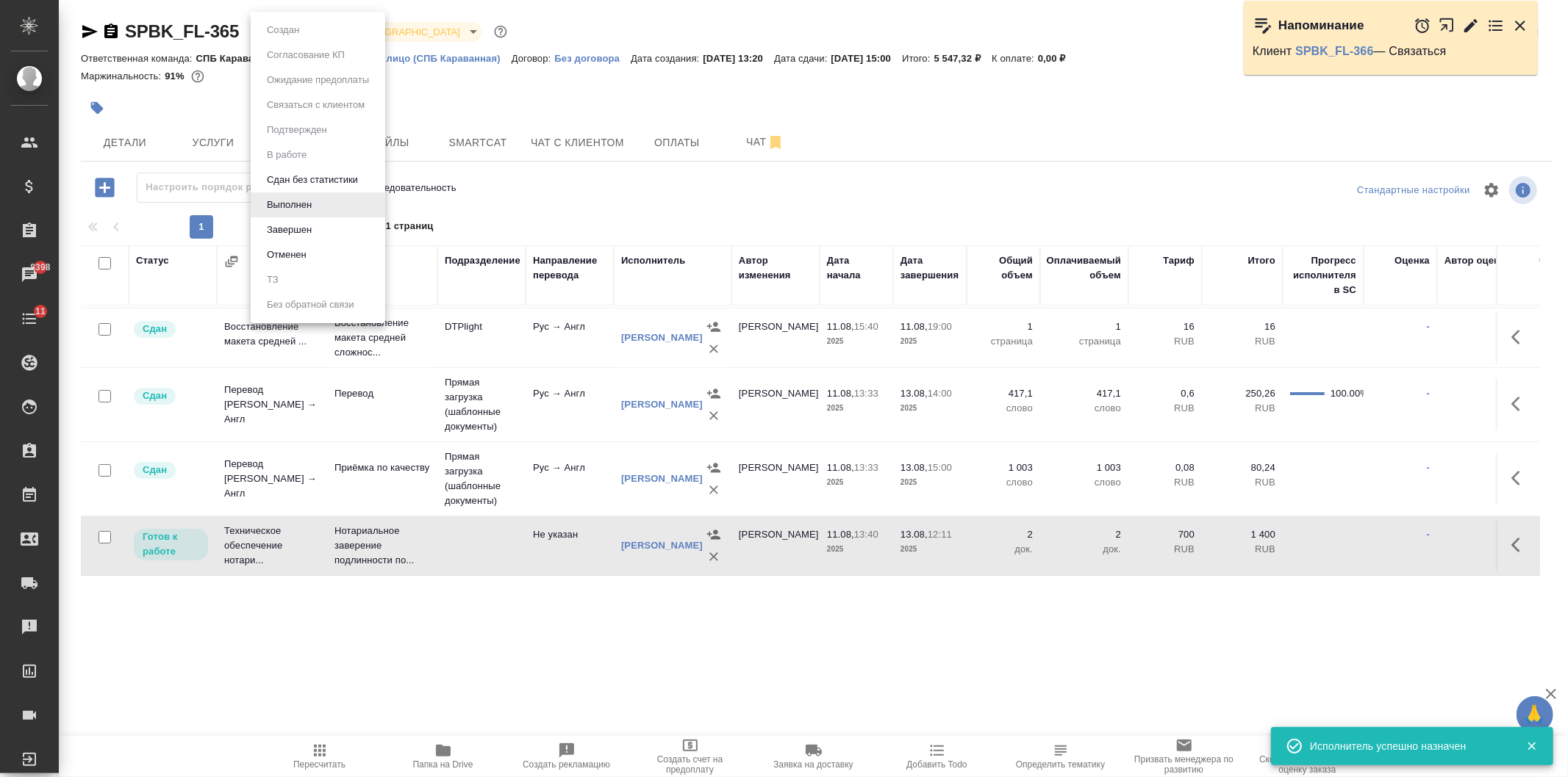
click at [336, 223] on li "Завершен" at bounding box center [317, 230] width 134 height 25
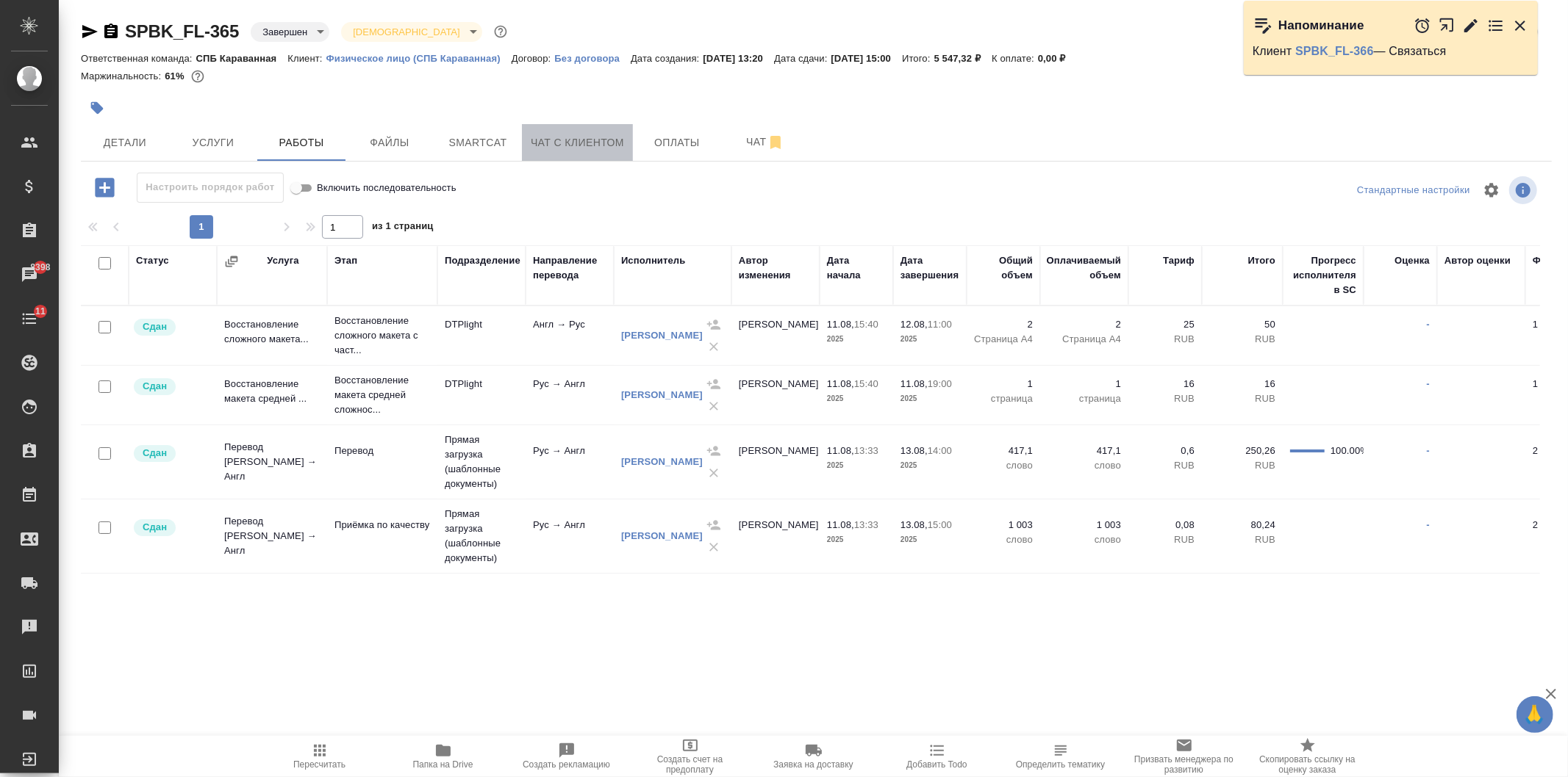
click at [560, 144] on span "Чат с клиентом" at bounding box center [577, 143] width 93 height 18
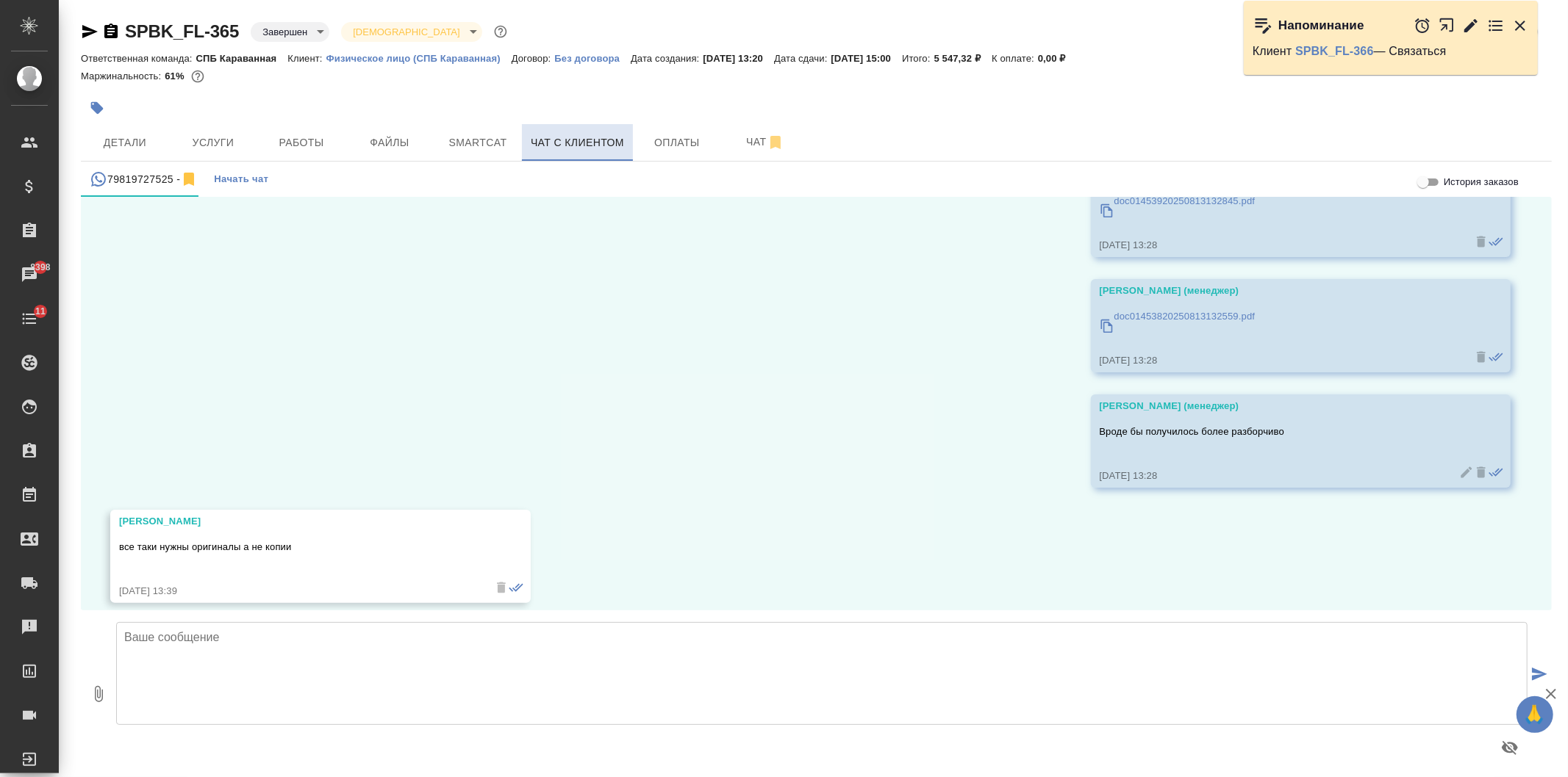
scroll to position [5151, 0]
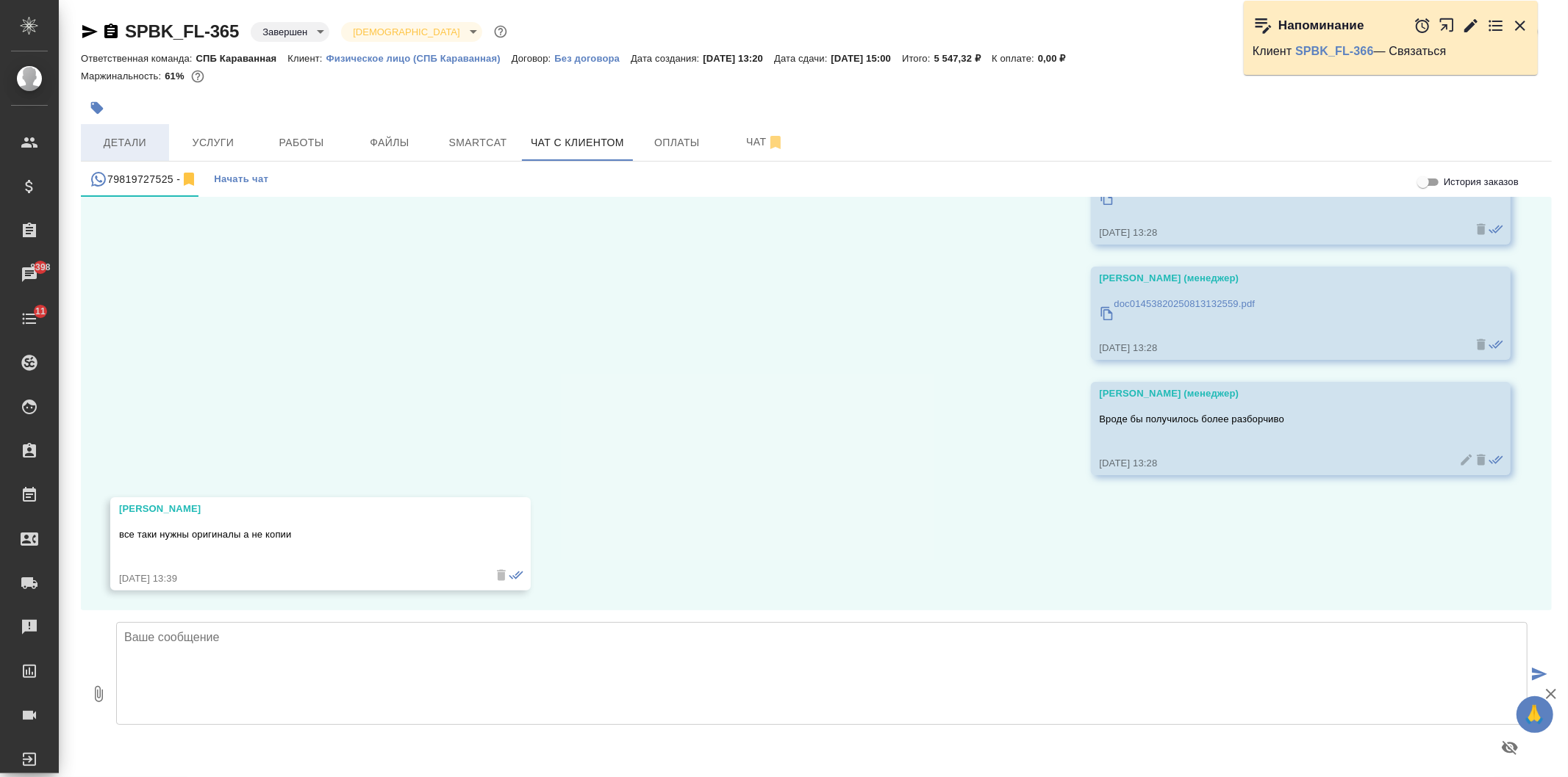
click at [145, 141] on span "Детали" at bounding box center [125, 143] width 71 height 18
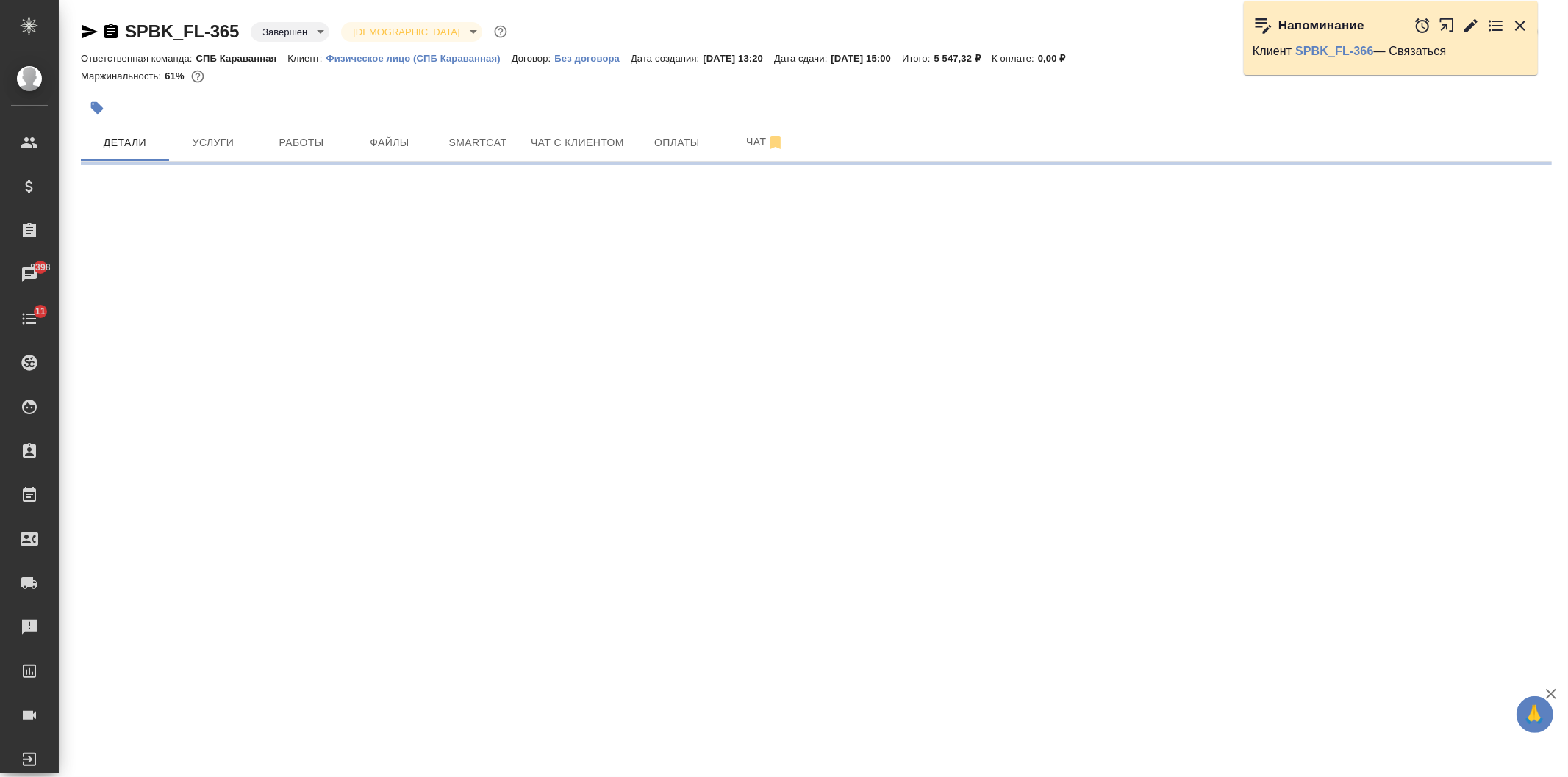
select select "RU"
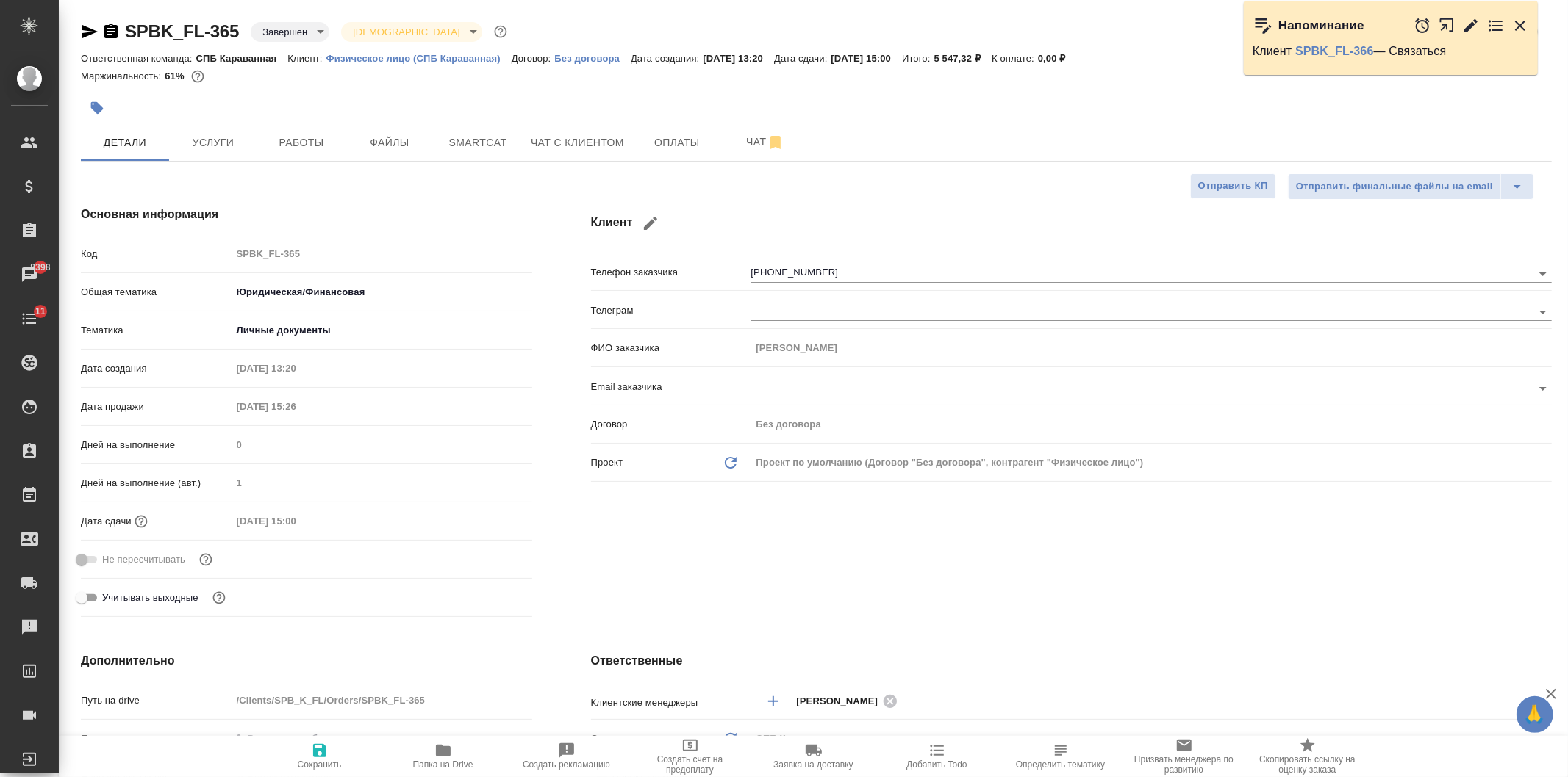
type textarea "x"
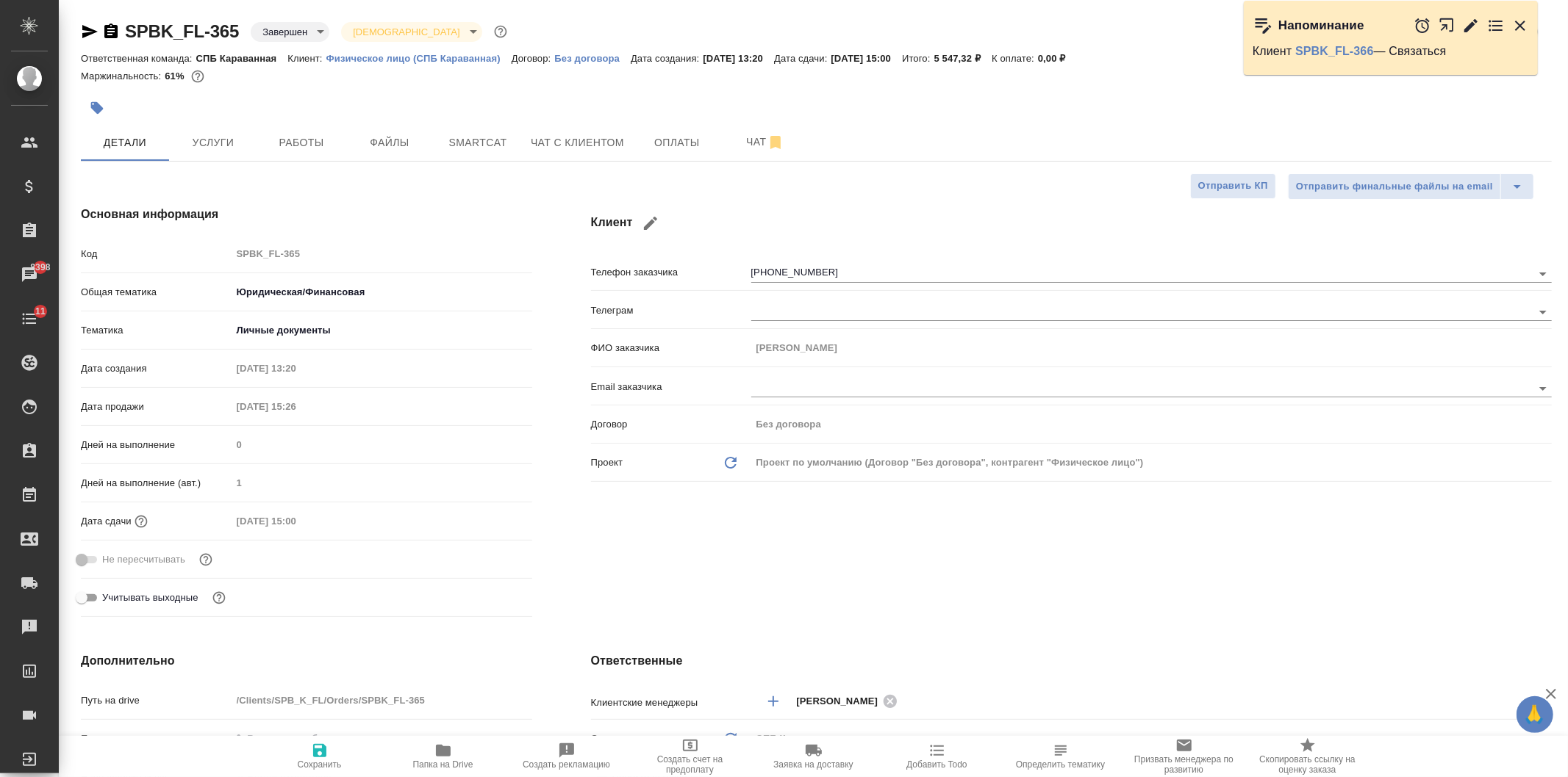
type textarea "x"
click at [559, 144] on span "Чат с клиентом" at bounding box center [577, 143] width 93 height 18
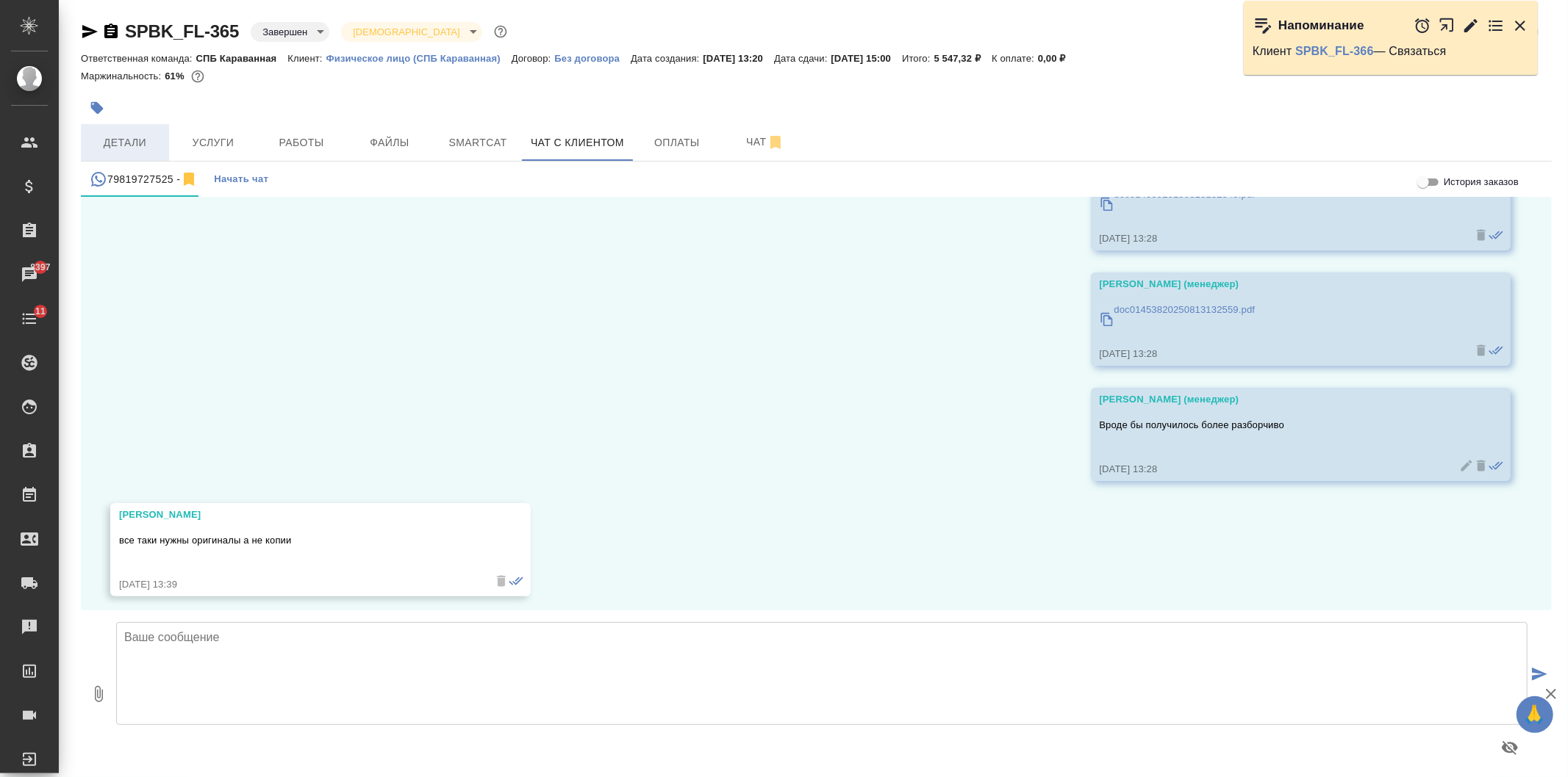
scroll to position [5151, 0]
click at [100, 145] on span "Детали" at bounding box center [125, 143] width 71 height 18
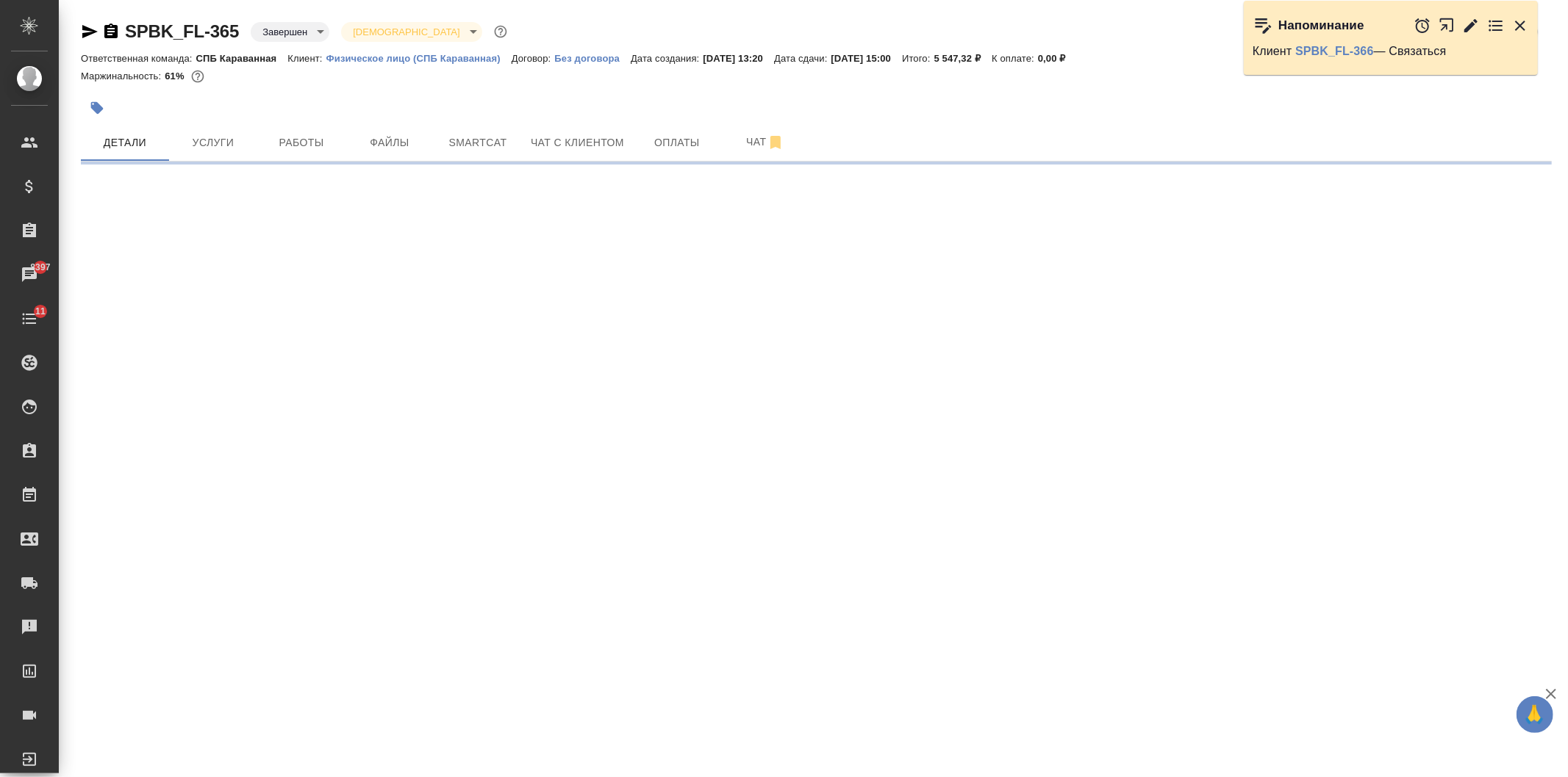
select select "RU"
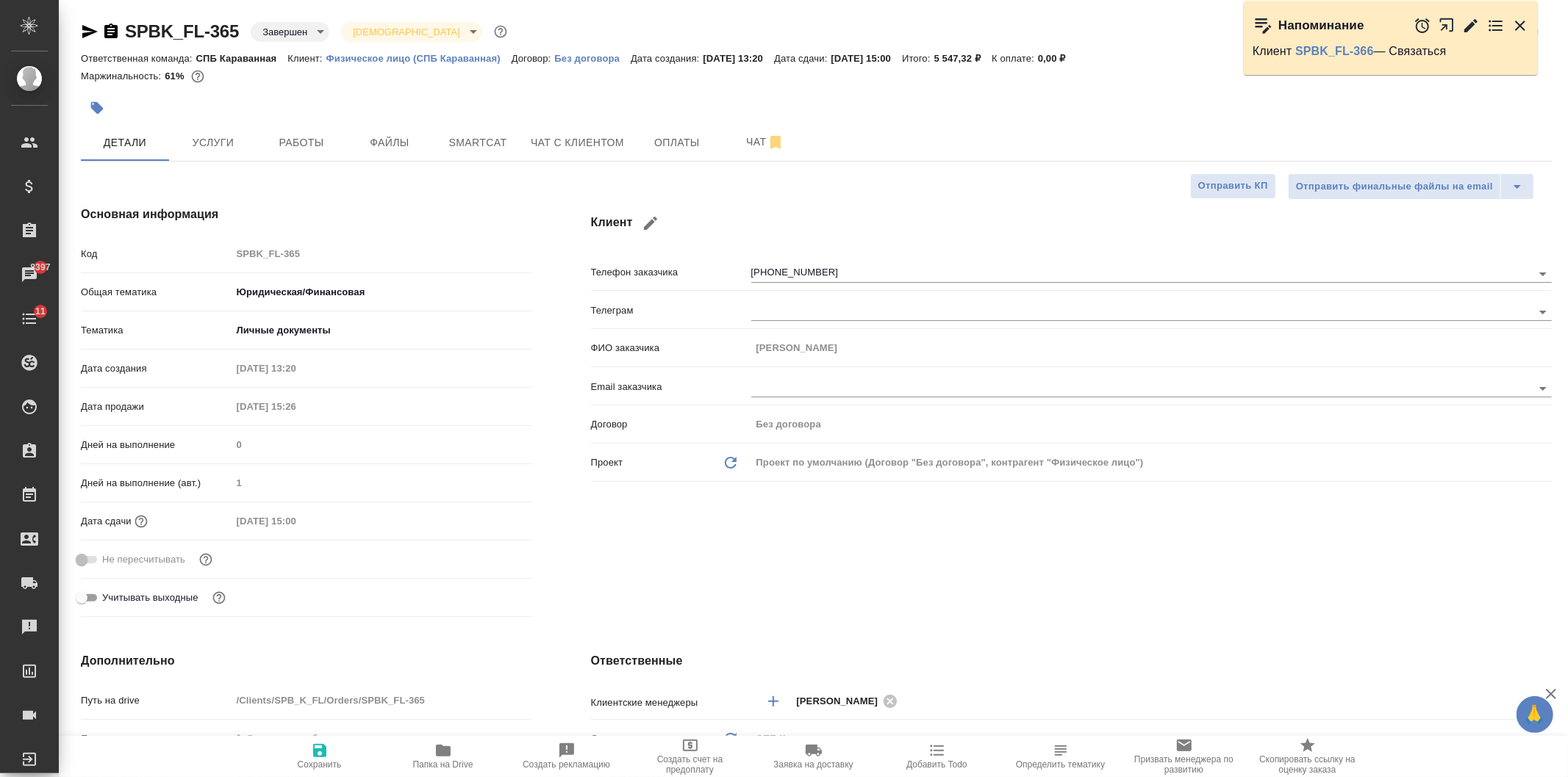
type textarea "x"
type input "Тарабановская Анастасия"
type input "Касаткина Александра"
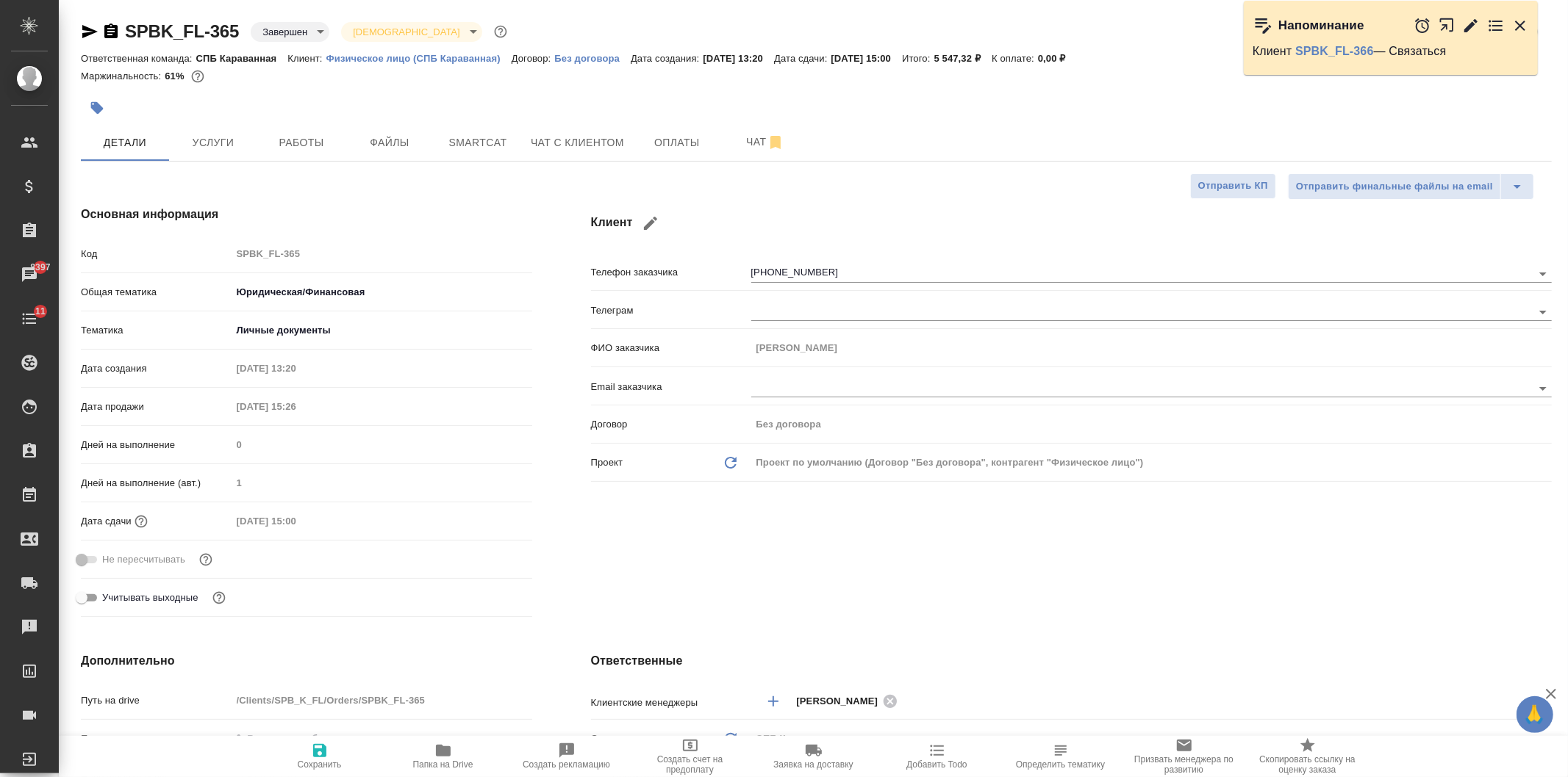
type textarea "x"
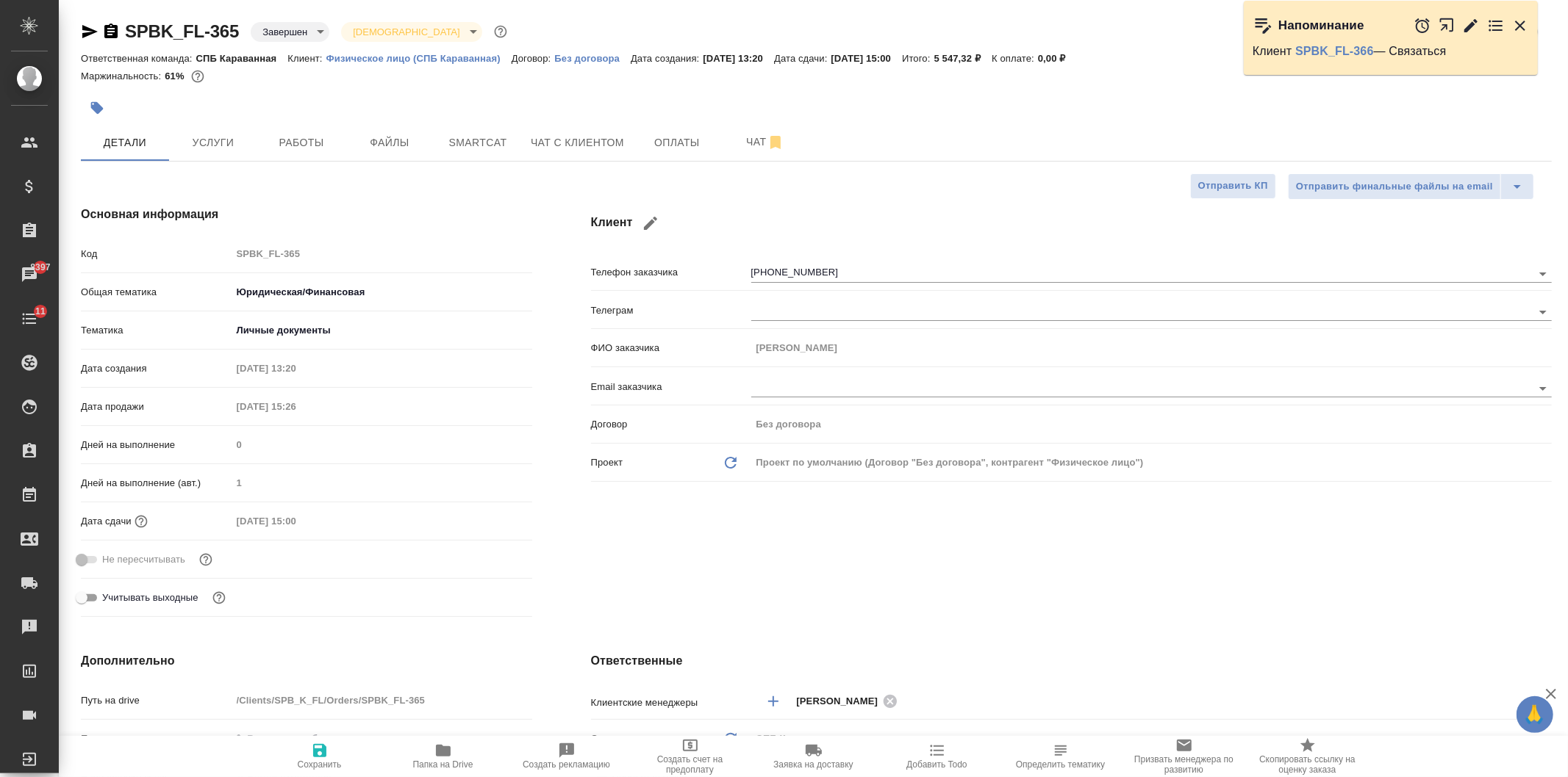
type textarea "x"
click at [602, 147] on span "Чат с клиентом" at bounding box center [577, 143] width 93 height 18
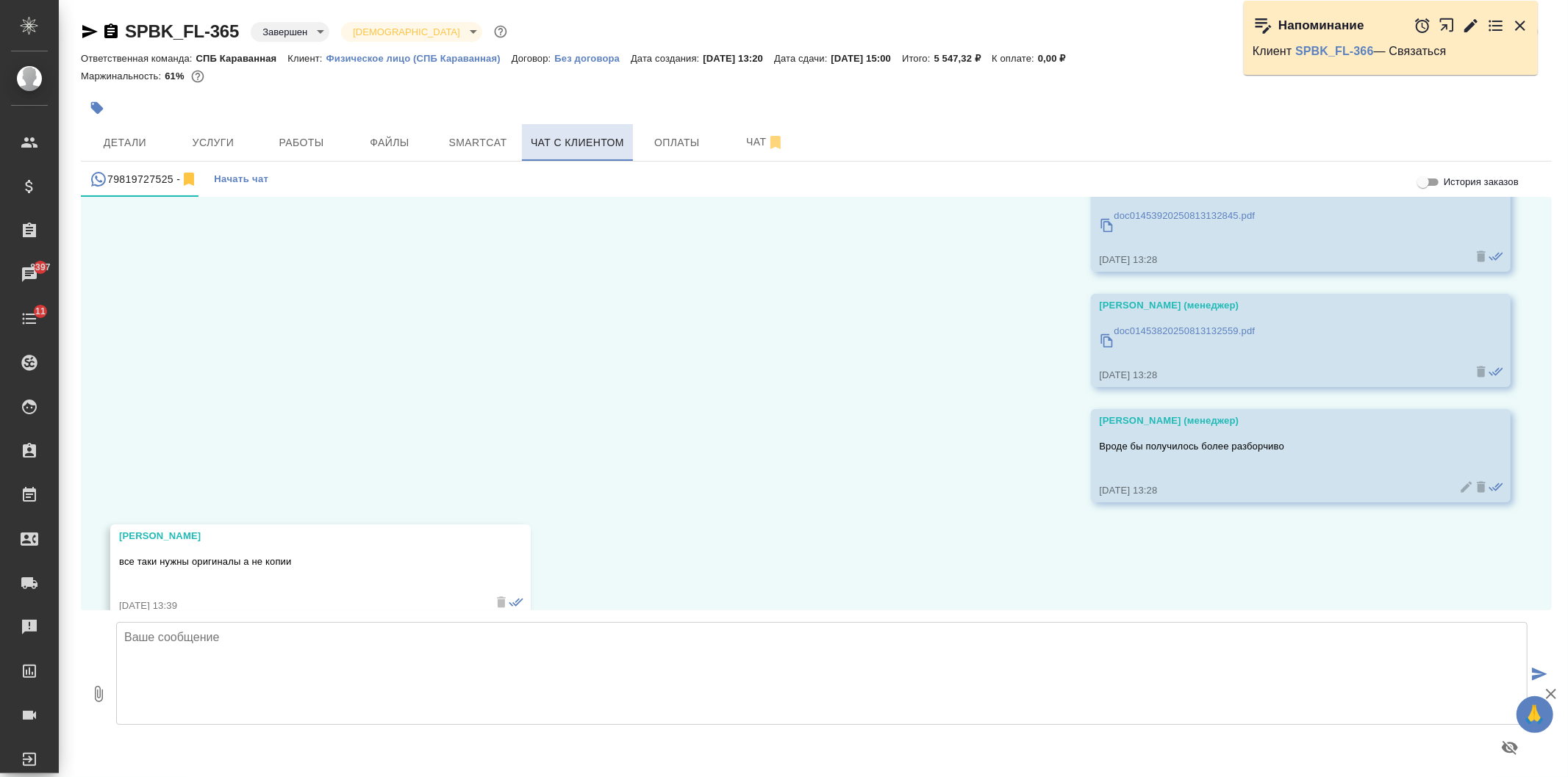
scroll to position [5151, 0]
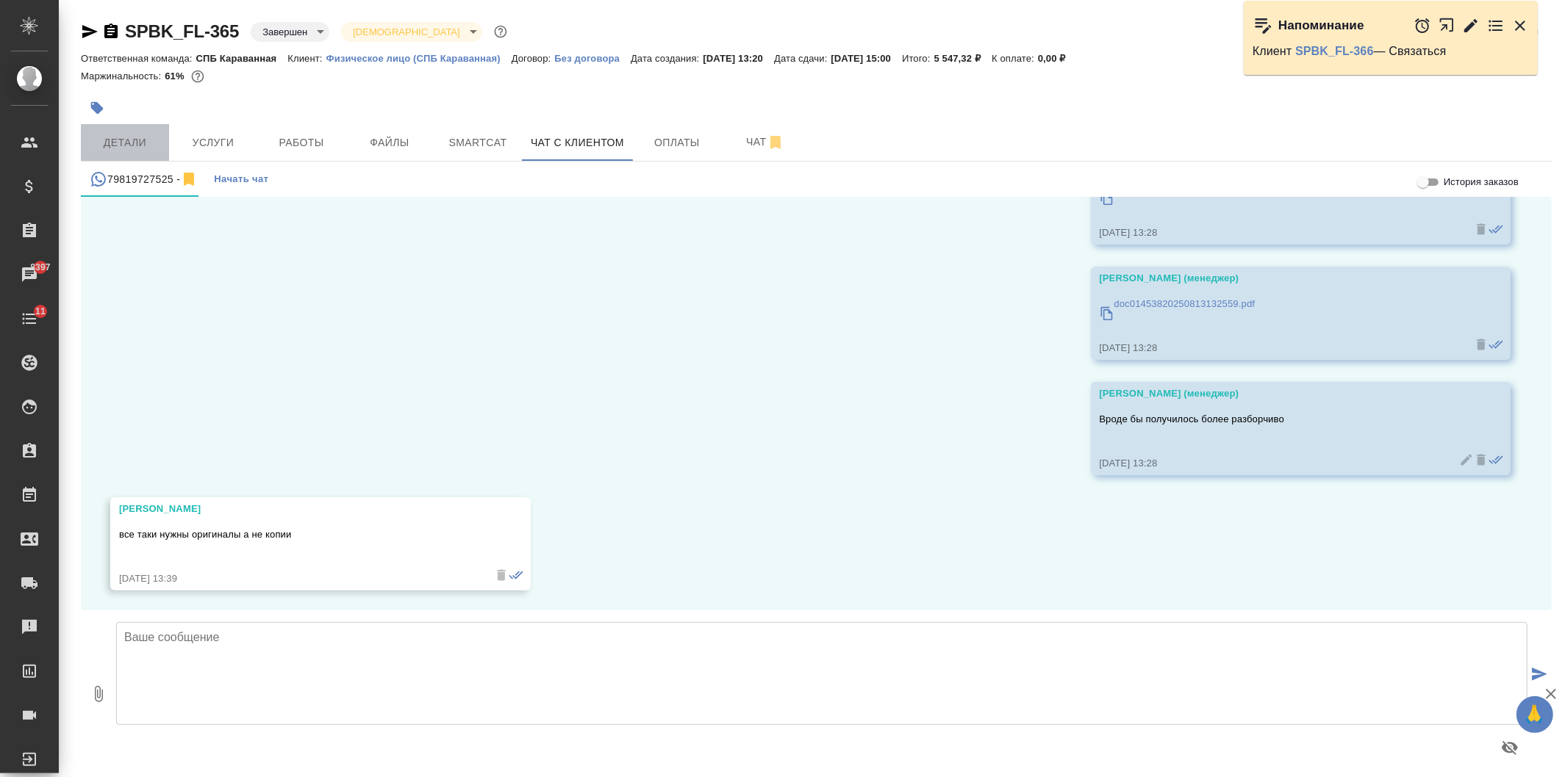
click at [134, 144] on span "Детали" at bounding box center [125, 143] width 71 height 18
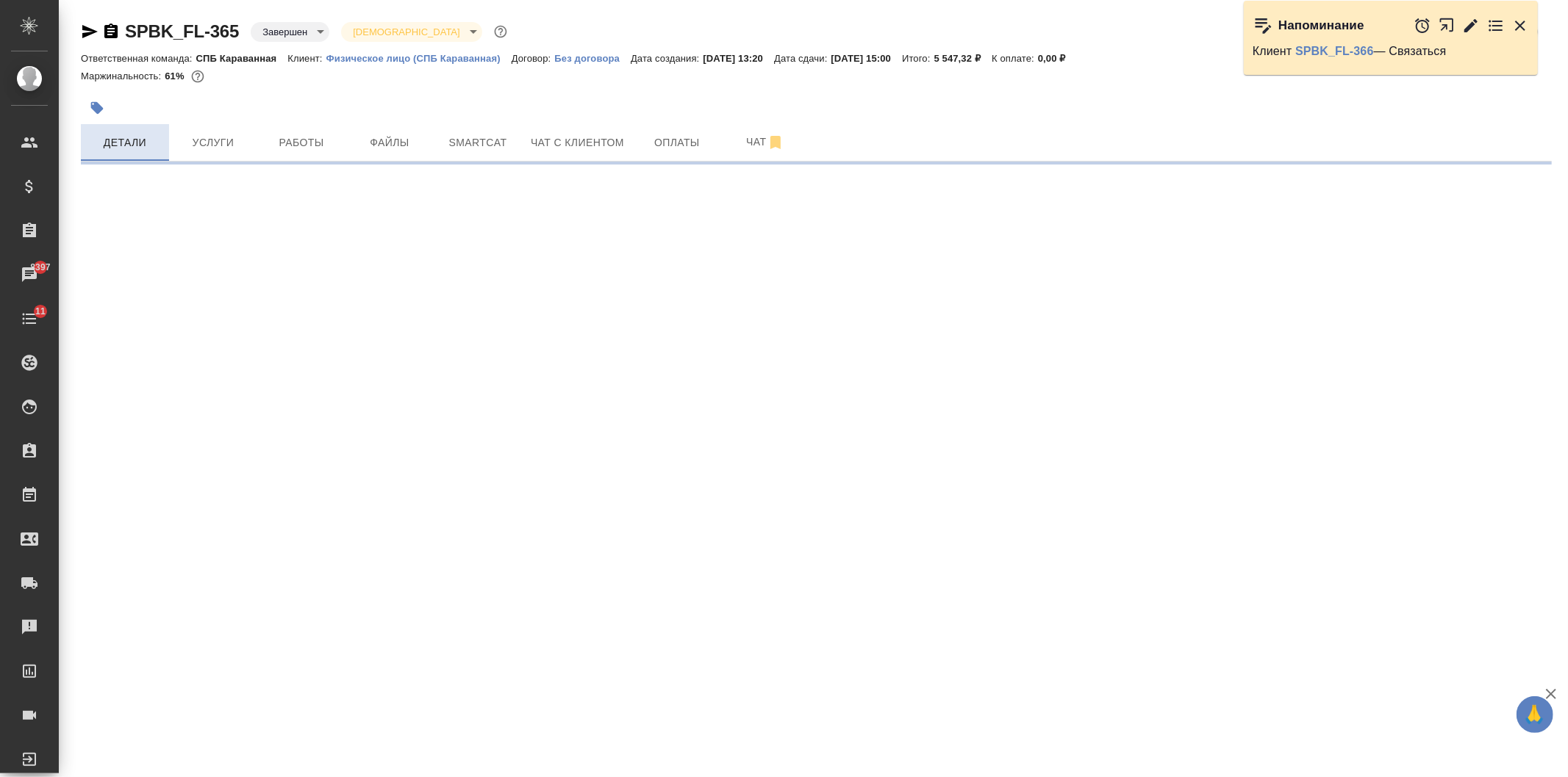
select select "RU"
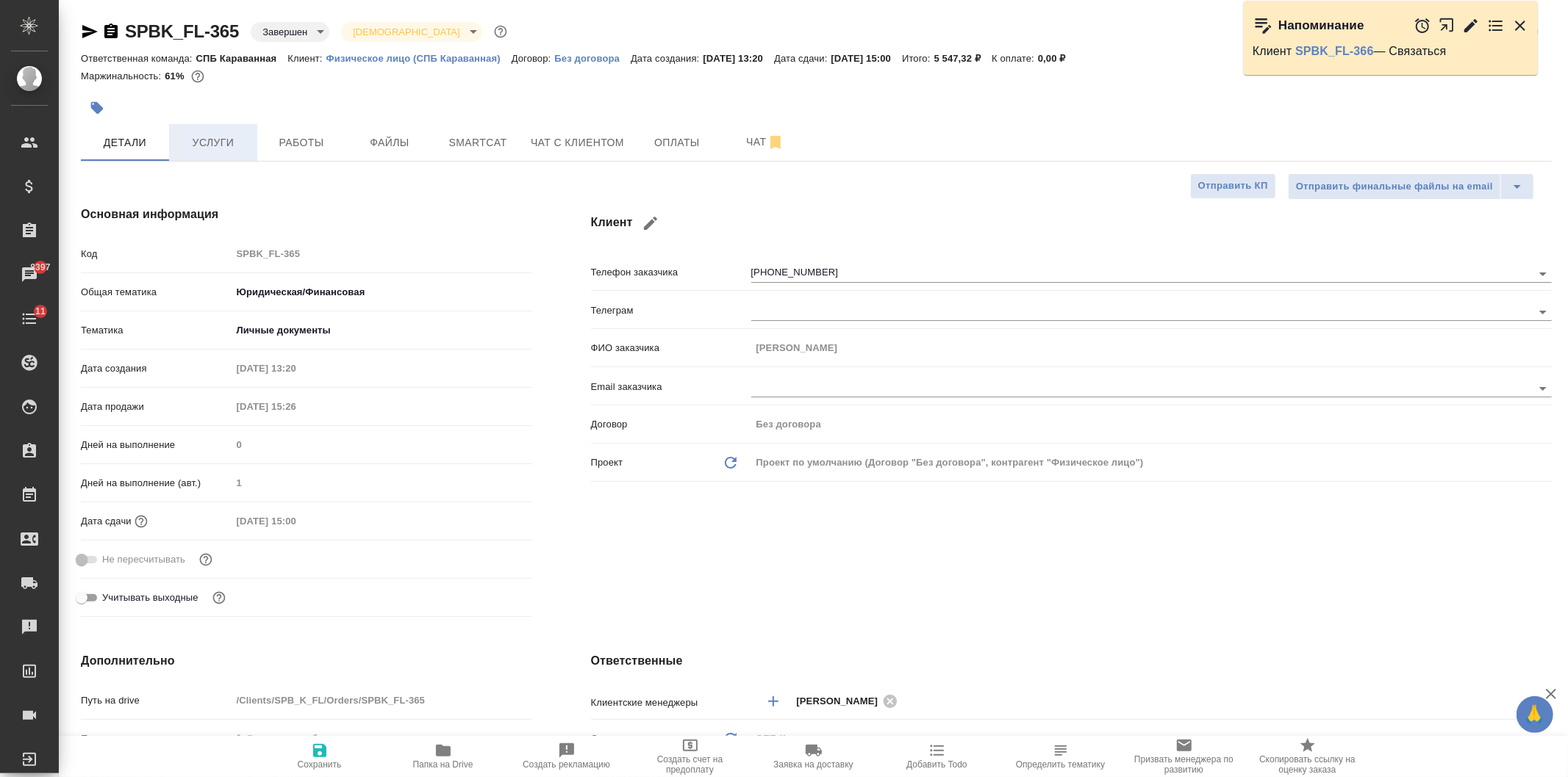
type textarea "x"
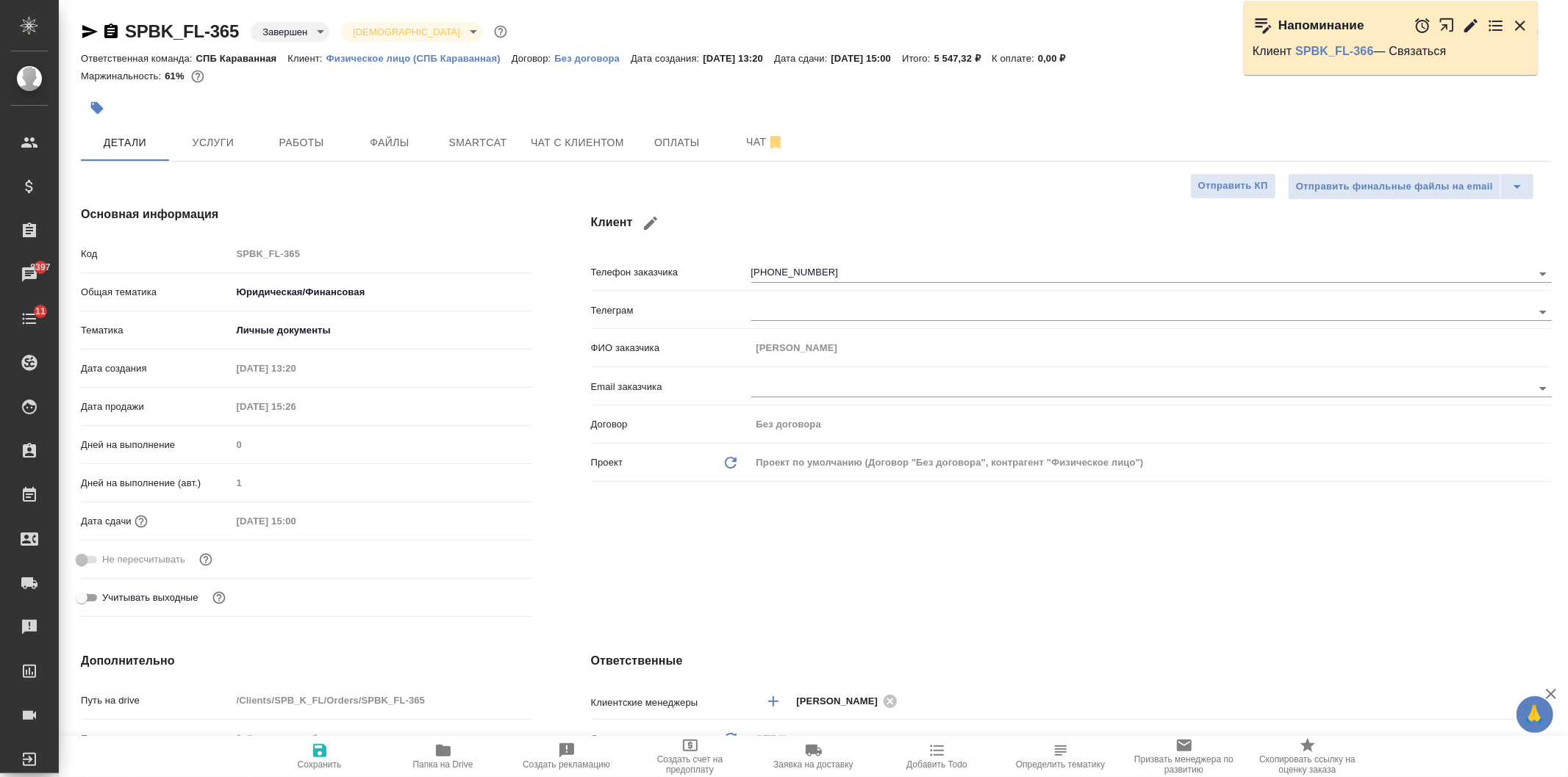
type textarea "x"
click at [538, 144] on span "Чат с клиентом" at bounding box center [577, 143] width 93 height 18
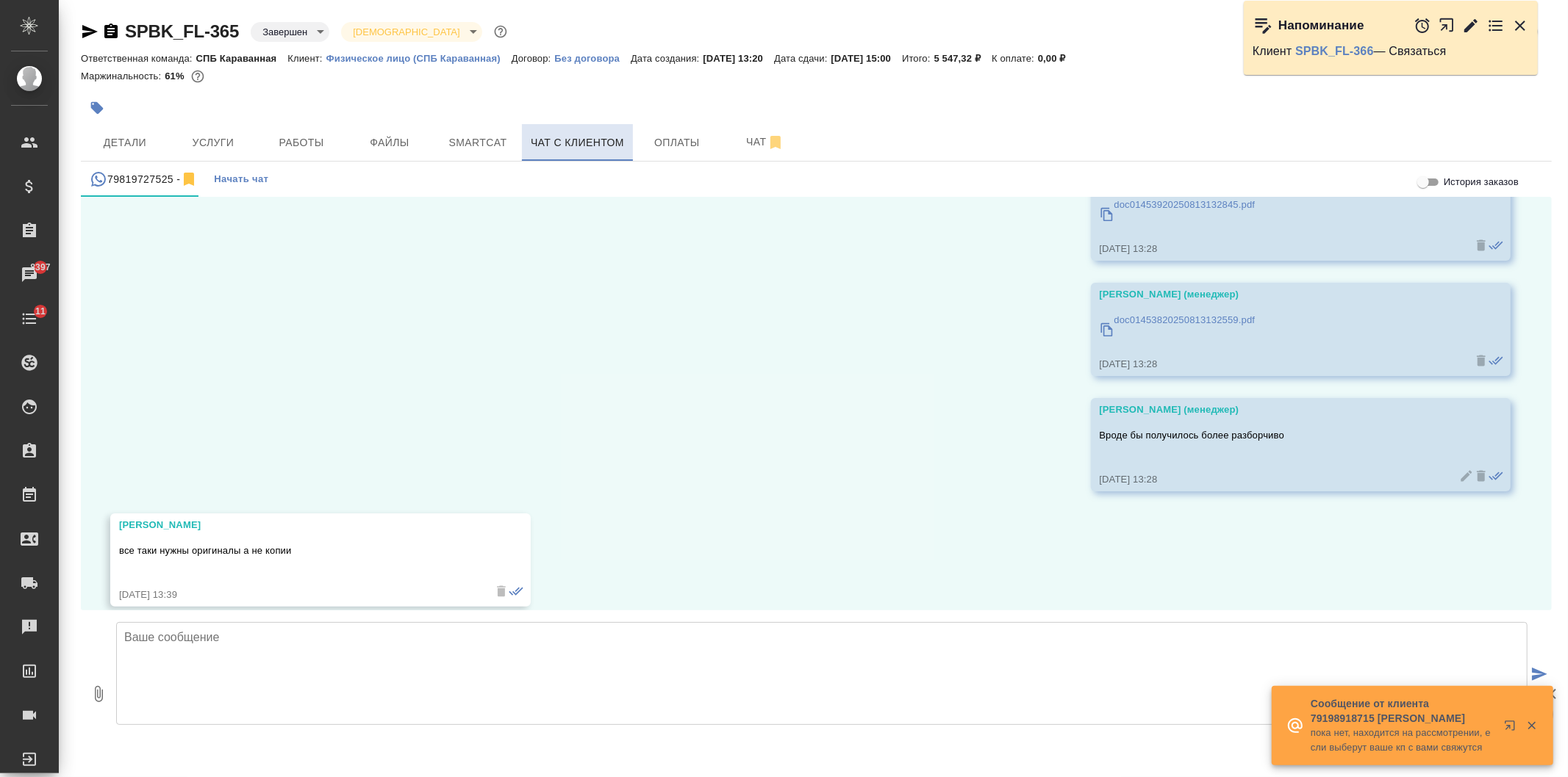
scroll to position [5151, 0]
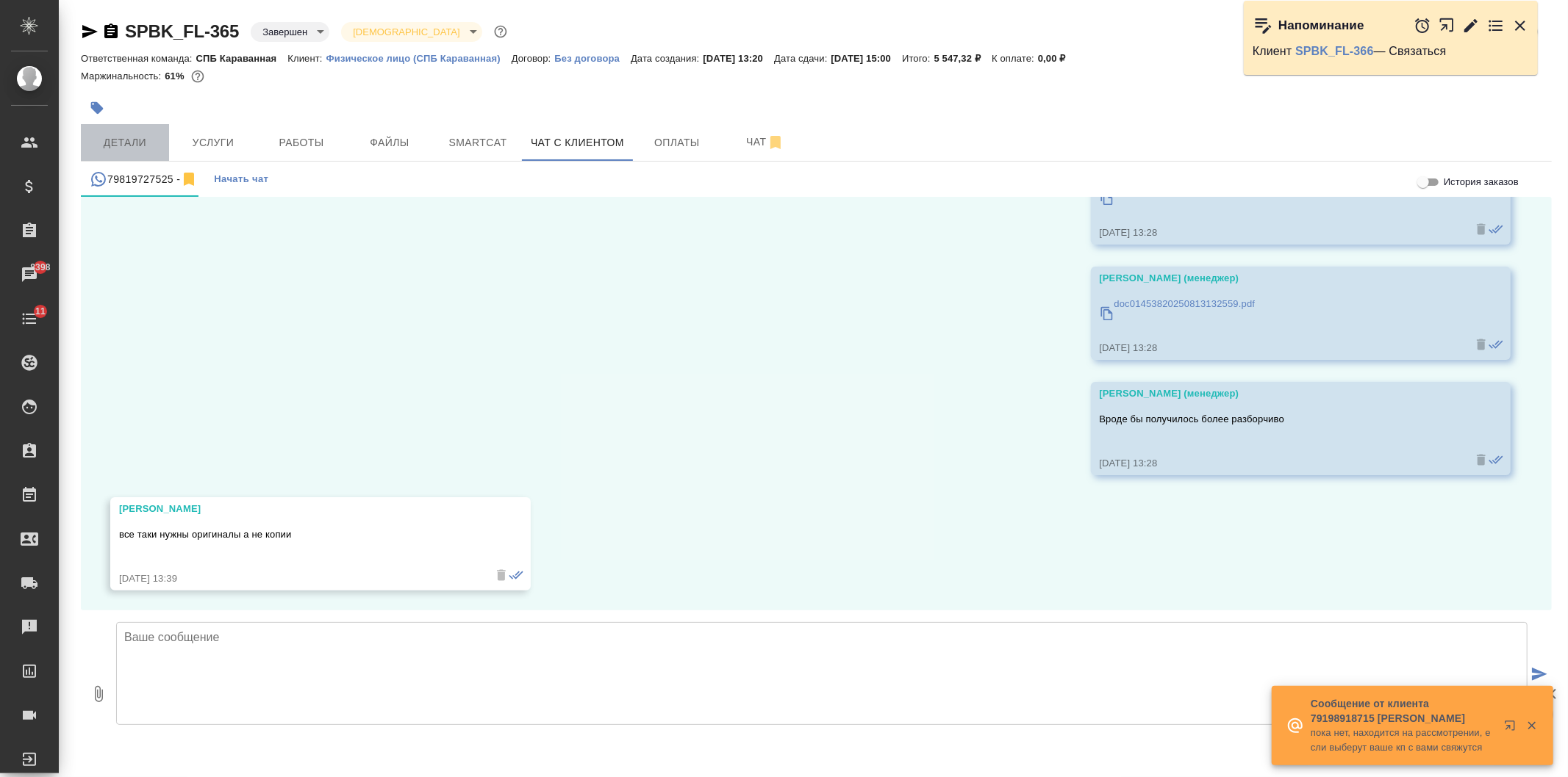
click at [141, 126] on button "Детали" at bounding box center [124, 143] width 88 height 37
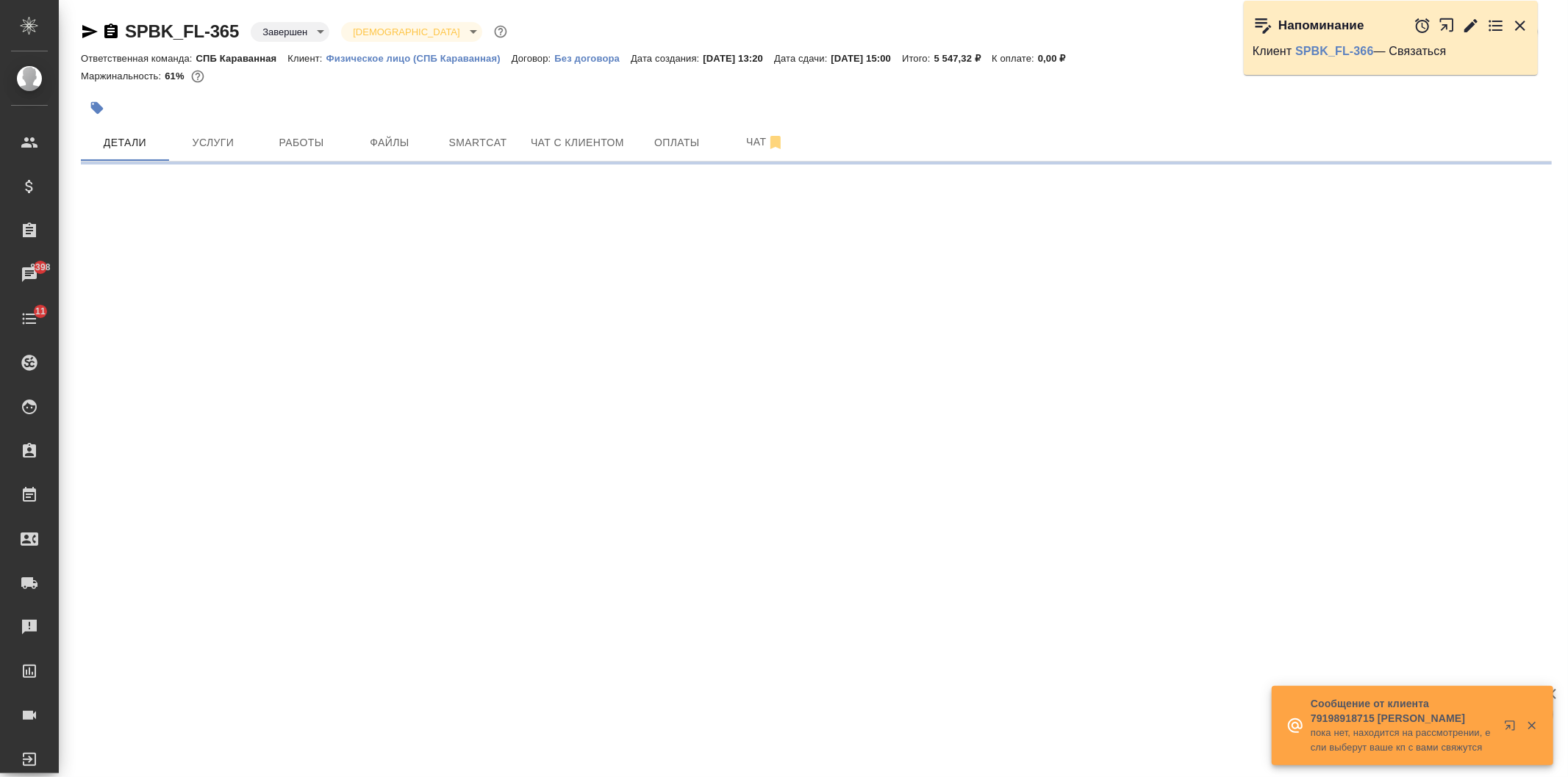
select select "RU"
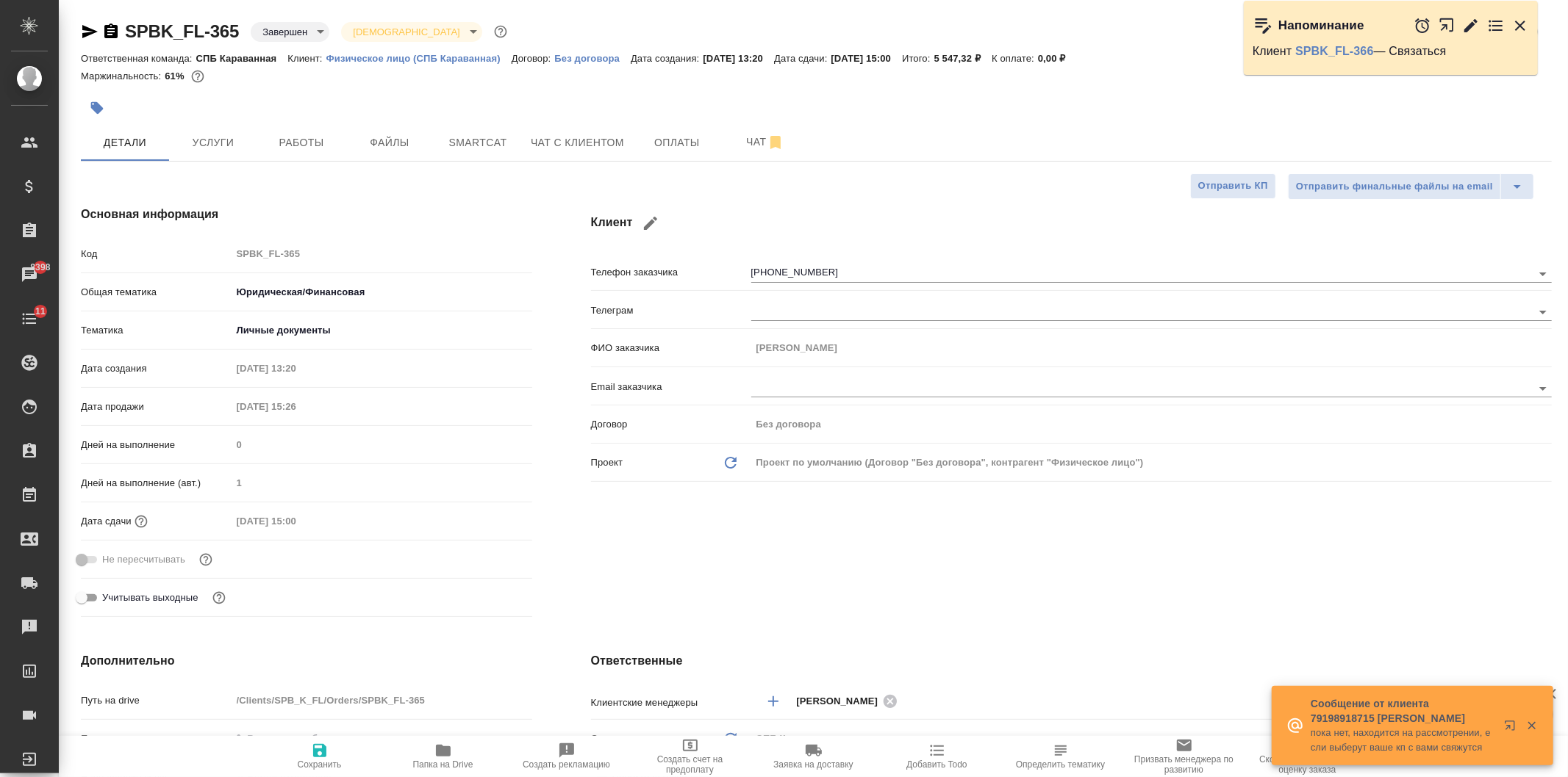
type textarea "x"
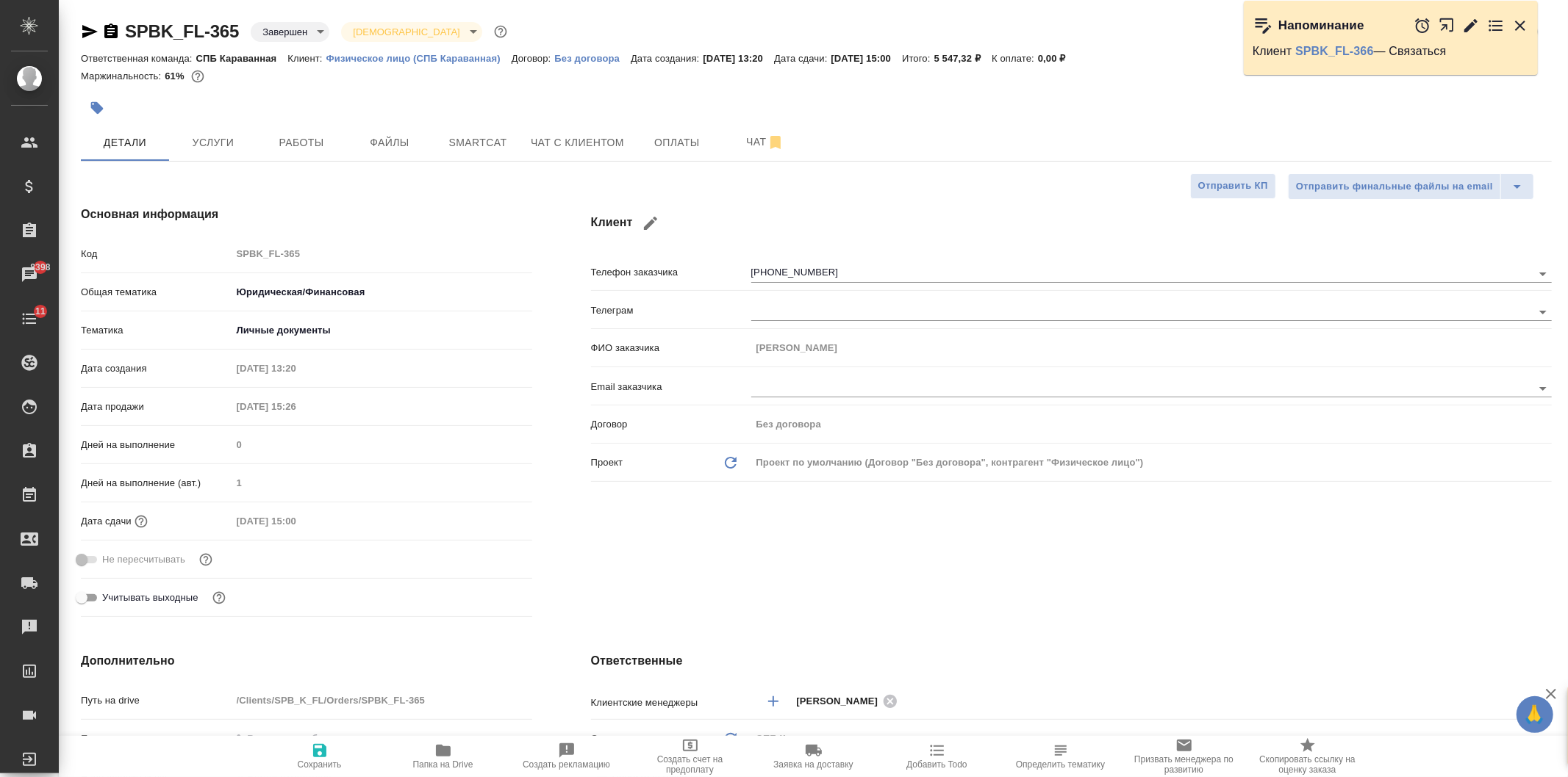
type textarea "x"
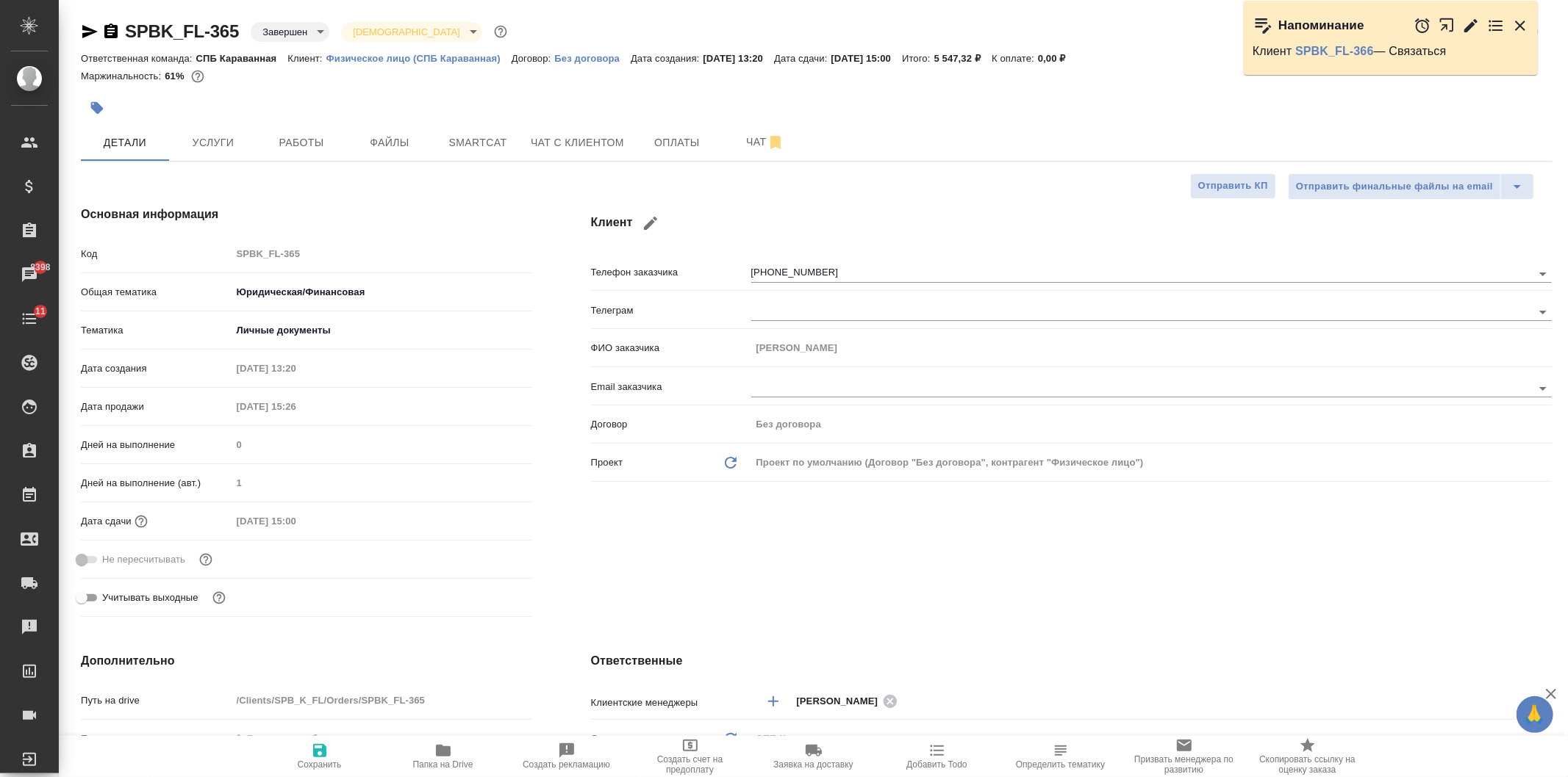
type textarea "x"
click at [636, 164] on div "SPBK_FL-365 Завершен closed Святая троица holyTrinity Кратко детали заказа Отве…" at bounding box center [816, 759] width 1487 height 1518
click at [596, 149] on span "Чат с клиентом" at bounding box center [577, 143] width 93 height 18
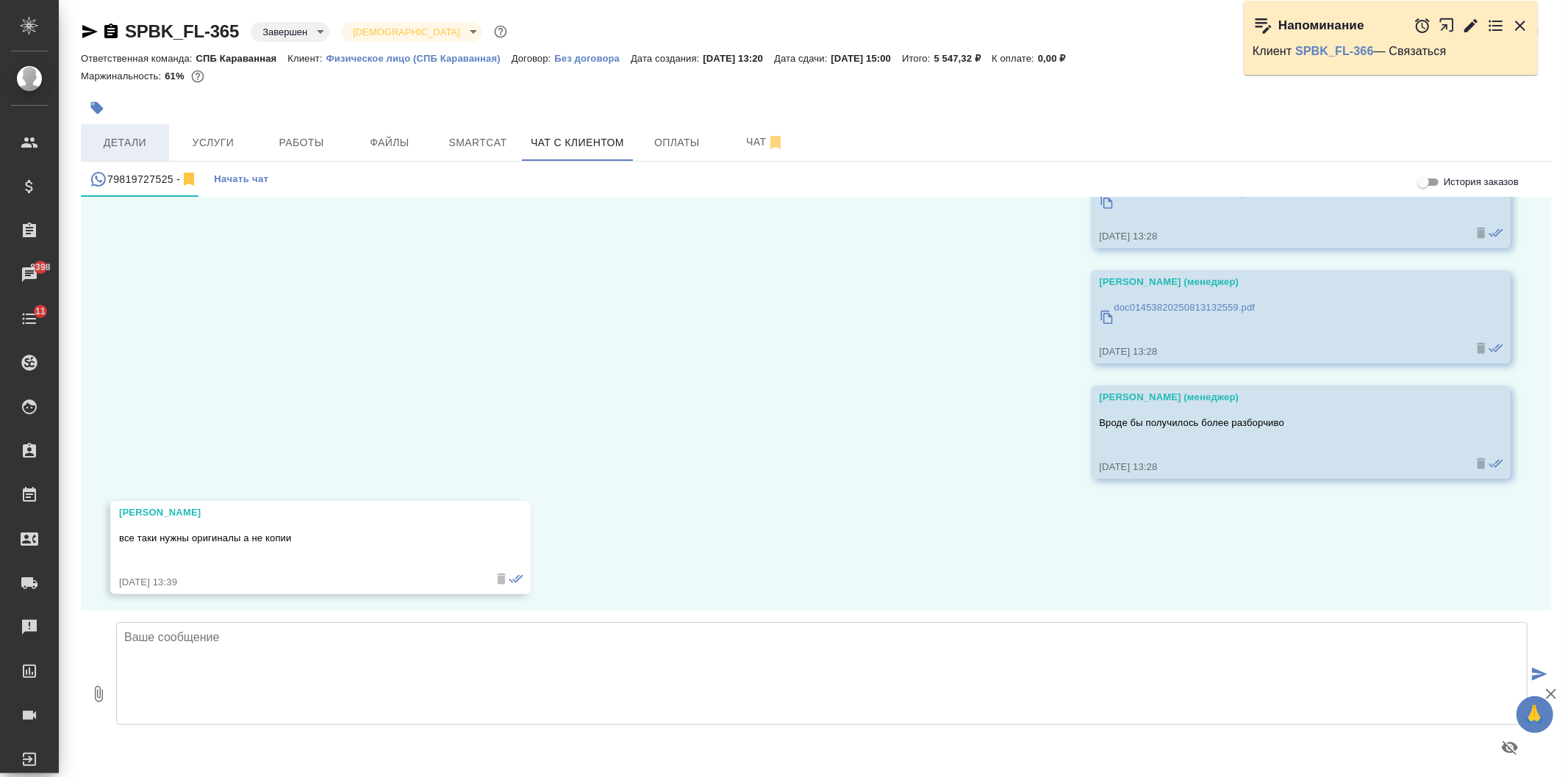
scroll to position [5151, 0]
click at [252, 664] on textarea at bounding box center [821, 673] width 1411 height 103
click at [509, 670] on textarea at bounding box center [821, 673] width 1411 height 103
click at [290, 669] on textarea at bounding box center [821, 673] width 1411 height 103
type textarea "Оригиналы ждут в офисе на Караванной, подскажите, пожалуйста, когда Вам будет у…"
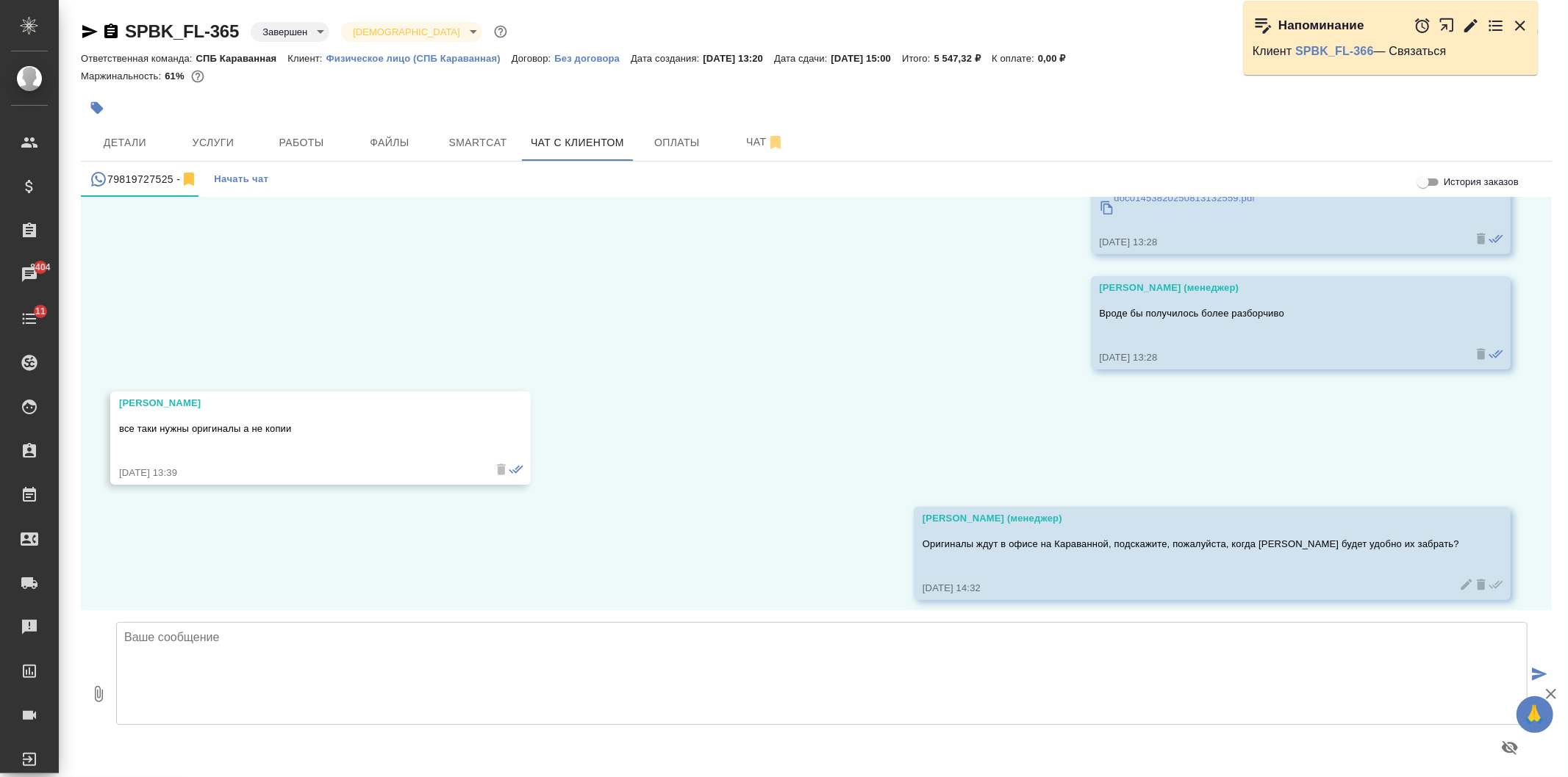
scroll to position [5267, 0]
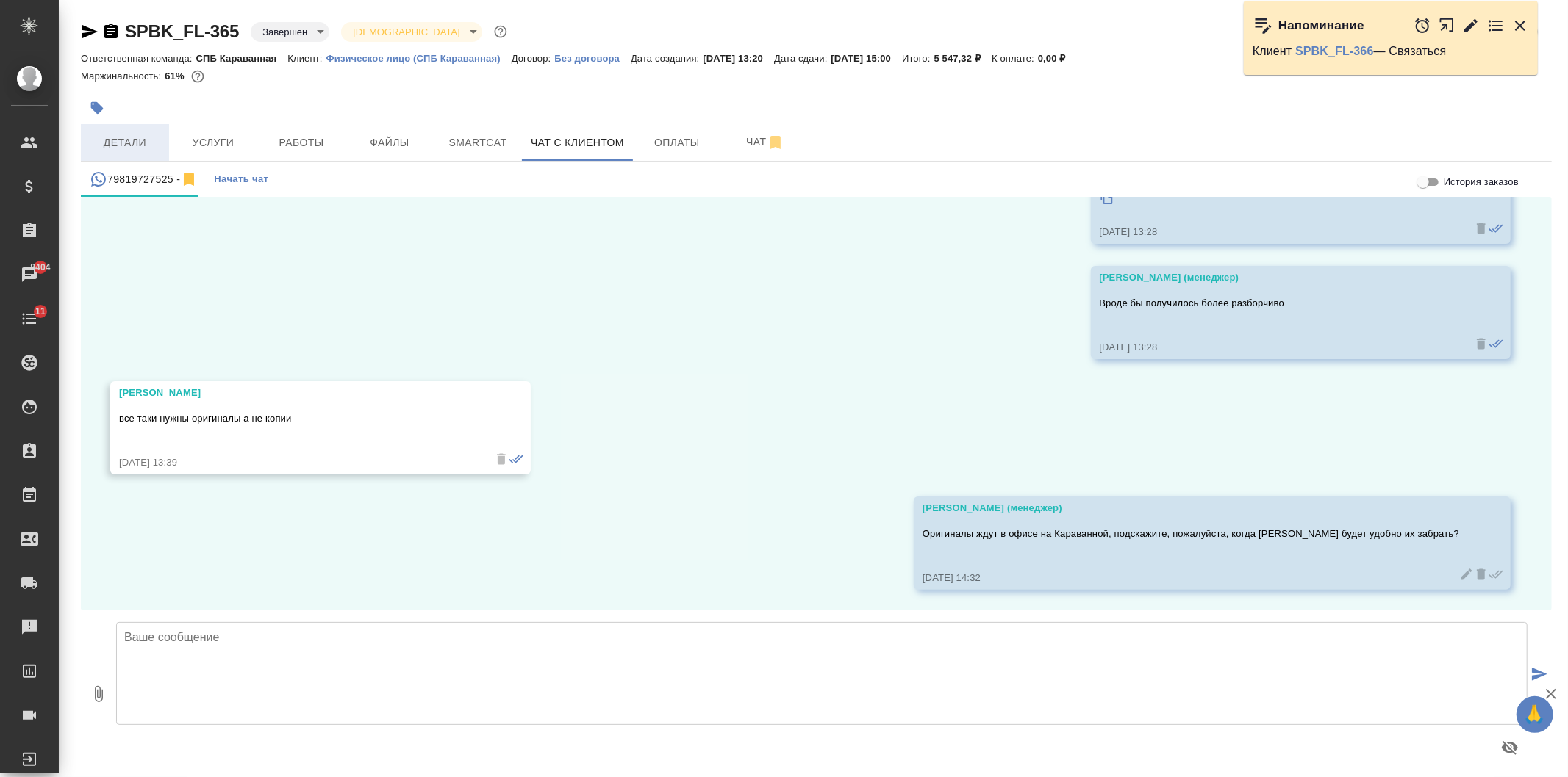
click at [135, 137] on span "Детали" at bounding box center [125, 143] width 71 height 18
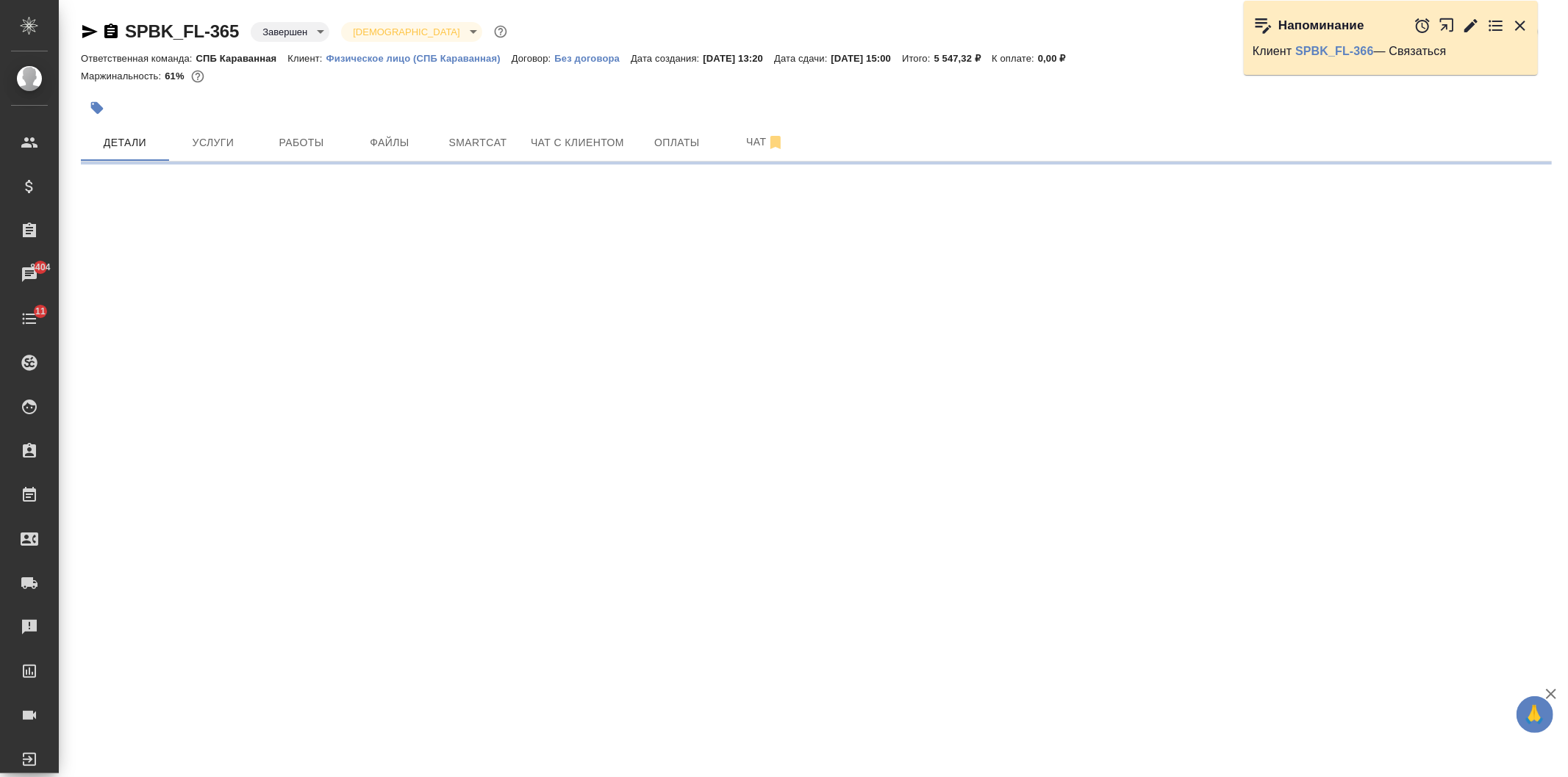
select select "RU"
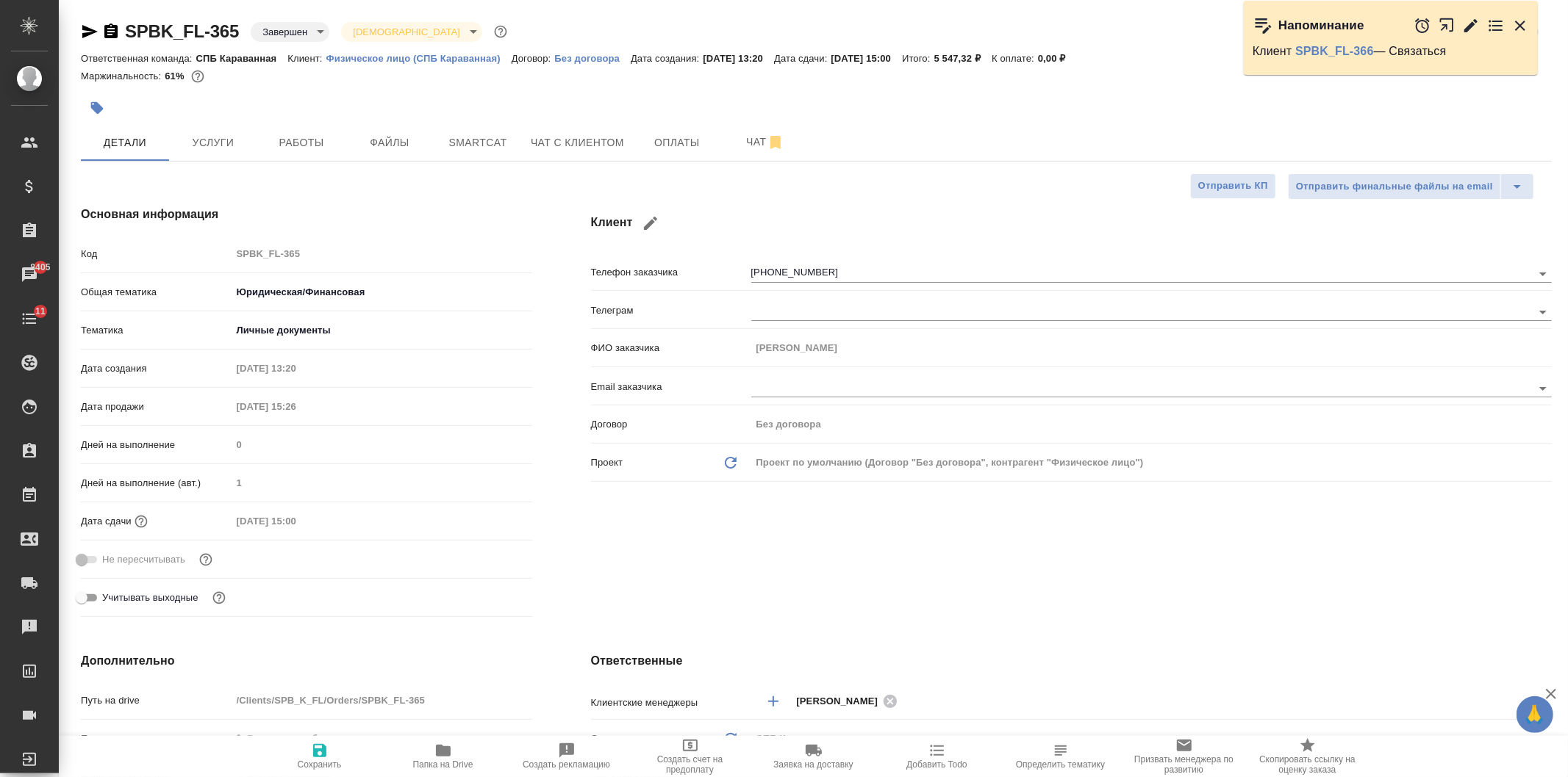
type textarea "x"
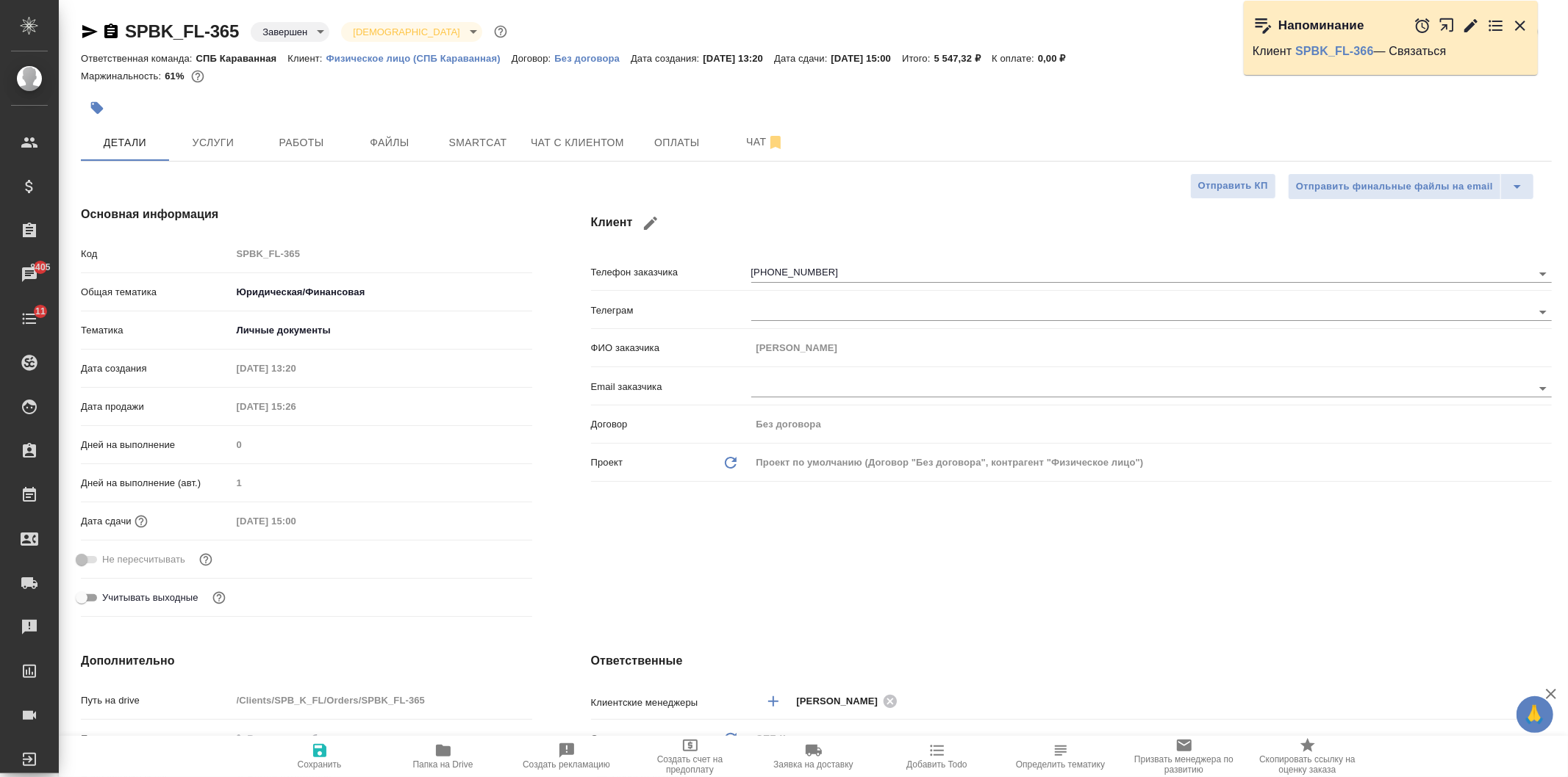
type textarea "x"
click at [545, 149] on span "Чат с клиентом" at bounding box center [577, 143] width 93 height 18
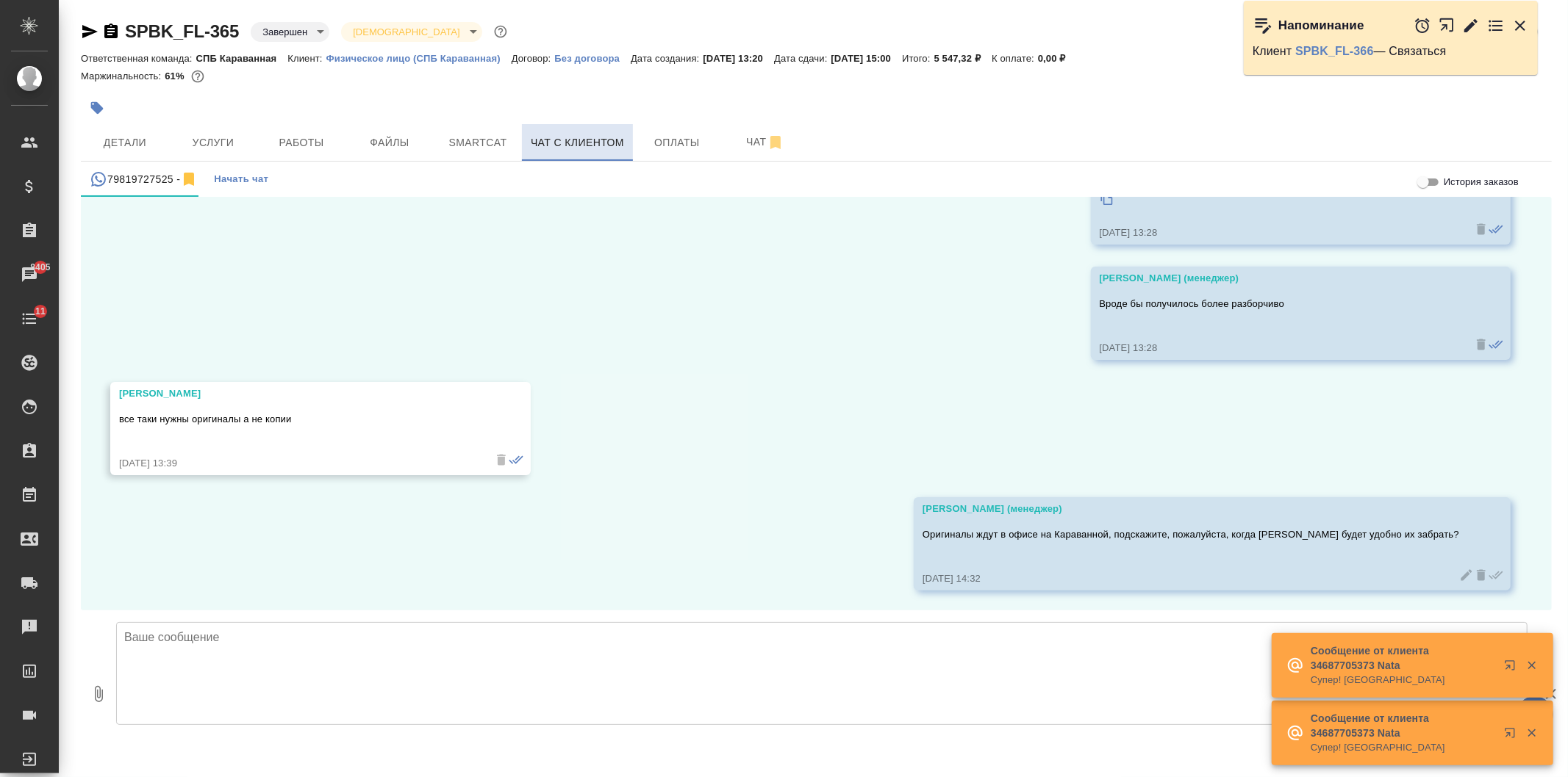
scroll to position [5267, 0]
click at [121, 141] on span "Детали" at bounding box center [125, 143] width 71 height 18
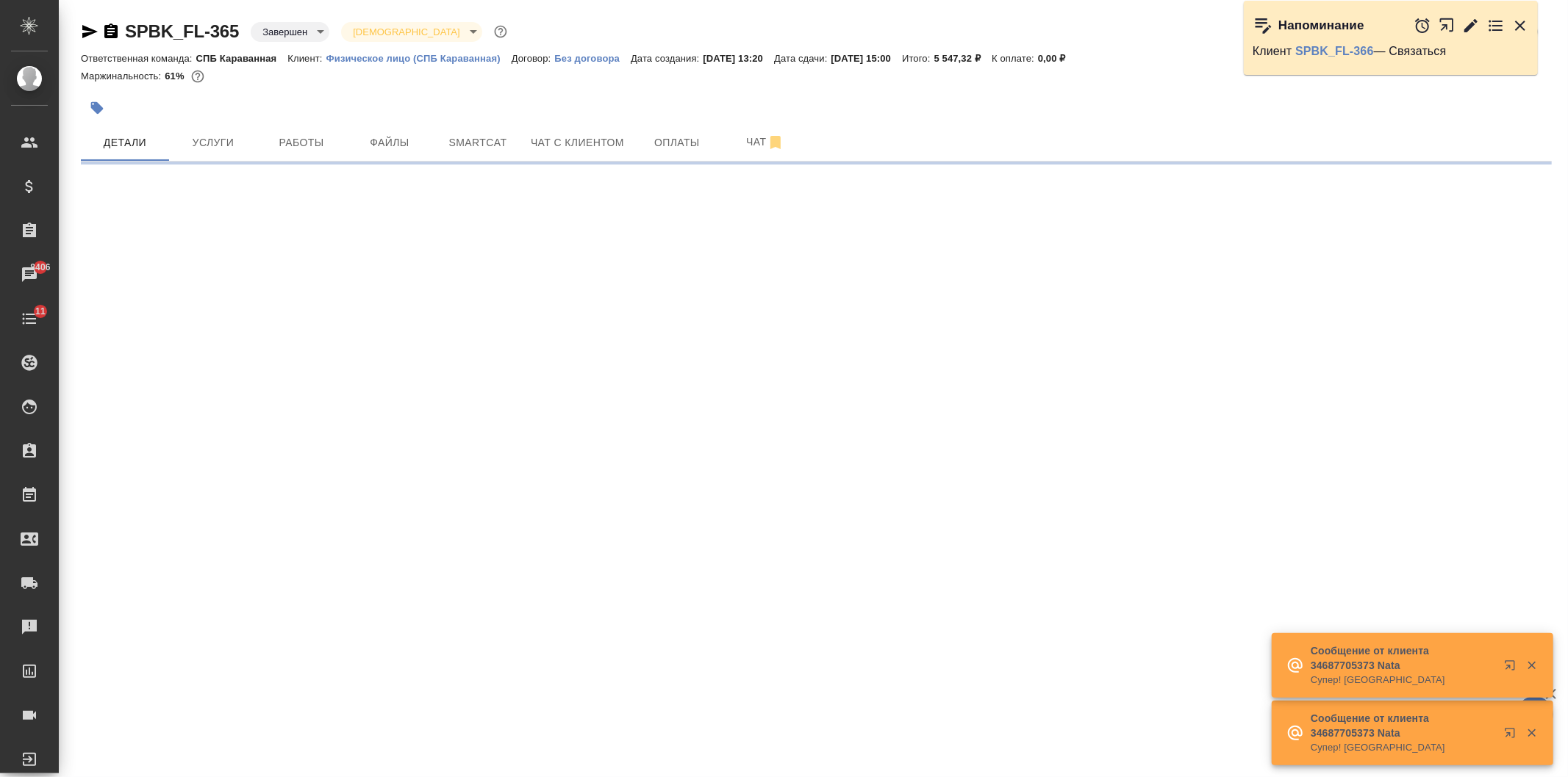
select select "RU"
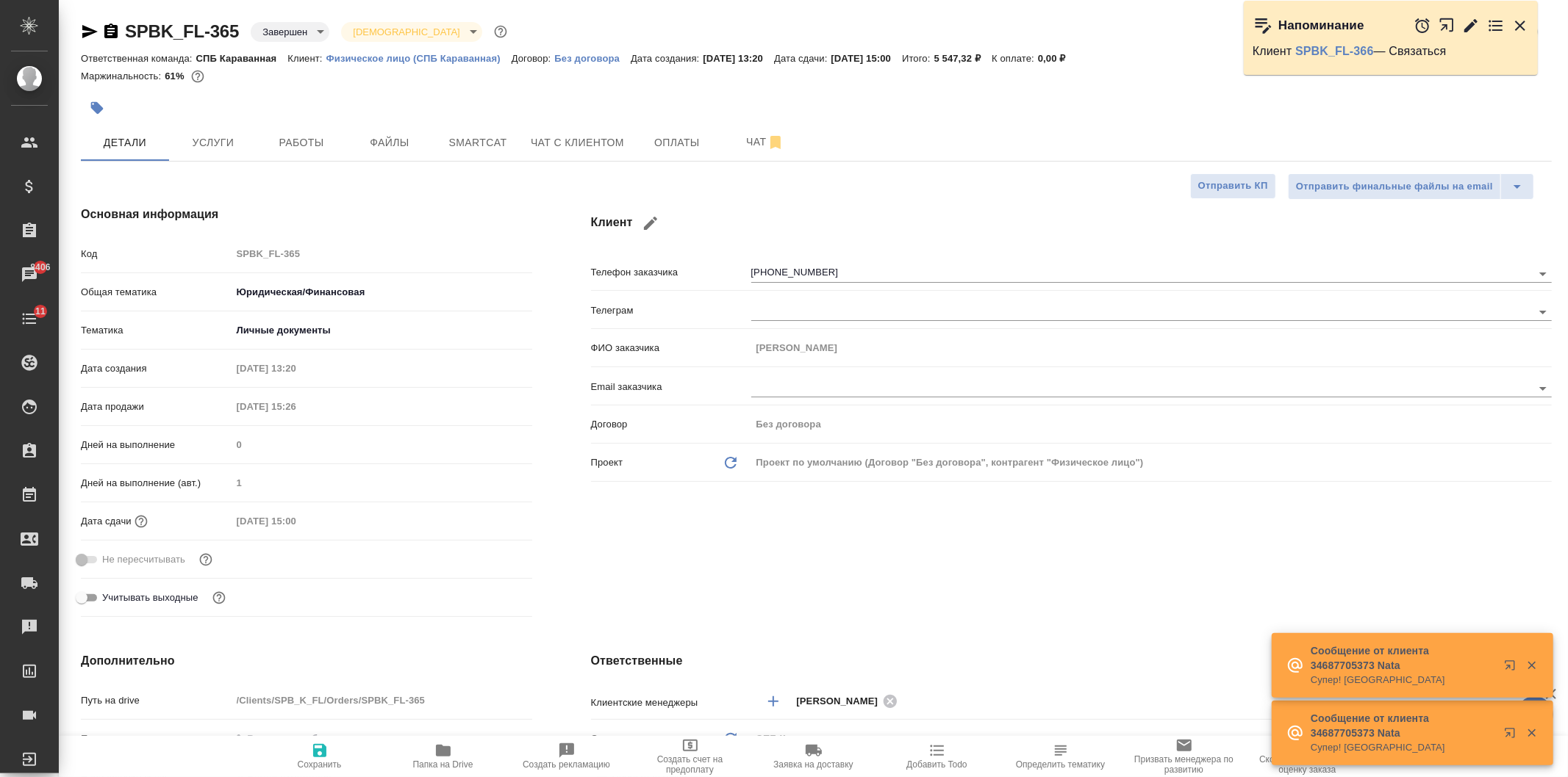
type textarea "x"
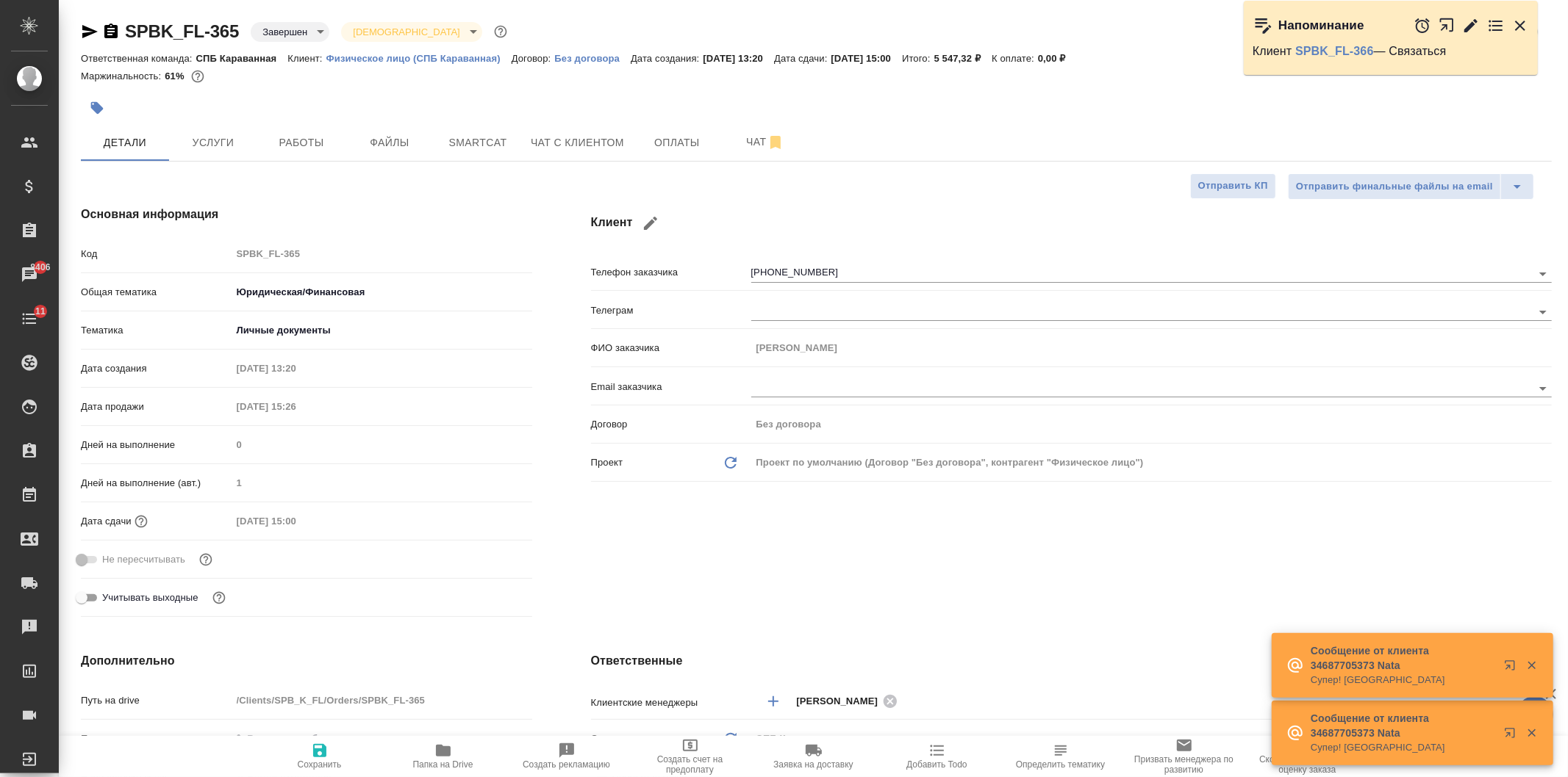
type textarea "x"
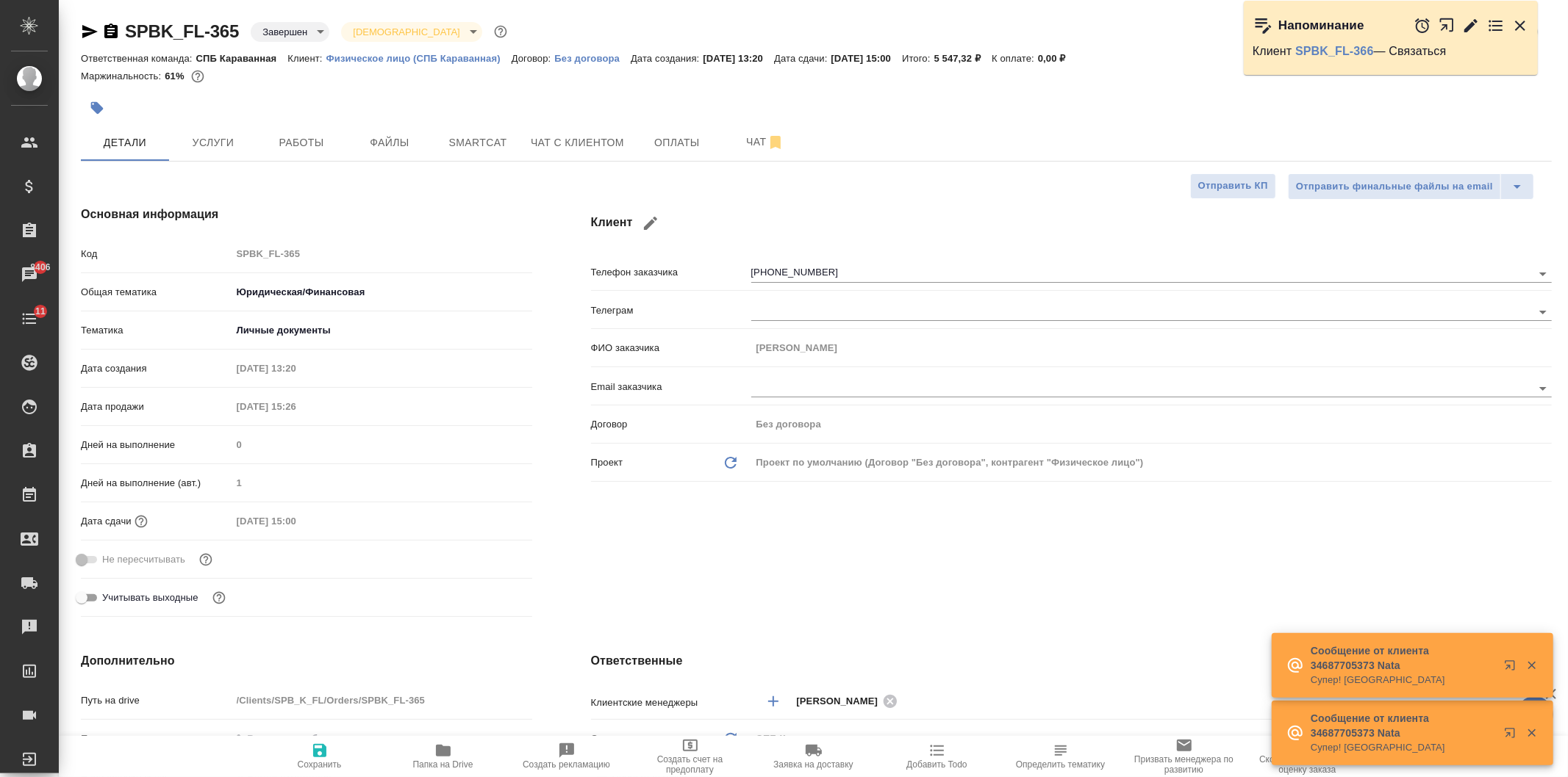
type textarea "x"
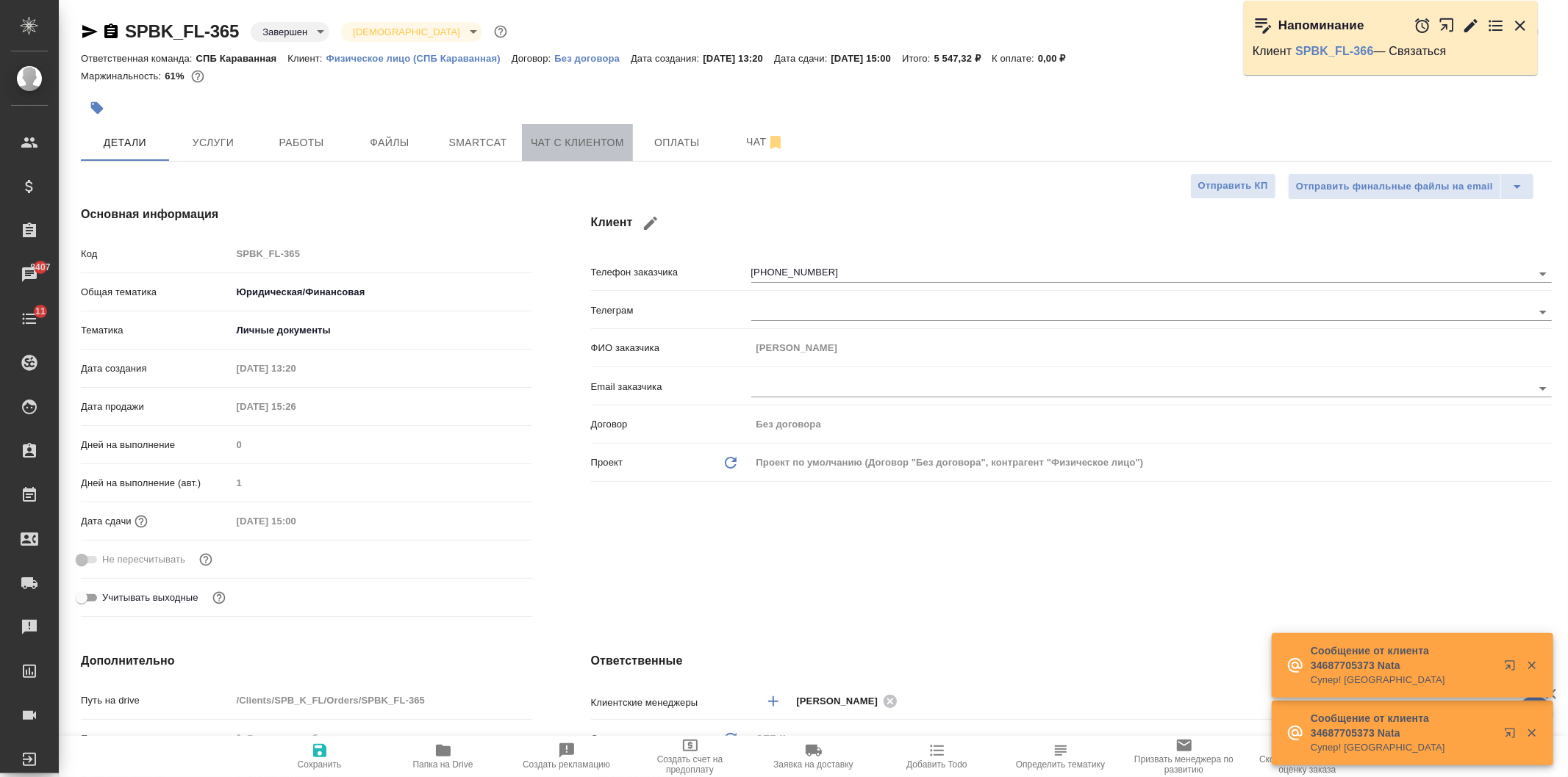
click at [581, 157] on button "Чат с клиентом" at bounding box center [577, 143] width 111 height 37
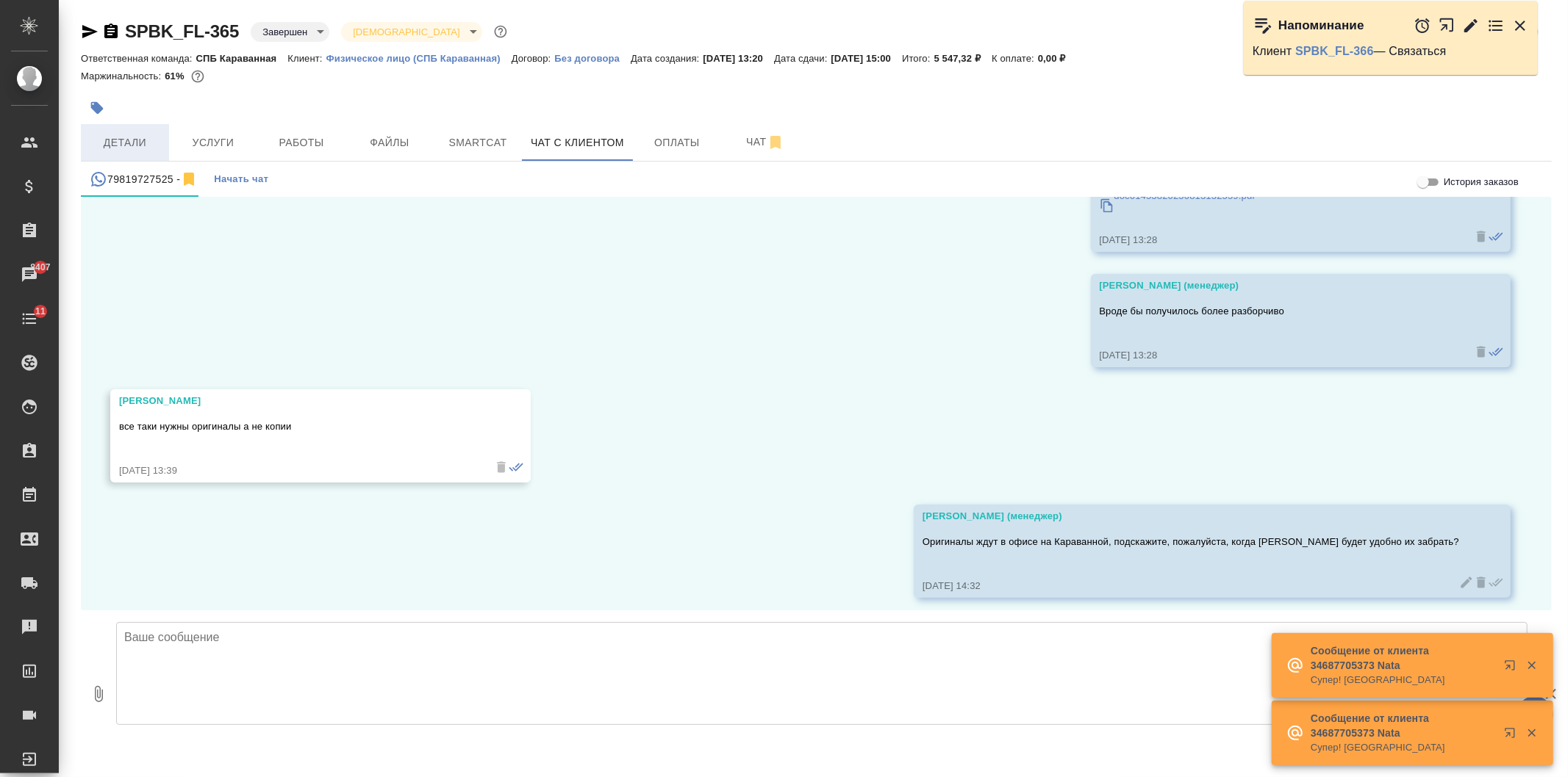
scroll to position [5267, 0]
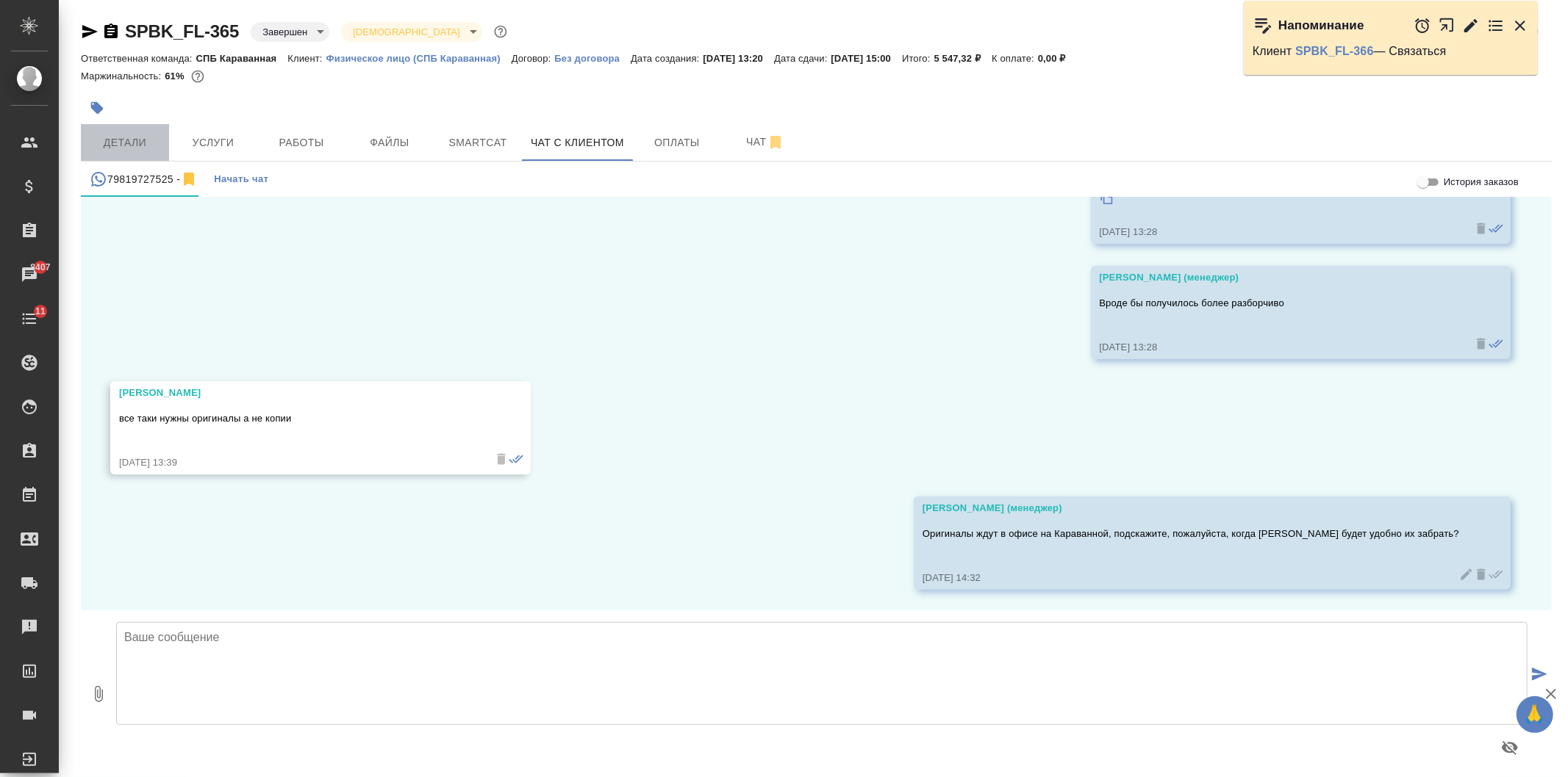
click at [134, 138] on span "Детали" at bounding box center [125, 143] width 71 height 18
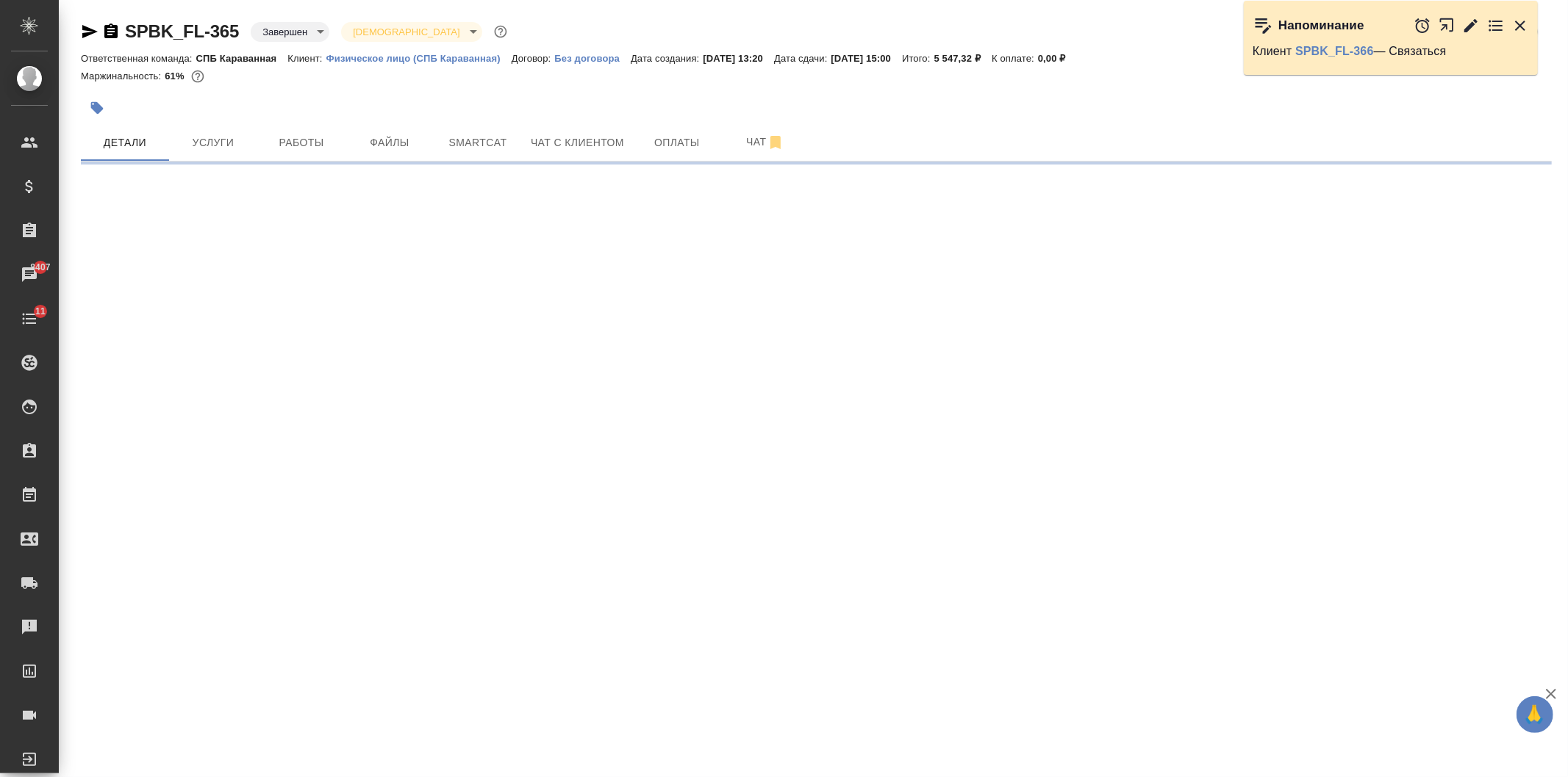
select select "RU"
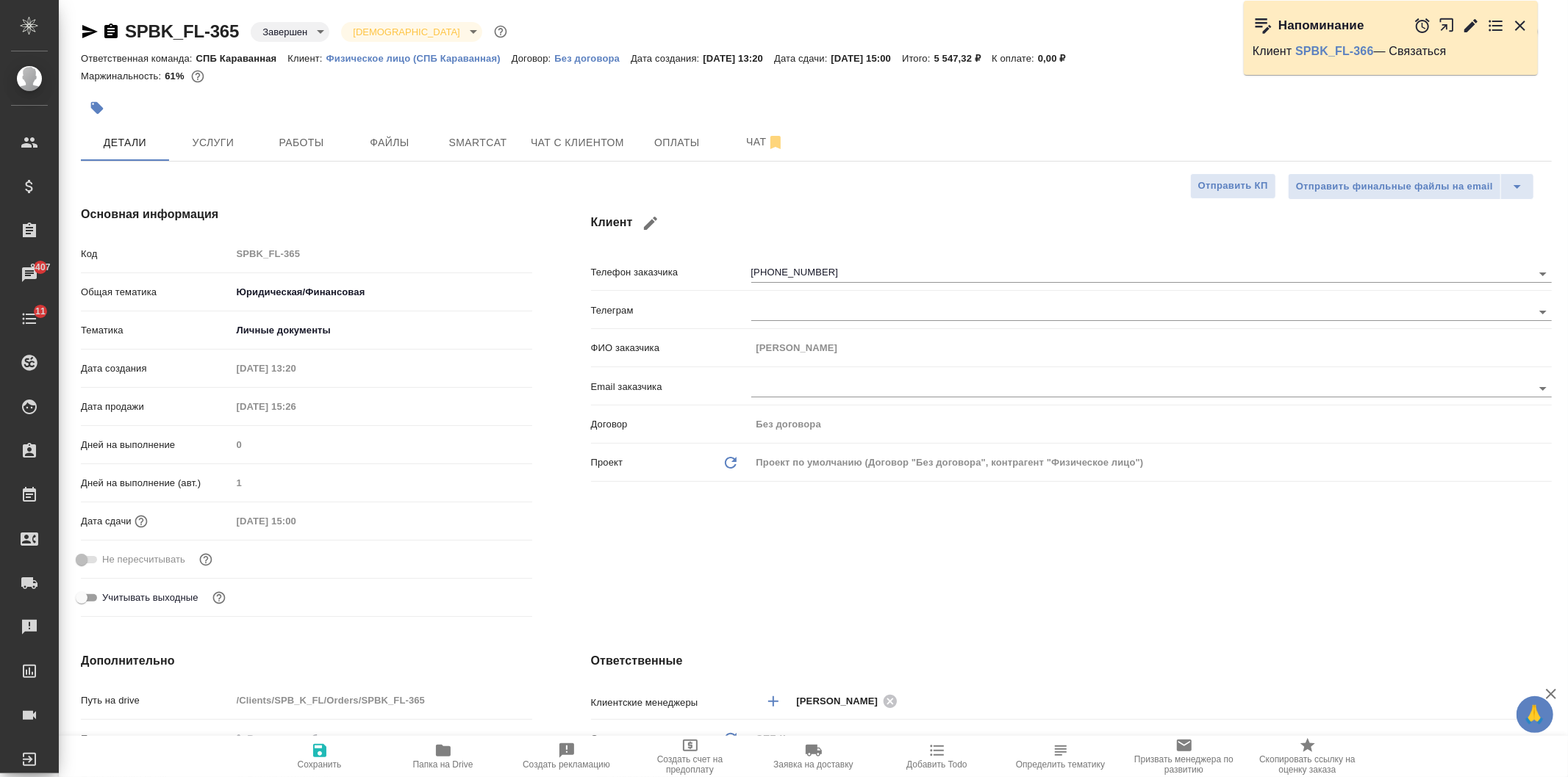
type textarea "x"
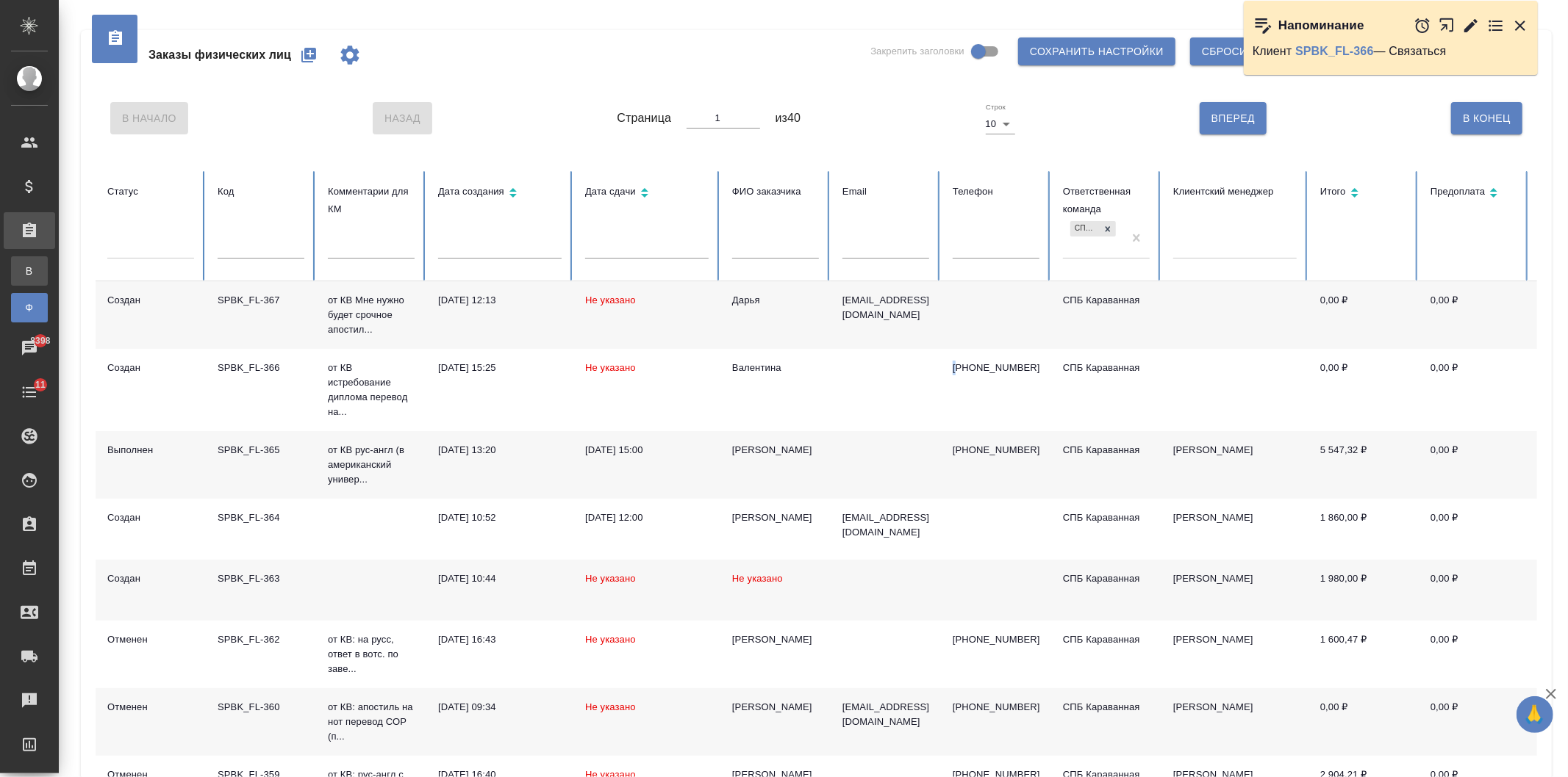
click at [48, 258] on link "В Все заказы" at bounding box center [29, 271] width 37 height 29
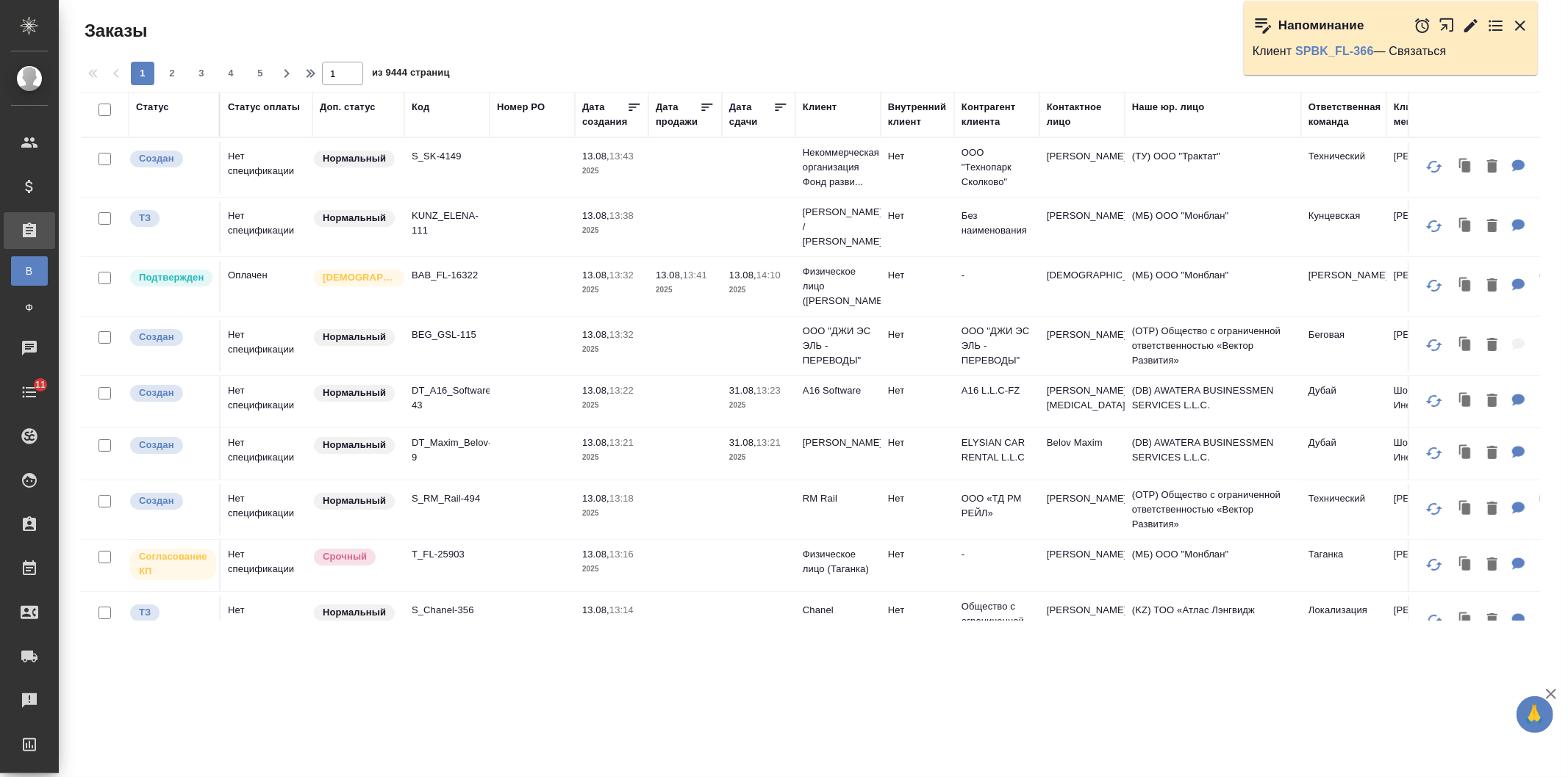
click at [820, 111] on div "Клиент" at bounding box center [820, 107] width 34 height 15
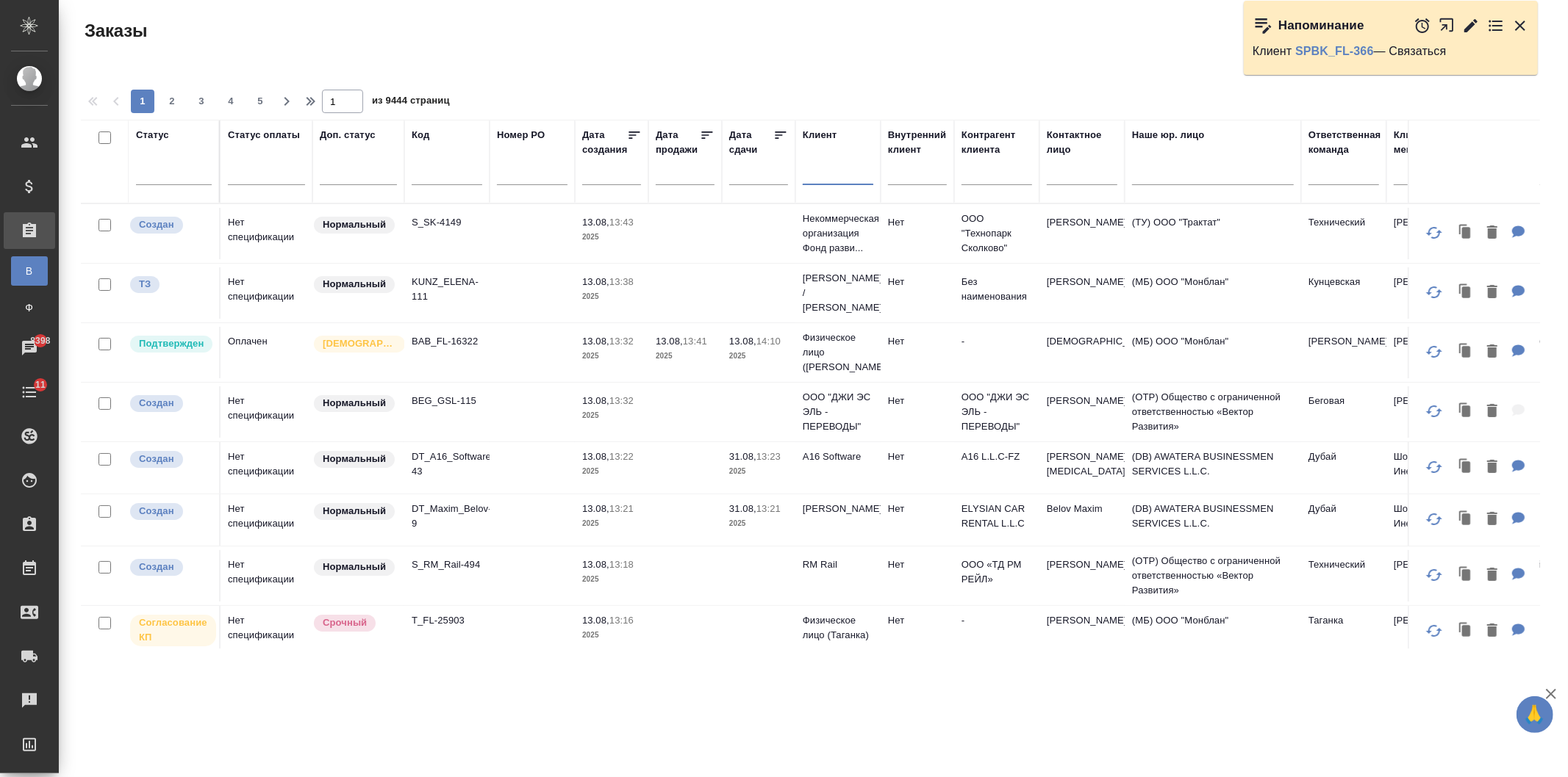
click at [831, 173] on input "text" at bounding box center [838, 176] width 71 height 18
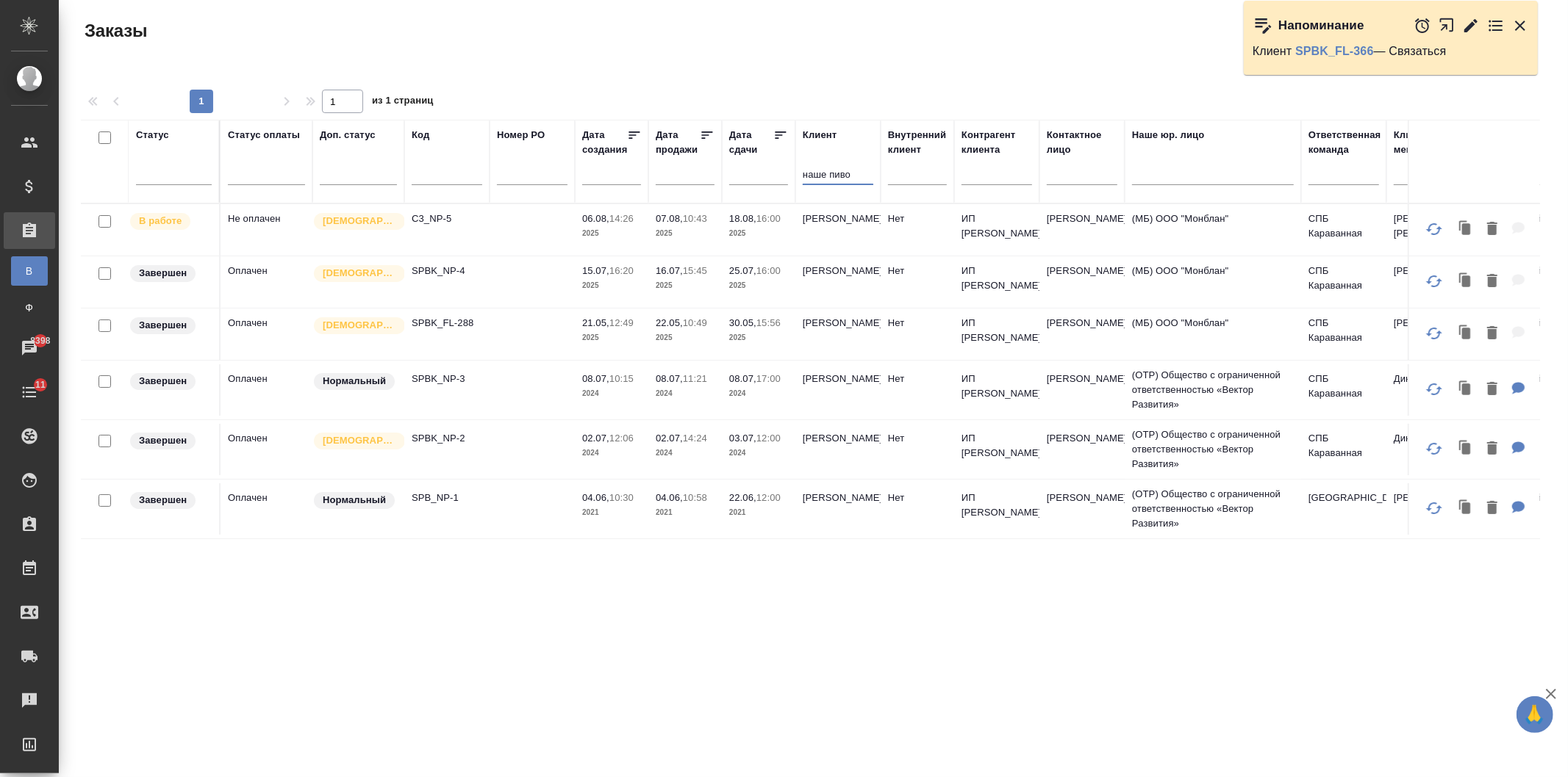
type input "наше пиво"
click at [516, 241] on td at bounding box center [532, 230] width 85 height 51
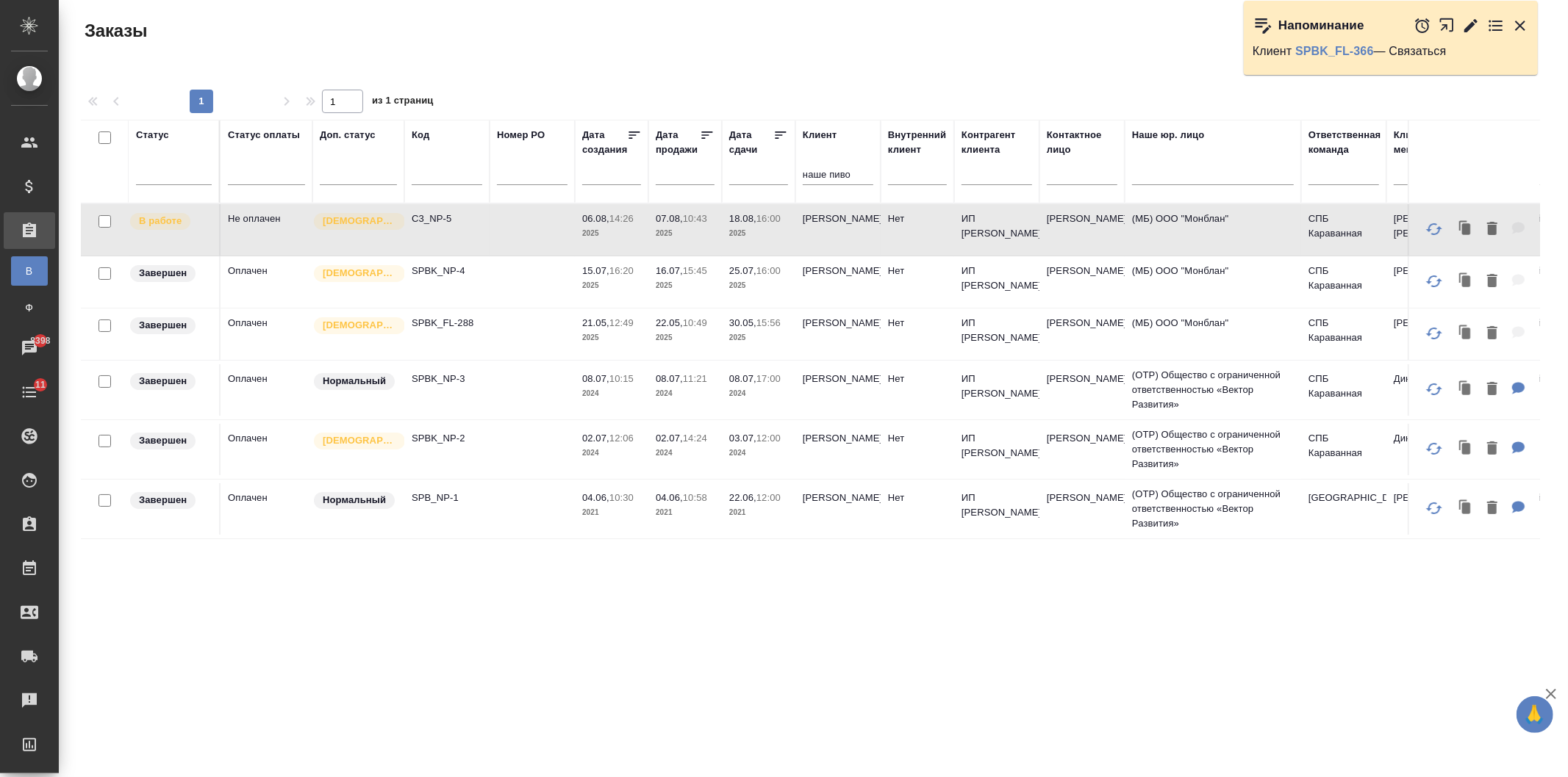
click at [516, 241] on td at bounding box center [532, 230] width 85 height 51
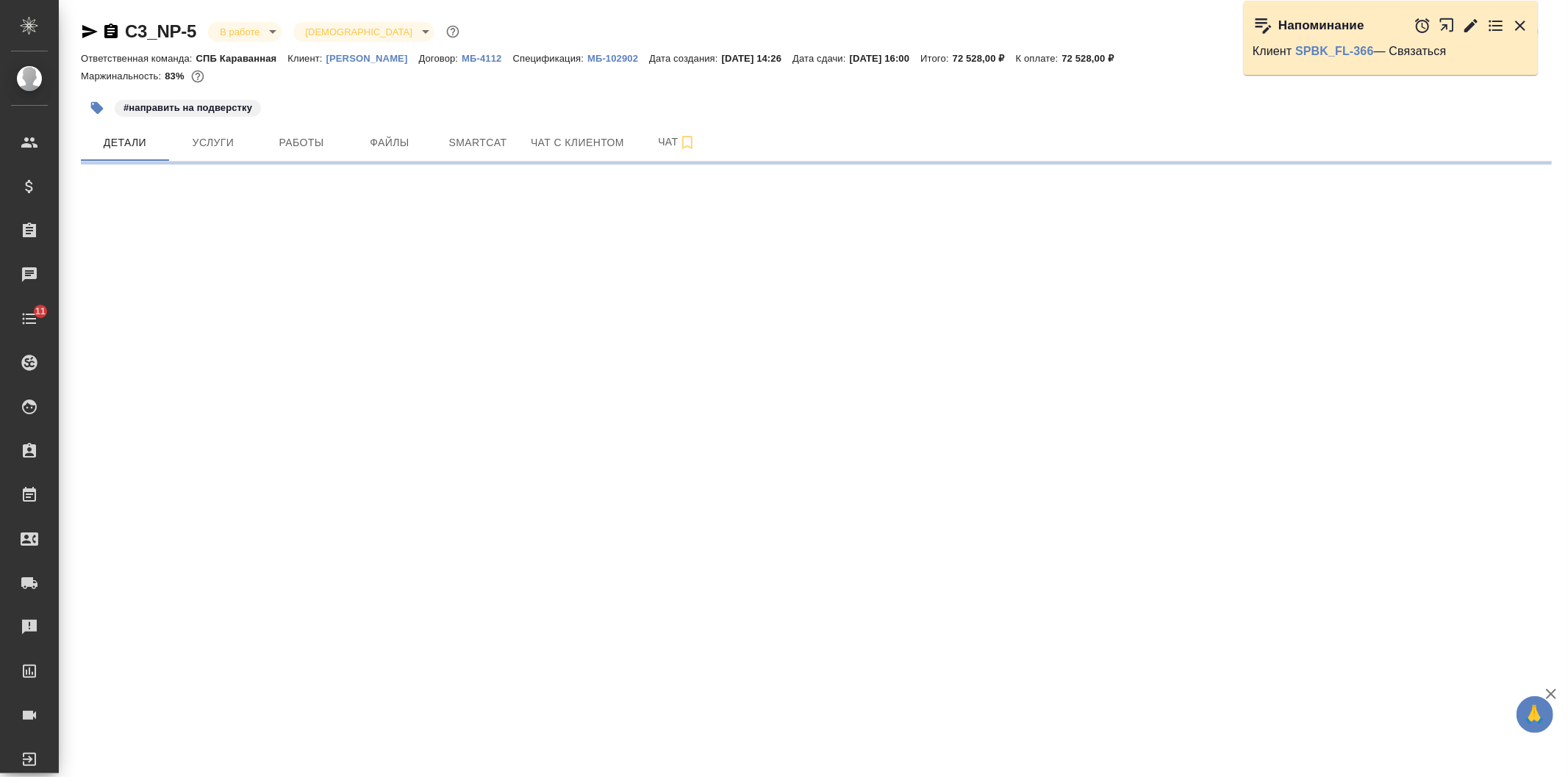
select select "RU"
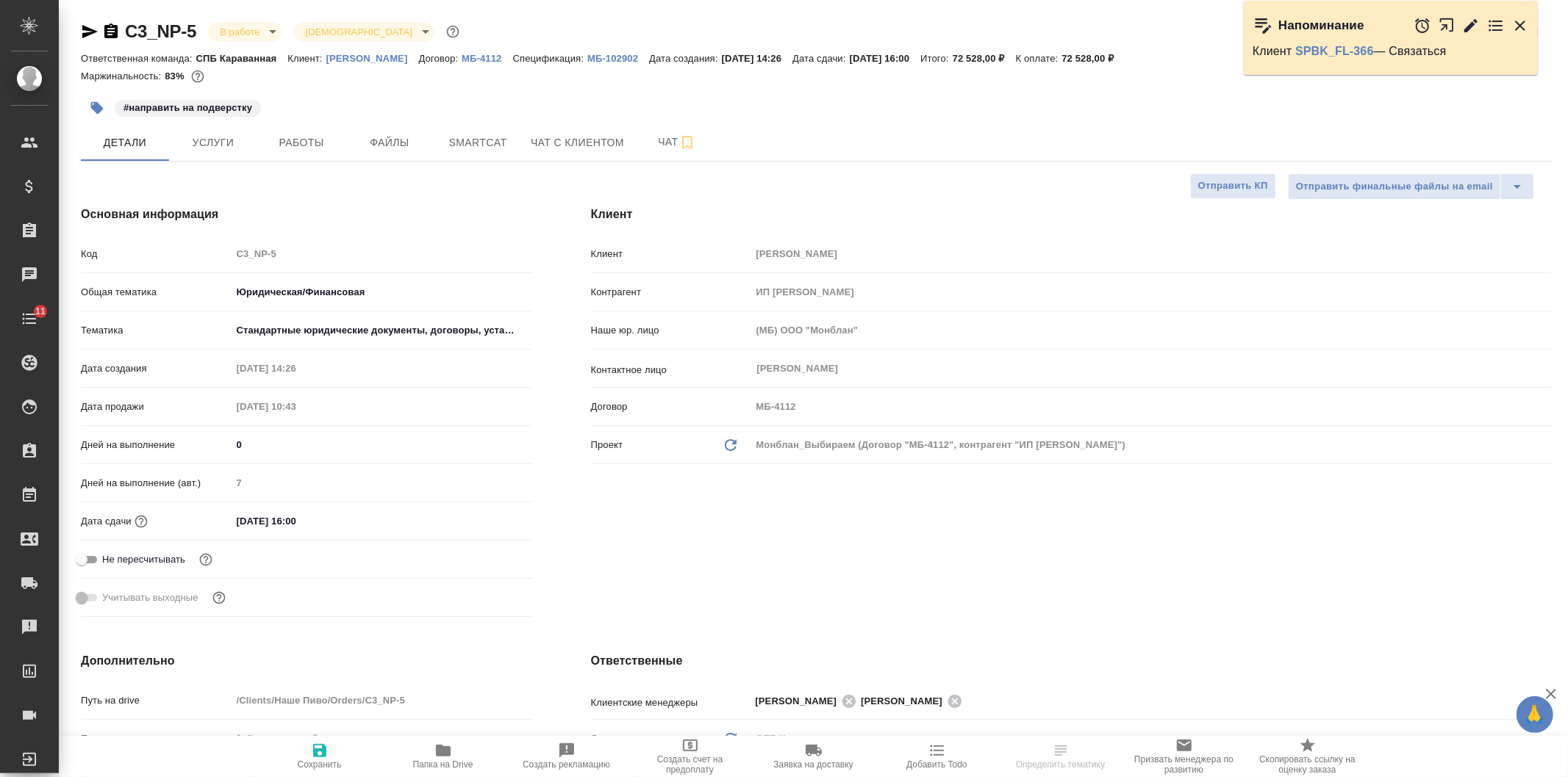
type textarea "x"
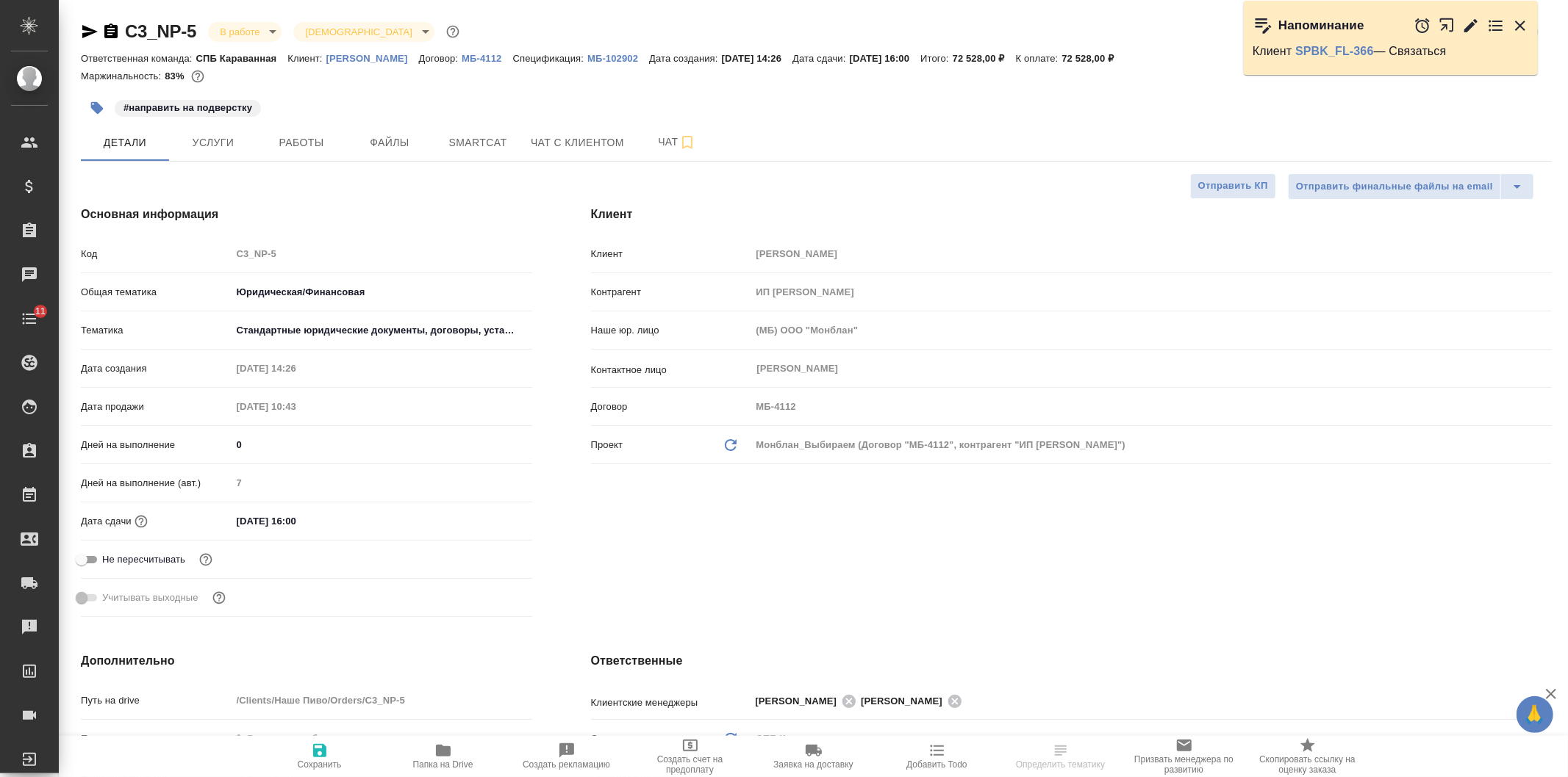
type textarea "x"
click at [215, 144] on span "Услуги" at bounding box center [214, 143] width 71 height 18
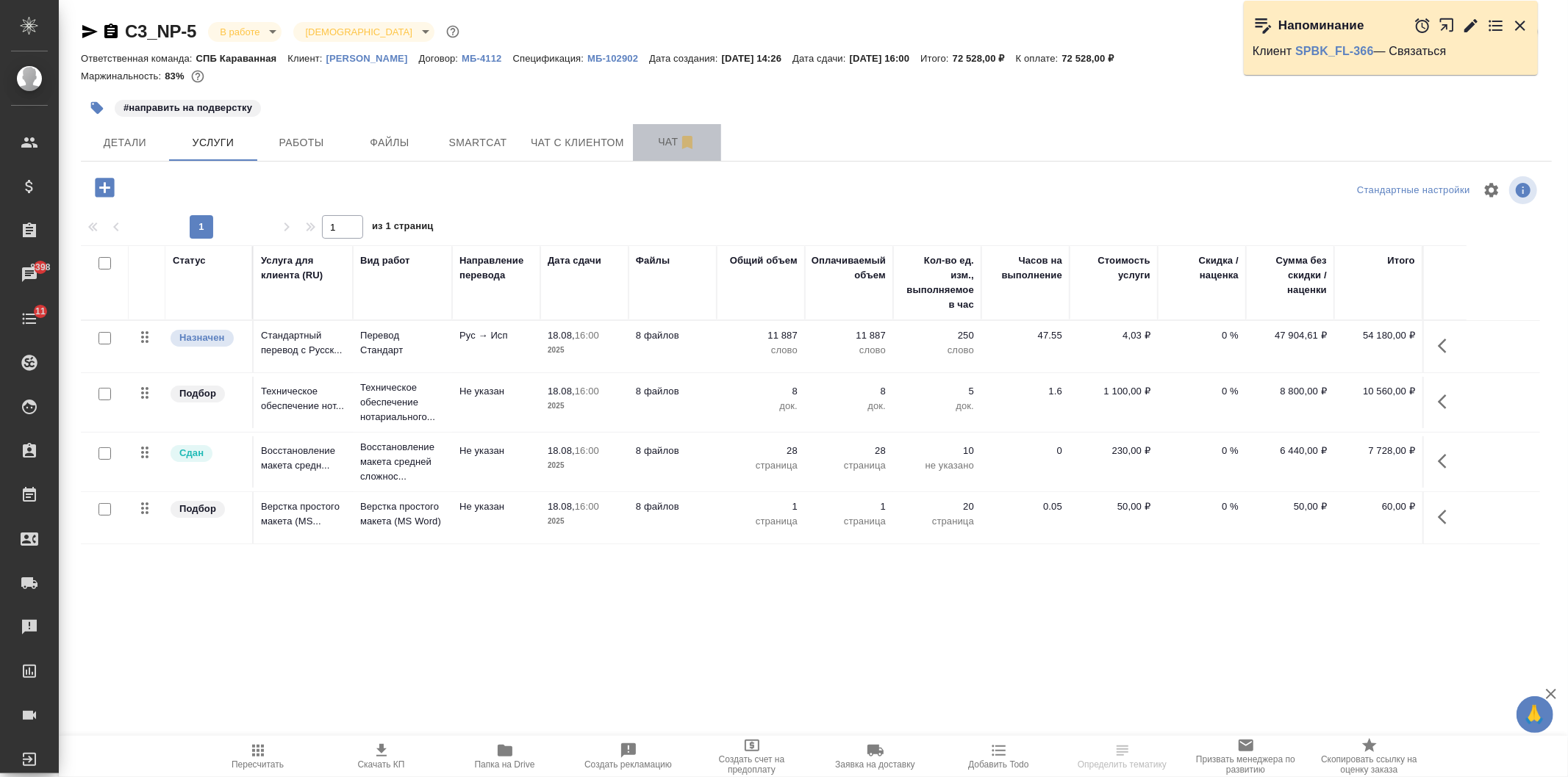
click at [643, 135] on span "Чат" at bounding box center [677, 142] width 71 height 18
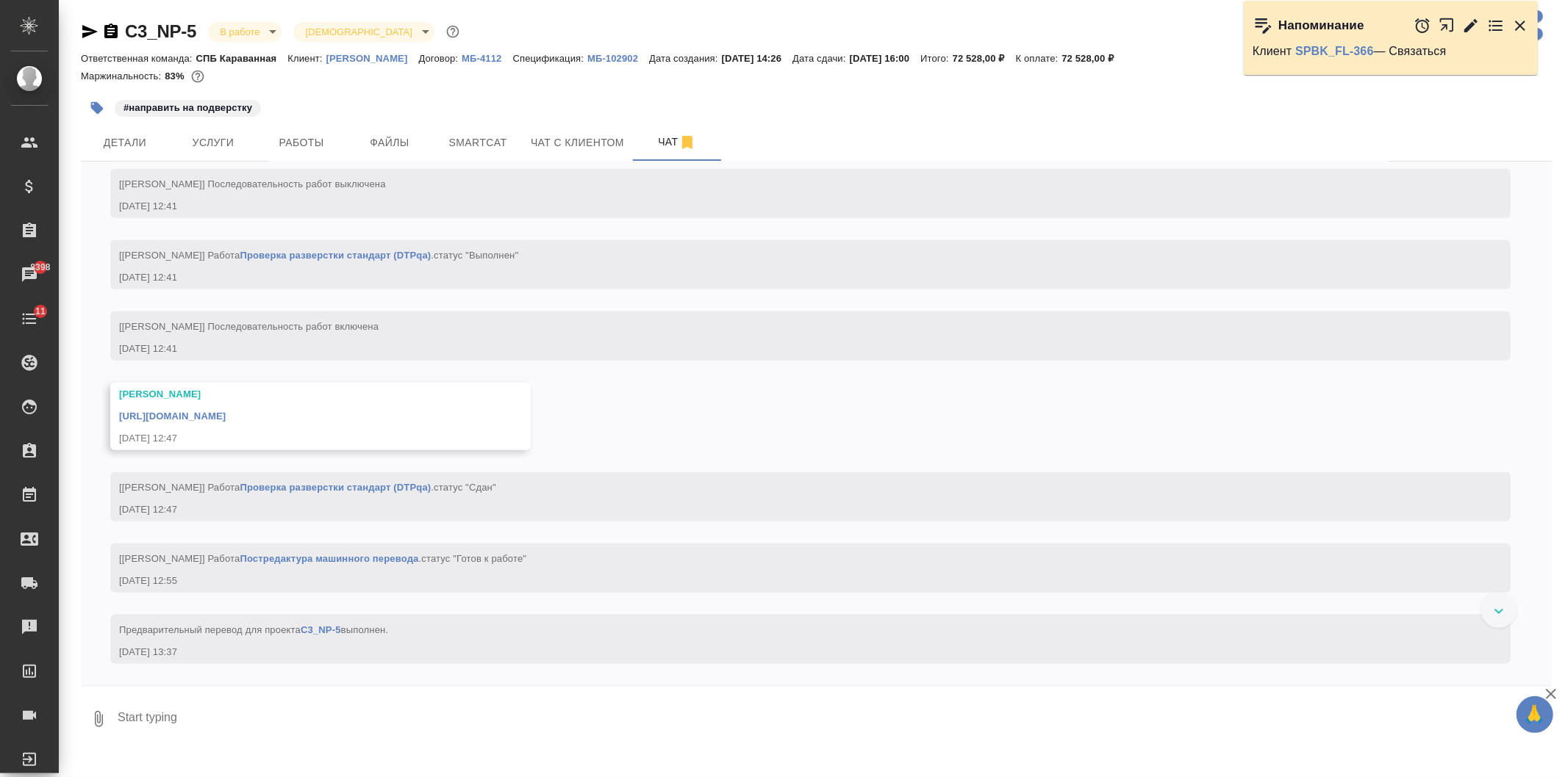
scroll to position [6006, 0]
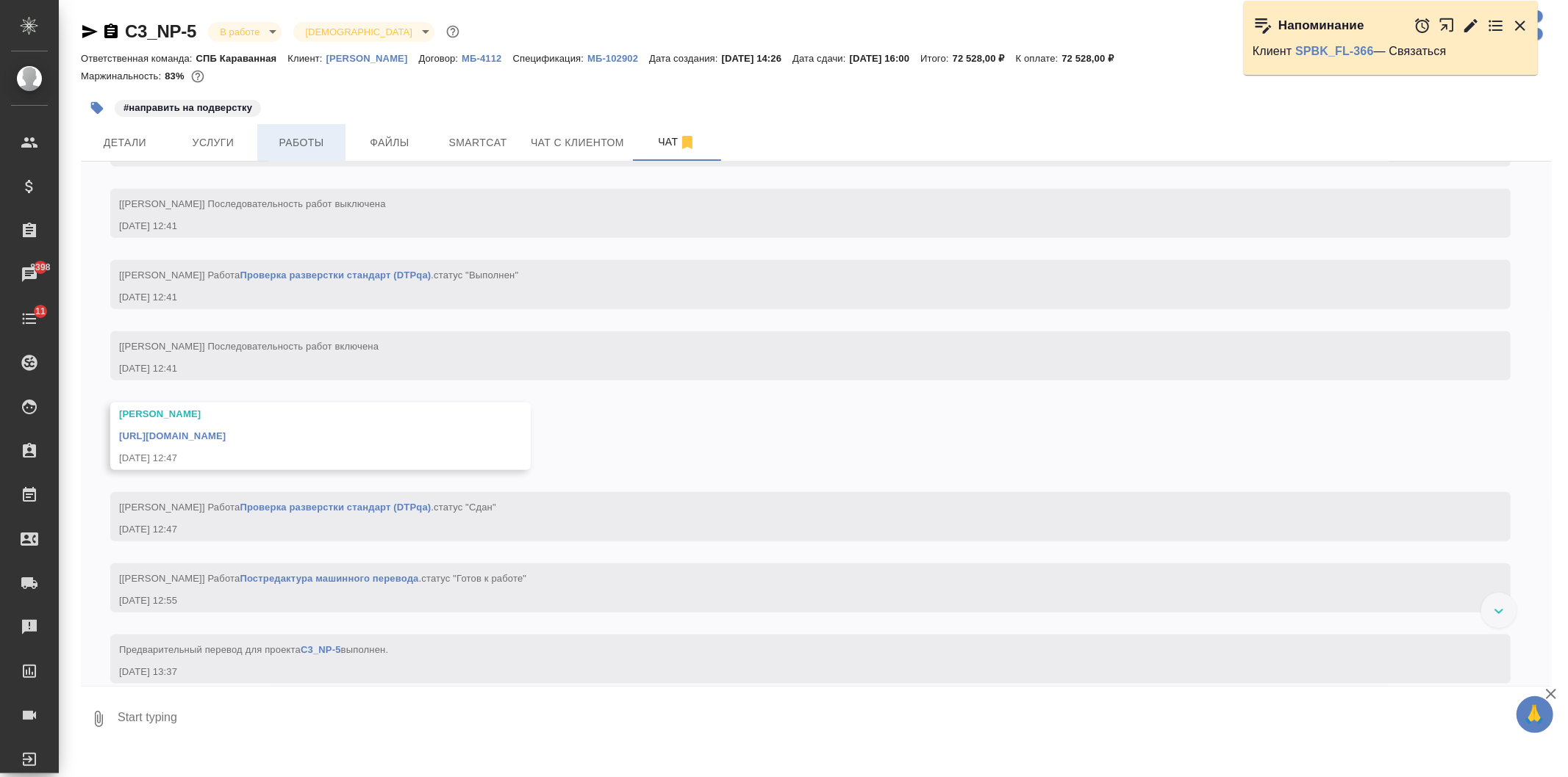
click at [310, 138] on span "Работы" at bounding box center [301, 143] width 71 height 18
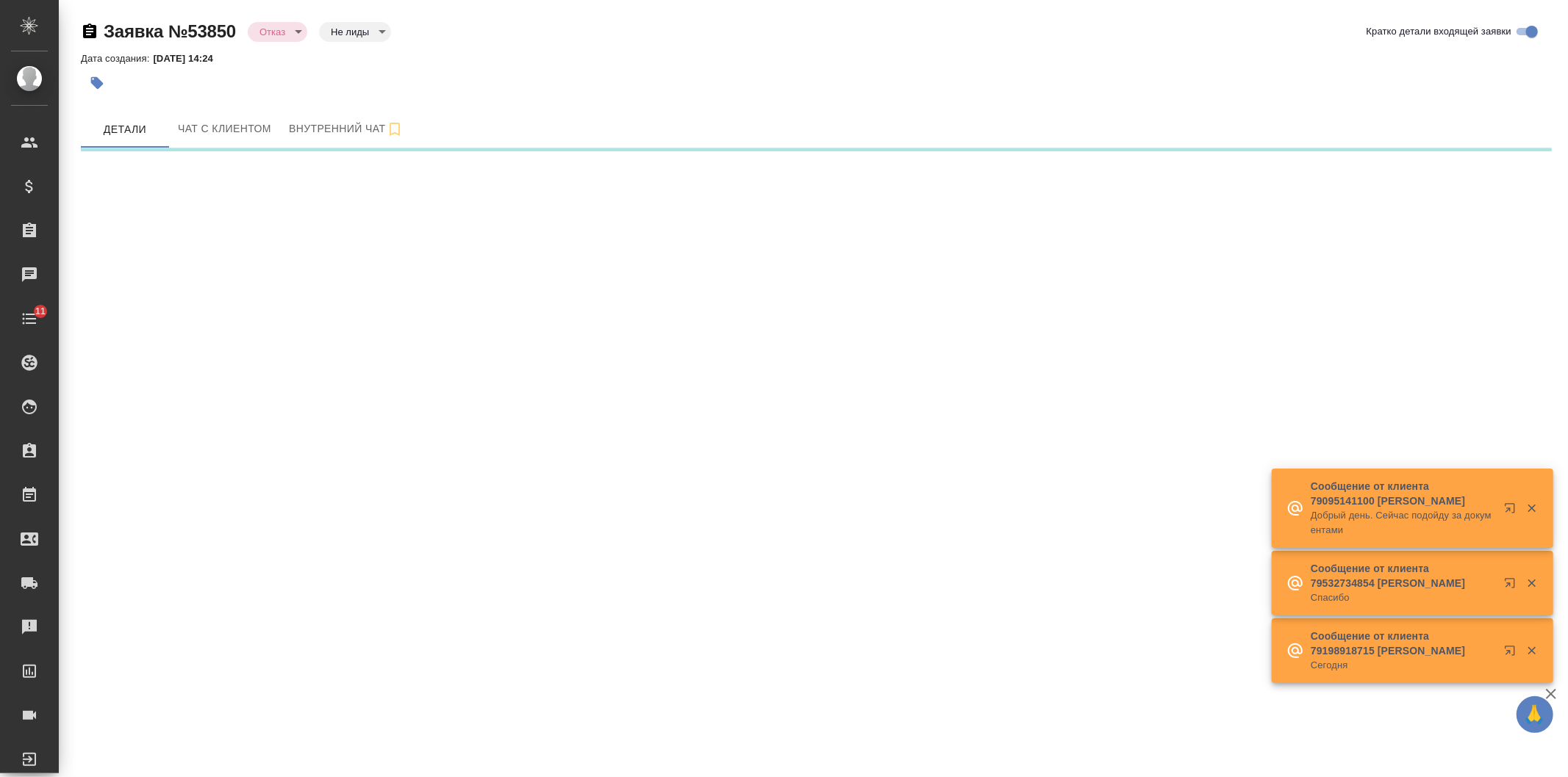
select select "RU"
select select "ES"
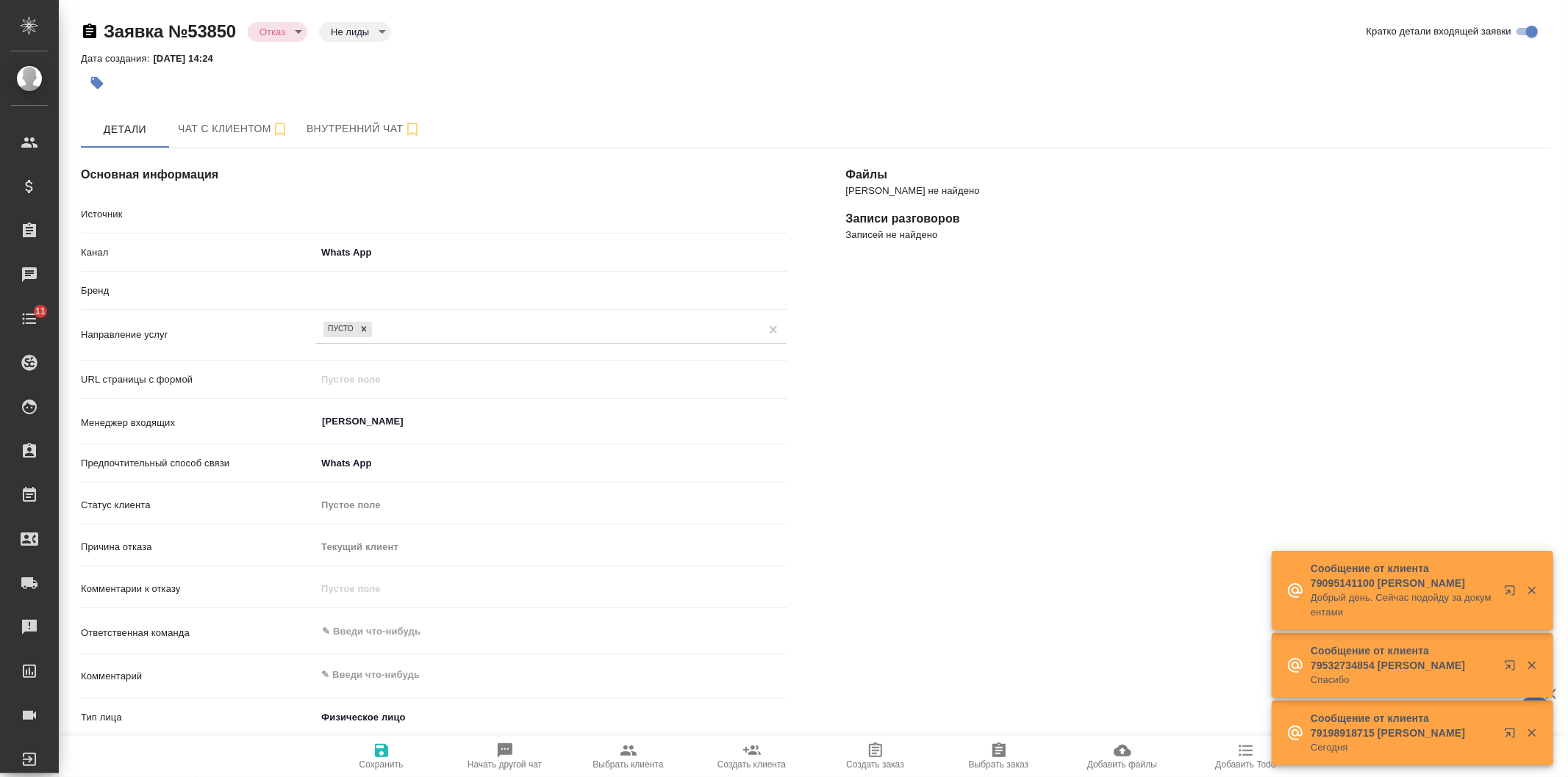
type textarea "x"
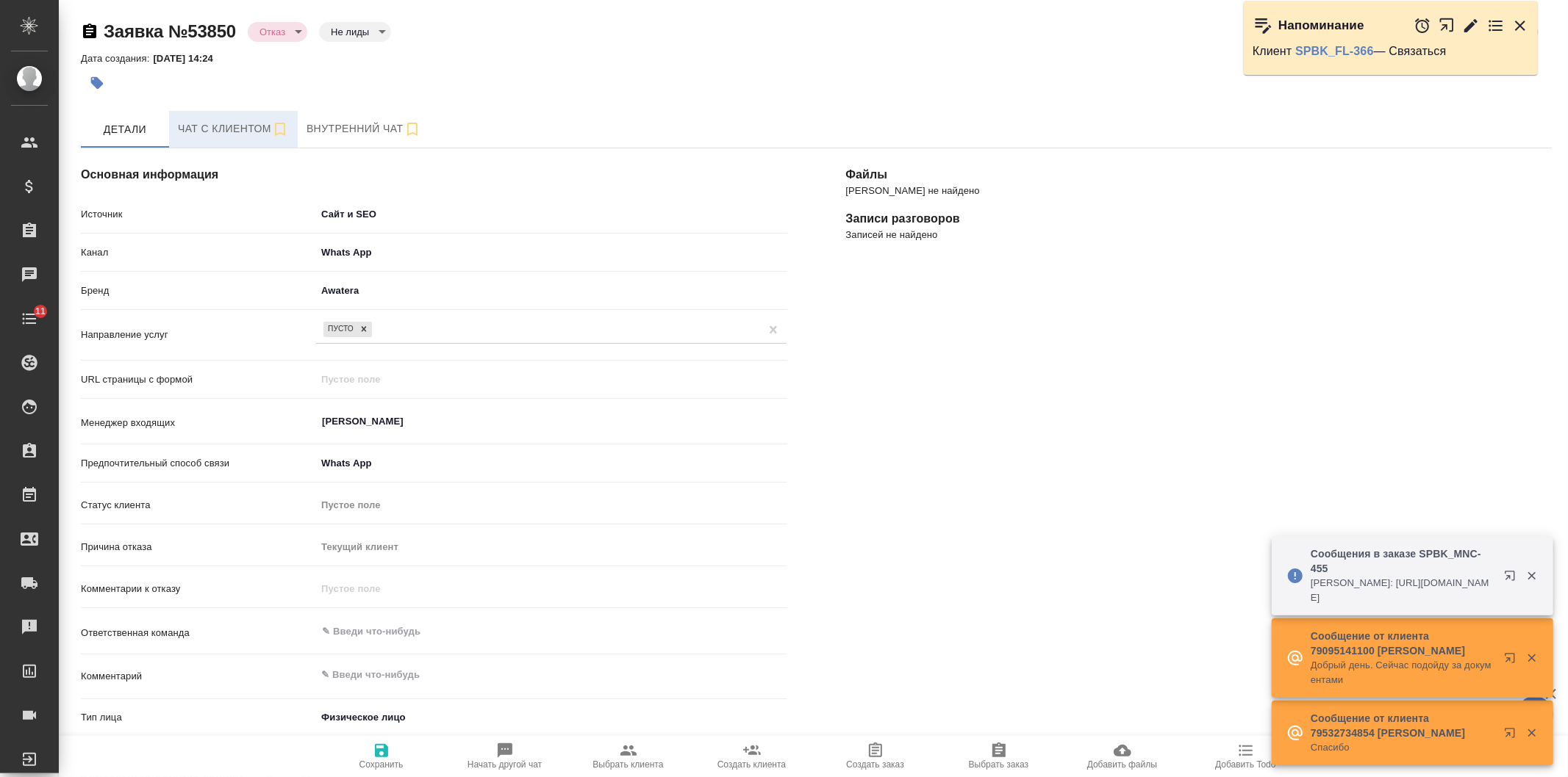
click at [226, 123] on span "Чат с клиентом" at bounding box center [234, 129] width 111 height 18
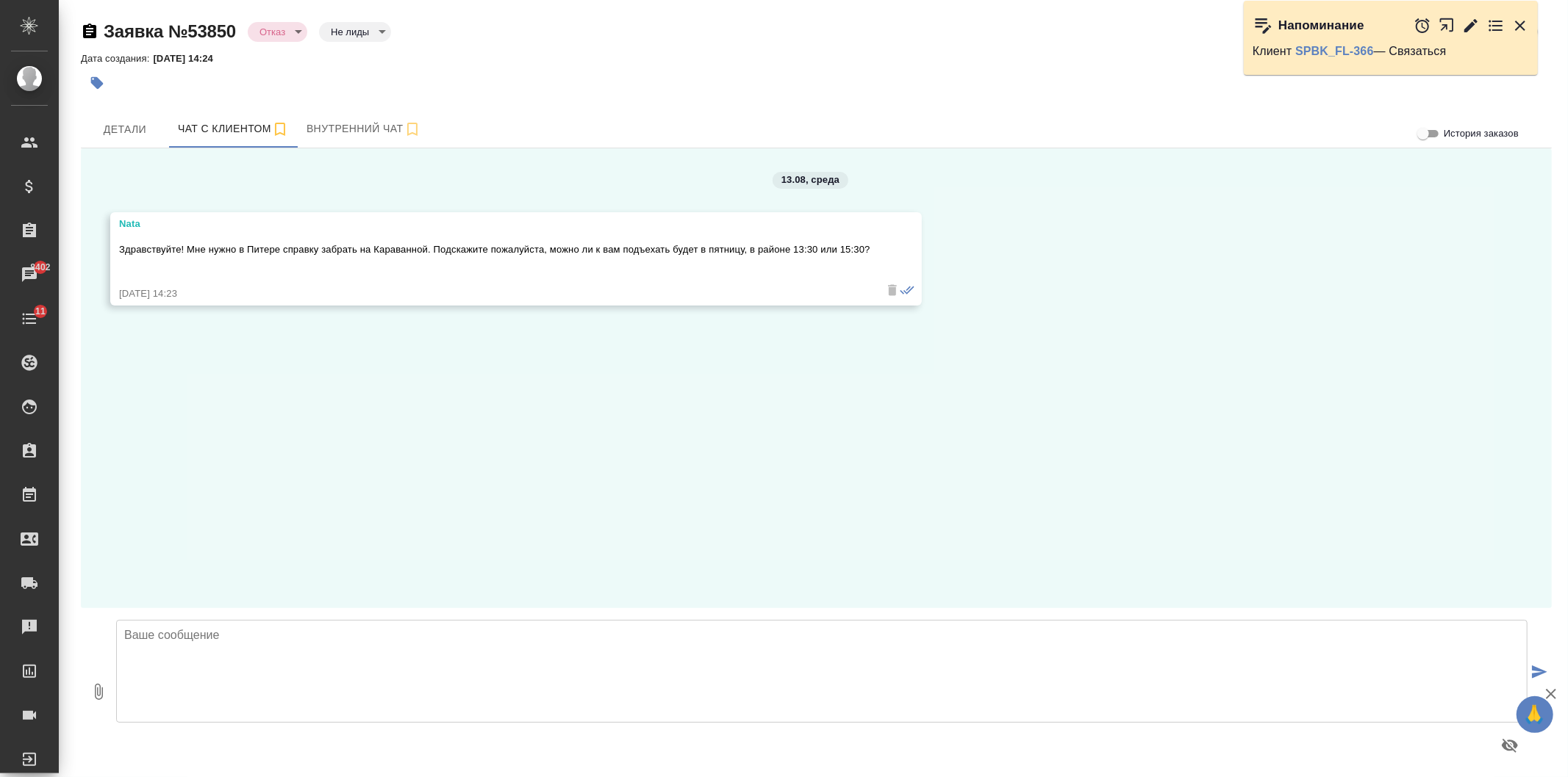
click at [370, 655] on textarea at bounding box center [821, 671] width 1411 height 103
click at [288, 649] on textarea at bounding box center [821, 671] width 1411 height 103
click at [331, 648] on textarea "Добрый день! Да, можно" at bounding box center [821, 671] width 1411 height 103
type textarea "Добрый день! Да, можно и в 13:30, и в 15:30, будем ждать)"
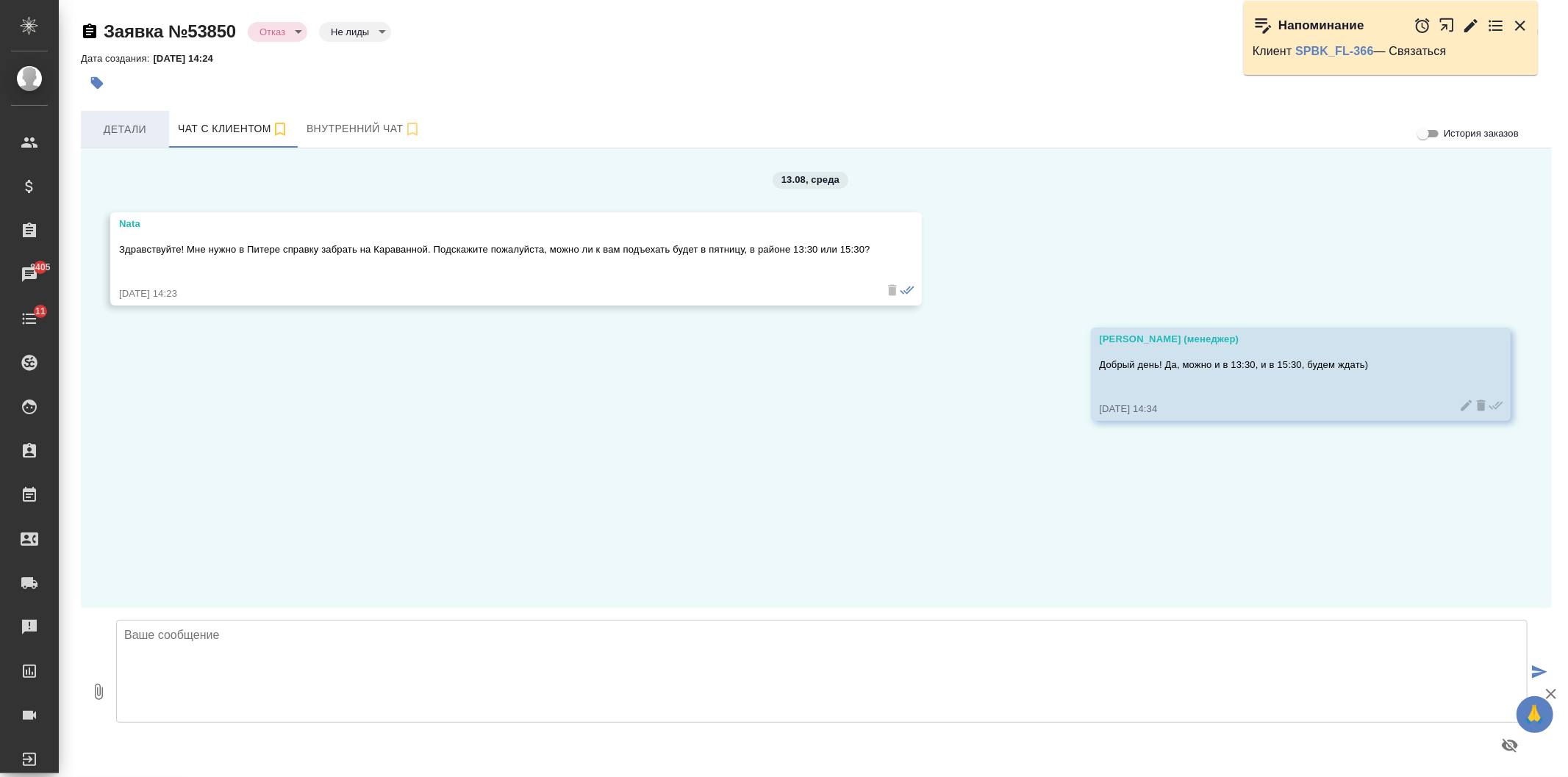
click at [114, 141] on button "Детали" at bounding box center [124, 129] width 88 height 37
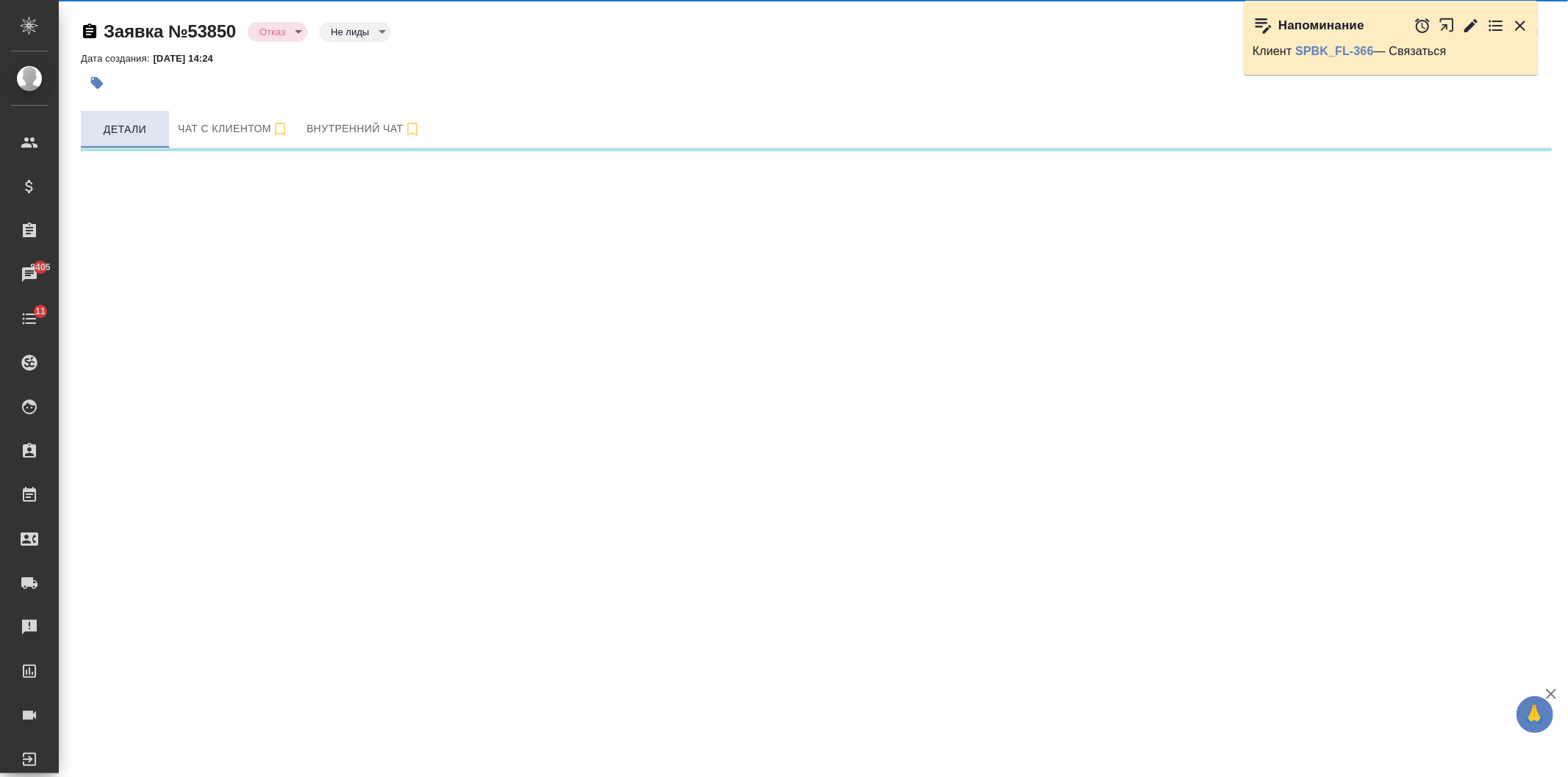
select select "RU"
select select "ES"
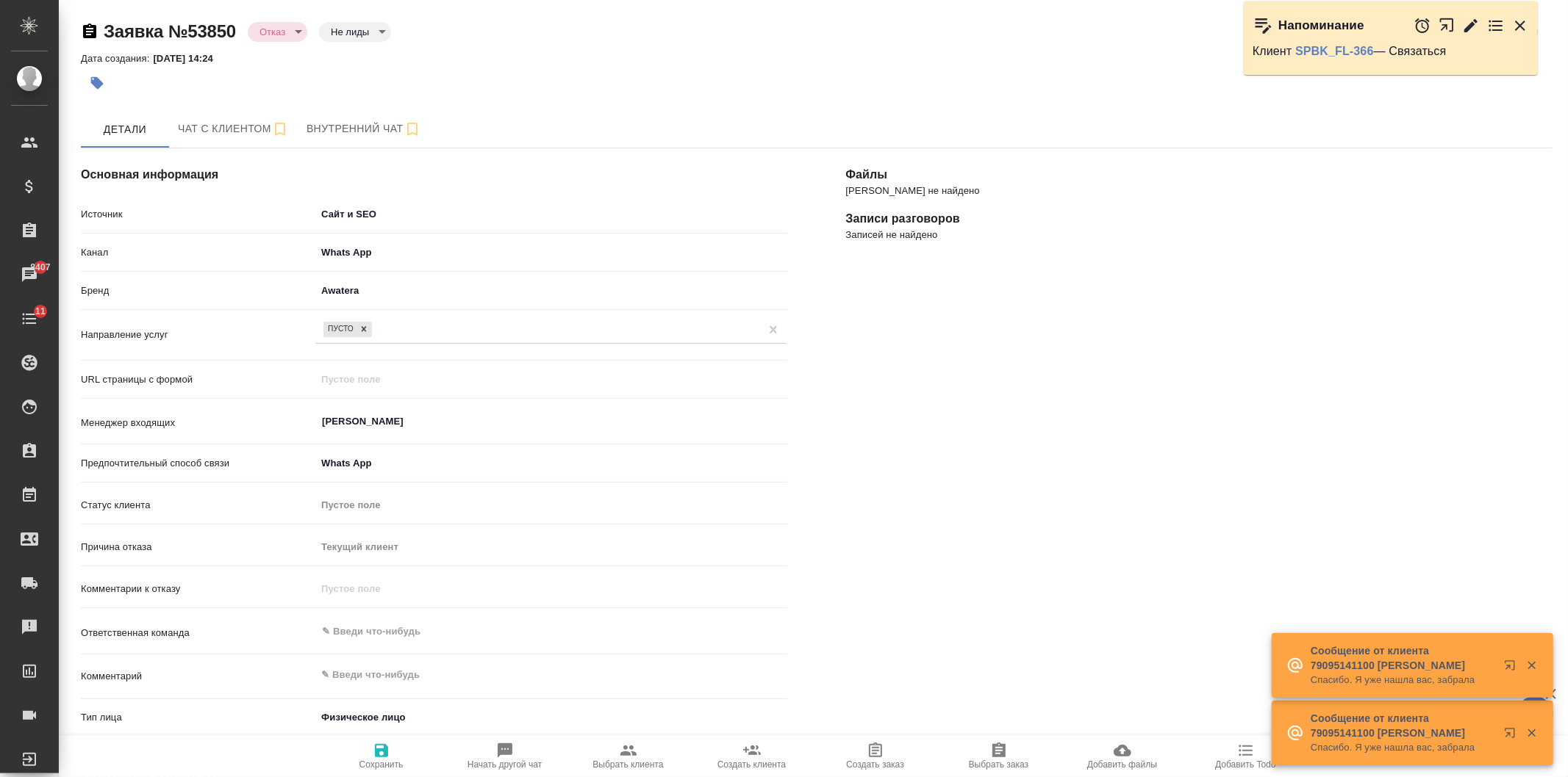
type textarea "x"
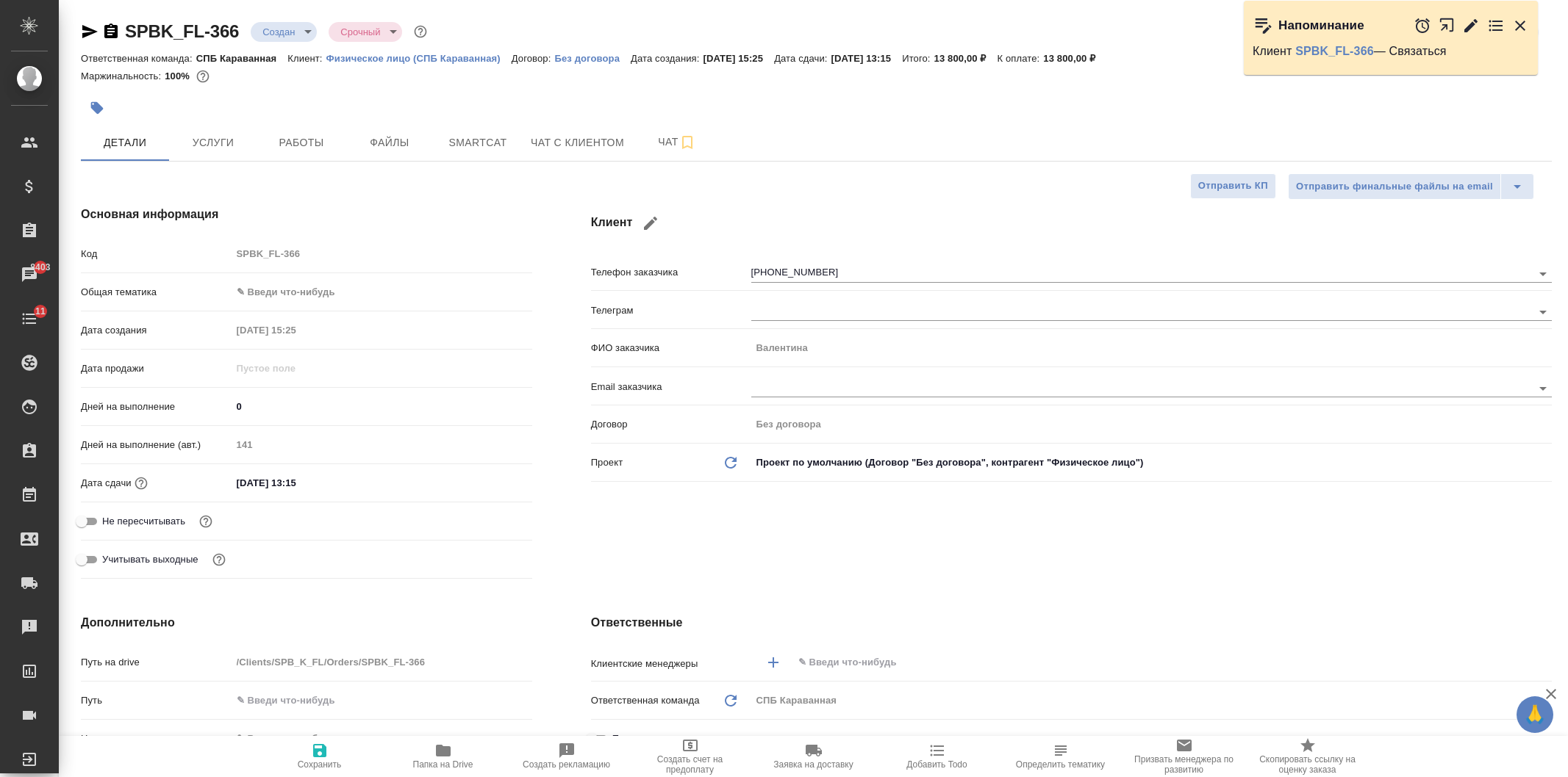
select select "RU"
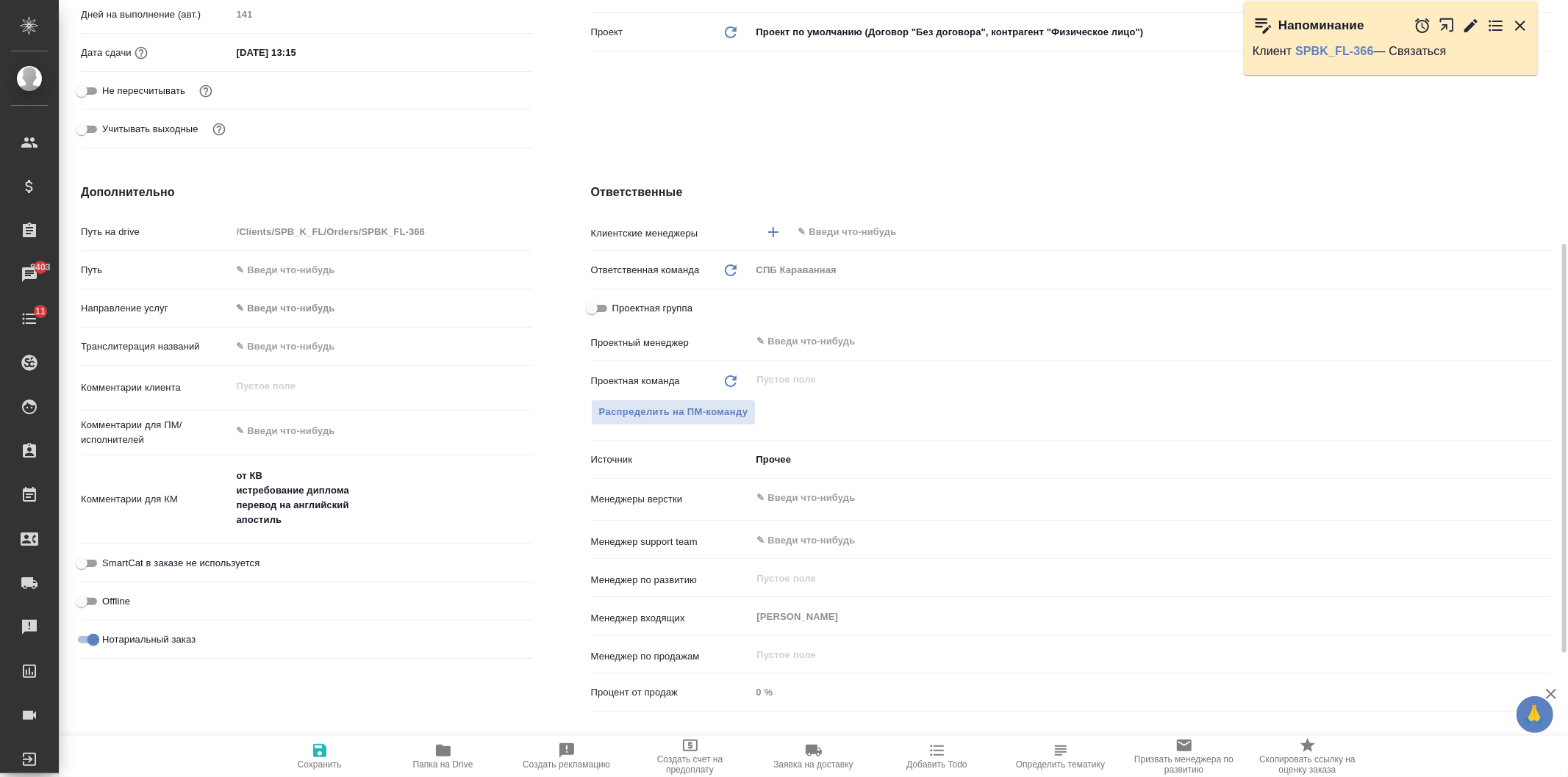
scroll to position [442, 0]
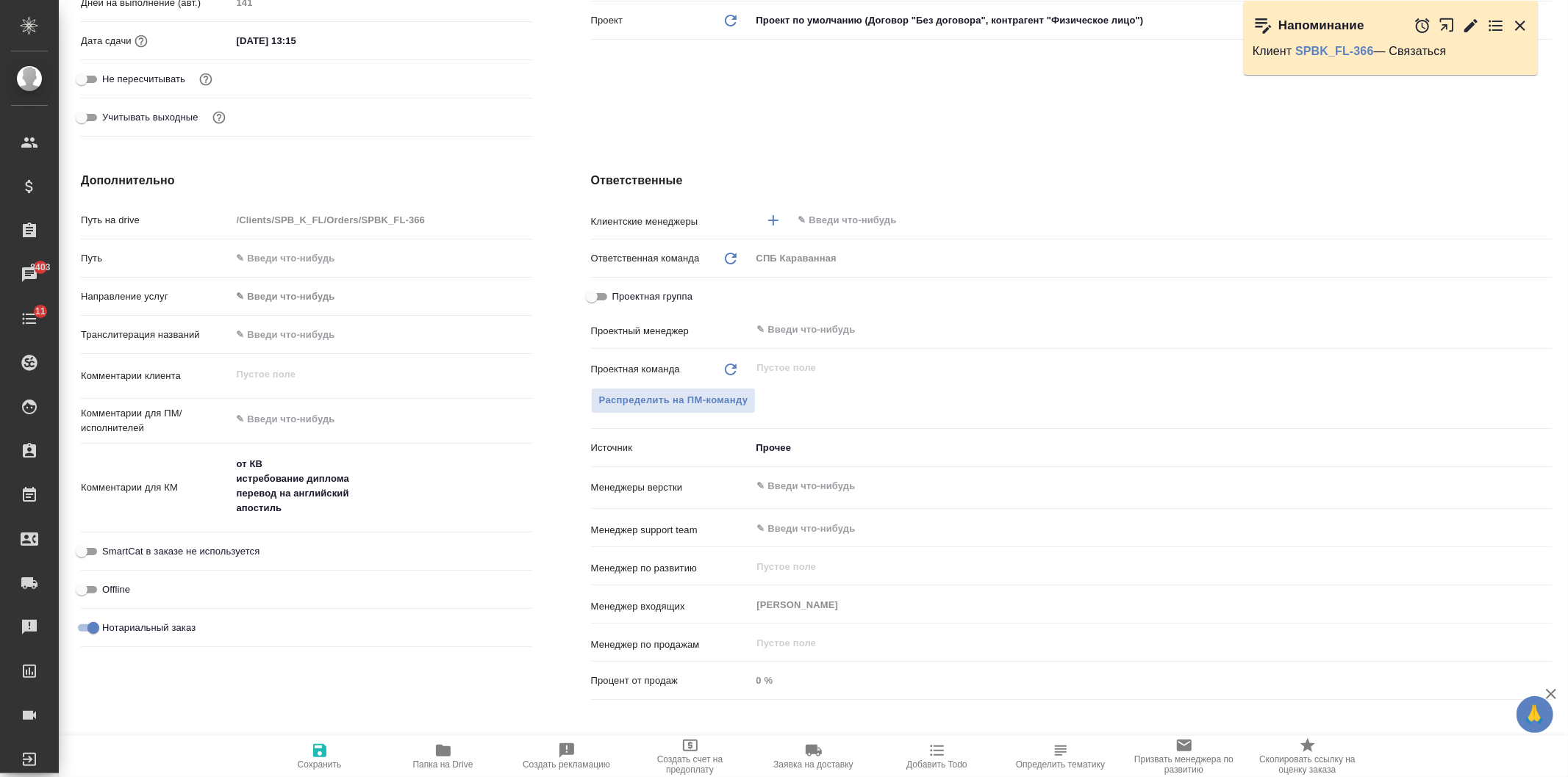
click at [311, 512] on textarea "от КВ истребование диплома перевод на английский апостиль" at bounding box center [381, 486] width 300 height 69
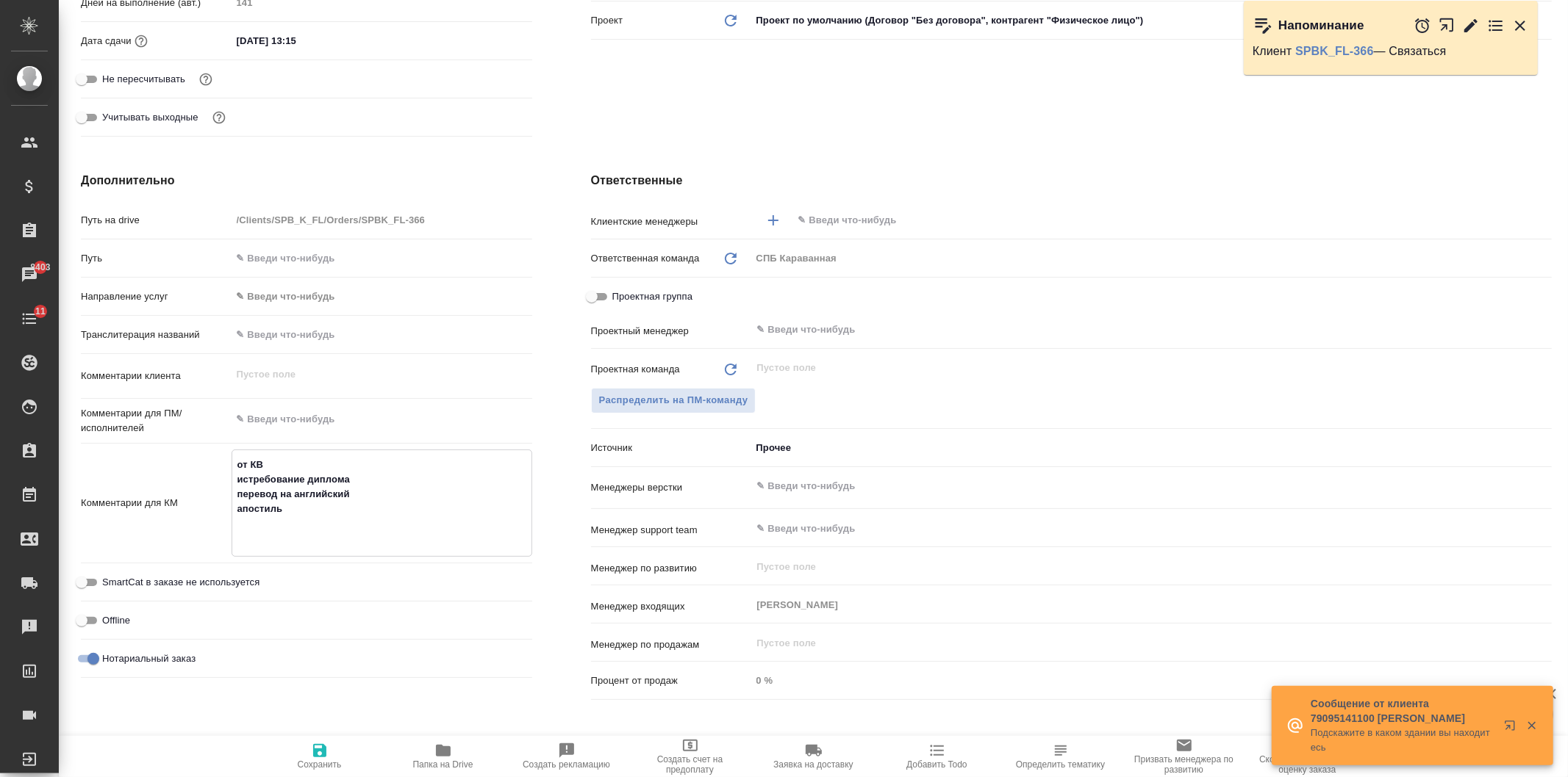
paste textarea "5. loremipsumdo sitametconse ad elitsed do eiu 2. TEMPO incidid 7. utlabor etdo…"
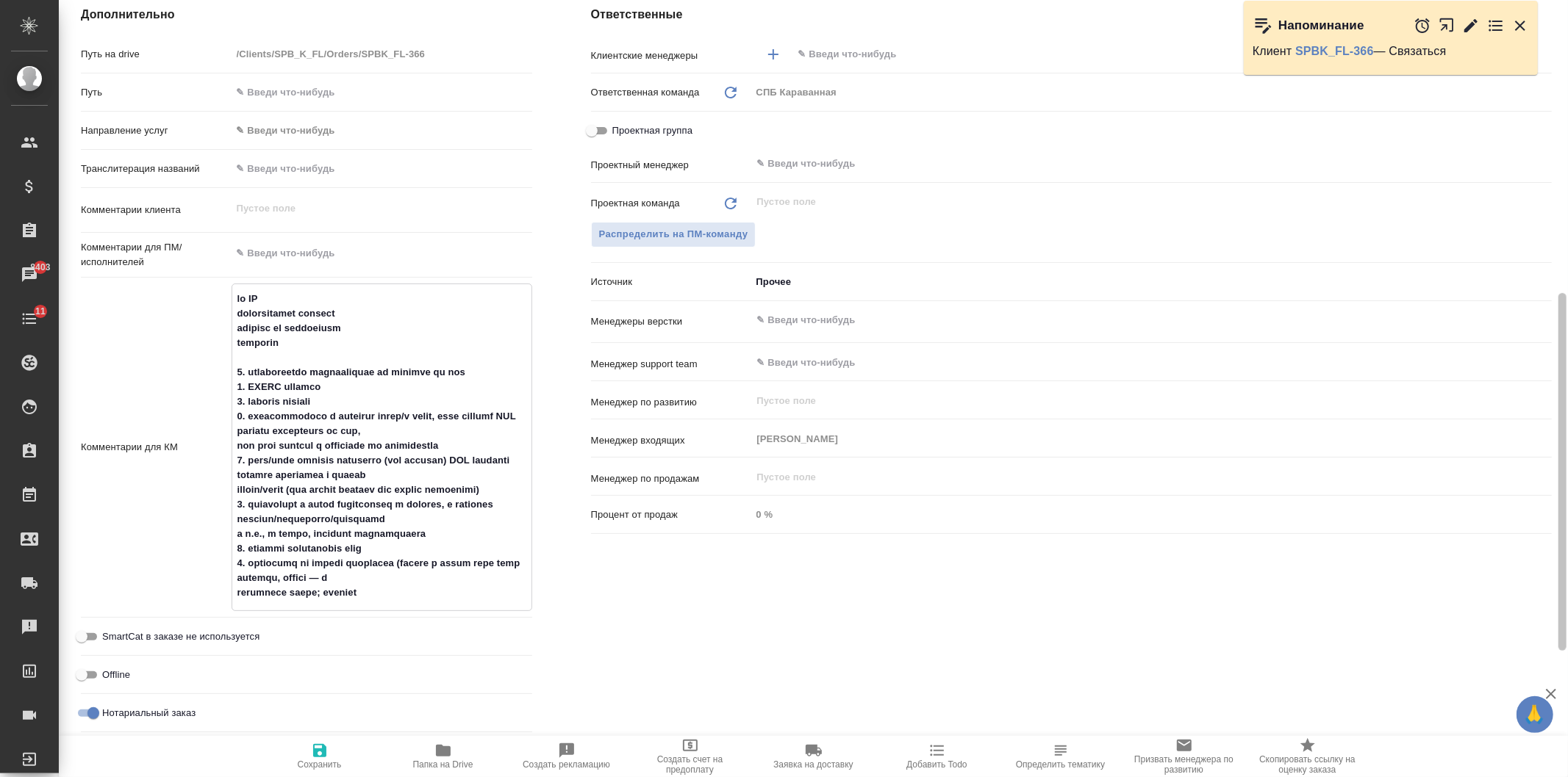
scroll to position [619, 0]
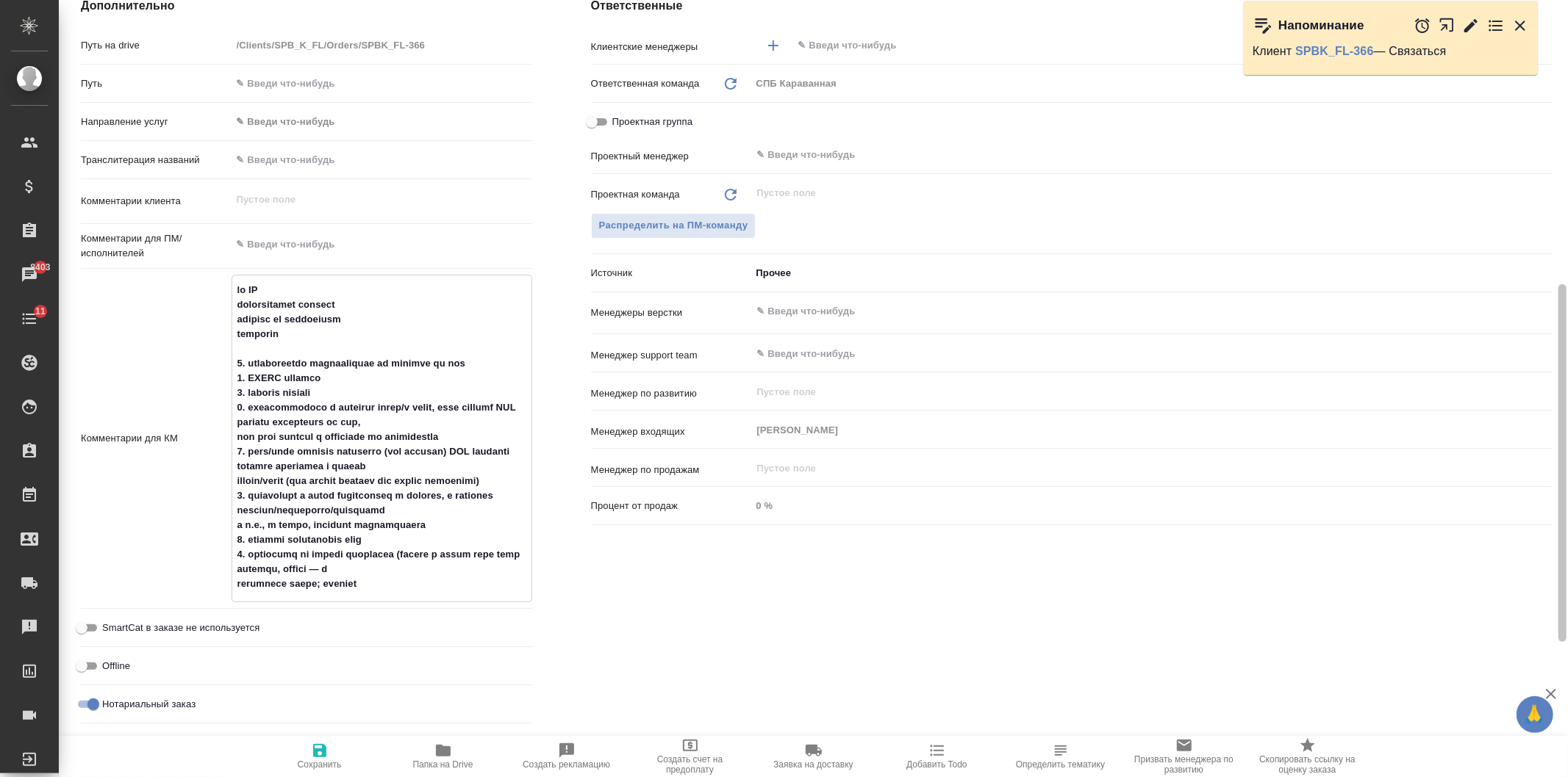
drag, startPoint x: 1552, startPoint y: 501, endPoint x: 848, endPoint y: 661, distance: 722.0
click at [1567, 593] on div "SPBK_FL-366 Создан new Срочный urgent Кратко детали заказа Ответственная команд…" at bounding box center [814, 388] width 1509 height 777
click at [393, 590] on textarea at bounding box center [381, 435] width 299 height 319
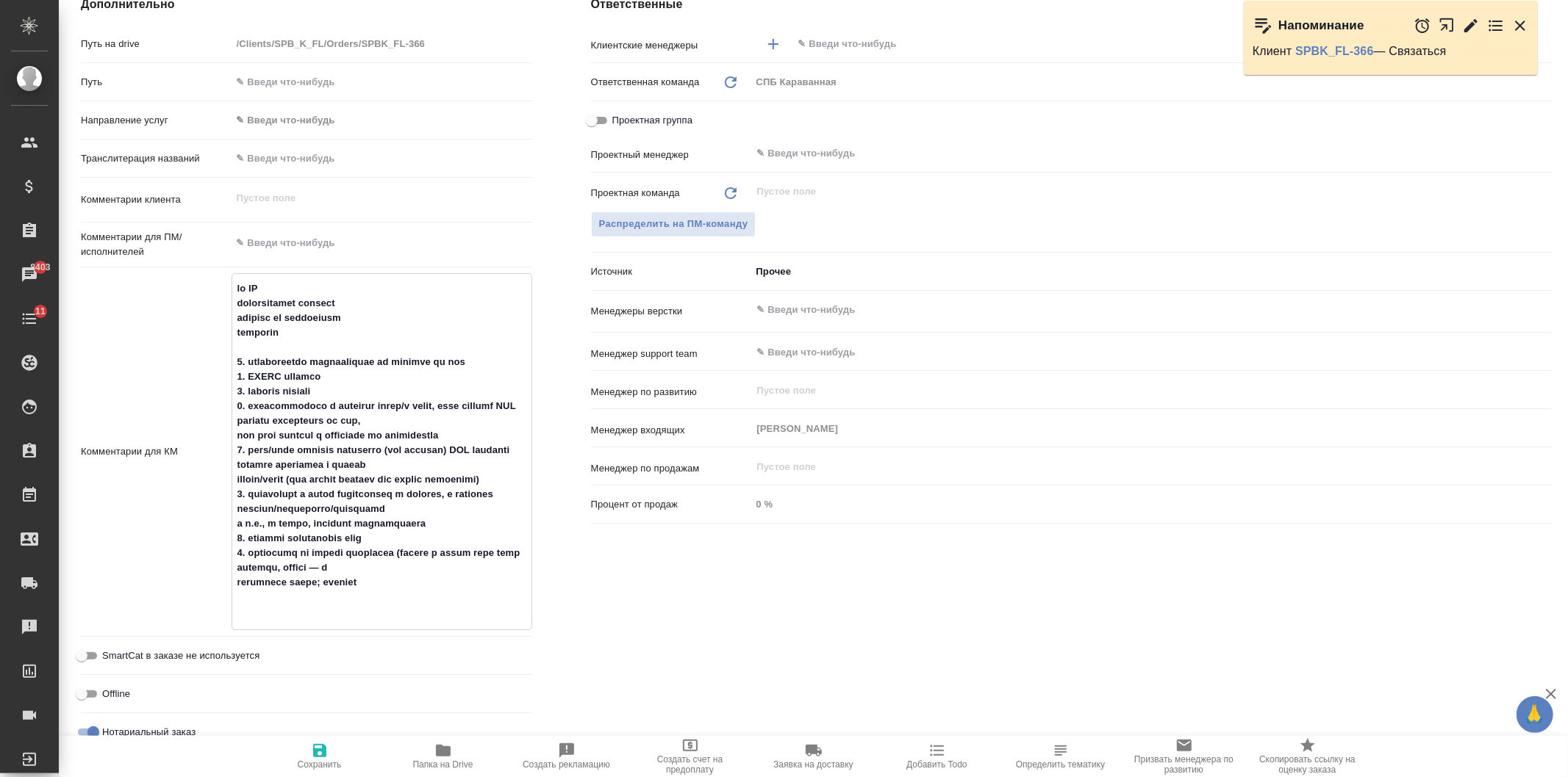
click at [322, 455] on textarea at bounding box center [381, 450] width 299 height 348
click at [322, 475] on textarea at bounding box center [381, 450] width 299 height 348
click at [346, 500] on textarea at bounding box center [381, 450] width 299 height 348
click at [373, 531] on textarea at bounding box center [381, 450] width 299 height 348
click at [280, 617] on textarea at bounding box center [381, 450] width 299 height 348
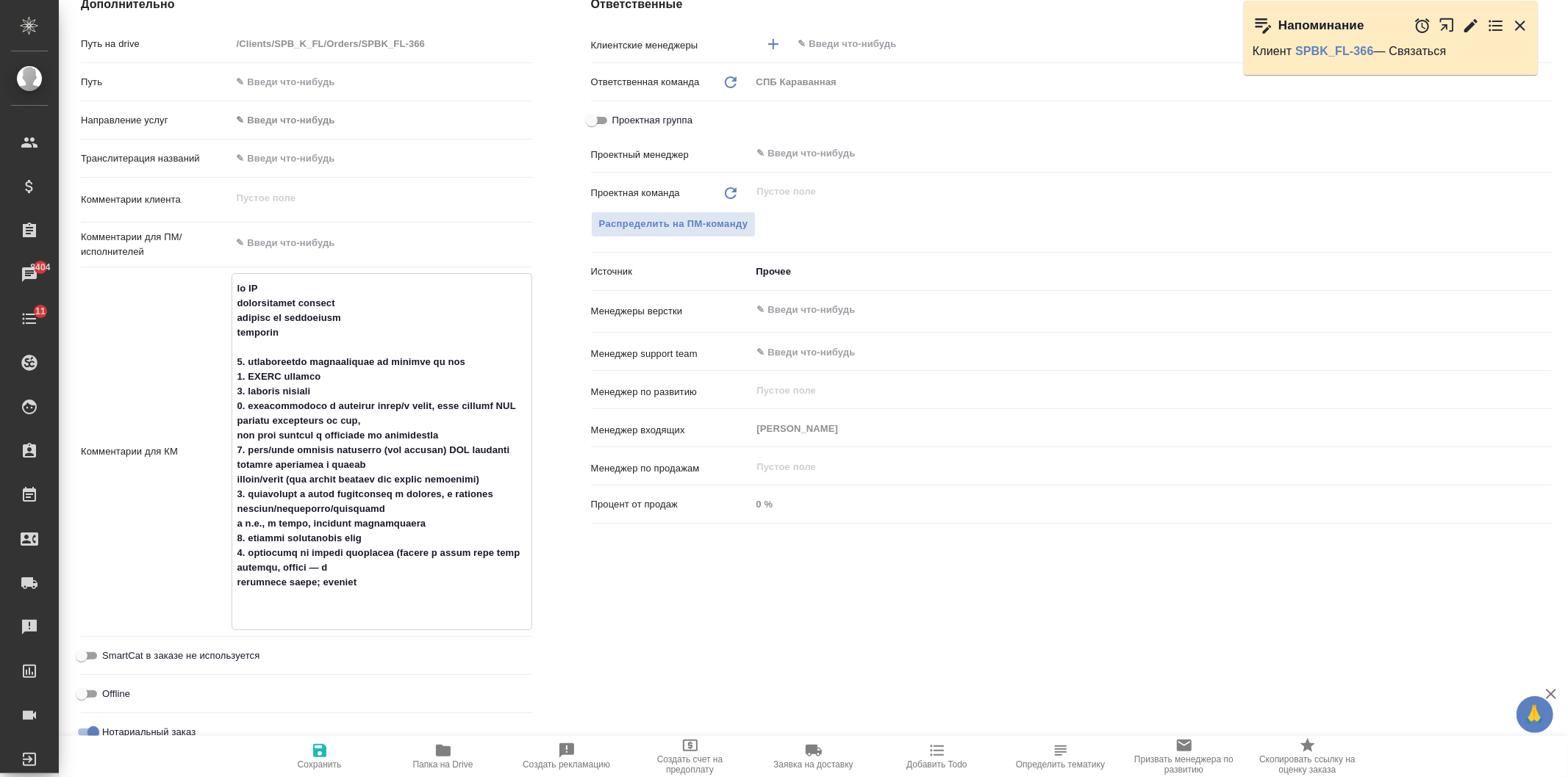
click at [273, 612] on textarea at bounding box center [381, 450] width 299 height 348
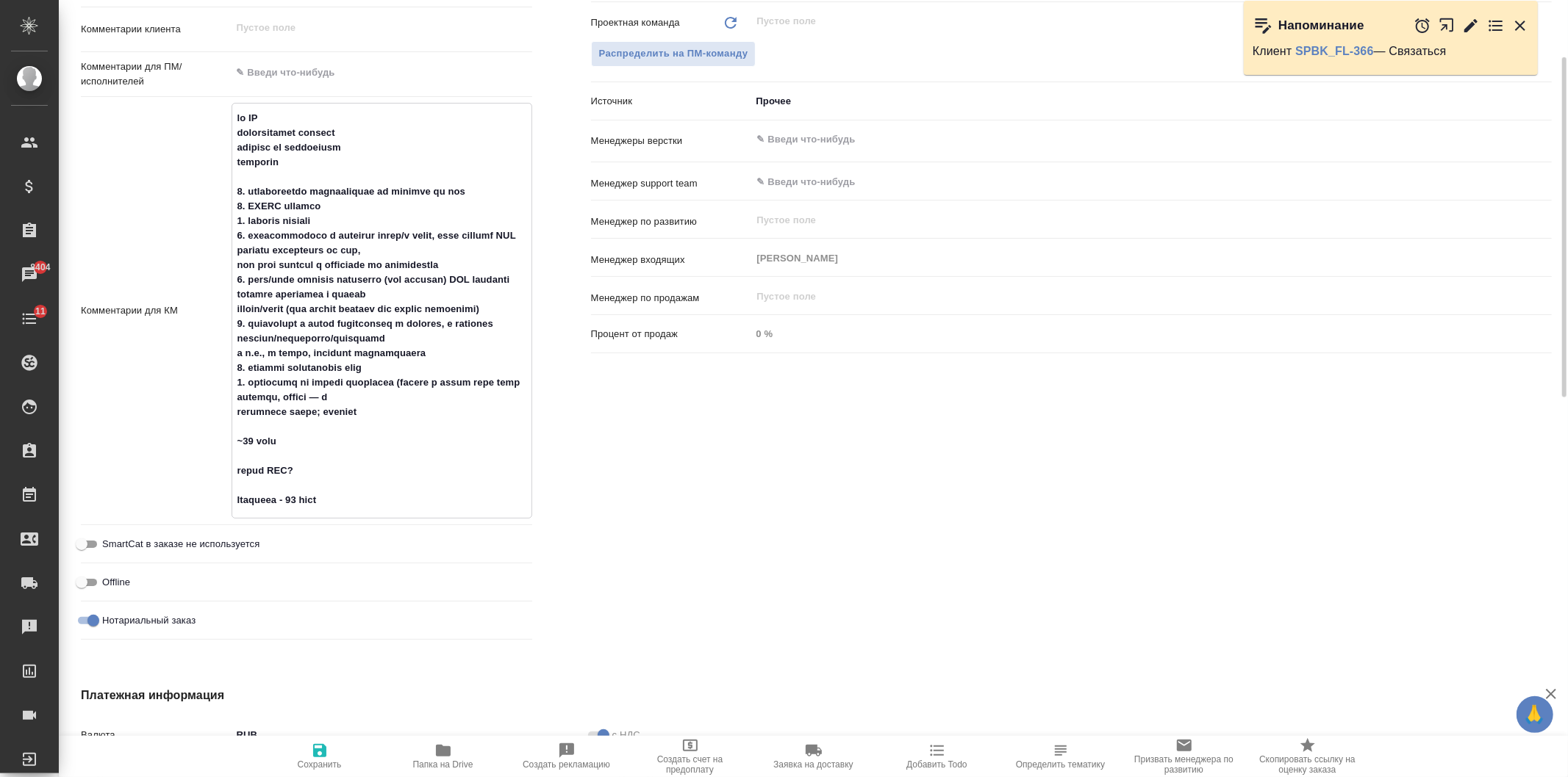
scroll to position [0, 0]
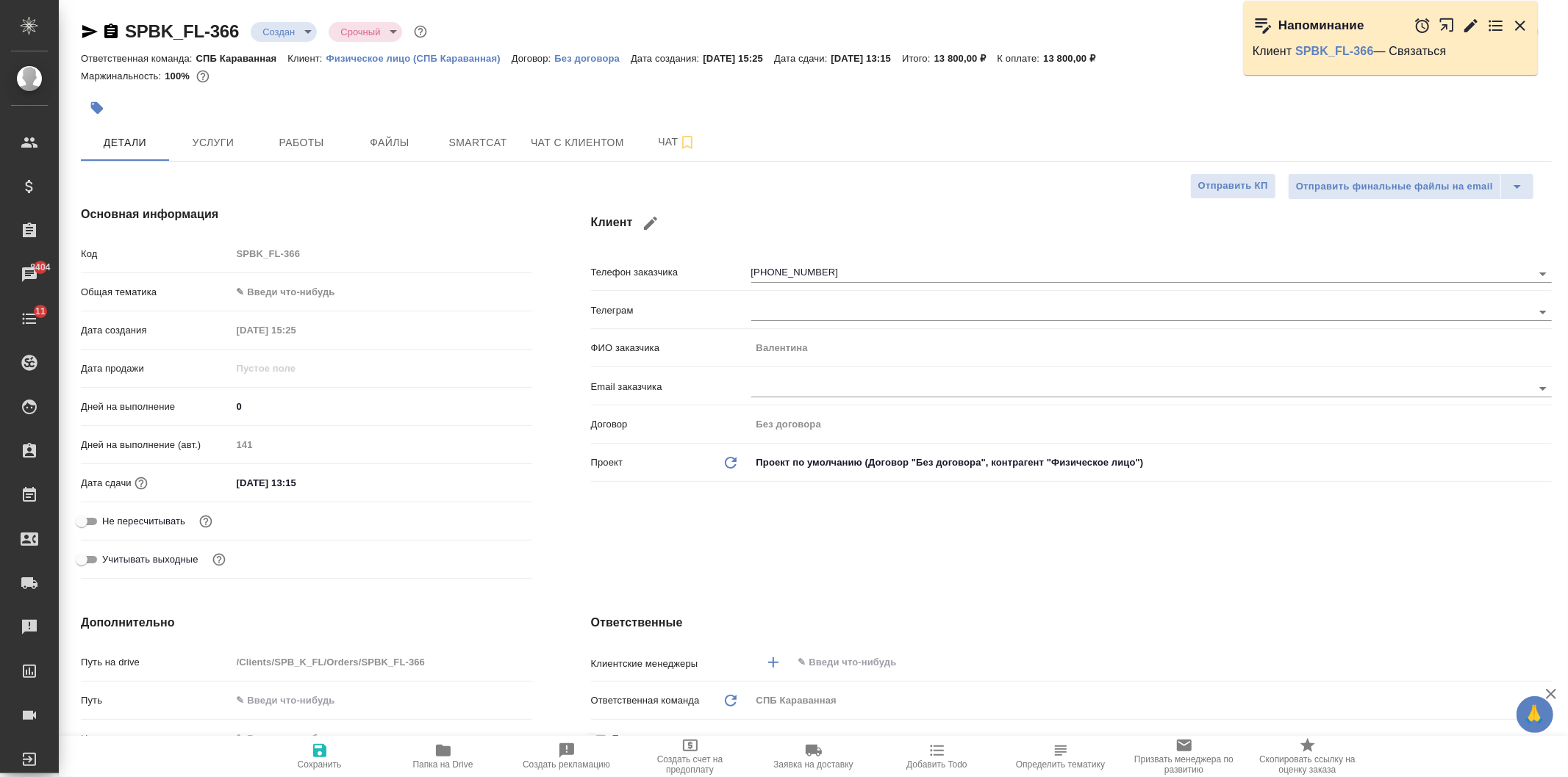
type textarea "lo IP dolorsitamet consect adipisc el seddoeiusm temporin 2. utlaboreetdo magna…"
click at [310, 759] on span "Сохранить" at bounding box center [319, 764] width 44 height 10
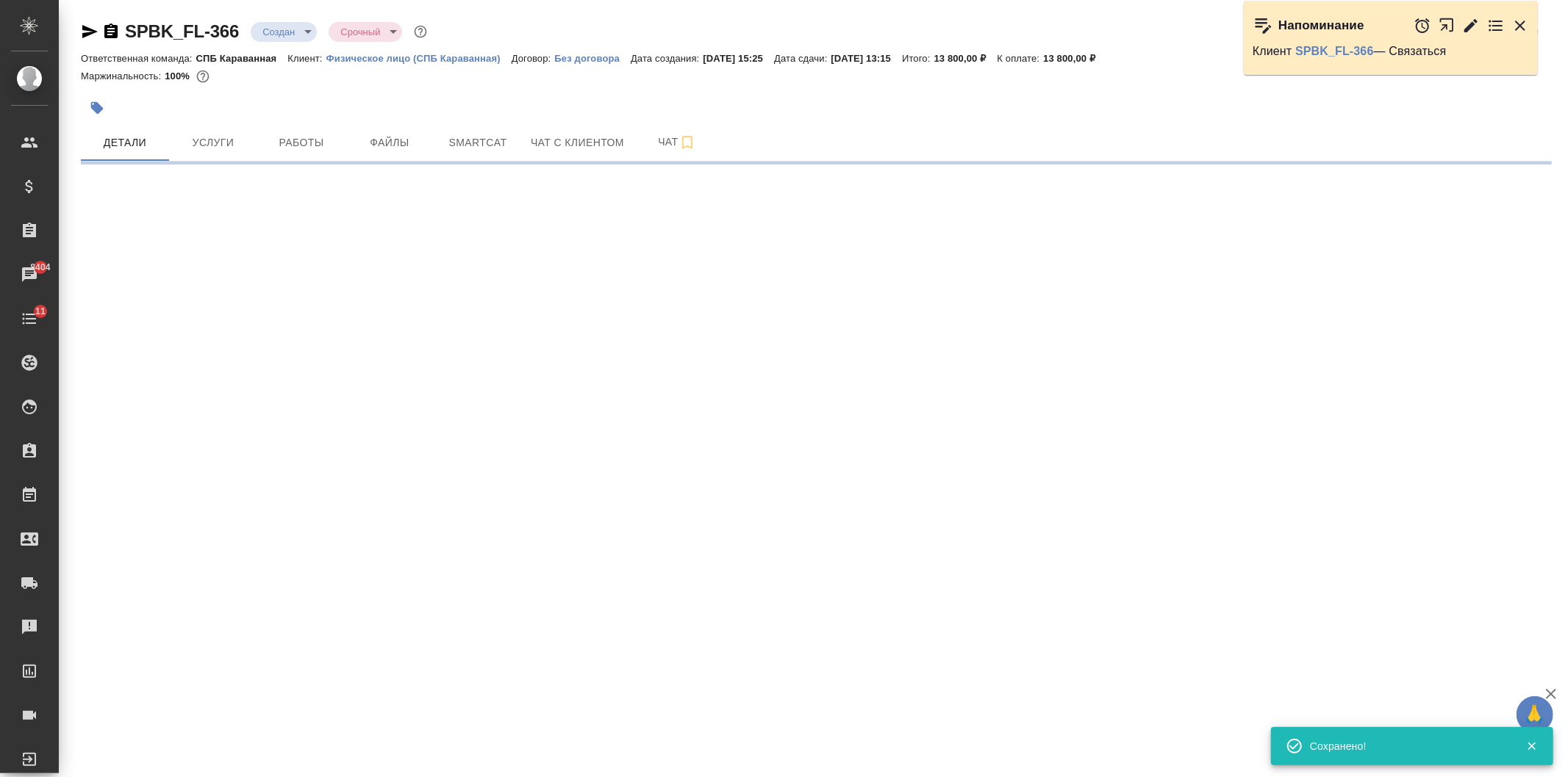
select select "RU"
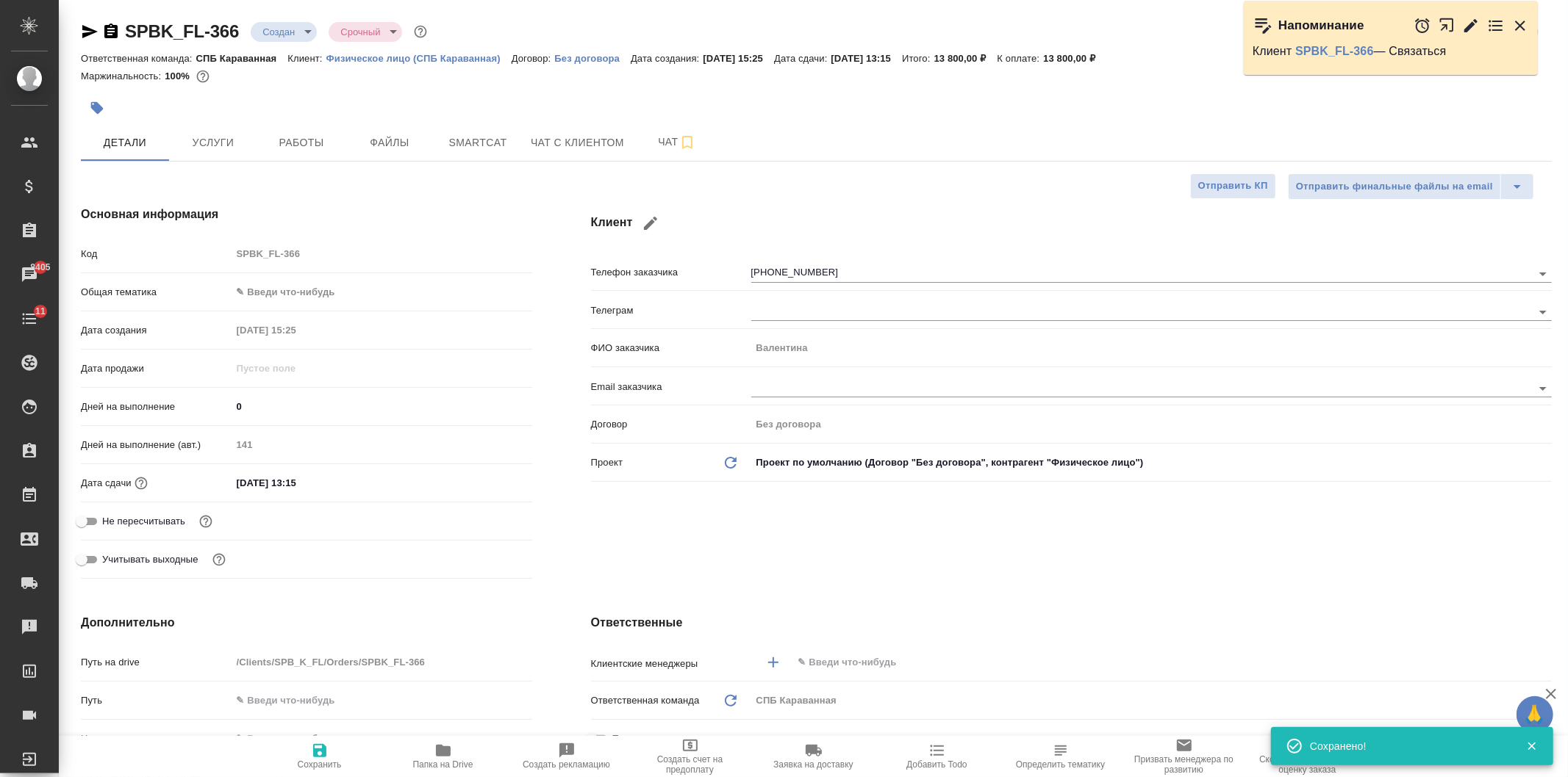
type textarea "x"
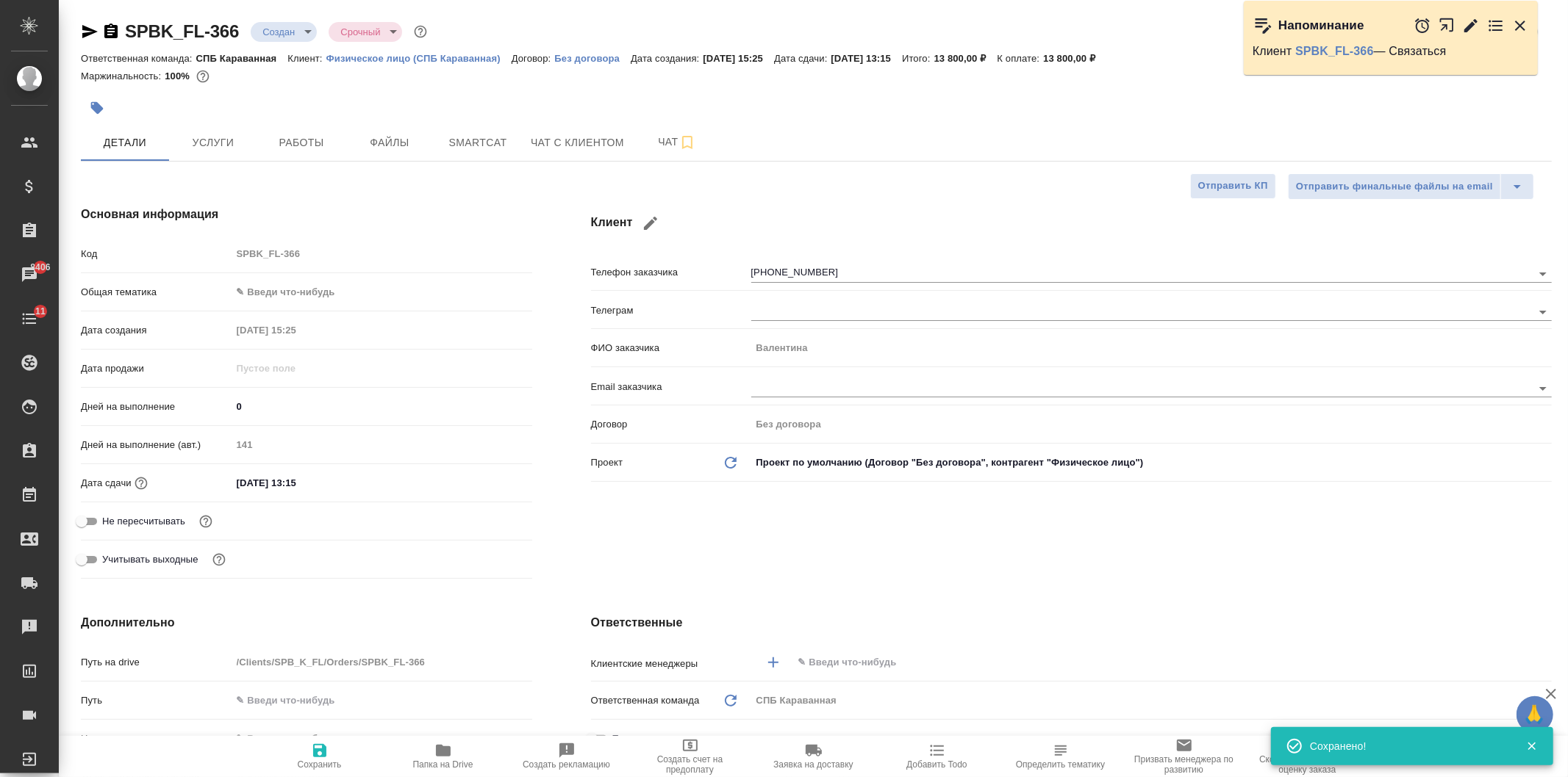
type textarea "x"
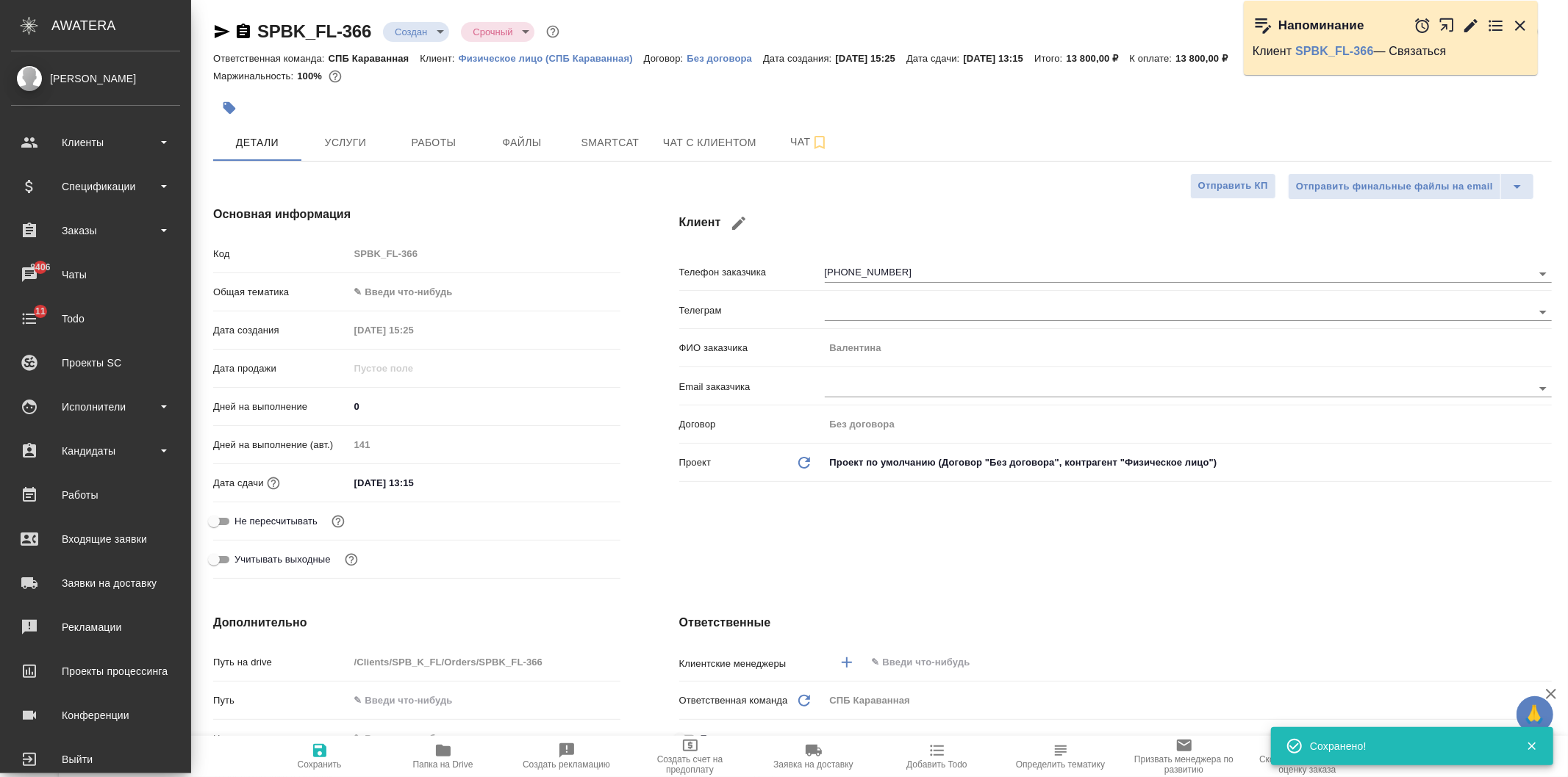
type textarea "x"
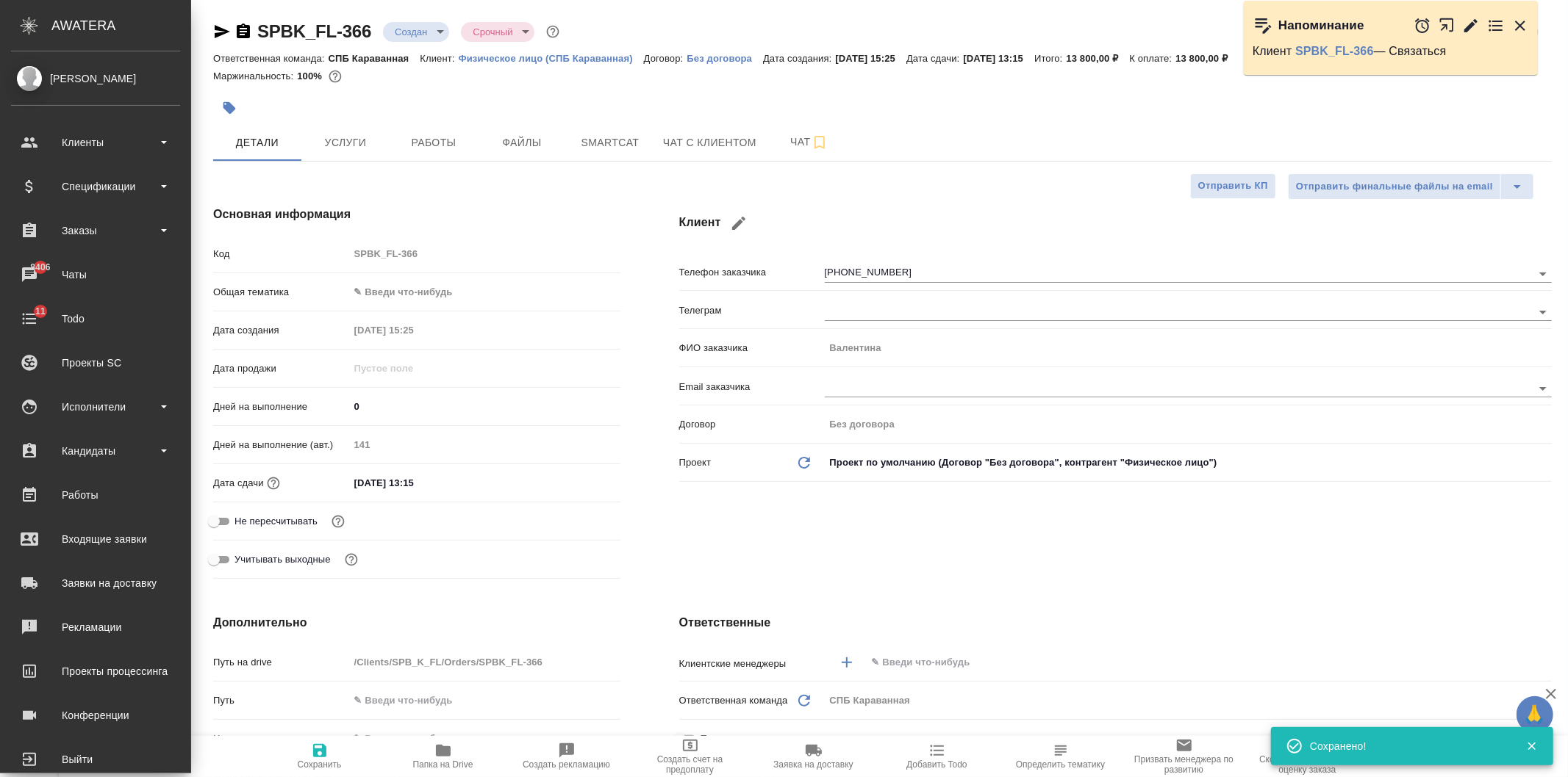
type textarea "x"
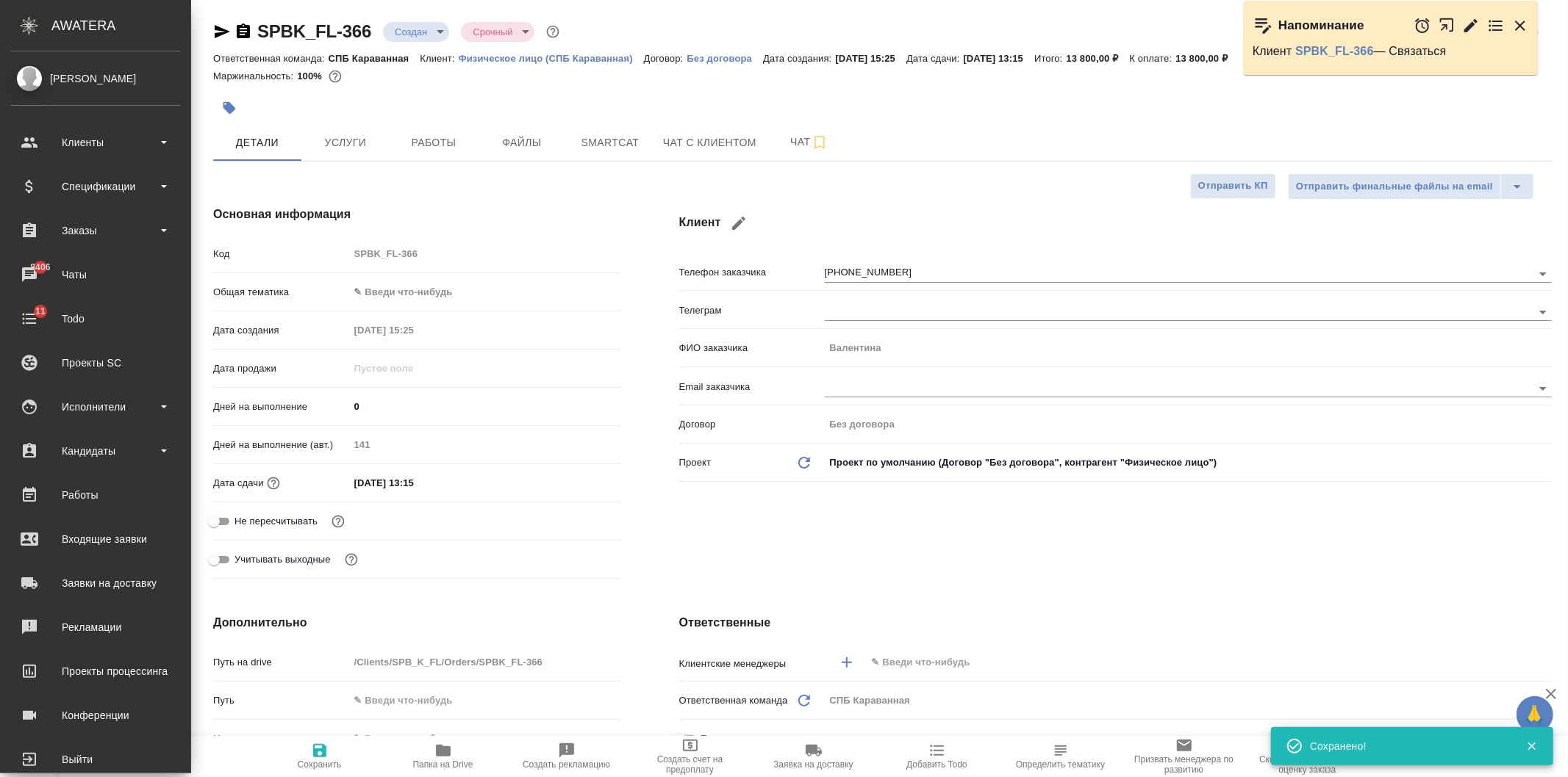
type textarea "x"
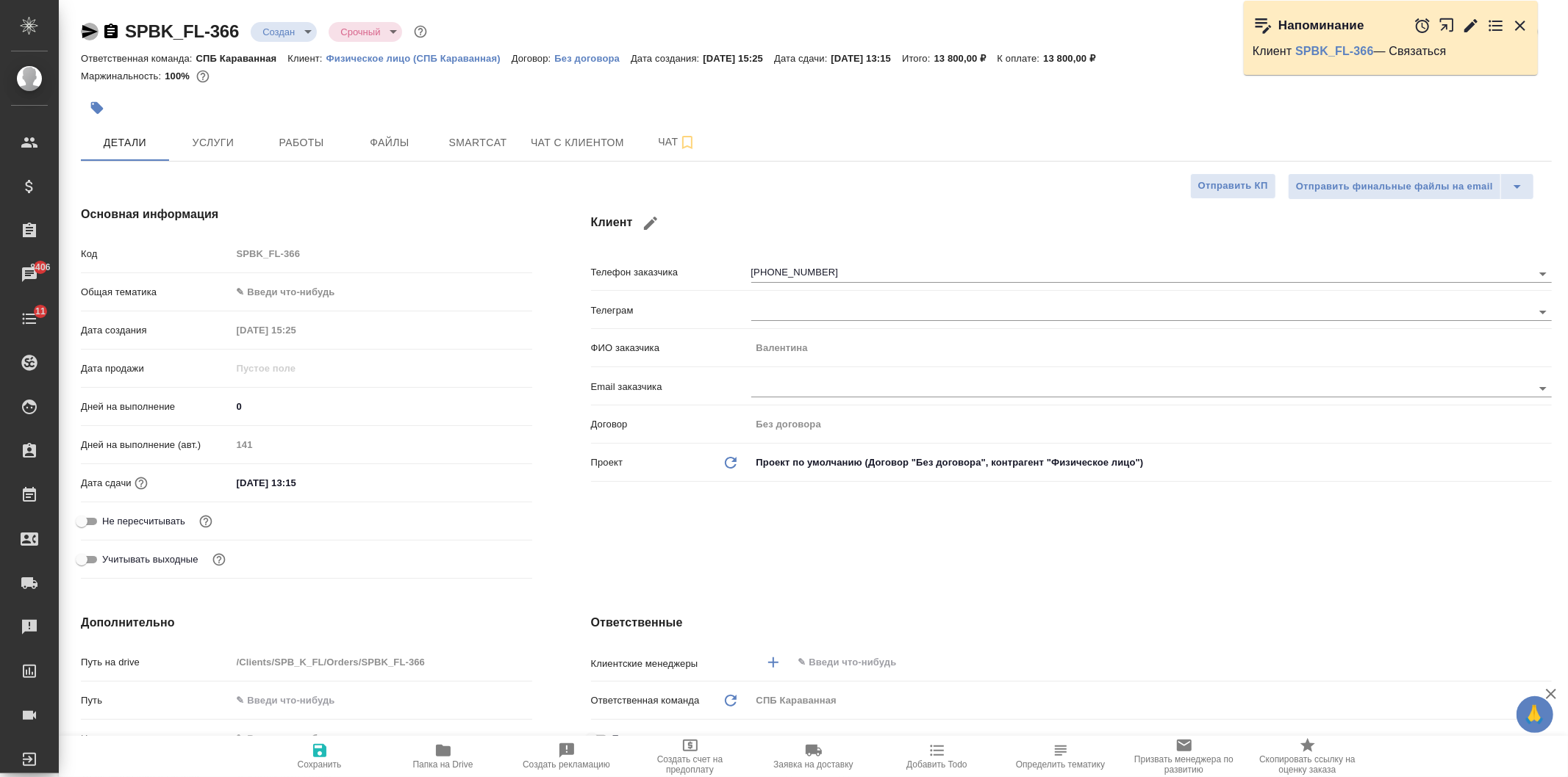
click at [93, 28] on icon "button" at bounding box center [89, 31] width 18 height 18
type textarea "x"
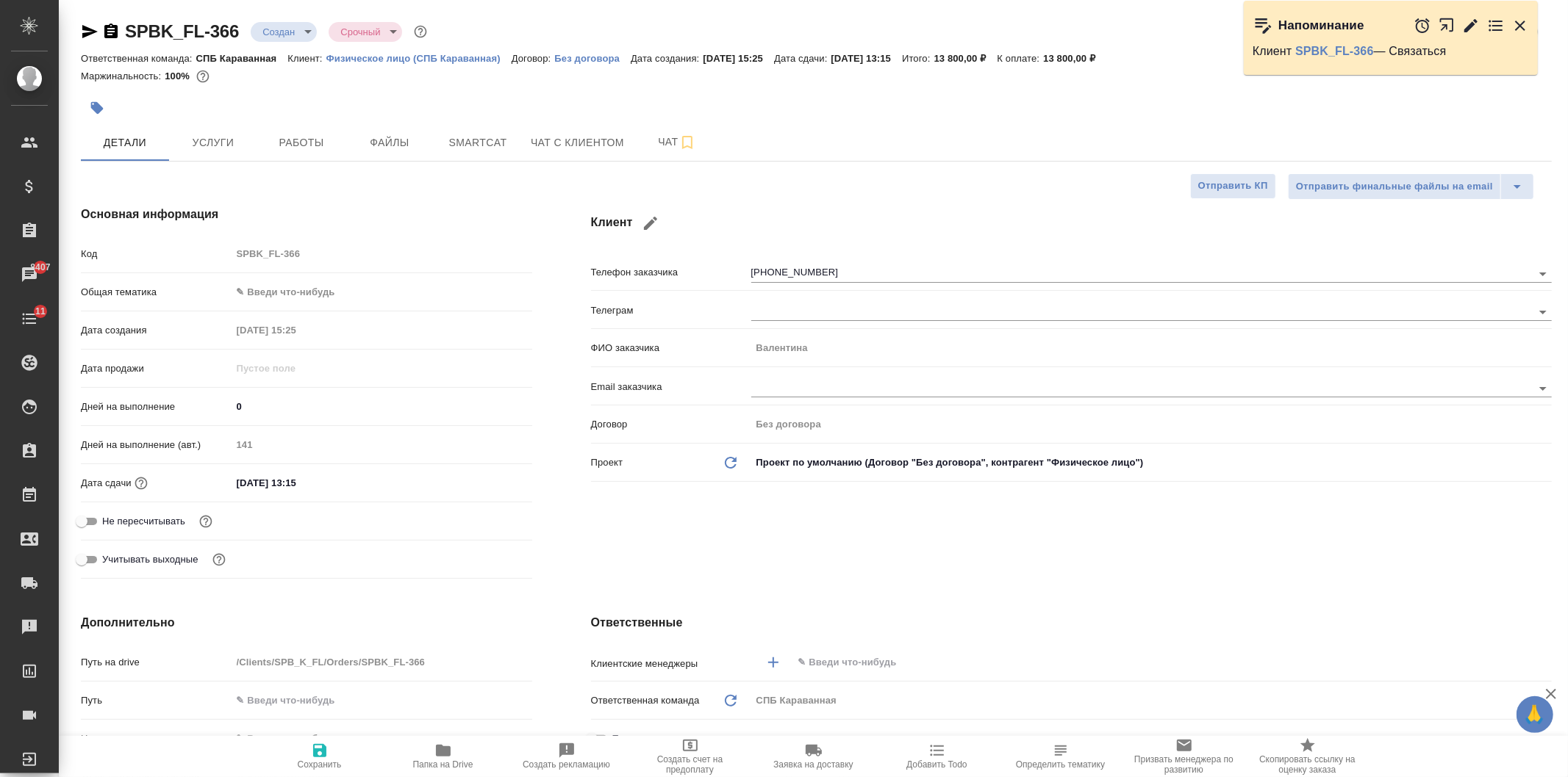
type textarea "x"
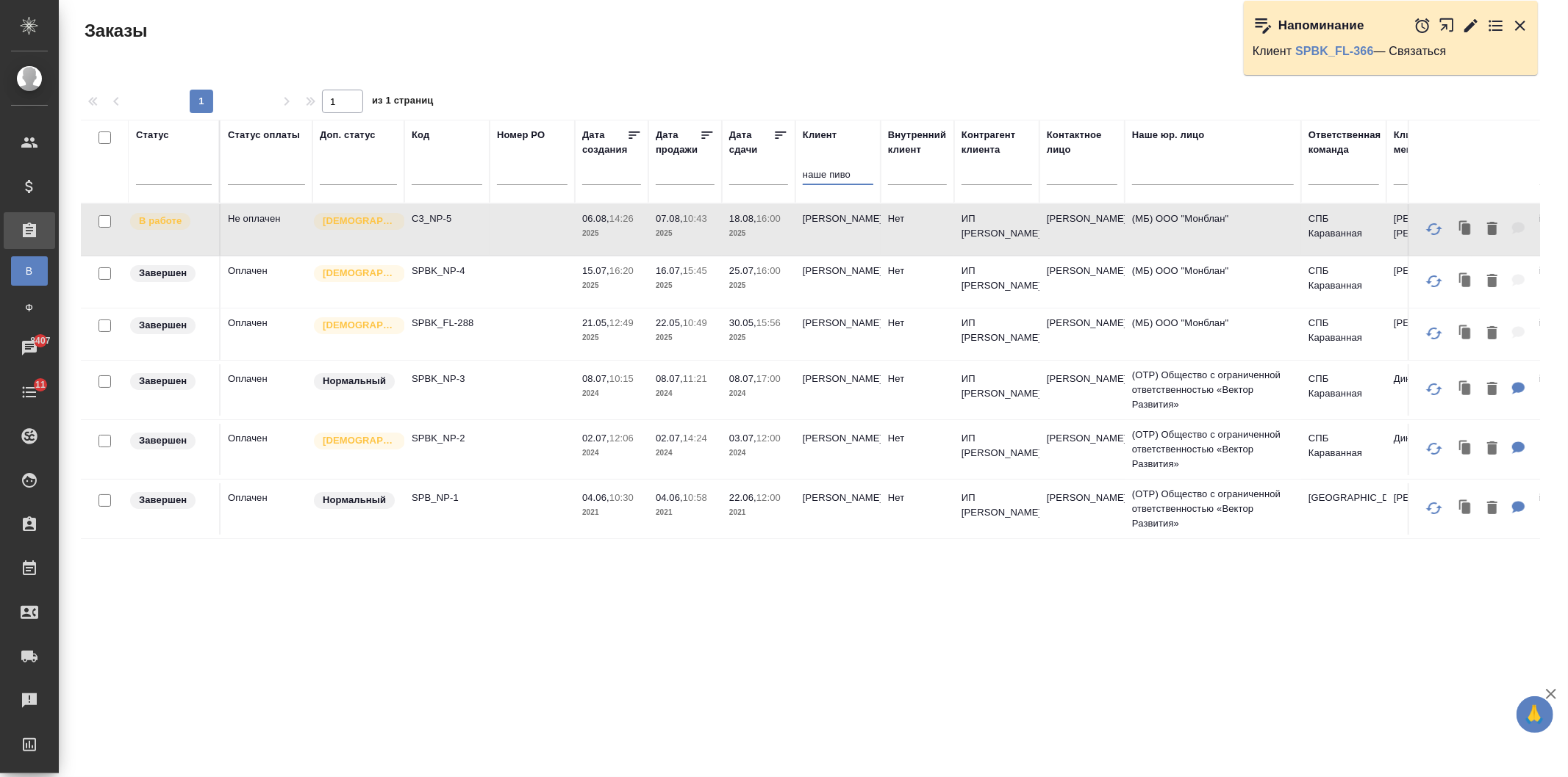
drag, startPoint x: 864, startPoint y: 172, endPoint x: 742, endPoint y: 170, distance: 122.0
click at [742, 170] on tr "Статус Статус оплаты Доп. статус Код Номер PO Дата создания Дата продажи Дата с…" at bounding box center [1311, 161] width 2461 height 84
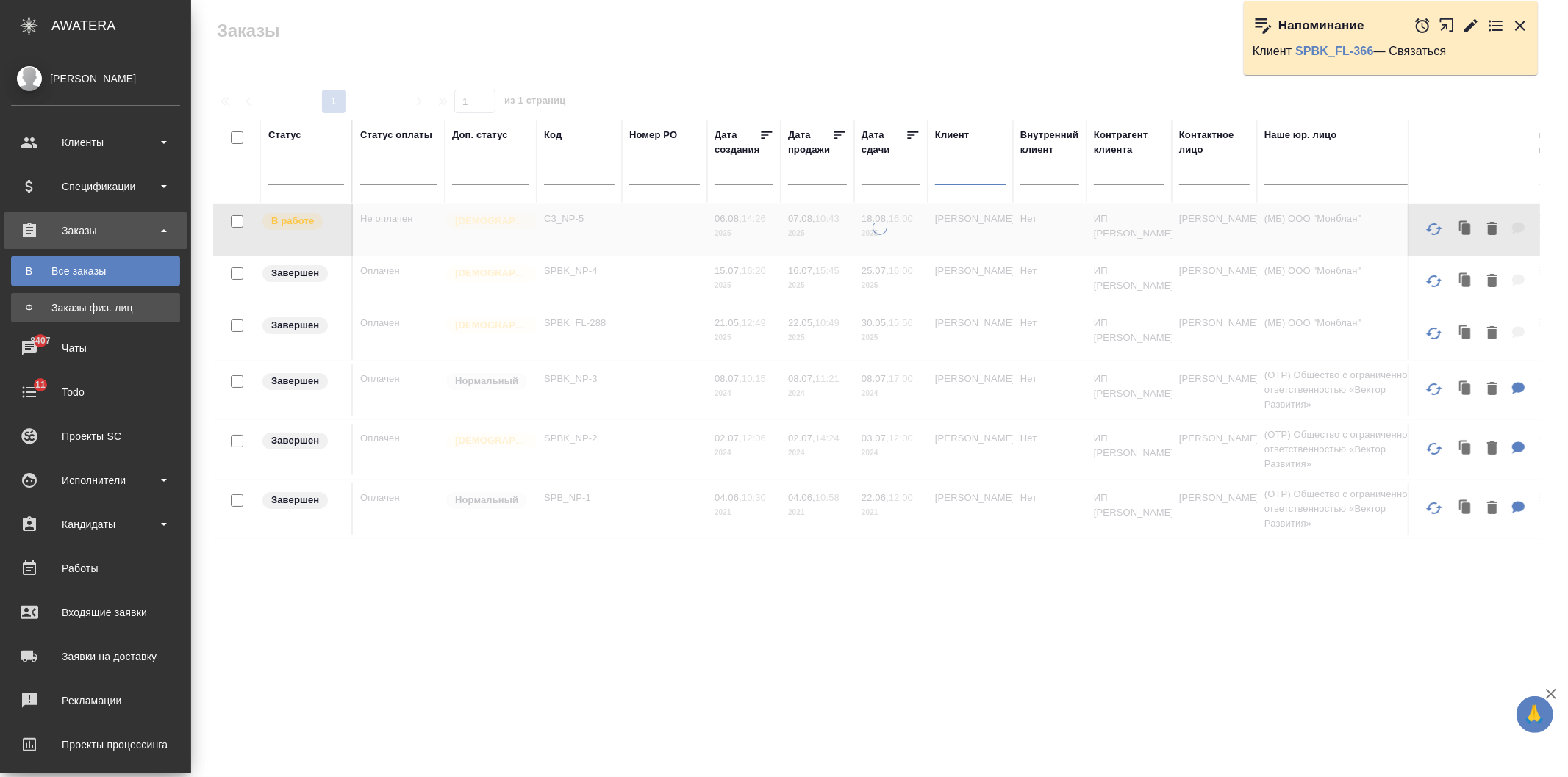
click at [128, 302] on div "Заказы физ. лиц" at bounding box center [95, 307] width 154 height 15
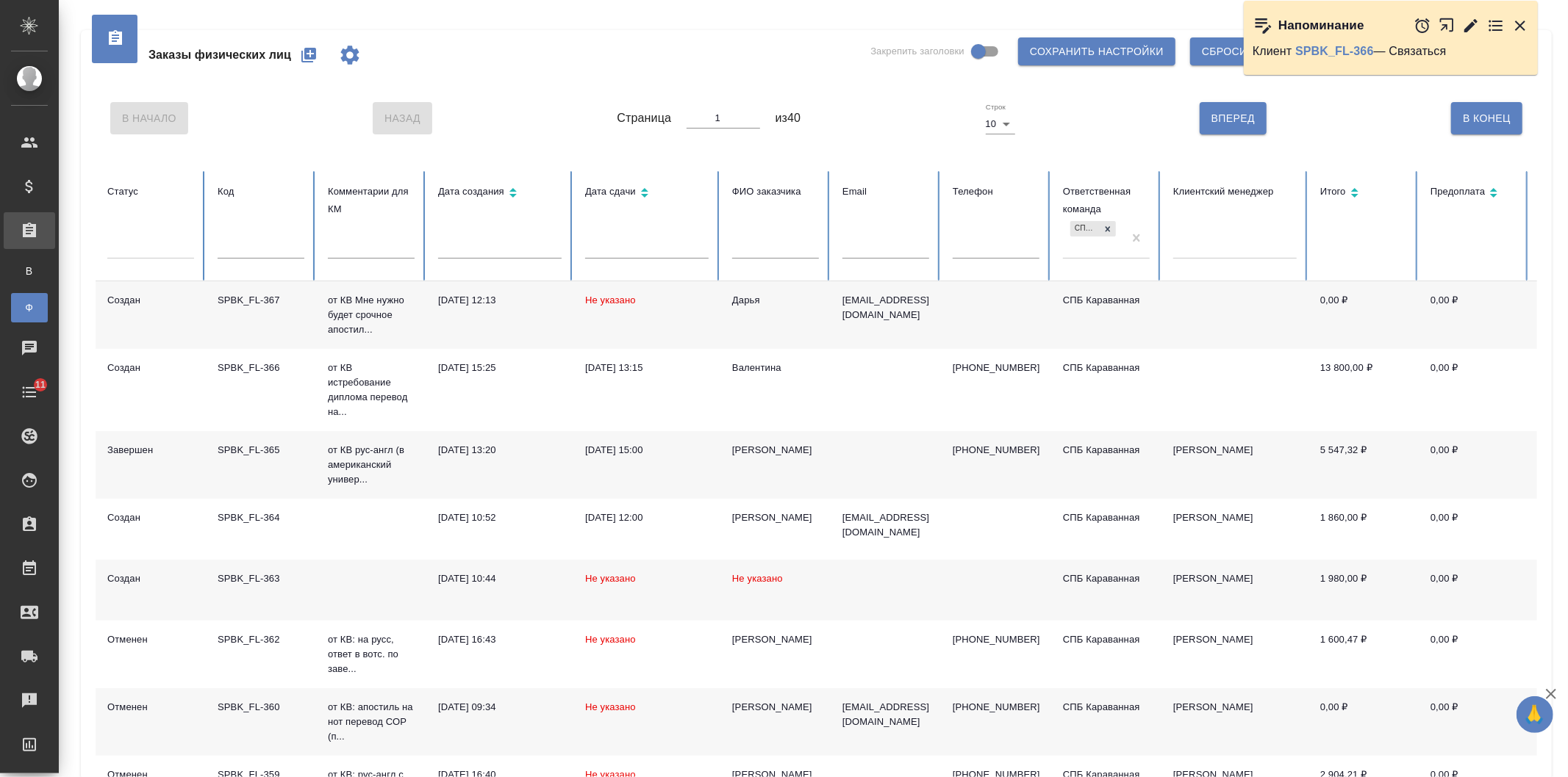
click at [554, 468] on td "[DATE] 13:20" at bounding box center [499, 465] width 147 height 68
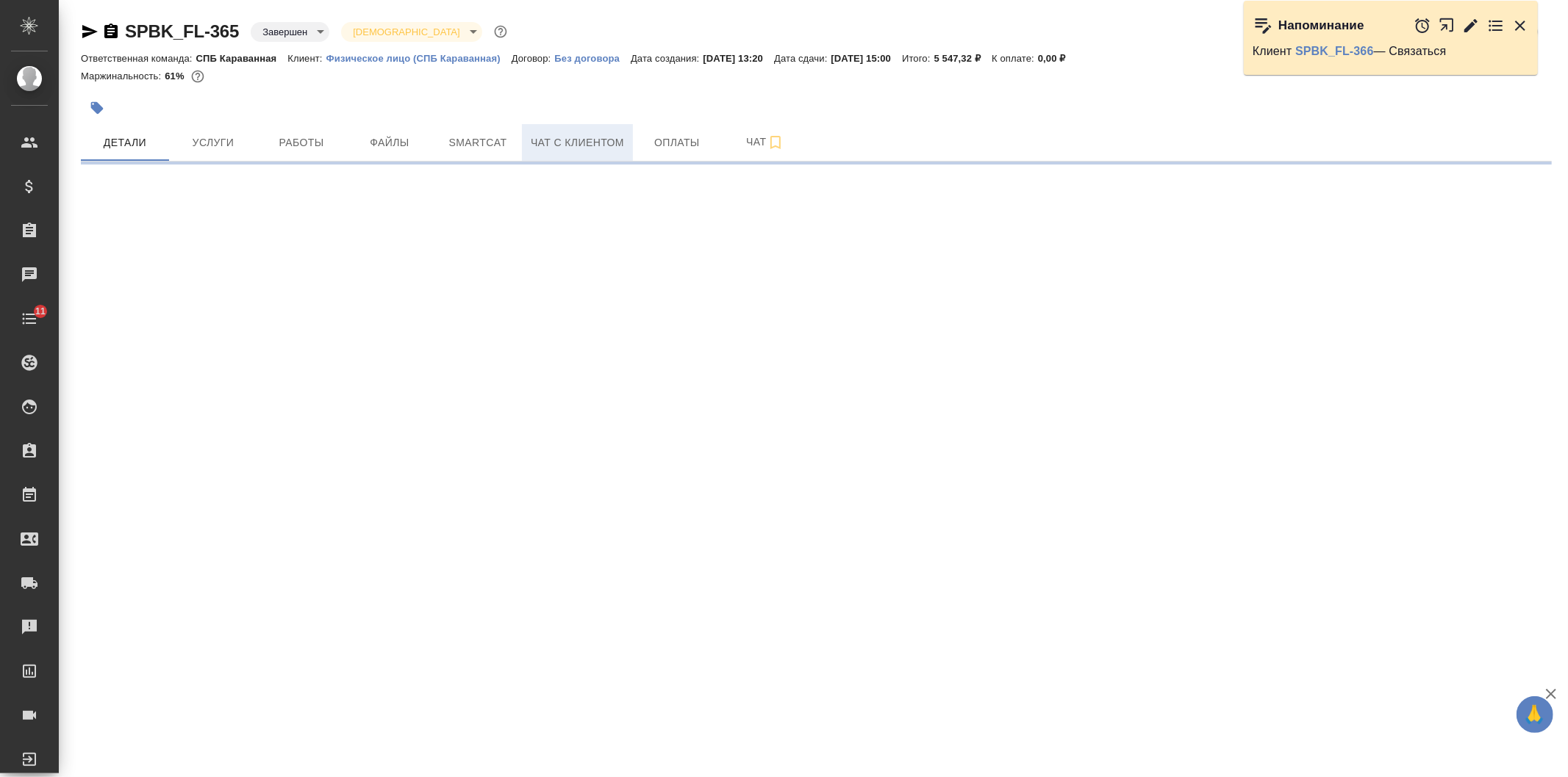
select select "RU"
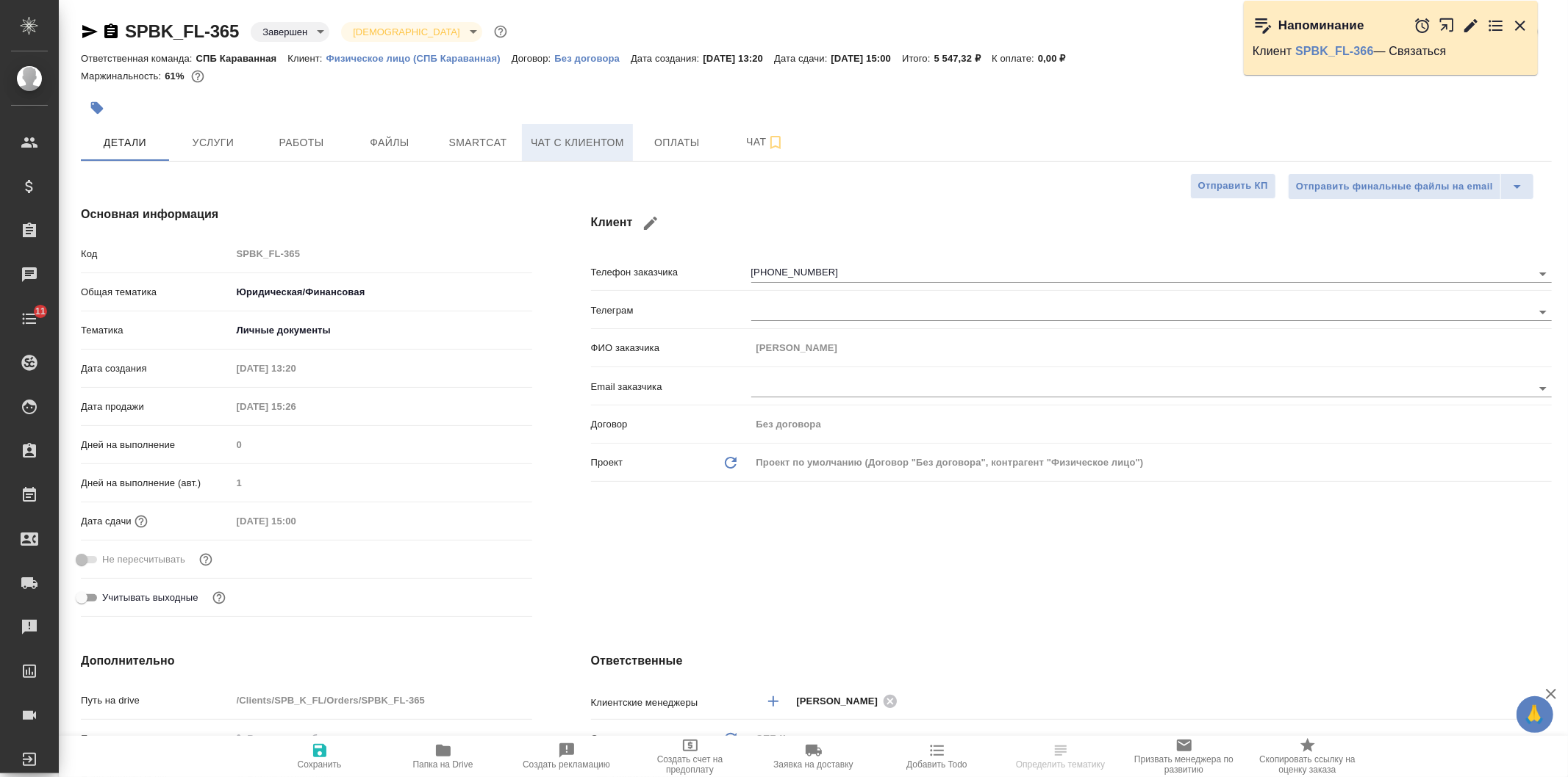
type textarea "x"
click at [584, 144] on span "Чат с клиентом" at bounding box center [577, 143] width 93 height 18
type textarea "x"
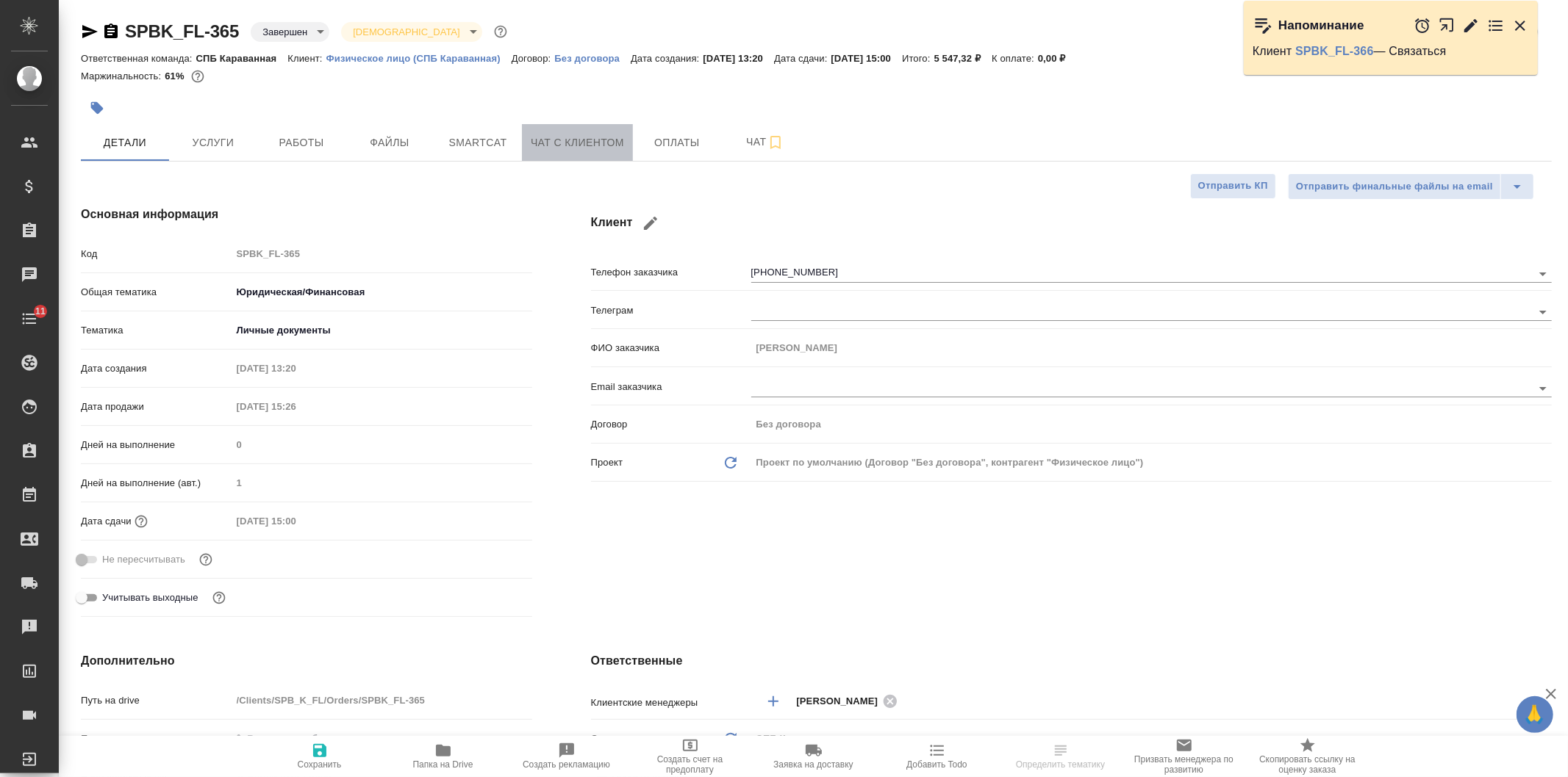
type textarea "x"
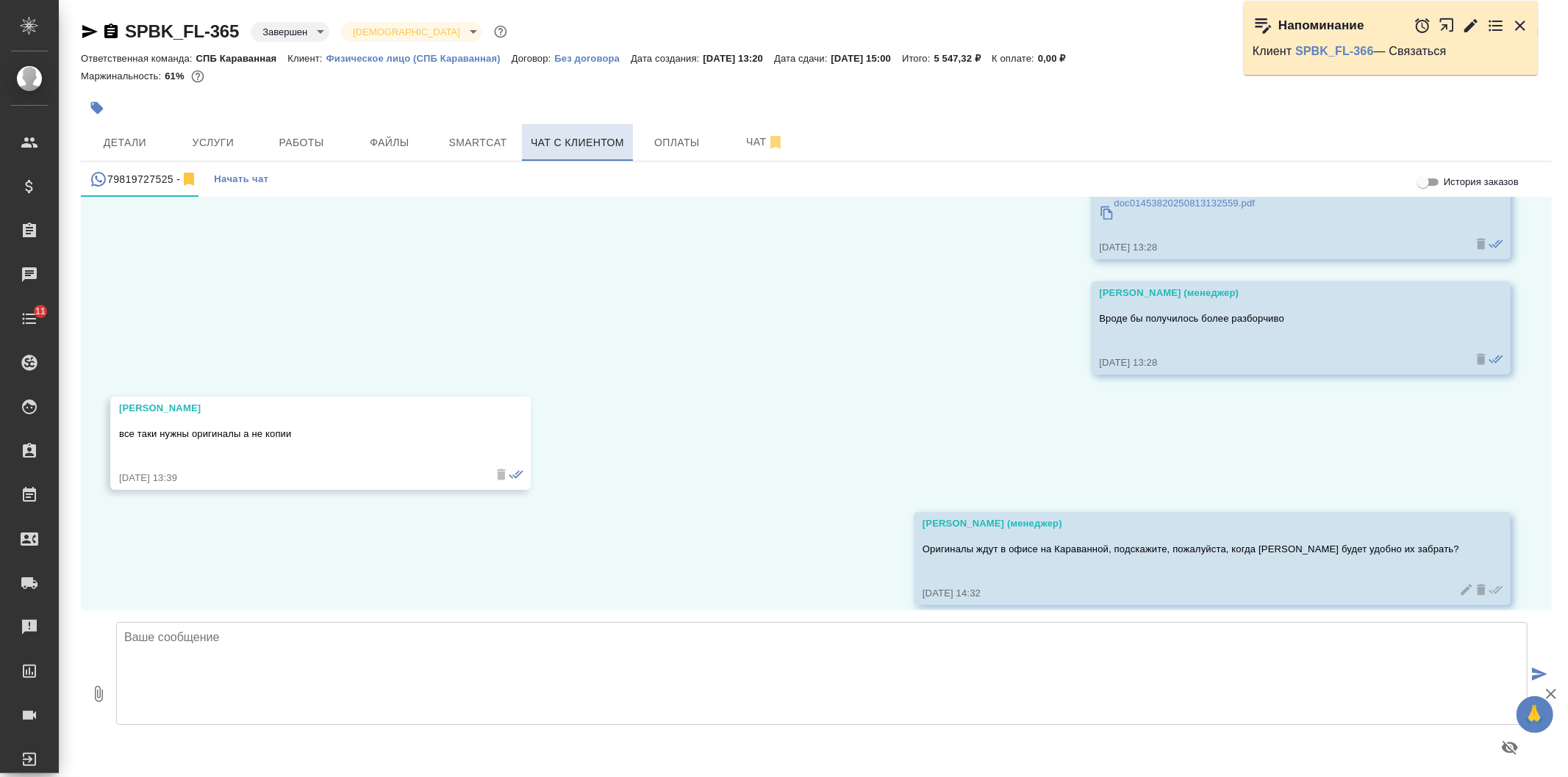
scroll to position [5267, 0]
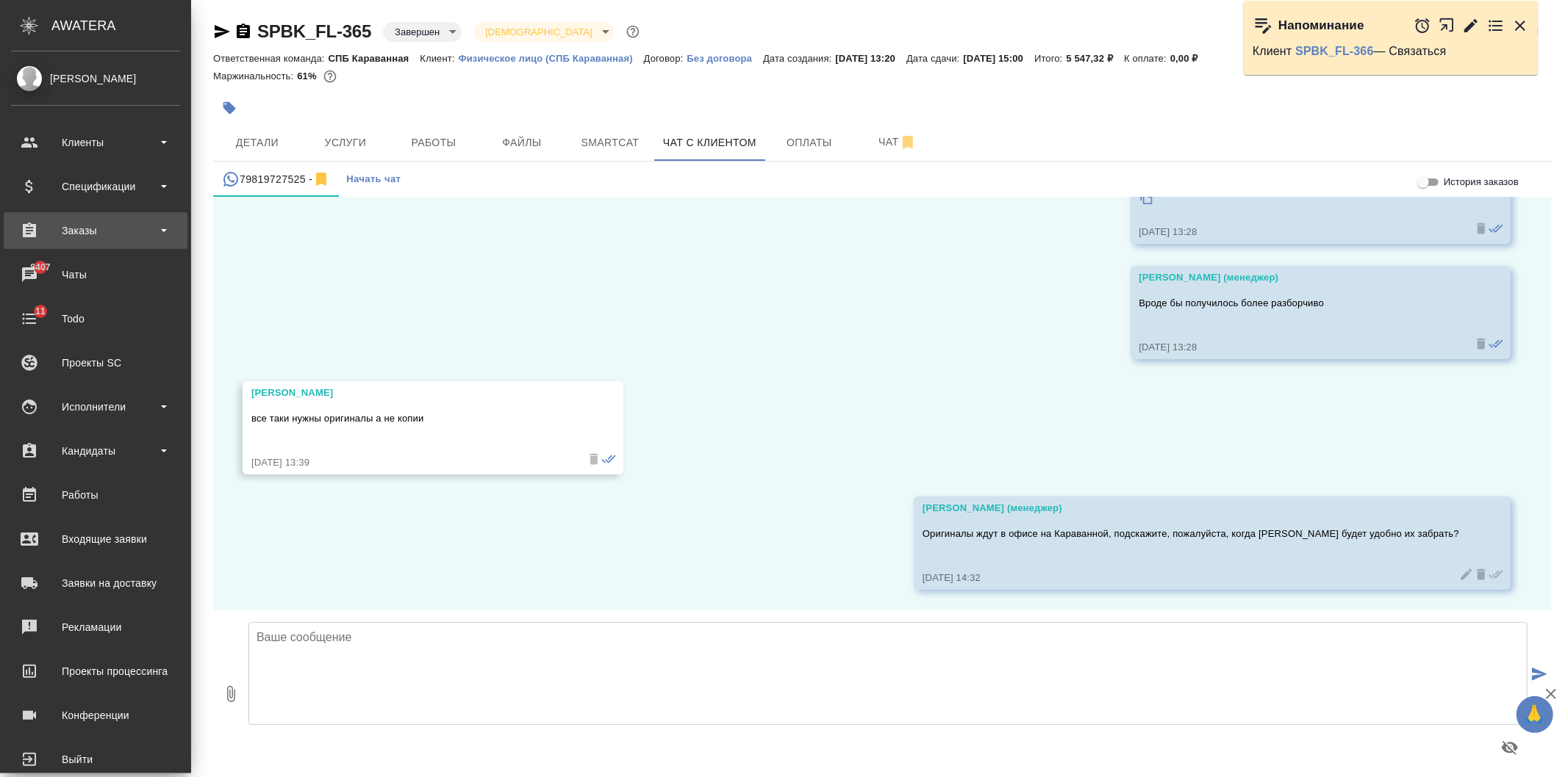
click at [93, 235] on div "Заказы" at bounding box center [95, 230] width 169 height 22
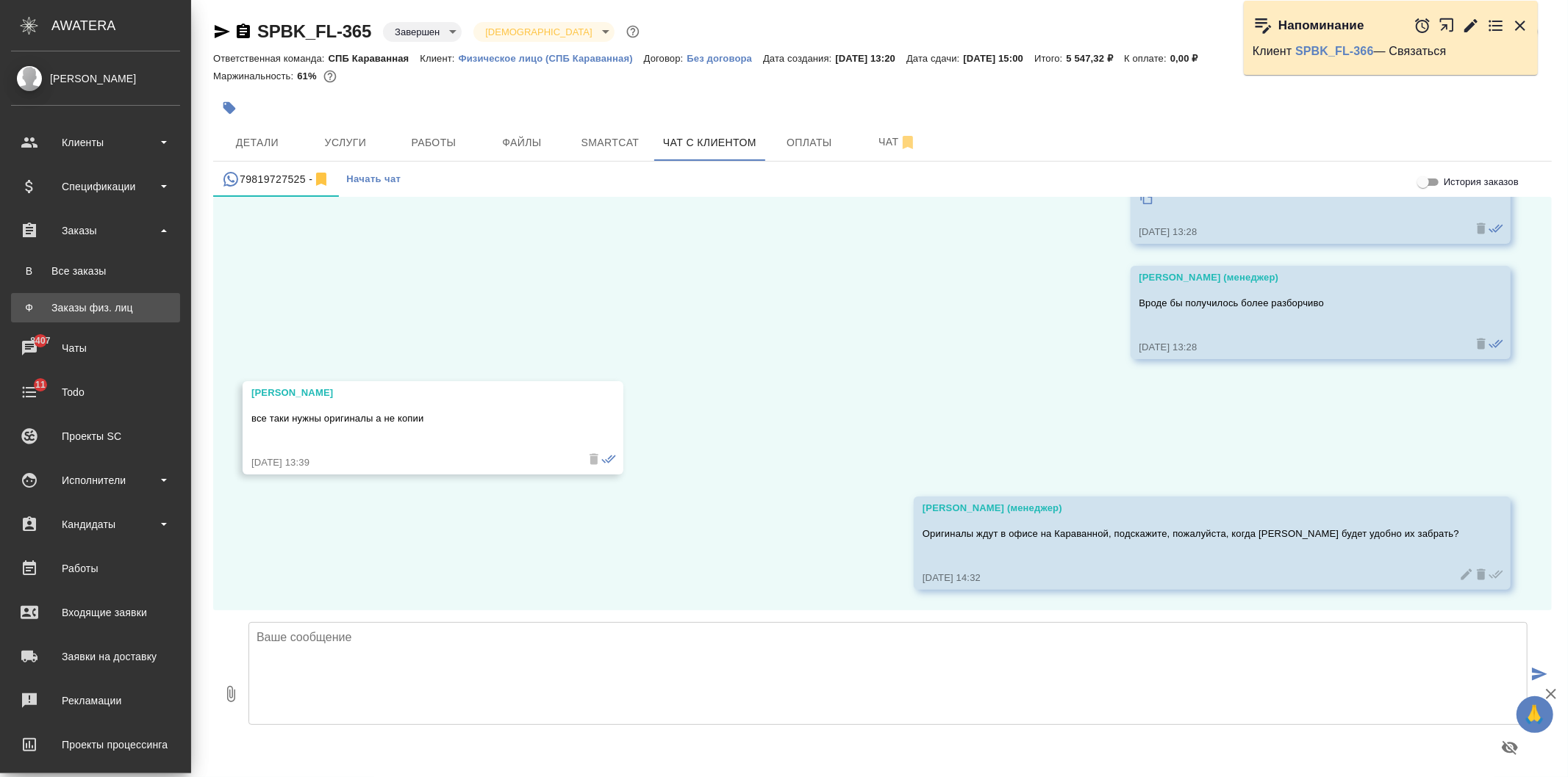
click at [118, 309] on div "Заказы физ. лиц" at bounding box center [95, 307] width 154 height 15
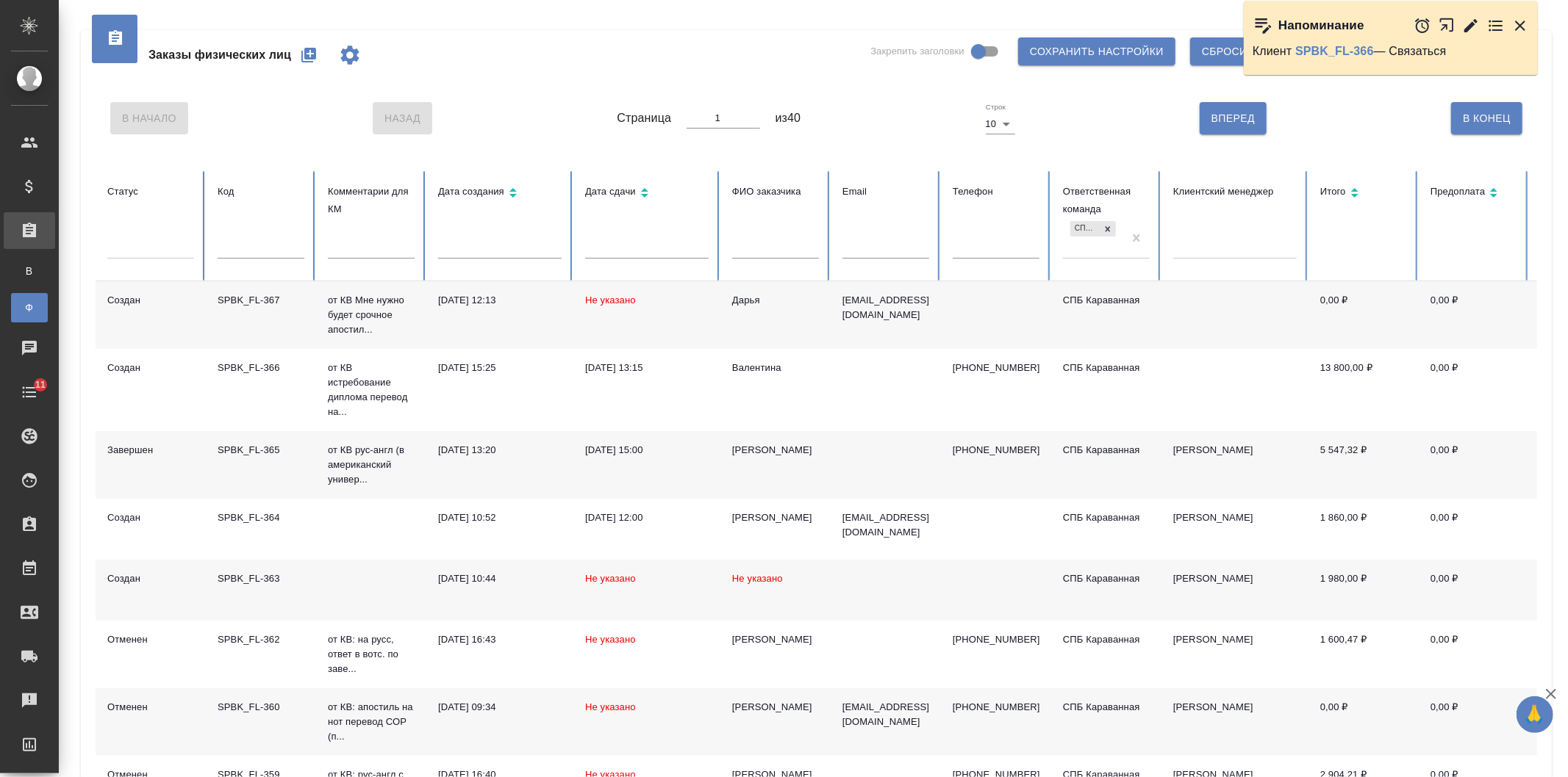
click at [260, 244] on input "text" at bounding box center [260, 248] width 87 height 21
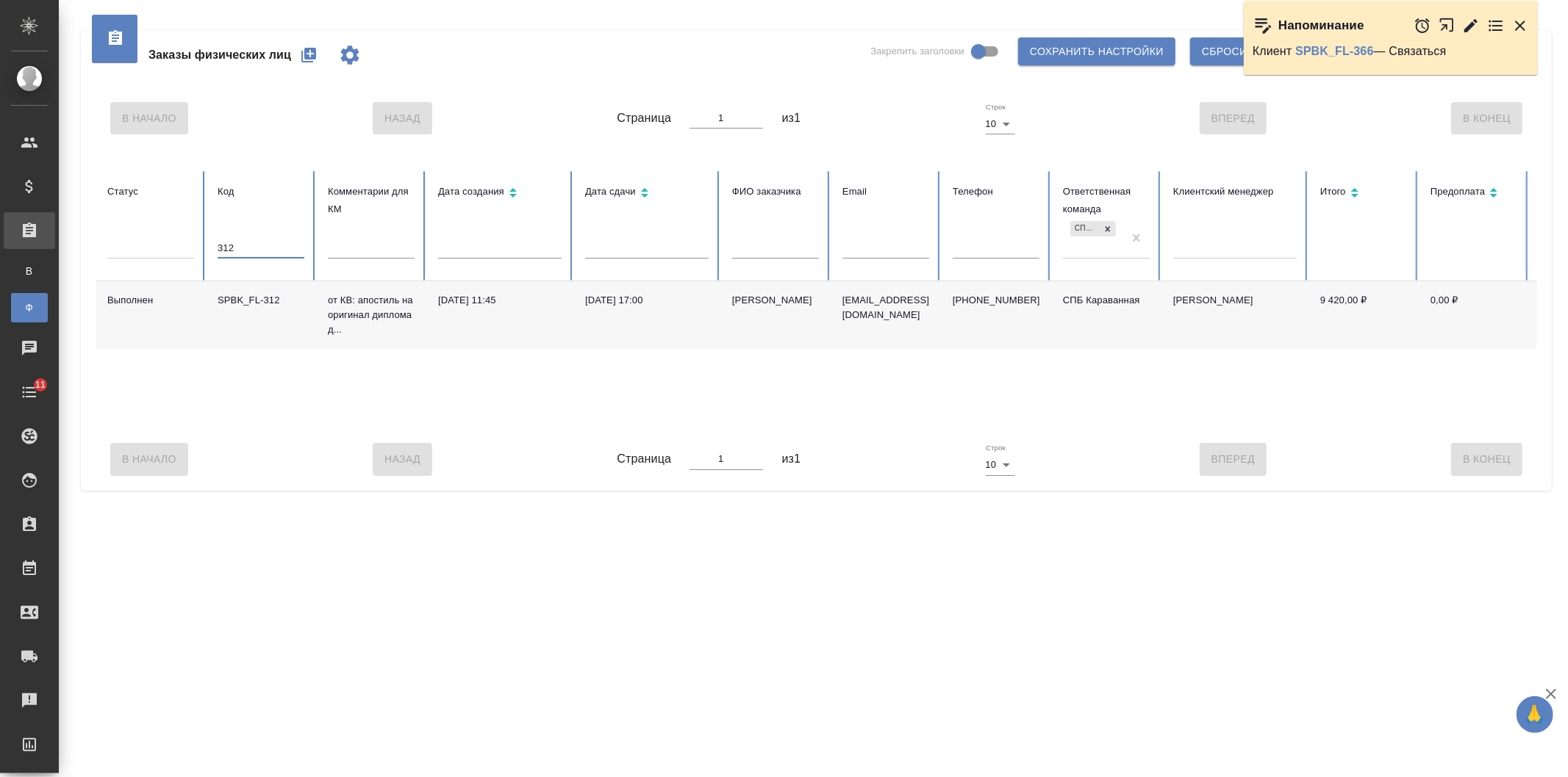
type input "312"
click at [454, 322] on td "[DATE] 11:45" at bounding box center [499, 315] width 147 height 68
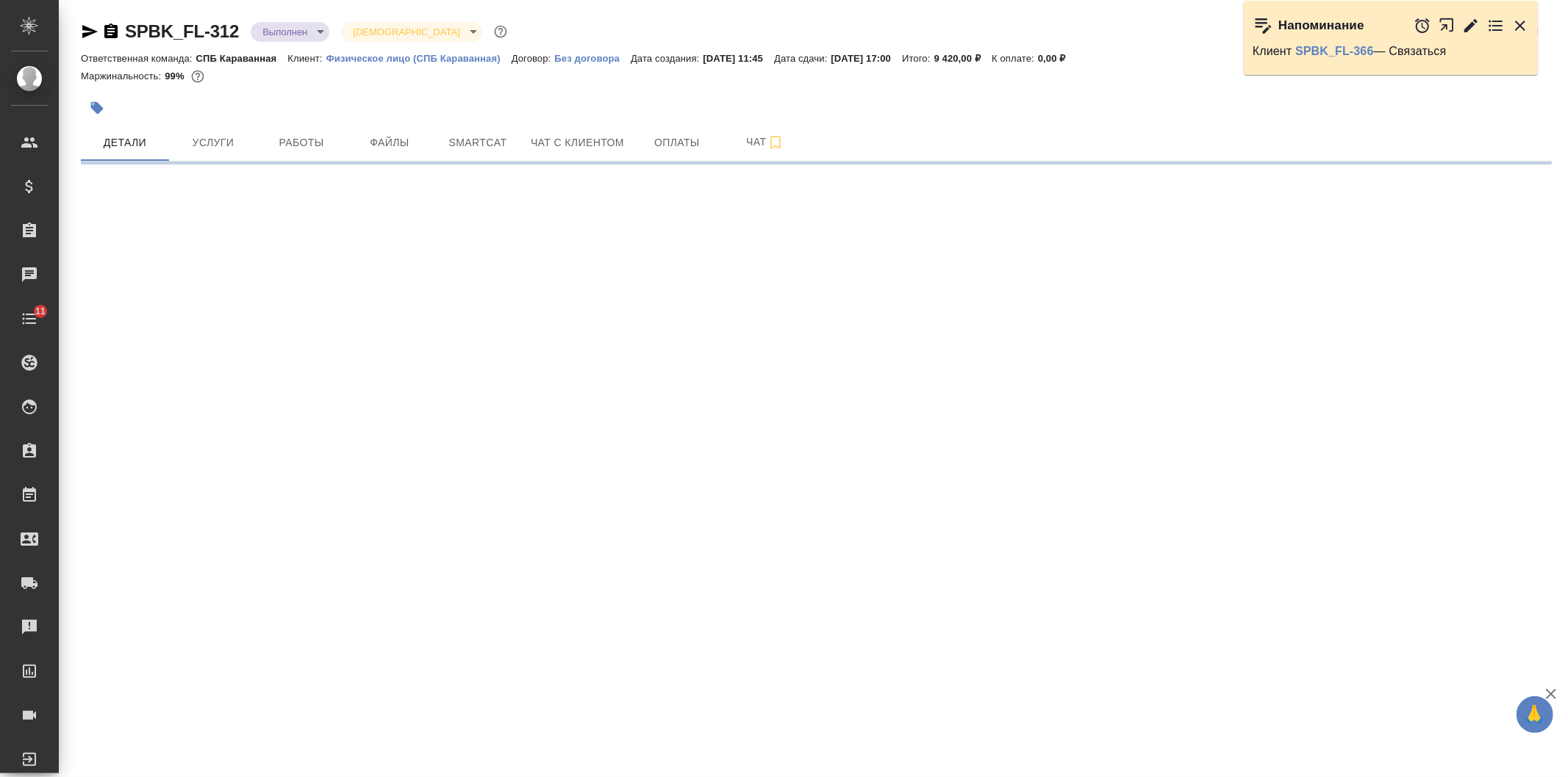
select select "RU"
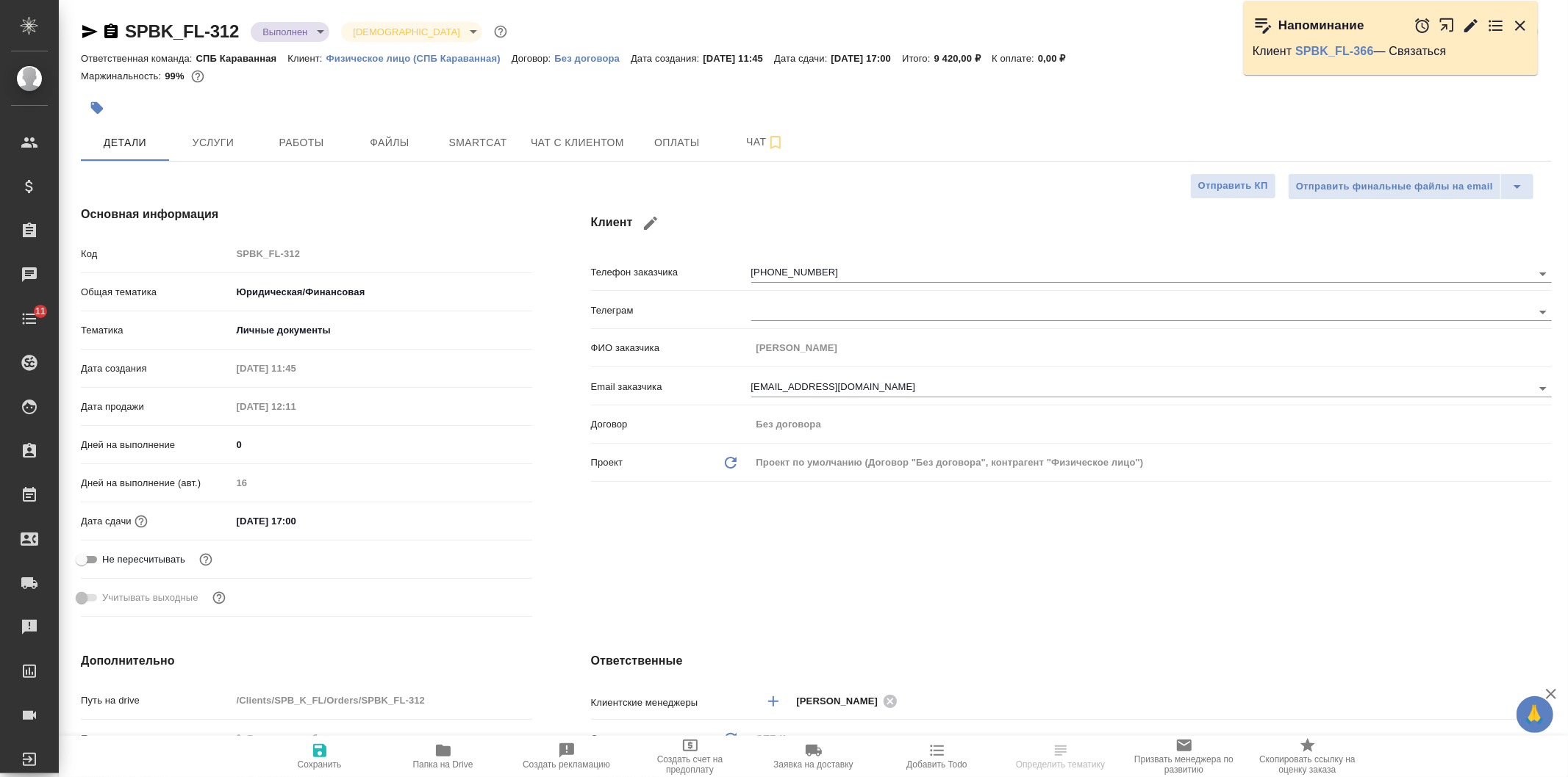
type textarea "x"
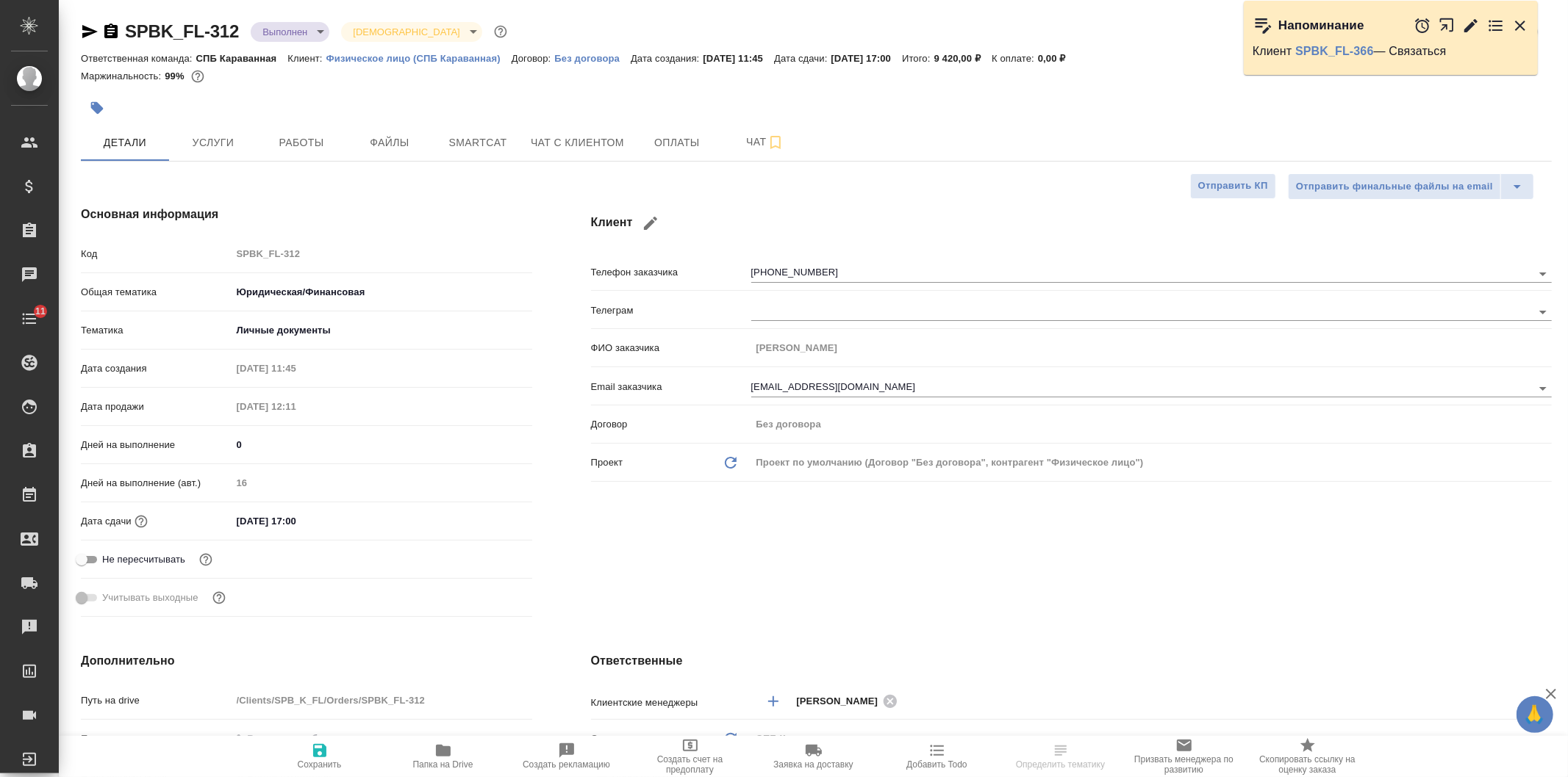
type textarea "x"
click at [88, 37] on icon "button" at bounding box center [89, 31] width 18 height 18
type textarea "x"
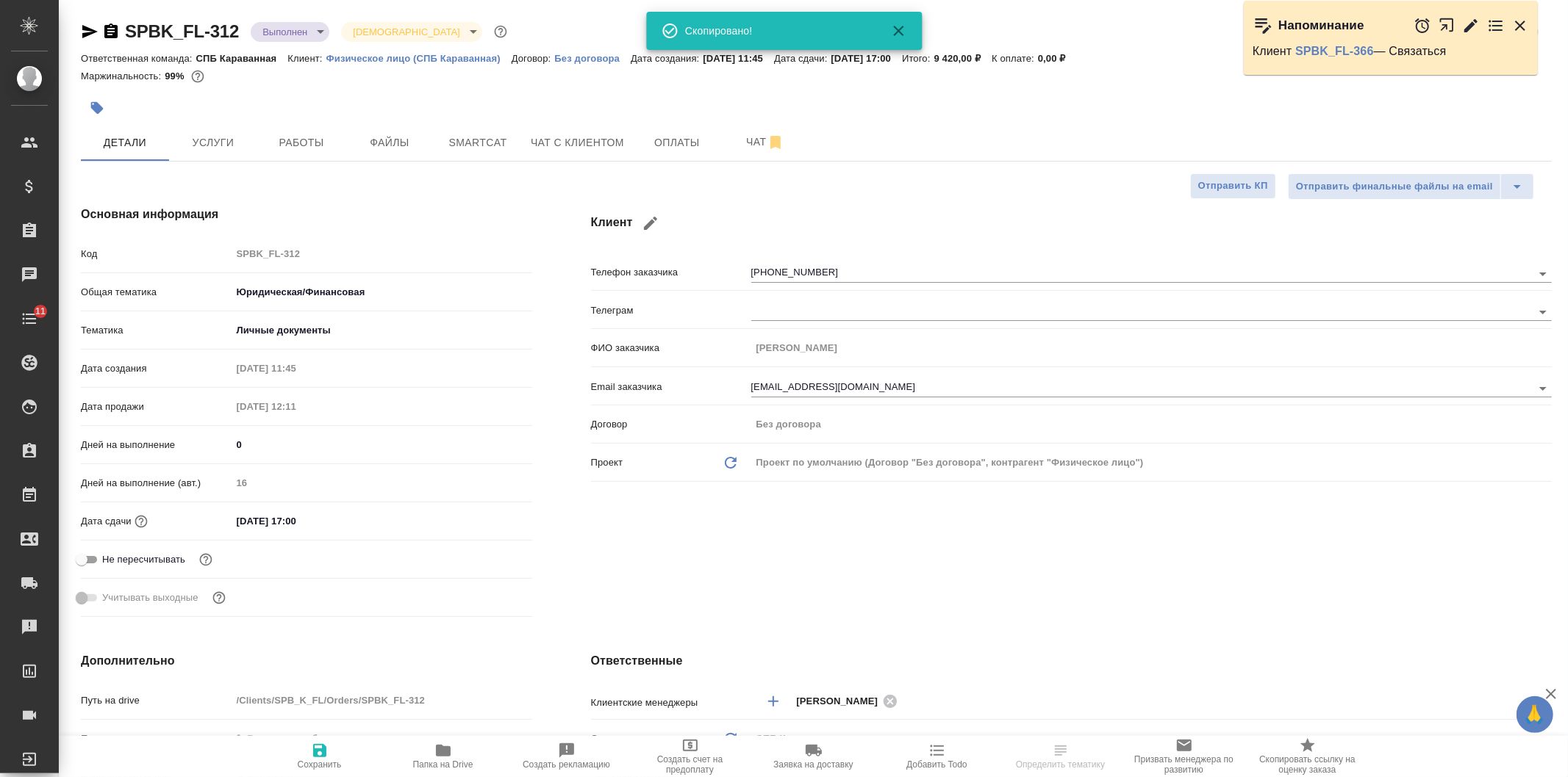
type textarea "x"
select select "RU"
type textarea "x"
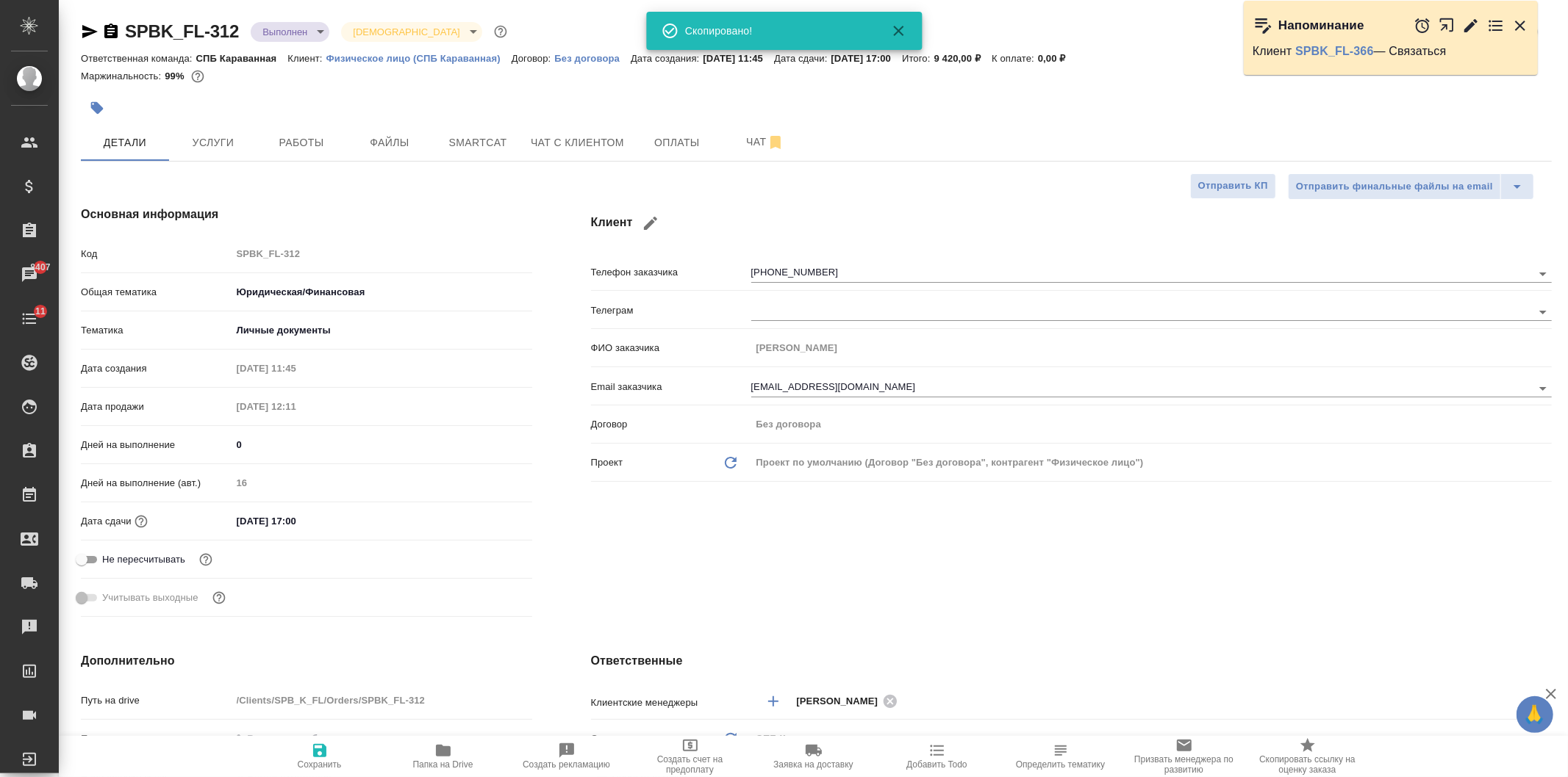
type textarea "x"
